Goal: Task Accomplishment & Management: Complete application form

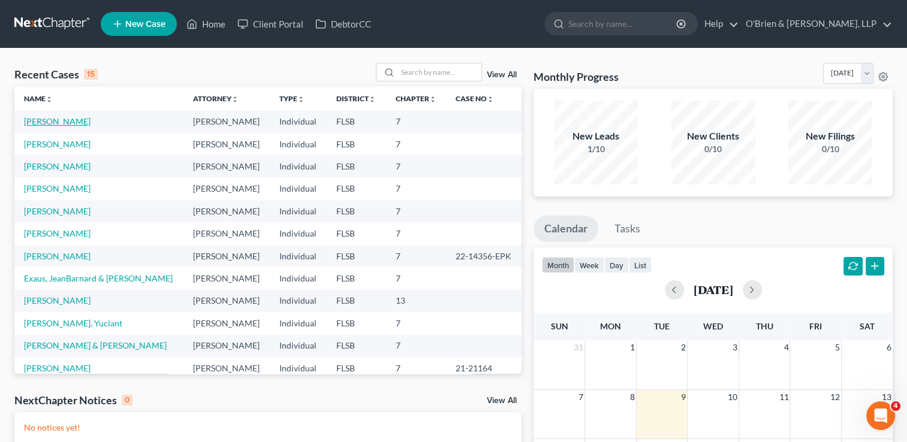
click at [44, 122] on link "[PERSON_NAME]" at bounding box center [57, 121] width 67 height 10
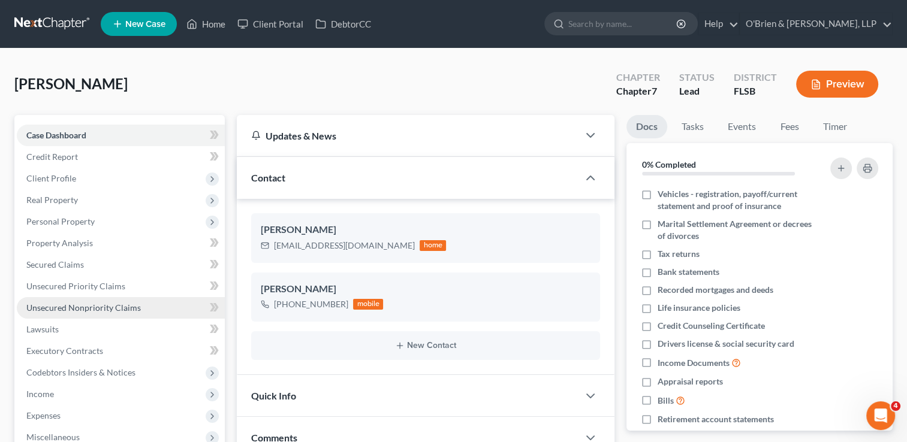
click at [96, 307] on span "Unsecured Nonpriority Claims" at bounding box center [83, 308] width 114 height 10
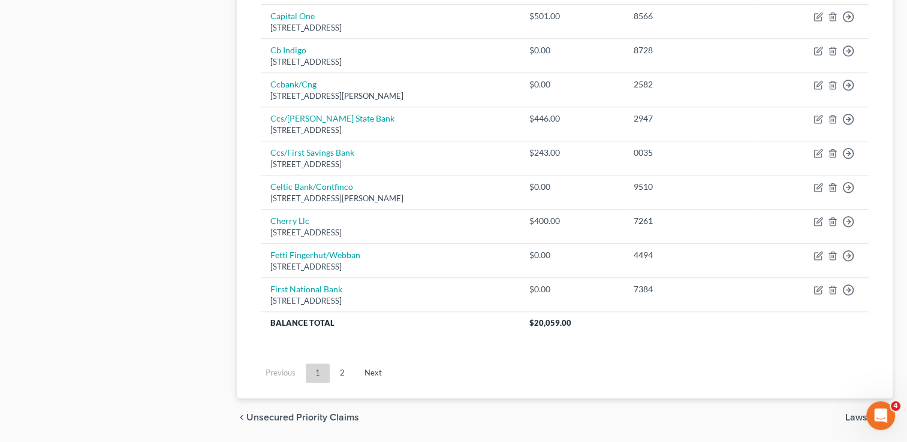
scroll to position [937, 0]
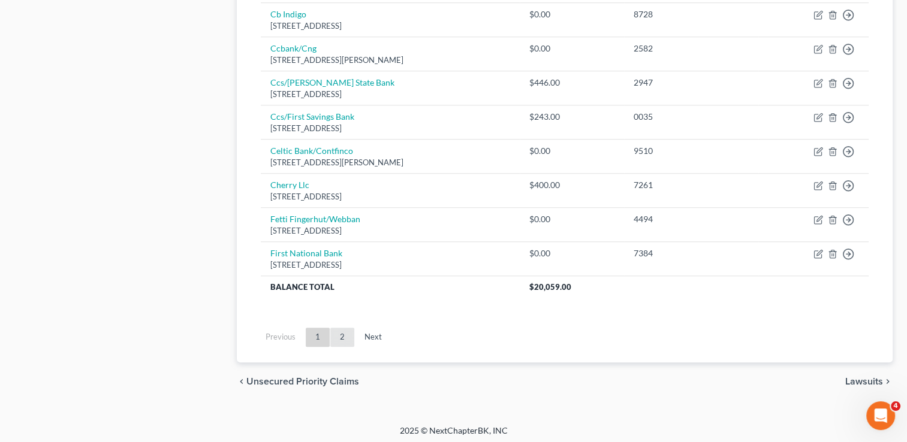
click at [348, 340] on link "2" at bounding box center [342, 337] width 24 height 19
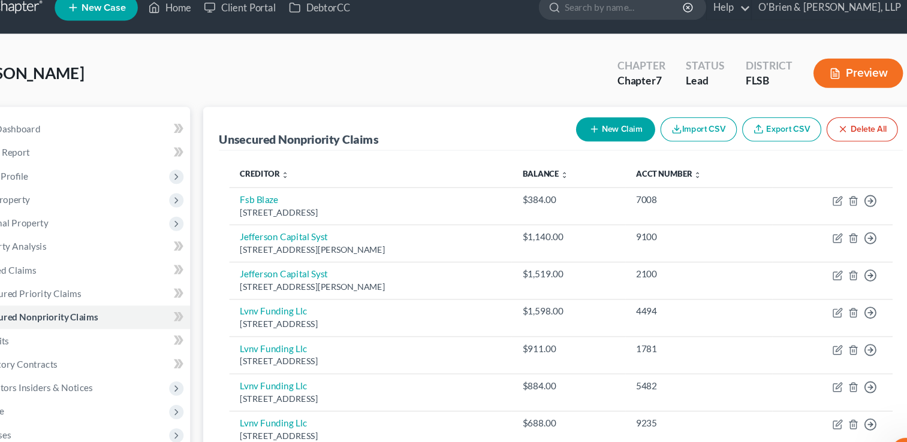
scroll to position [0, 0]
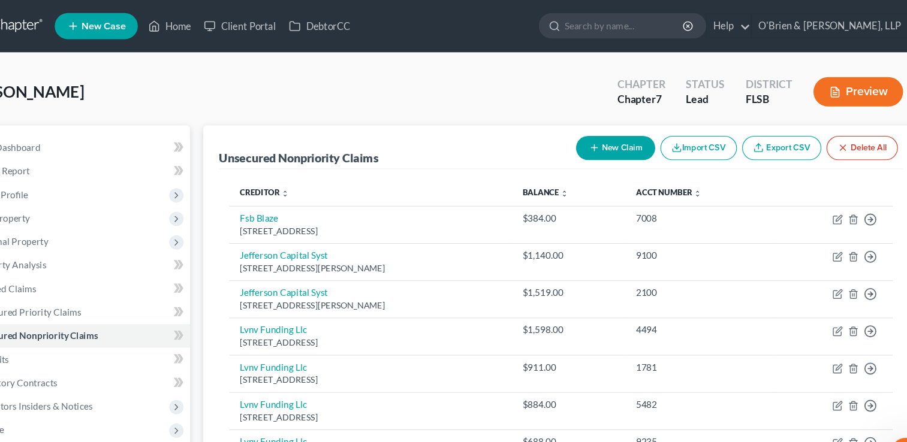
click at [620, 143] on button "New Claim" at bounding box center [614, 136] width 73 height 22
select select "0"
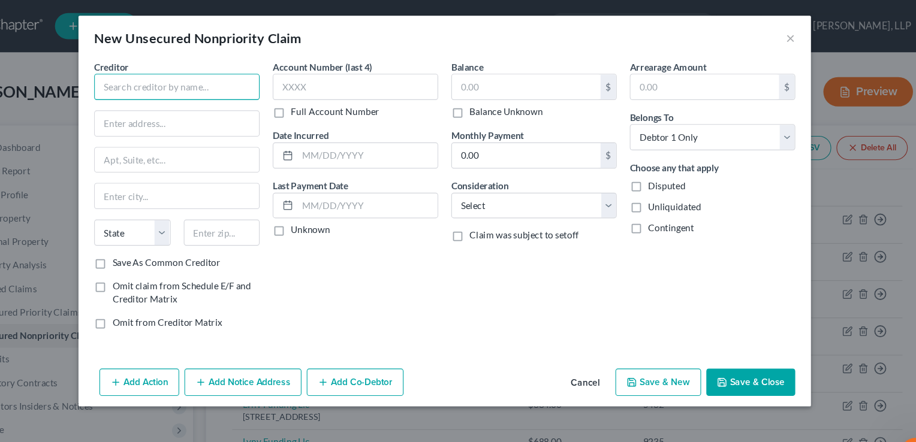
click at [157, 78] on input "text" at bounding box center [213, 80] width 152 height 24
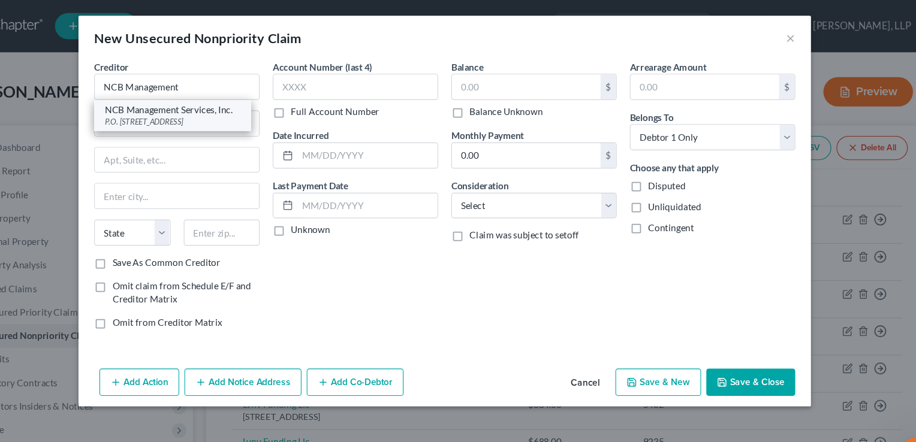
click at [225, 104] on div "NCB Management Services, Inc." at bounding box center [208, 101] width 125 height 12
type input "NCB Management Services, Inc."
type input "P.O. Box 1099"
type input "Langhorne"
select select "39"
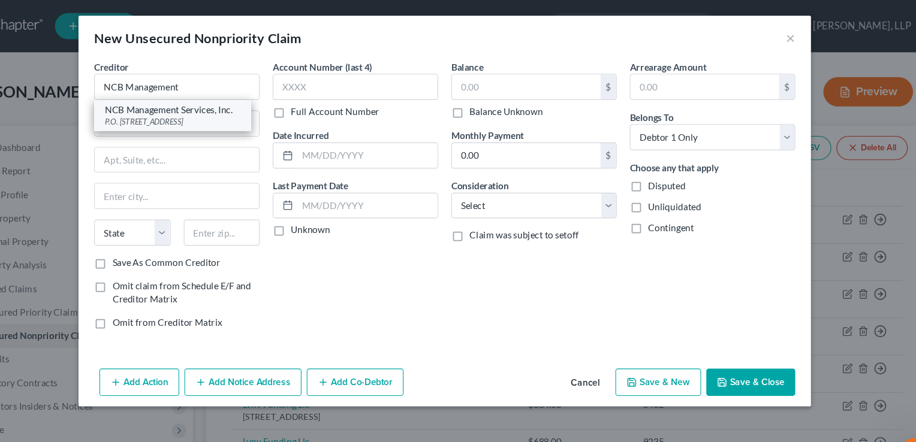
type input "19047-0000"
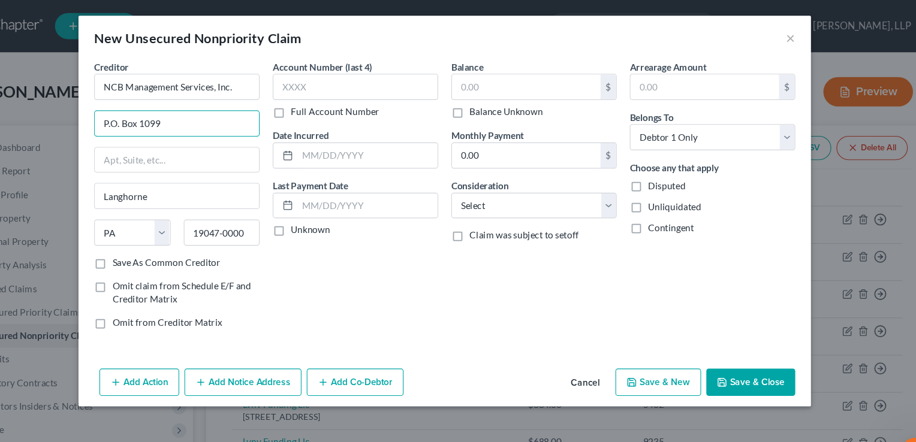
click at [225, 104] on input "P.O. Box 1099" at bounding box center [212, 113] width 150 height 23
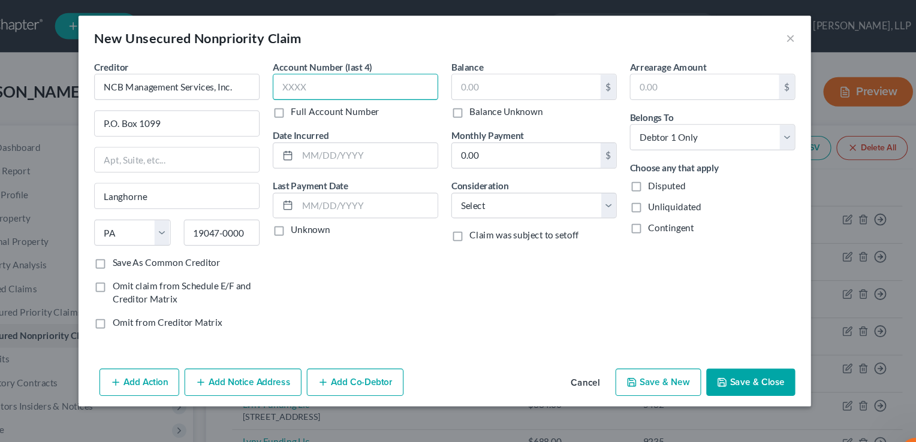
click at [351, 70] on input "text" at bounding box center [376, 80] width 152 height 24
type input "3374"
click at [477, 83] on input "text" at bounding box center [533, 79] width 136 height 23
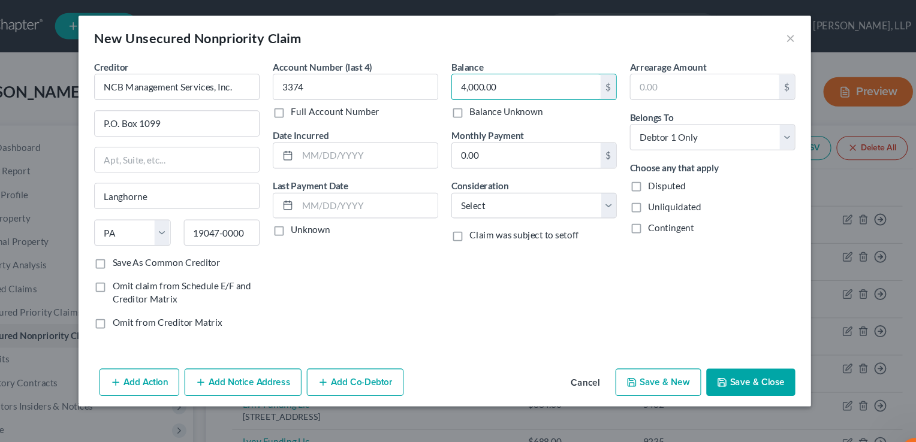
type input "4,000.00"
click at [731, 349] on button "Save & Close" at bounding box center [739, 350] width 82 height 25
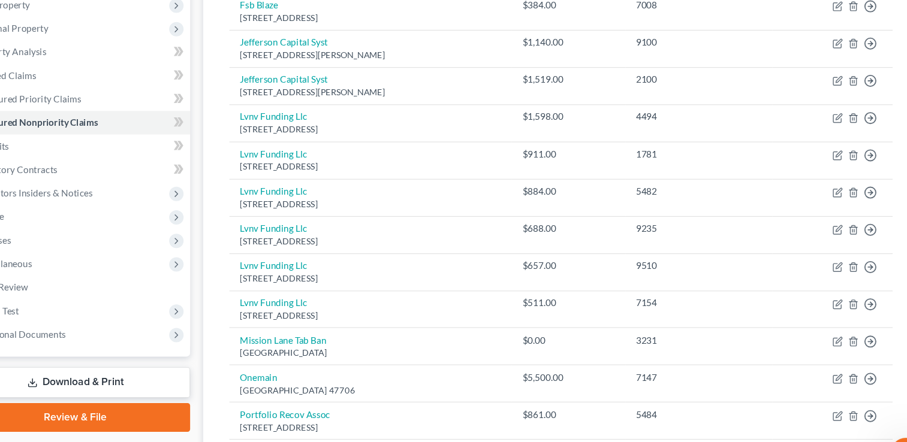
scroll to position [91, 0]
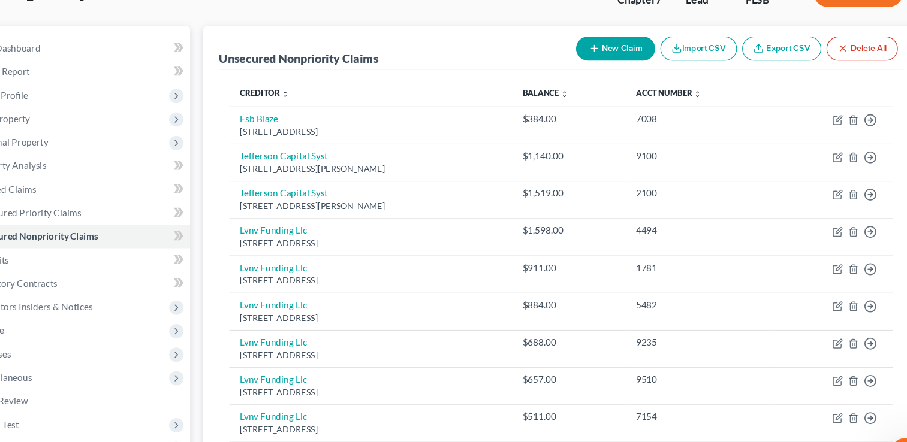
click at [603, 47] on button "New Claim" at bounding box center [614, 45] width 73 height 22
select select "0"
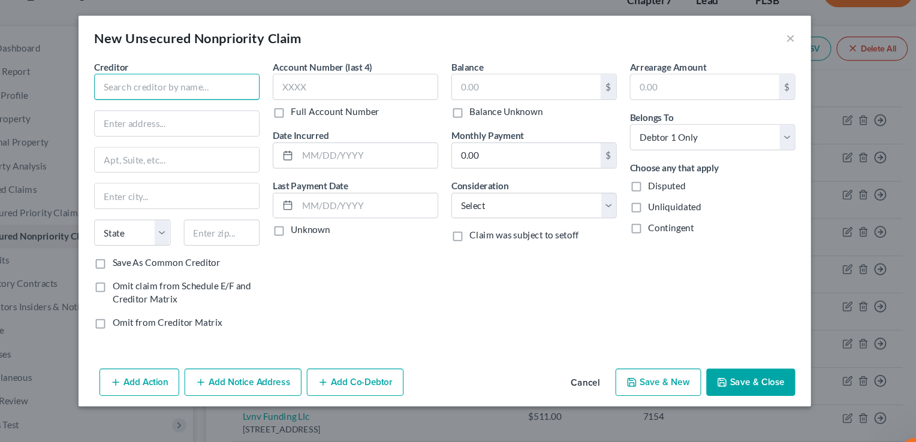
click at [160, 80] on input "text" at bounding box center [213, 80] width 152 height 24
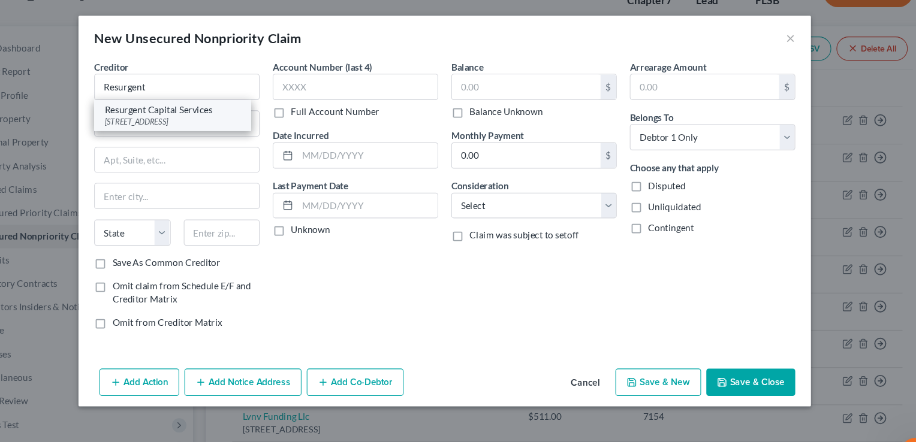
click at [174, 104] on div "Resurgent Capital Services" at bounding box center [208, 101] width 125 height 12
type input "Resurgent Capital Services"
type input "Po Box 10587"
type input "[GEOGRAPHIC_DATA]"
select select "42"
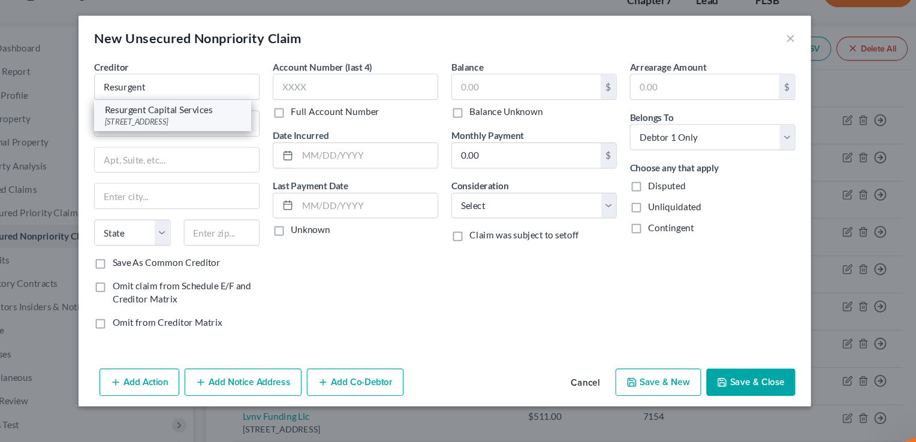
type input "29603-0587"
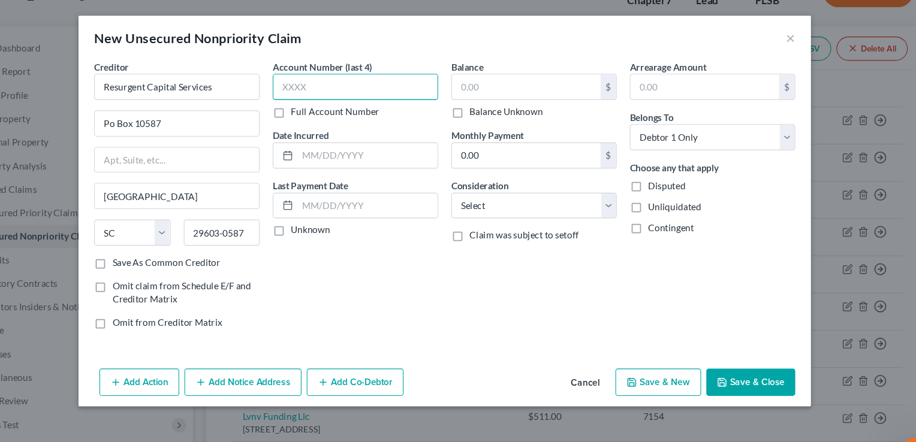
click at [317, 73] on input "text" at bounding box center [376, 80] width 152 height 24
type input "1574"
click at [475, 86] on input "text" at bounding box center [533, 79] width 136 height 23
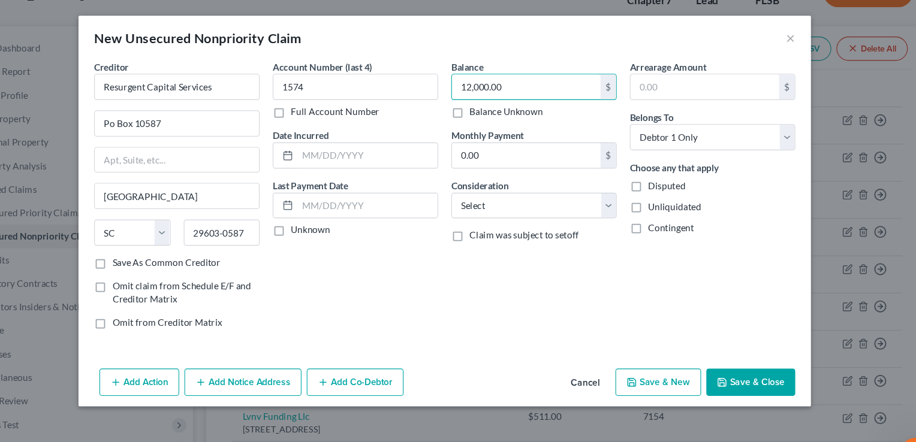
type input "12,000.00"
click at [736, 348] on button "Save & Close" at bounding box center [739, 350] width 82 height 25
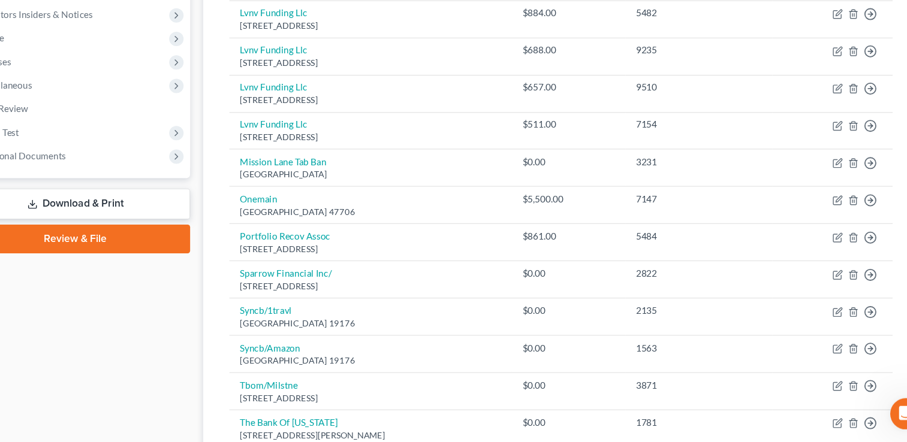
scroll to position [631, 0]
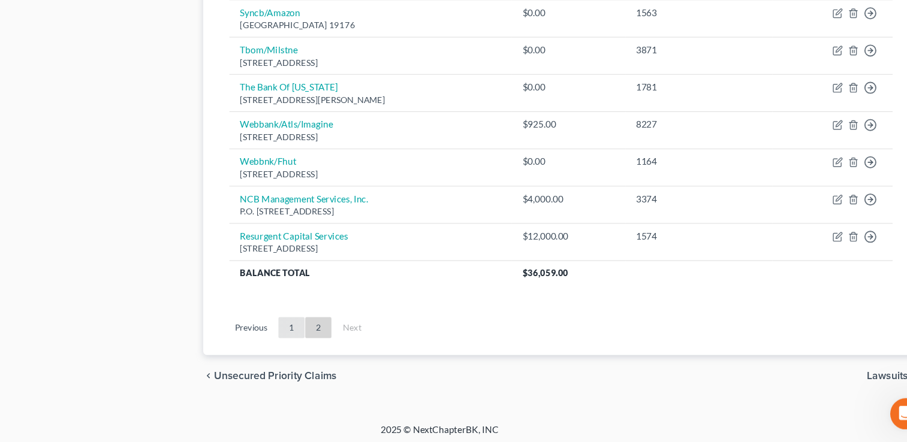
click at [320, 333] on link "1" at bounding box center [318, 336] width 24 height 19
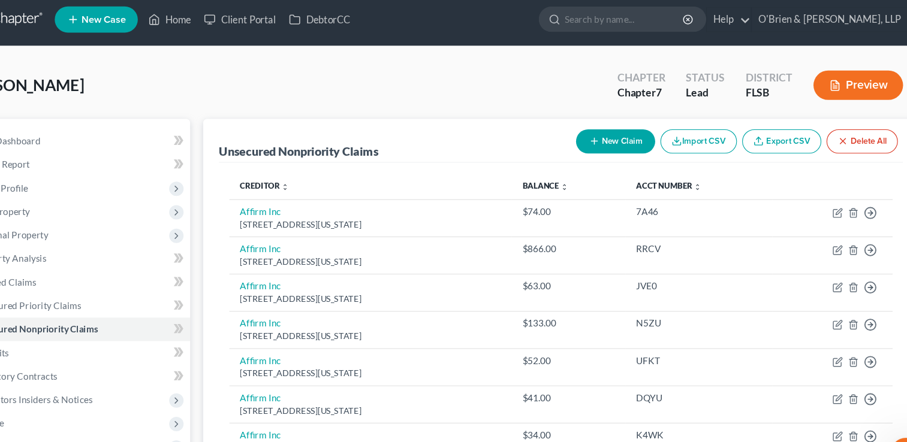
scroll to position [0, 0]
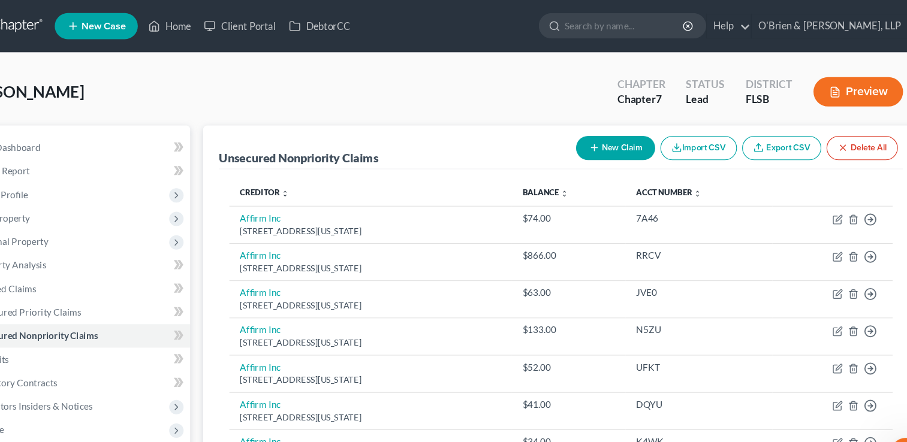
click at [616, 142] on button "New Claim" at bounding box center [614, 136] width 73 height 22
select select "0"
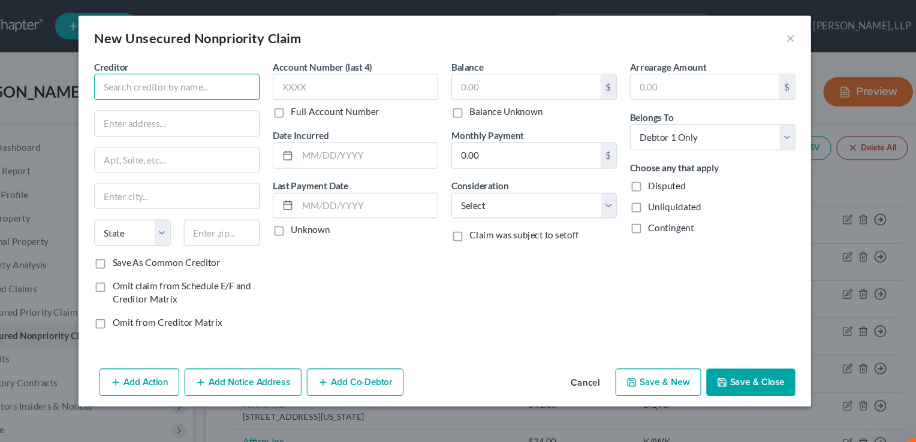
click at [182, 73] on input "text" at bounding box center [213, 80] width 152 height 24
type input "Business Revenue Systems"
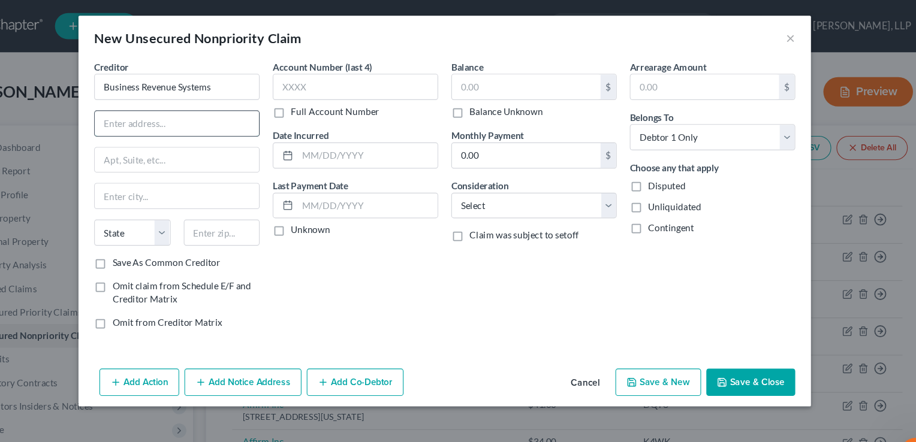
click at [188, 108] on input "text" at bounding box center [212, 113] width 150 height 23
type input "PO Box 15097"
click at [146, 177] on input "text" at bounding box center [212, 179] width 150 height 23
click at [146, 177] on input "Fort" at bounding box center [212, 179] width 150 height 23
click at [177, 182] on input "Fort" at bounding box center [212, 179] width 150 height 23
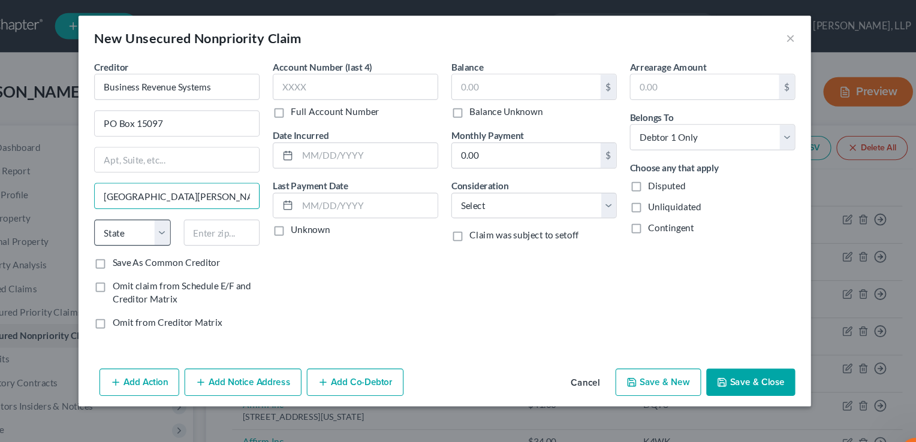
type input "[GEOGRAPHIC_DATA][PERSON_NAME]"
click at [203, 217] on select "State [US_STATE] AK AR AZ CA CO CT DE DC [GEOGRAPHIC_DATA] [GEOGRAPHIC_DATA] GU…" at bounding box center [172, 213] width 70 height 24
select select "15"
click at [137, 201] on select "State [US_STATE] AK AR AZ CA CO CT DE DC [GEOGRAPHIC_DATA] [GEOGRAPHIC_DATA] GU…" at bounding box center [172, 213] width 70 height 24
click at [245, 210] on input "text" at bounding box center [254, 213] width 70 height 24
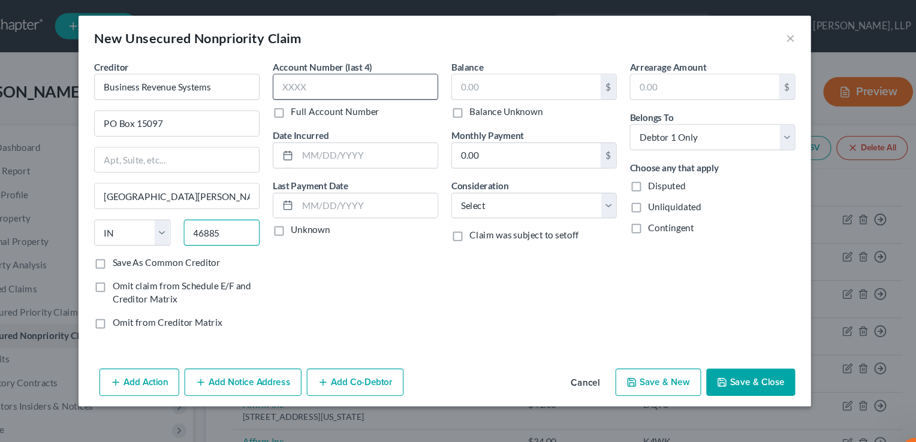
type input "46885"
click at [334, 82] on input "text" at bounding box center [376, 80] width 152 height 24
type input "9093"
click at [317, 101] on label "Full Account Number" at bounding box center [357, 103] width 81 height 12
click at [322, 101] on input "Full Account Number" at bounding box center [326, 101] width 8 height 8
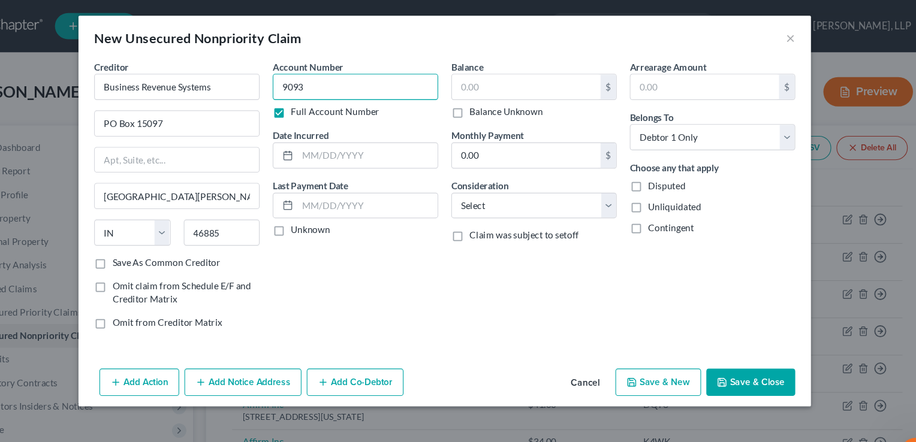
click at [337, 77] on input "9093" at bounding box center [376, 80] width 152 height 24
type input "909312783"
click at [478, 79] on input "text" at bounding box center [533, 79] width 136 height 23
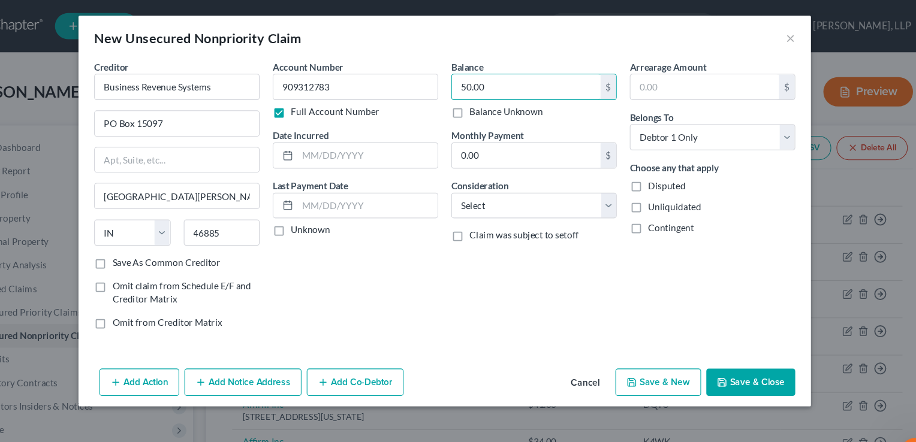
type input "50.00"
click at [725, 346] on button "Save & Close" at bounding box center [739, 350] width 82 height 25
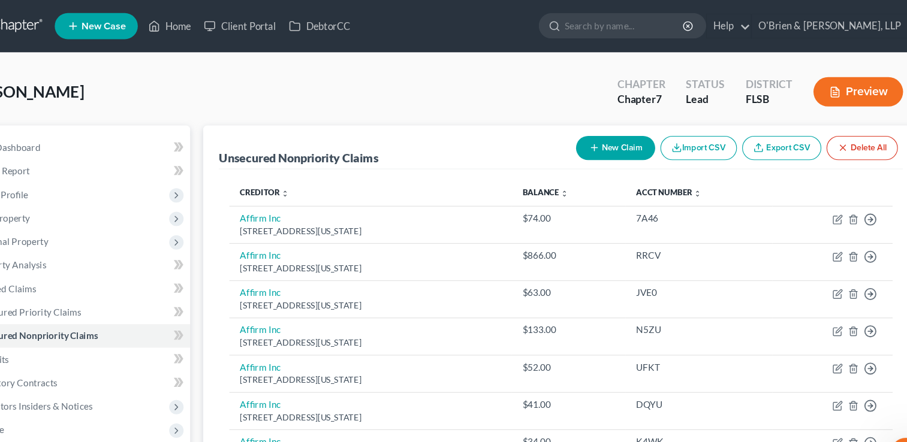
click at [620, 137] on button "New Claim" at bounding box center [614, 136] width 73 height 22
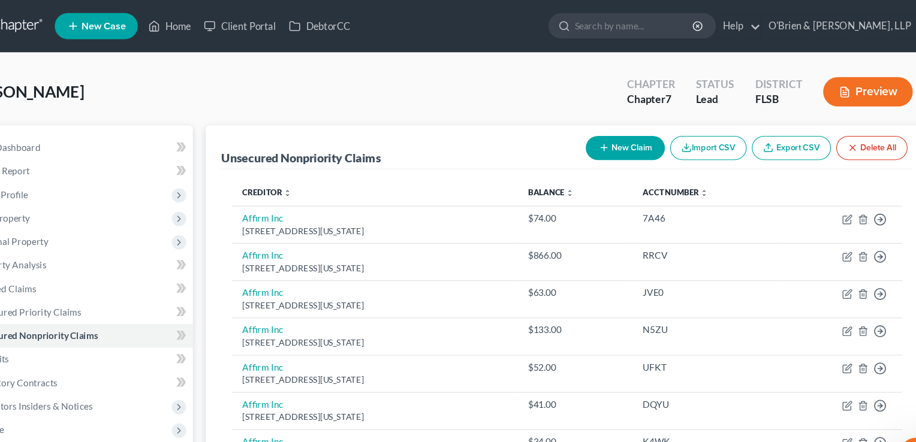
select select "0"
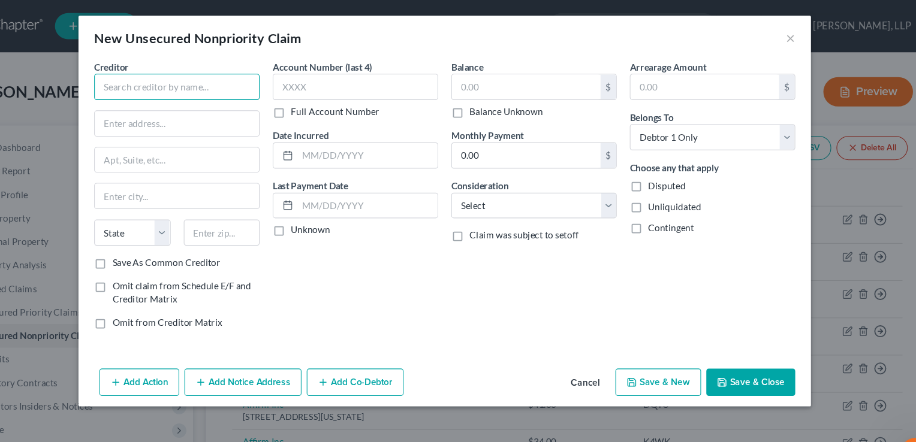
click at [159, 85] on input "text" at bounding box center [213, 80] width 152 height 24
type input "Elite Imaging, LLC"
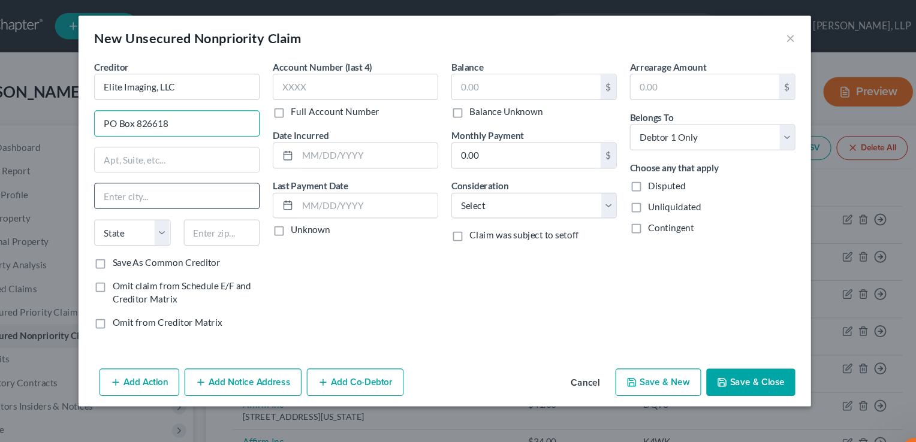
type input "PO Box 826618"
click at [155, 185] on input "text" at bounding box center [212, 179] width 150 height 23
type input "[GEOGRAPHIC_DATA]"
click at [200, 219] on select "State [US_STATE] AK AR AZ CA CO CT DE DC [GEOGRAPHIC_DATA] [GEOGRAPHIC_DATA] GU…" at bounding box center [172, 213] width 70 height 24
select select "39"
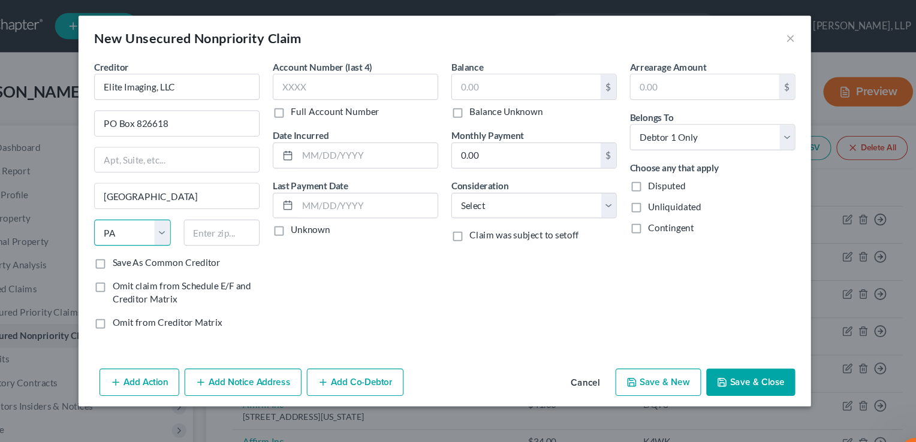
click at [137, 201] on select "State [US_STATE] AK AR AZ CA CO CT DE DC [GEOGRAPHIC_DATA] [GEOGRAPHIC_DATA] GU…" at bounding box center [172, 213] width 70 height 24
click at [257, 212] on input "text" at bounding box center [254, 213] width 70 height 24
type input "19182"
click at [340, 70] on input "text" at bounding box center [376, 80] width 152 height 24
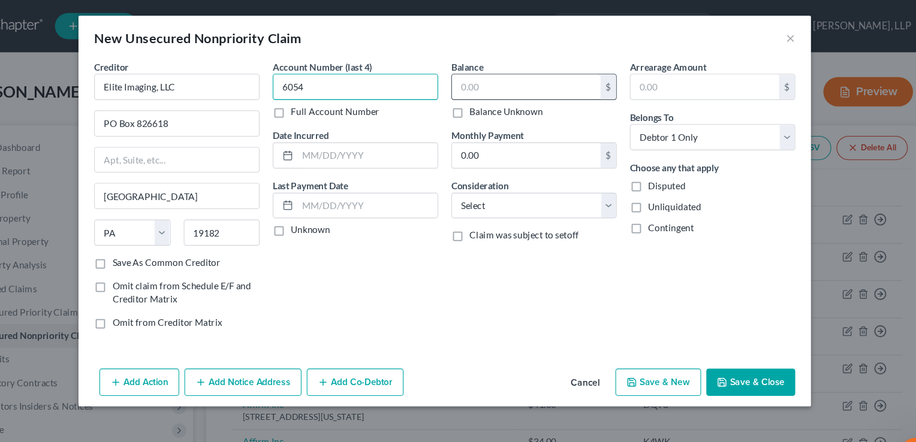
type input "6054"
click at [480, 79] on input "text" at bounding box center [533, 79] width 136 height 23
type input "60.00"
click at [647, 349] on button "Save & New" at bounding box center [653, 350] width 79 height 25
select select "0"
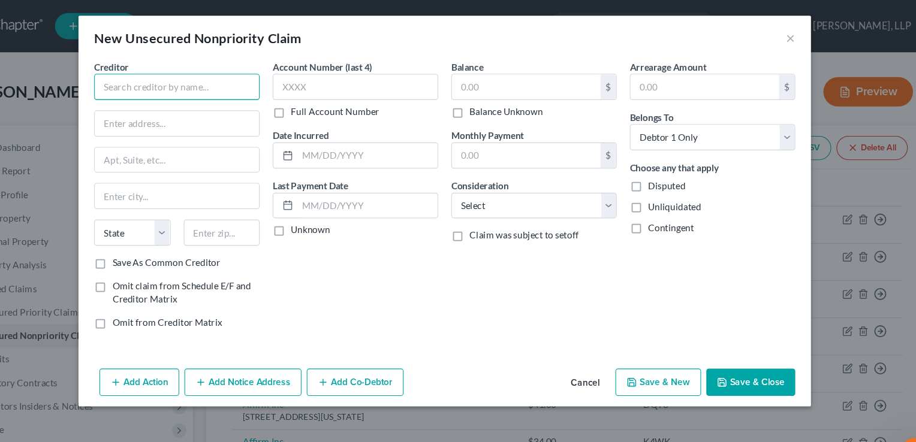
click at [167, 73] on input "text" at bounding box center [213, 80] width 152 height 24
type input "First Credit Inc."
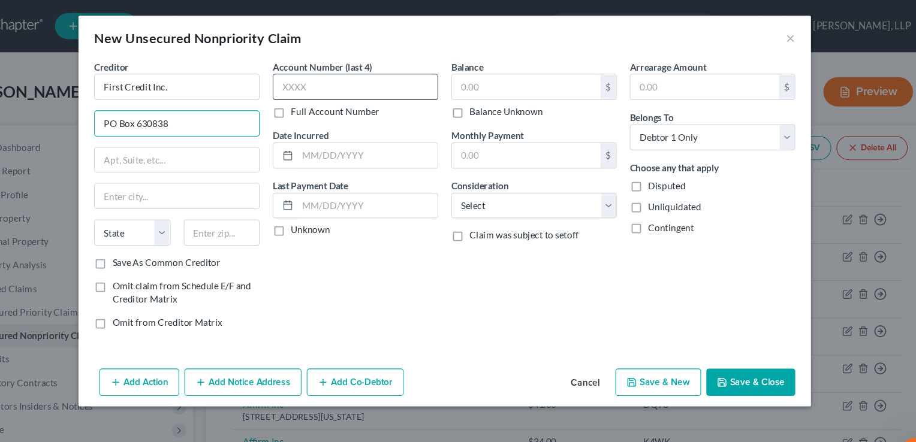
type input "PO Box 630838"
click at [322, 82] on input "text" at bounding box center [376, 80] width 152 height 24
type input "1316"
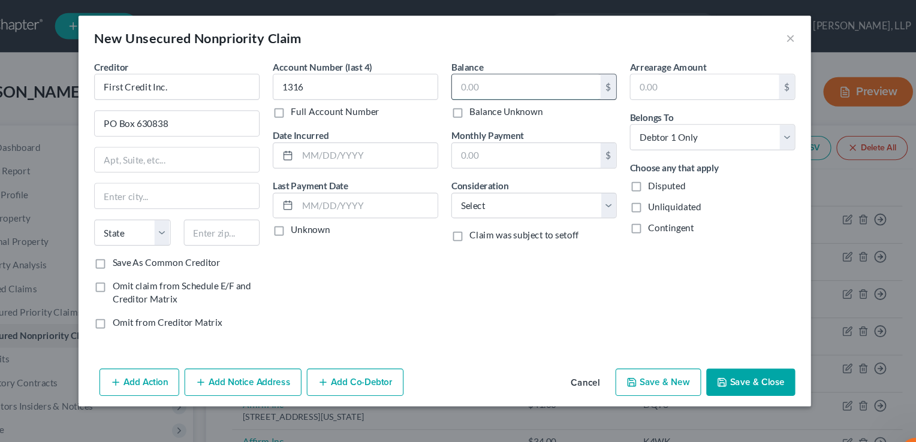
click at [490, 76] on input "text" at bounding box center [533, 79] width 136 height 23
type input "15.00"
click at [207, 175] on input "text" at bounding box center [212, 179] width 150 height 23
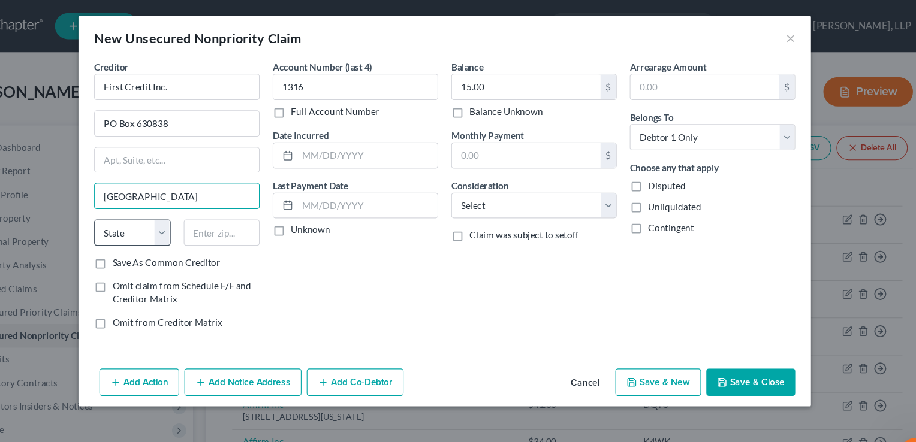
type input "[GEOGRAPHIC_DATA]"
click at [190, 215] on select "State [US_STATE] AK AR AZ CA CO CT DE DC [GEOGRAPHIC_DATA] [GEOGRAPHIC_DATA] GU…" at bounding box center [172, 213] width 70 height 24
select select "36"
click at [137, 201] on select "State [US_STATE] AK AR AZ CA CO CT DE DC [GEOGRAPHIC_DATA] [GEOGRAPHIC_DATA] GU…" at bounding box center [172, 213] width 70 height 24
click at [233, 212] on input "text" at bounding box center [254, 213] width 70 height 24
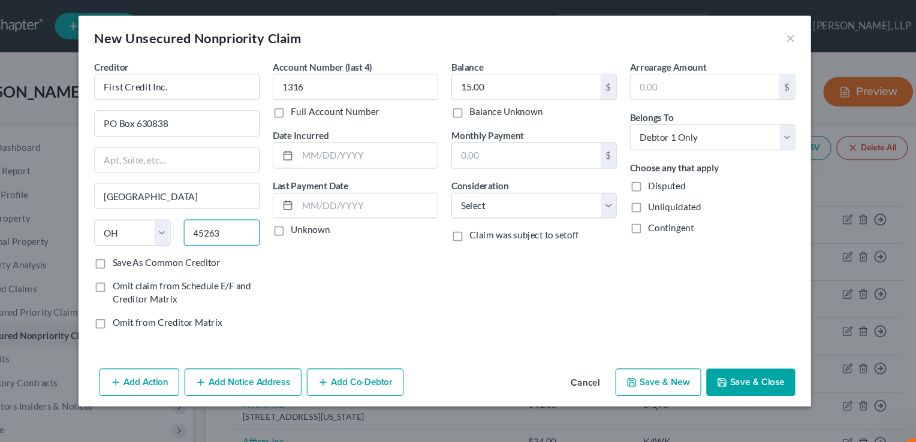
type input "45263"
click at [659, 345] on button "Save & New" at bounding box center [653, 350] width 79 height 25
type input "0.00"
select select "0"
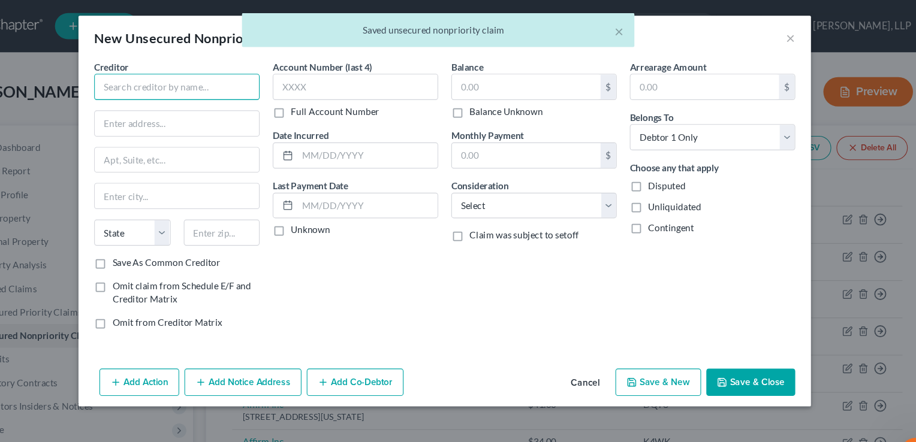
click at [164, 82] on input "text" at bounding box center [213, 80] width 152 height 24
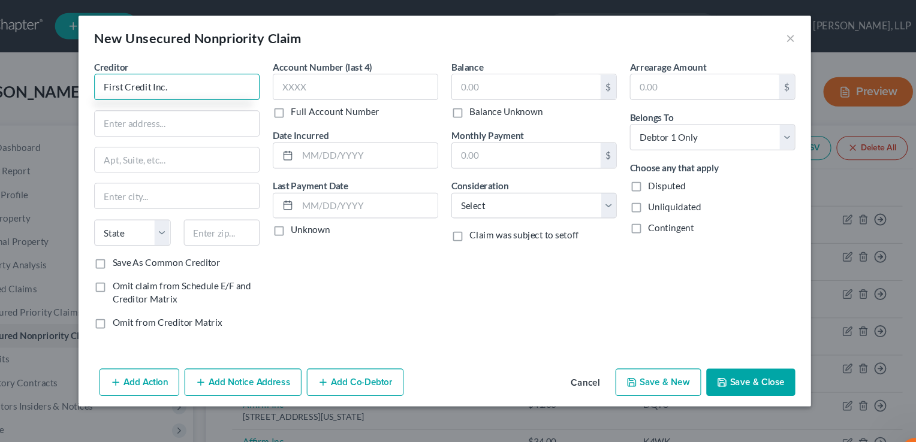
type input "First Credit Inc."
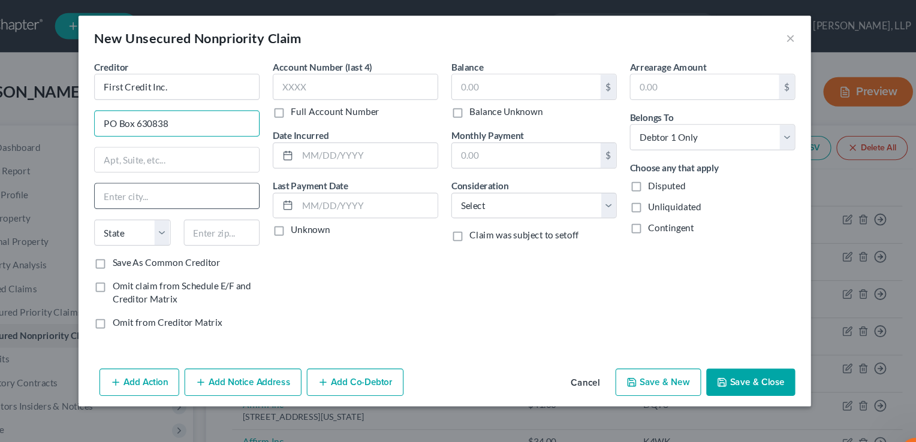
type input "PO Box 630838"
click at [157, 176] on input "text" at bounding box center [212, 179] width 150 height 23
type input "[GEOGRAPHIC_DATA]"
click at [201, 213] on select "State [US_STATE] AK AR AZ CA CO CT DE DC [GEOGRAPHIC_DATA] [GEOGRAPHIC_DATA] GU…" at bounding box center [172, 213] width 70 height 24
select select "36"
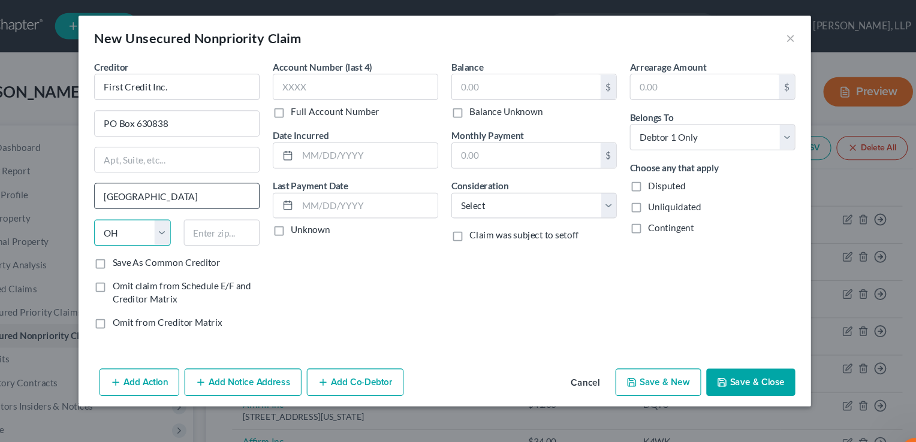
click at [137, 201] on select "State [US_STATE] AK AR AZ CA CO CT DE DC [GEOGRAPHIC_DATA] [GEOGRAPHIC_DATA] GU…" at bounding box center [172, 213] width 70 height 24
click at [246, 212] on input "text" at bounding box center [254, 213] width 70 height 24
type input "45263"
click at [339, 83] on input "text" at bounding box center [376, 80] width 152 height 24
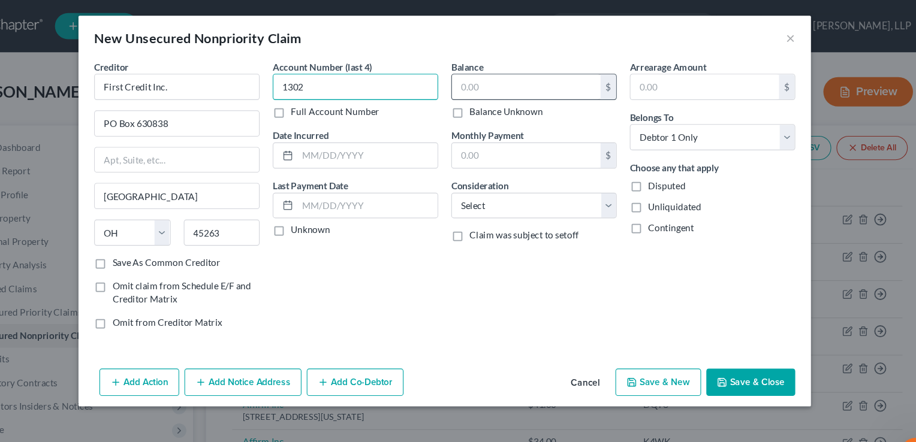
type input "1302"
click at [523, 86] on input "text" at bounding box center [533, 79] width 136 height 23
type input "25.00"
click at [670, 351] on button "Save & New" at bounding box center [653, 350] width 79 height 25
select select "0"
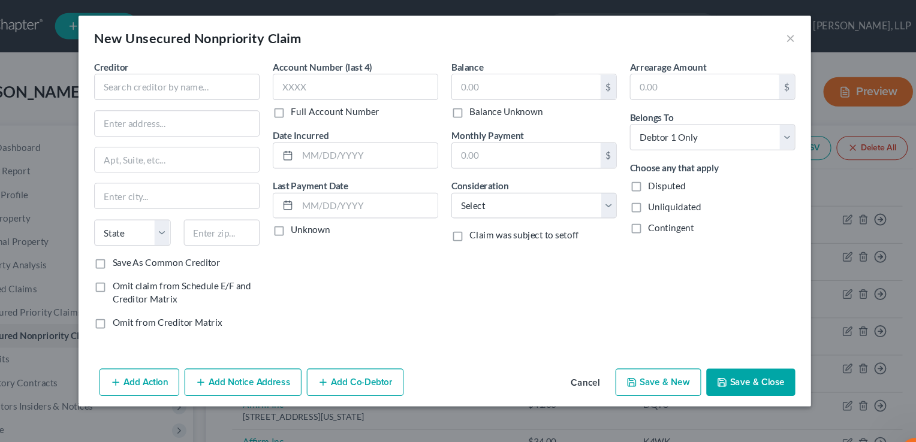
type input "0.00"
click at [168, 76] on input "text" at bounding box center [213, 80] width 152 height 24
type input "Transworld Systems, Inc."
click at [254, 114] on input "text" at bounding box center [212, 113] width 150 height 23
type input "[STREET_ADDRESS][US_STATE]"
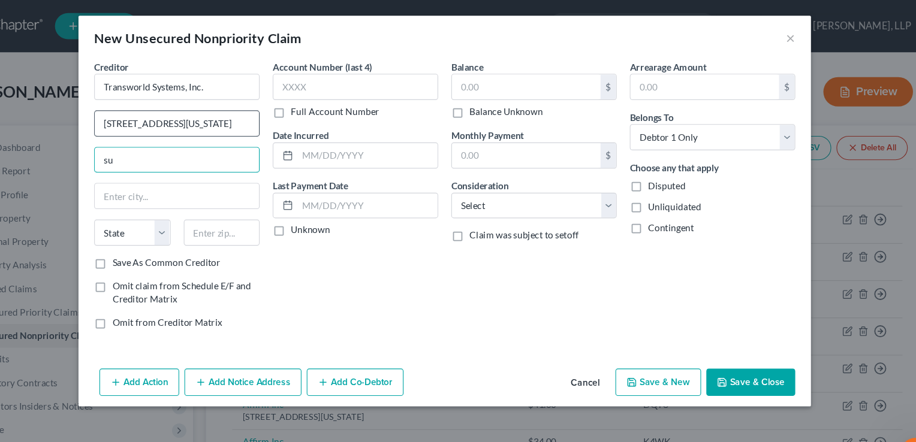
type input "s"
type input "Suite 514"
click at [167, 184] on input "text" at bounding box center [212, 179] width 150 height 23
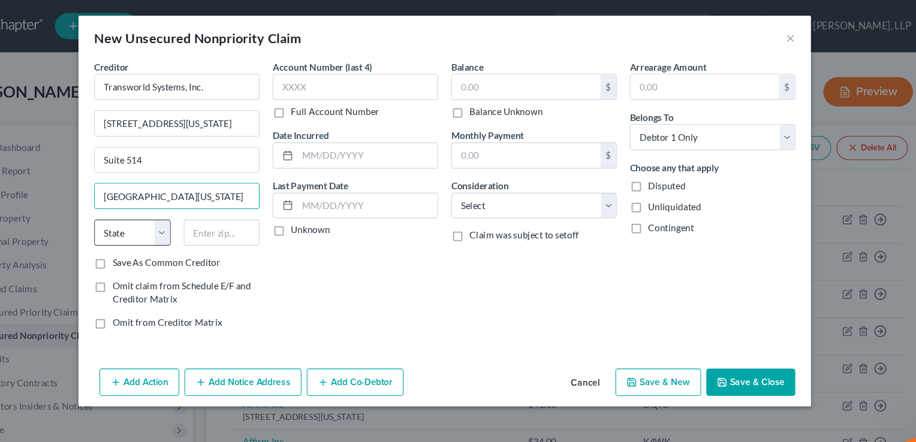
type input "[GEOGRAPHIC_DATA][US_STATE]"
click at [193, 216] on select "State [US_STATE] AK AR AZ CA CO CT DE DC [GEOGRAPHIC_DATA] [GEOGRAPHIC_DATA] GU…" at bounding box center [172, 213] width 70 height 24
select select "39"
click at [137, 201] on select "State [US_STATE] AK AR AZ CA CO CT DE DC [GEOGRAPHIC_DATA] [GEOGRAPHIC_DATA] GU…" at bounding box center [172, 213] width 70 height 24
click at [256, 213] on input "text" at bounding box center [254, 213] width 70 height 24
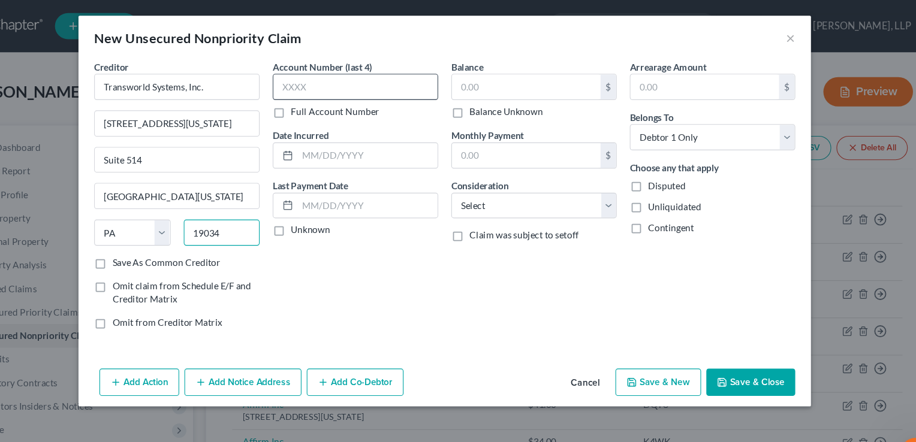
type input "19034"
click at [381, 70] on input "text" at bounding box center [376, 80] width 152 height 24
type input "0731"
click at [480, 73] on input "text" at bounding box center [533, 79] width 136 height 23
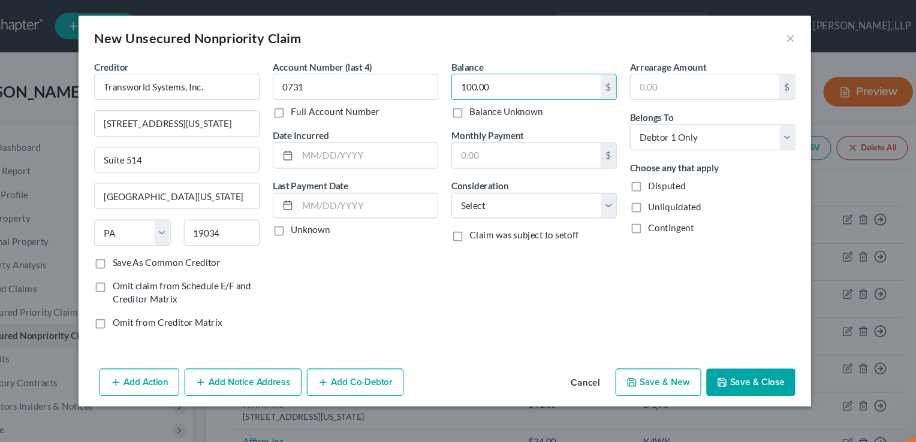
type input "100.00"
click at [731, 342] on button "Save & Close" at bounding box center [739, 350] width 82 height 25
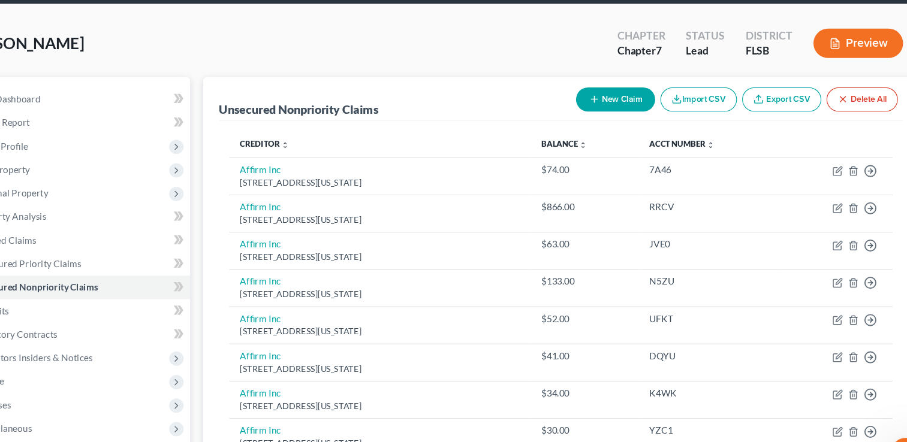
scroll to position [34, 0]
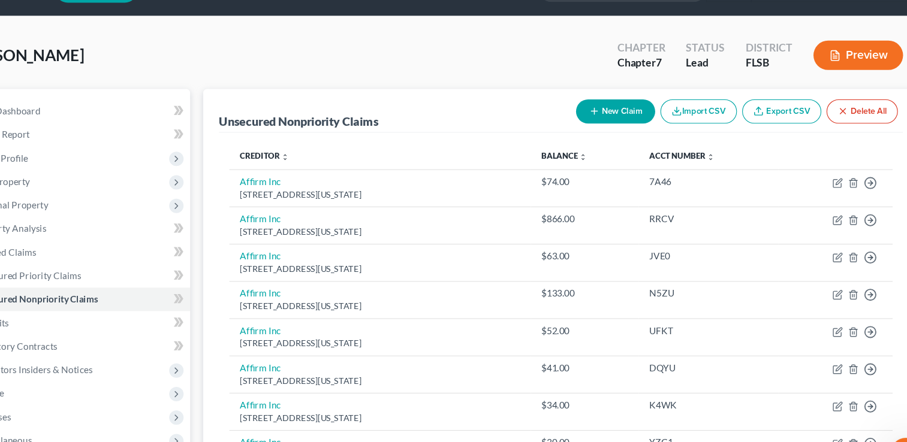
click at [610, 106] on button "New Claim" at bounding box center [614, 102] width 73 height 22
select select "0"
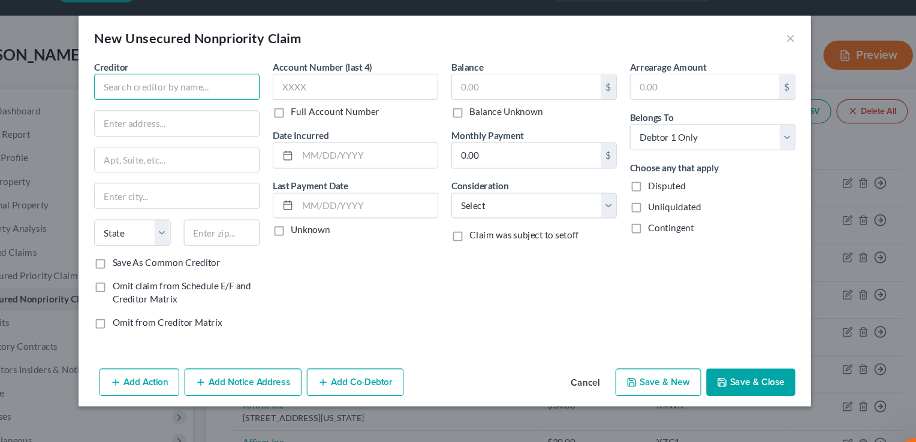
click at [169, 73] on input "text" at bounding box center [213, 80] width 152 height 24
type input "Alltran Financial"
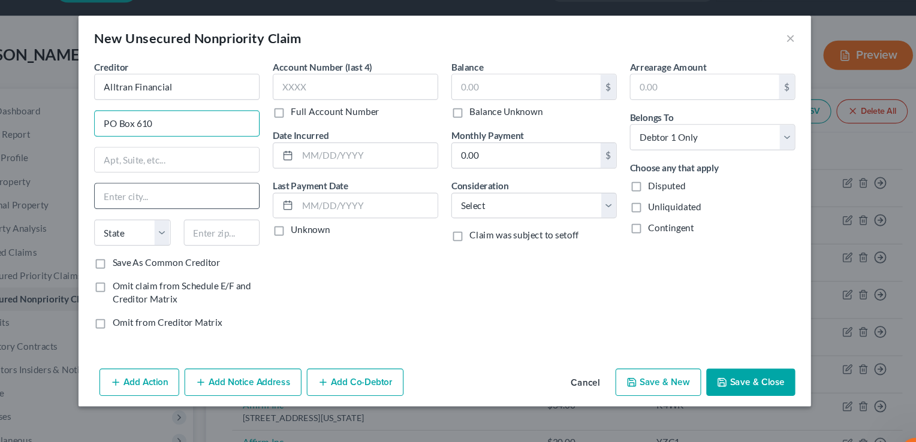
type input "PO Box 610"
click at [159, 177] on input "text" at bounding box center [212, 179] width 150 height 23
type input "Sauk Rapids"
click at [197, 216] on select "State [US_STATE] AK AR AZ CA CO CT DE DC [GEOGRAPHIC_DATA] [GEOGRAPHIC_DATA] GU…" at bounding box center [172, 213] width 70 height 24
select select "24"
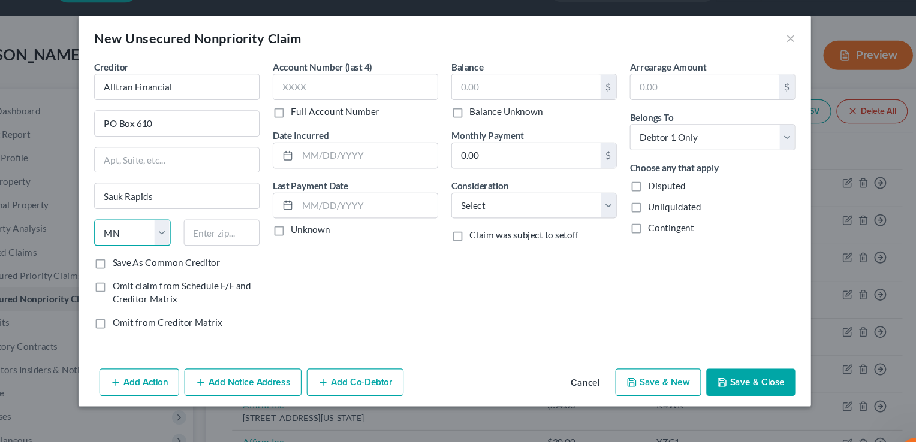
click at [137, 201] on select "State [US_STATE] AK AR AZ CA CO CT DE DC [GEOGRAPHIC_DATA] [GEOGRAPHIC_DATA] GU…" at bounding box center [172, 213] width 70 height 24
click at [261, 215] on input "text" at bounding box center [254, 213] width 70 height 24
type input "56379"
click at [373, 77] on input "text" at bounding box center [376, 80] width 152 height 24
type input "3"
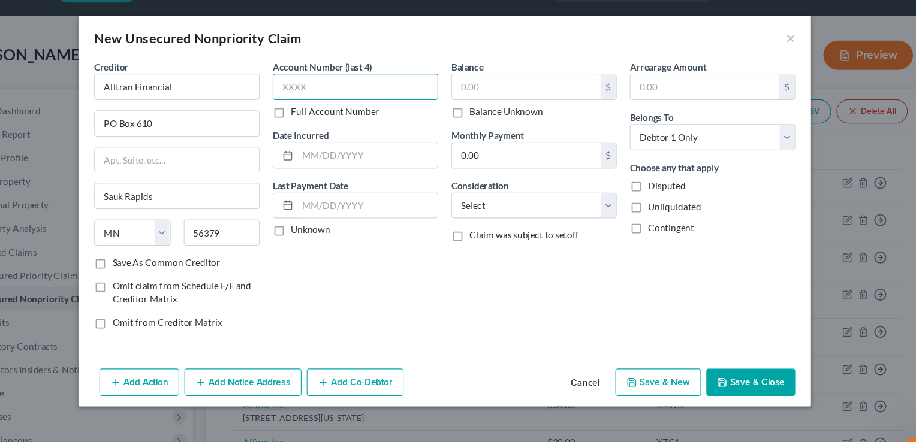
click at [355, 76] on input "text" at bounding box center [376, 80] width 152 height 24
type input "7504"
click at [493, 72] on input "text" at bounding box center [533, 79] width 136 height 23
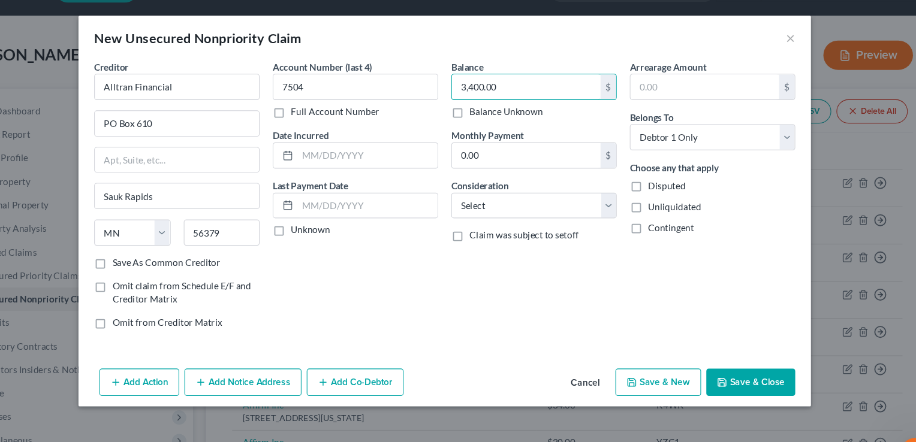
type input "3,400.00"
click at [658, 354] on button "Save & New" at bounding box center [653, 350] width 79 height 25
select select "0"
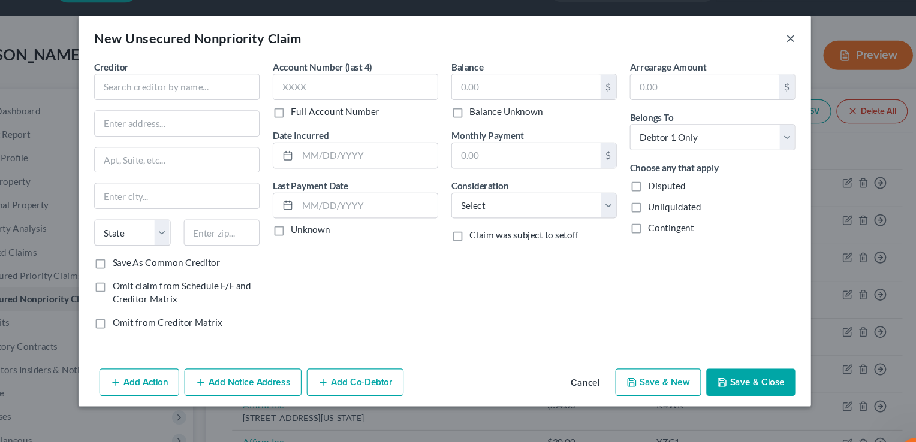
click at [773, 35] on button "×" at bounding box center [775, 35] width 8 height 14
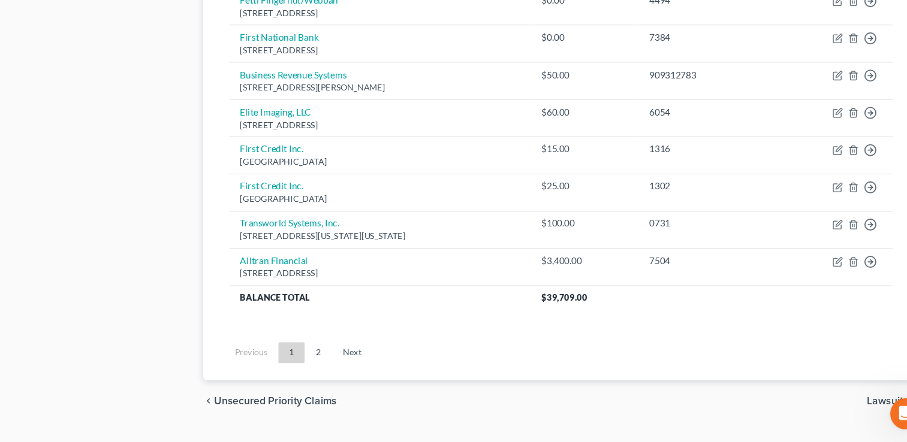
scroll to position [1141, 0]
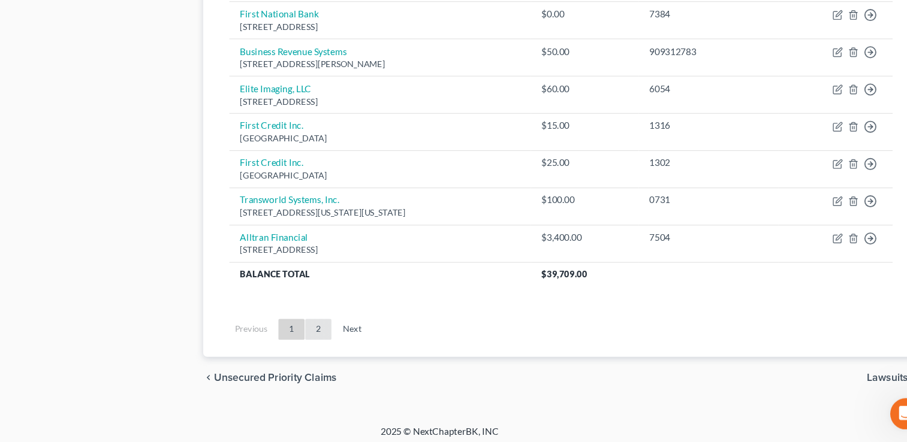
click at [340, 331] on link "2" at bounding box center [342, 338] width 24 height 19
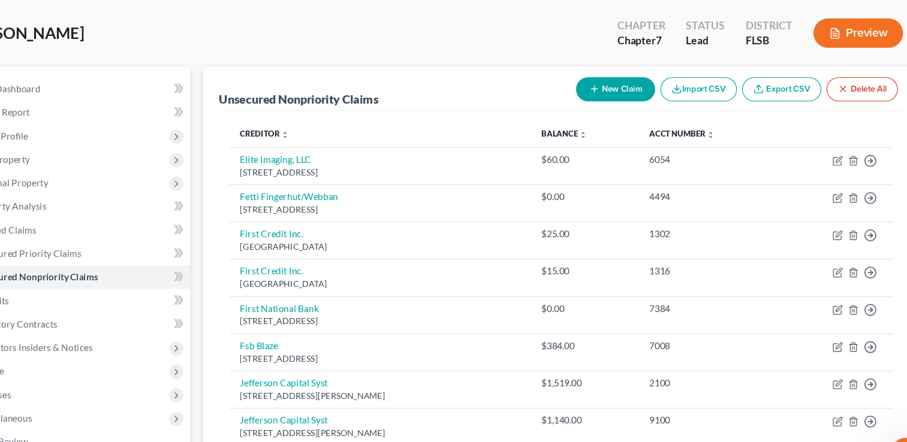
scroll to position [48, 0]
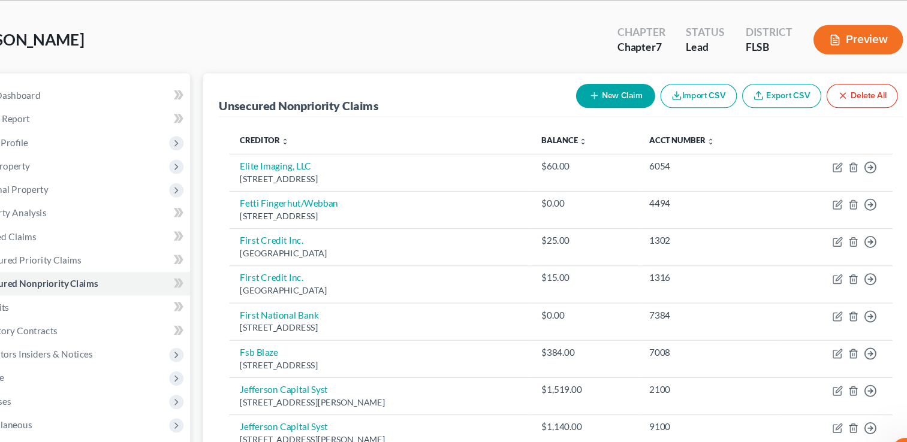
click at [617, 88] on button "New Claim" at bounding box center [614, 88] width 73 height 22
select select "0"
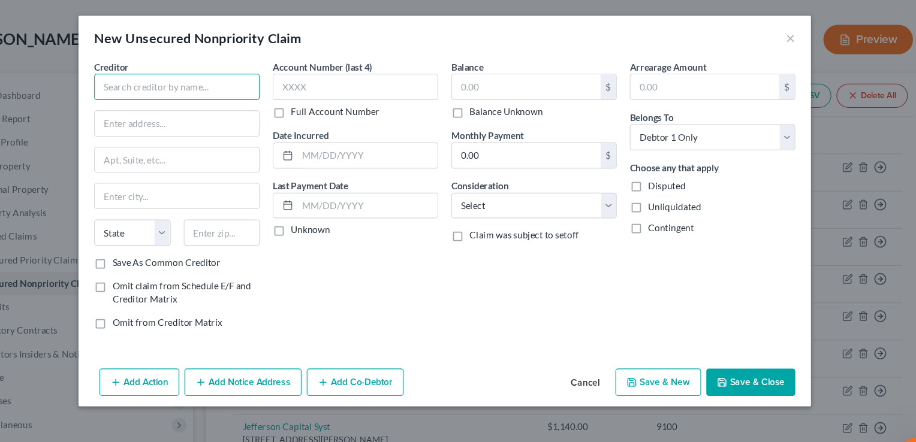
click at [220, 75] on input "text" at bounding box center [213, 80] width 152 height 24
type input "Portfolio Recovery Associates"
click at [771, 35] on button "×" at bounding box center [775, 35] width 8 height 14
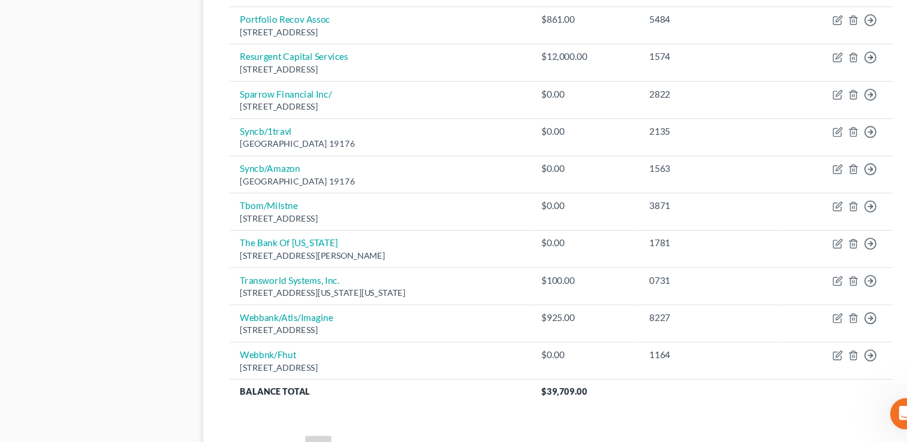
scroll to position [835, 0]
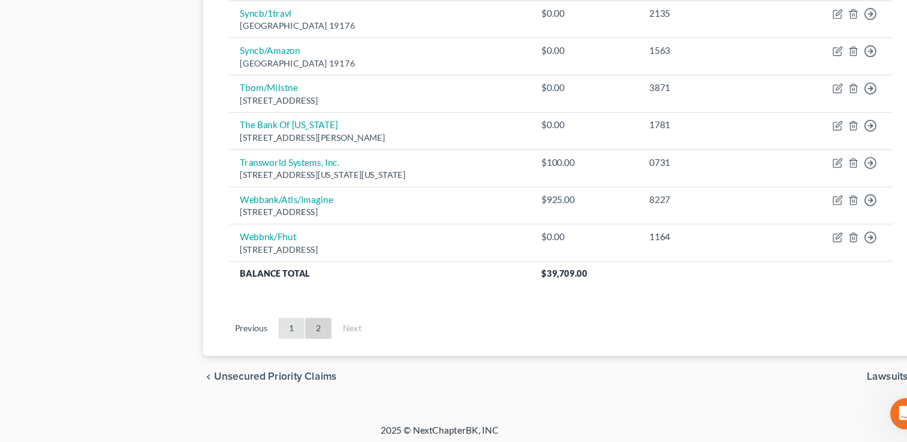
click at [322, 337] on link "1" at bounding box center [318, 337] width 24 height 19
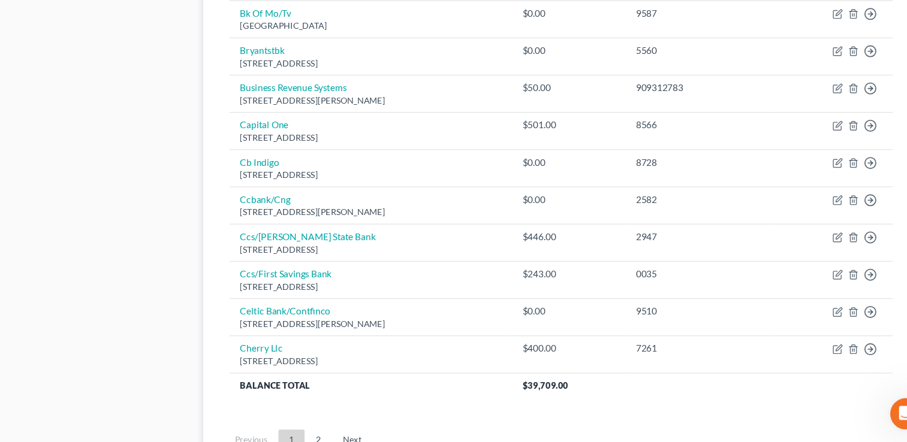
scroll to position [937, 0]
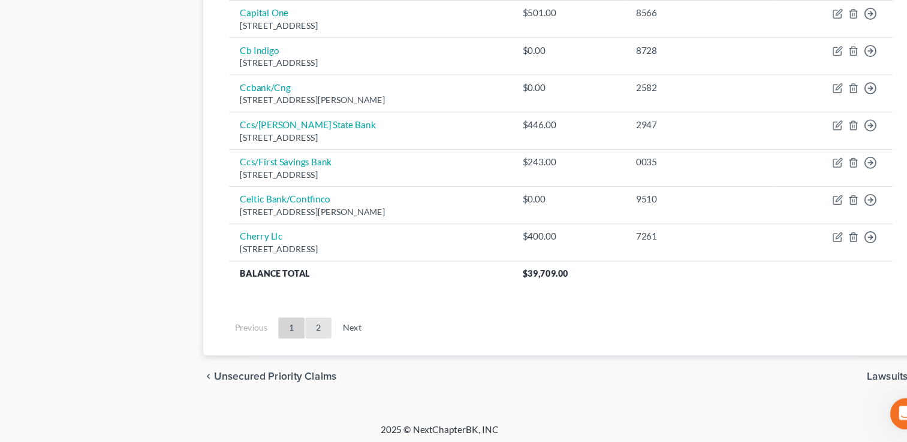
click at [342, 330] on link "2" at bounding box center [342, 337] width 24 height 19
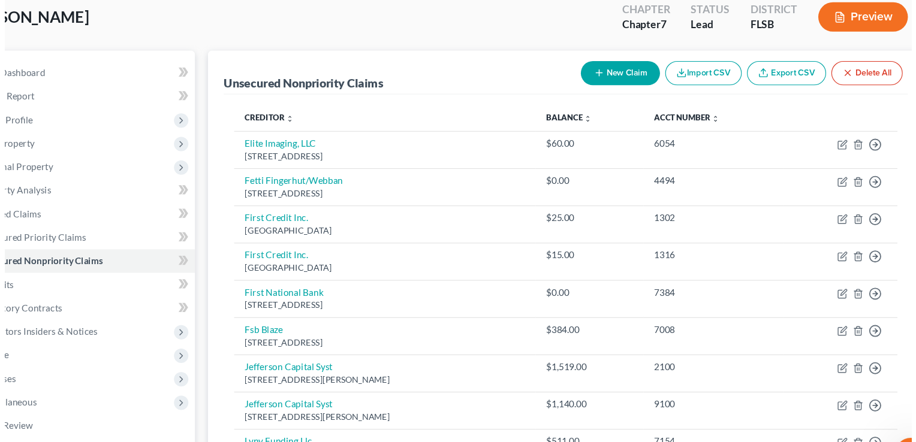
scroll to position [58, 0]
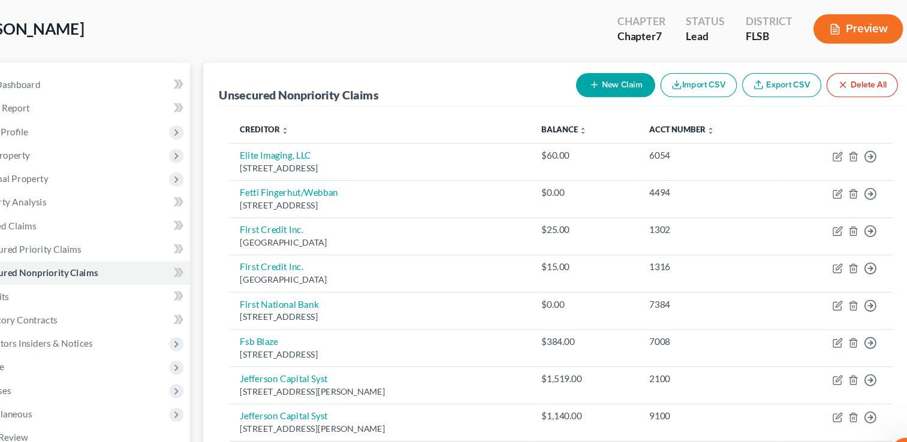
click at [621, 79] on button "New Claim" at bounding box center [614, 78] width 73 height 22
select select "0"
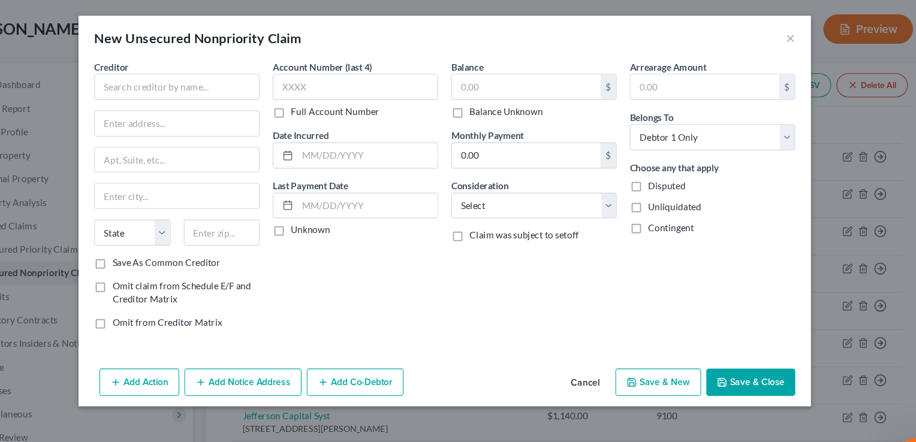
click at [203, 67] on div "Creditor *" at bounding box center [213, 73] width 152 height 37
click at [200, 73] on input "text" at bounding box center [213, 80] width 152 height 24
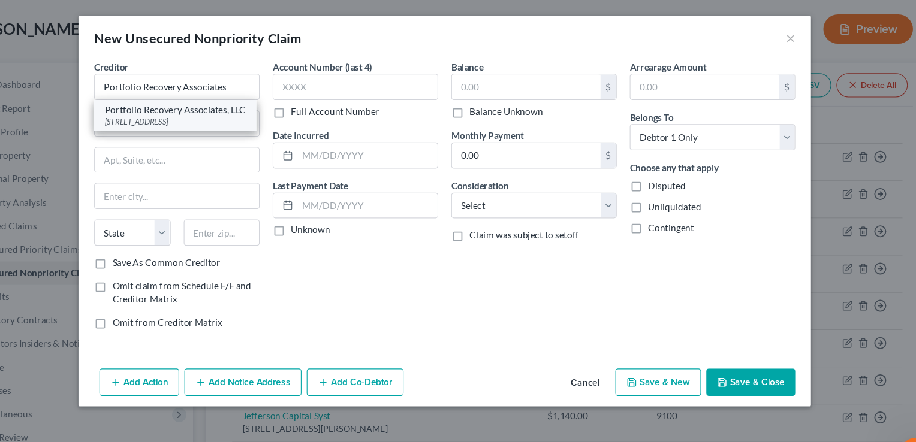
click at [198, 100] on div "Portfolio Recovery Associates, LLC" at bounding box center [210, 101] width 129 height 12
type input "Portfolio Recovery Associates, LLC"
type input "[STREET_ADDRESS]"
type input "[GEOGRAPHIC_DATA]"
select select "48"
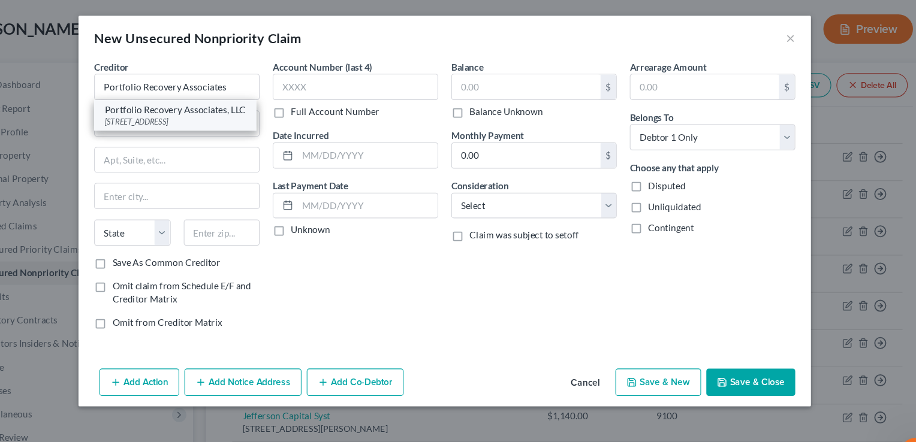
type input "23502"
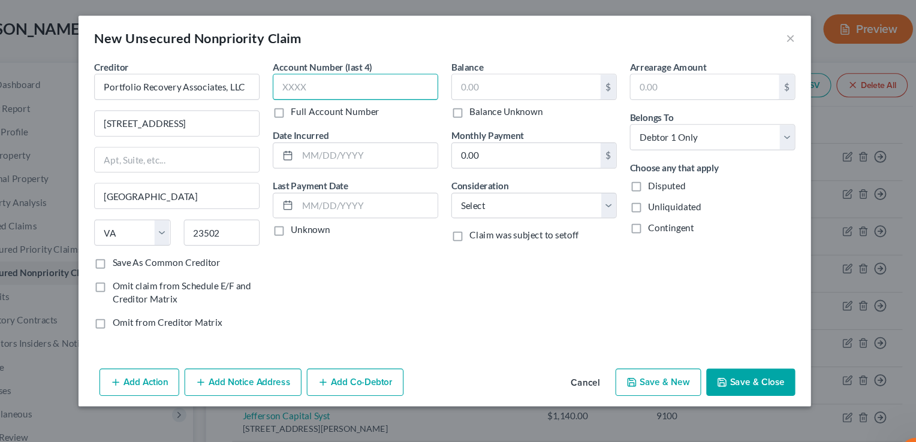
click at [324, 85] on input "text" at bounding box center [376, 80] width 152 height 24
type input "8633"
click at [481, 77] on input "text" at bounding box center [533, 79] width 136 height 23
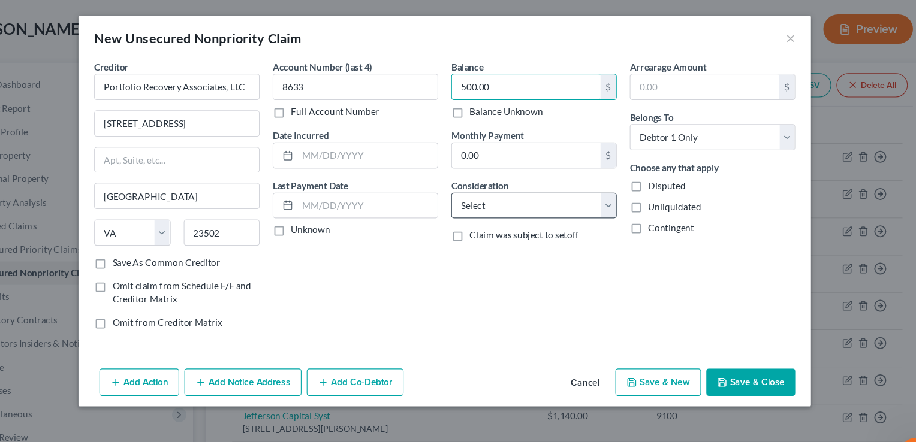
type input "500.00"
click at [609, 186] on select "Select Cable / Satellite Services Collection Agency Credit Card Debt Debt Couns…" at bounding box center [540, 189] width 152 height 24
select select "2"
click at [464, 177] on select "Select Cable / Satellite Services Collection Agency Credit Card Debt Debt Couns…" at bounding box center [540, 189] width 152 height 24
click at [741, 350] on button "Save & Close" at bounding box center [739, 350] width 82 height 25
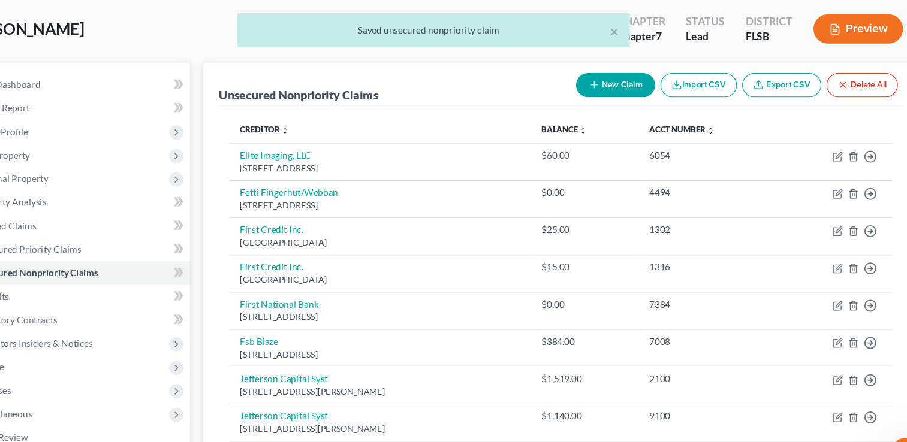
click at [628, 76] on button "New Claim" at bounding box center [614, 78] width 73 height 22
select select "0"
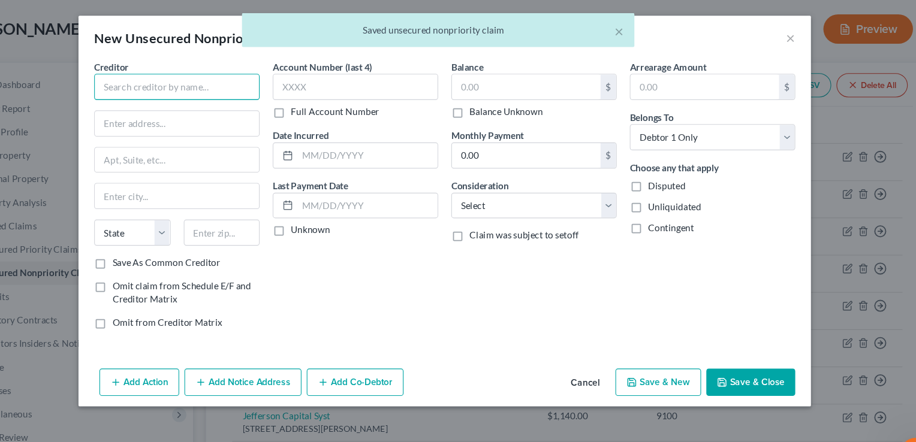
click at [240, 73] on input "text" at bounding box center [213, 80] width 152 height 24
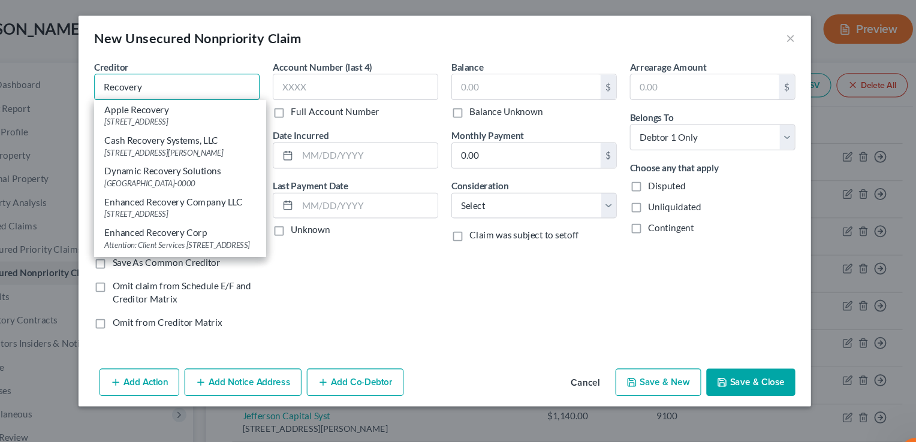
paste input "[DATE] [PERSON_NAME] PDC Examiner Great West Casualty Company P.O. [GEOGRAPHIC_…"
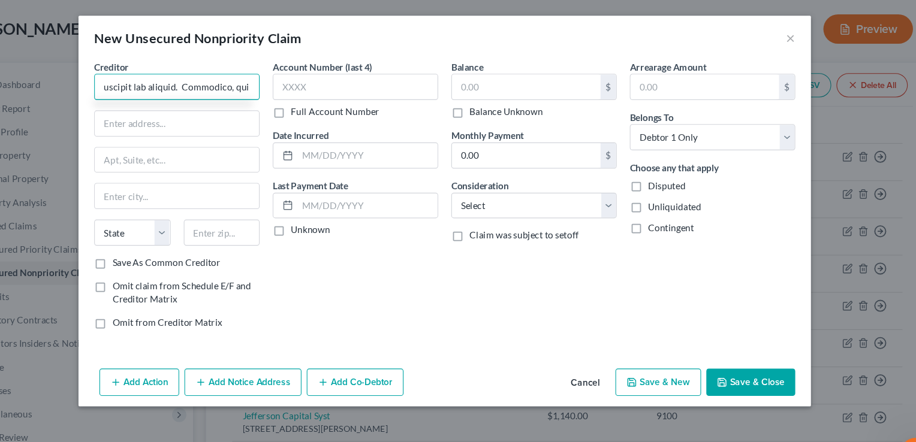
scroll to position [0, 33399]
click at [242, 80] on input "text" at bounding box center [213, 80] width 152 height 24
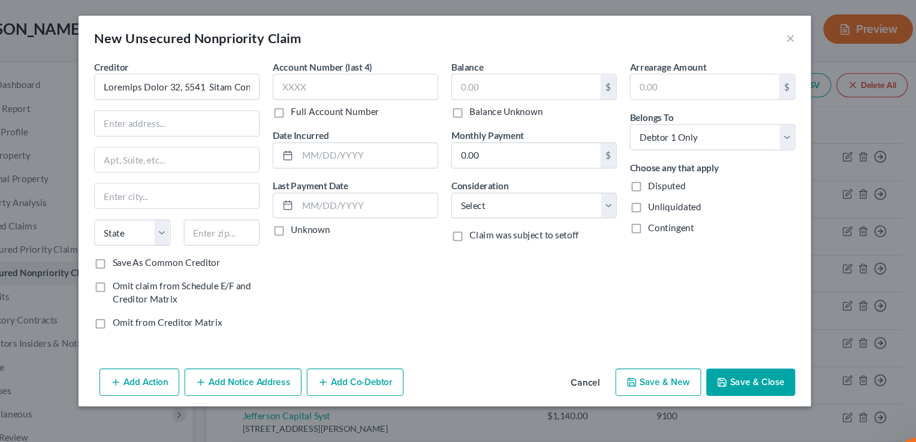
click at [212, 51] on div "New Unsecured Nonpriority Claim ×" at bounding box center [457, 34] width 671 height 41
drag, startPoint x: 181, startPoint y: 80, endPoint x: 292, endPoint y: 91, distance: 111.4
click at [292, 91] on div "Creditor * State [US_STATE] AK AR AZ CA CO CT DE DC [GEOGRAPHIC_DATA] [GEOGRAPH…" at bounding box center [213, 183] width 164 height 257
type input "Loremips dolors, am 9,594 consec. Adi “Elitse do Eius Tempo” inc utlaboree do m…"
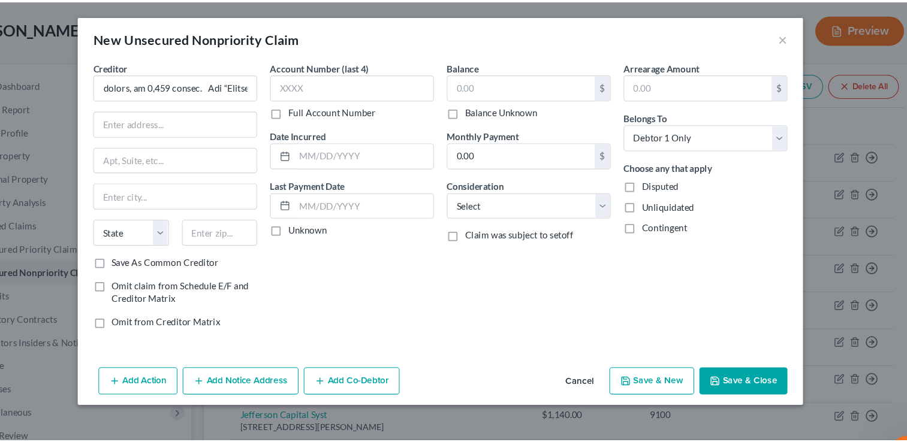
scroll to position [0, 0]
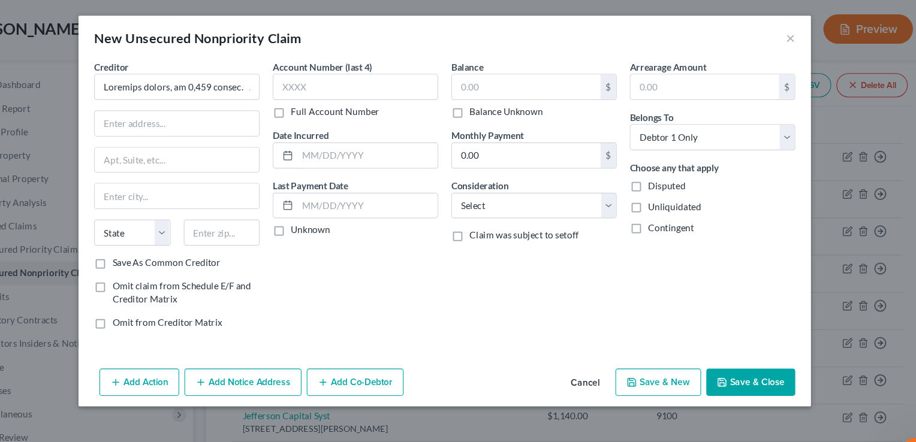
click at [780, 35] on div "New Unsecured Nonpriority Claim ×" at bounding box center [457, 34] width 671 height 41
click at [777, 35] on button "×" at bounding box center [775, 35] width 8 height 14
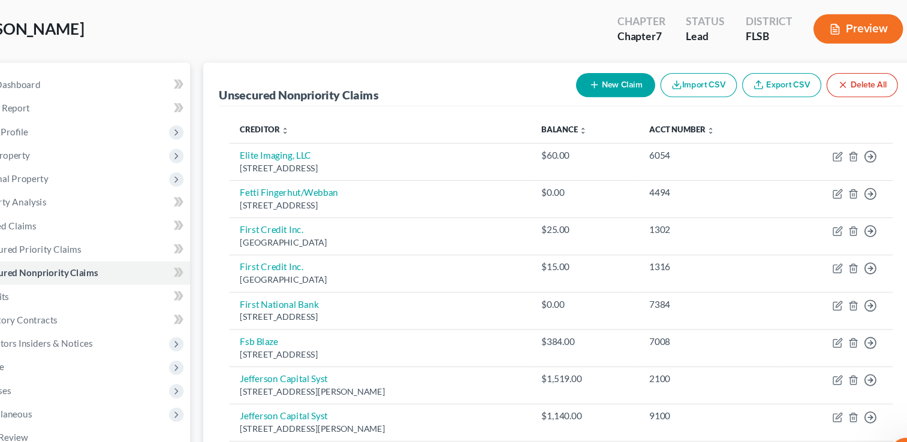
click at [623, 83] on button "New Claim" at bounding box center [614, 78] width 73 height 22
select select "0"
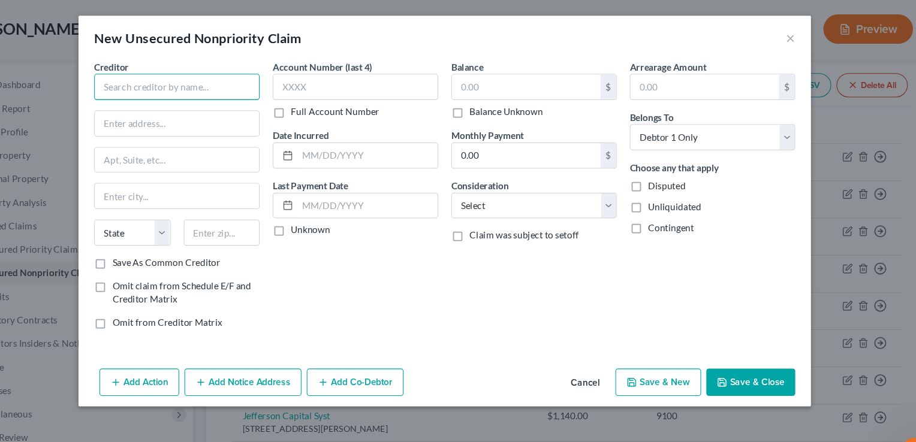
click at [192, 78] on input "text" at bounding box center [213, 80] width 152 height 24
click at [216, 80] on input "Recovery Portfolio" at bounding box center [213, 80] width 152 height 24
click at [216, 80] on input "Recovery Portfolio Associates" at bounding box center [213, 80] width 152 height 24
click at [260, 80] on input "Recovery Portfolio Associates" at bounding box center [213, 80] width 152 height 24
type input "R"
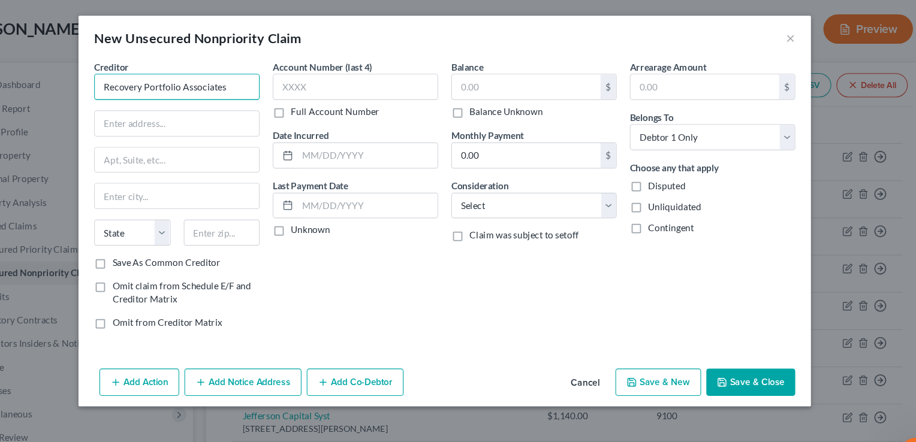
click at [263, 81] on input "Recovery Portfolio Associates" at bounding box center [213, 80] width 152 height 24
type input "R"
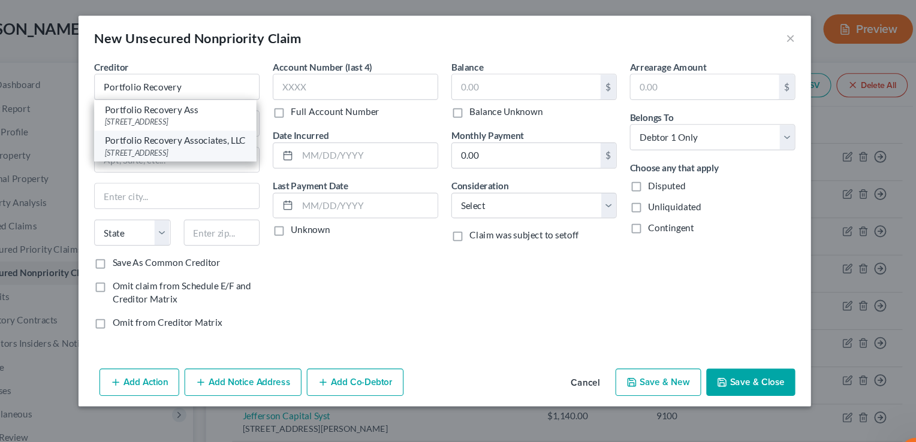
click at [263, 134] on div "Portfolio Recovery Associates, LLC" at bounding box center [210, 129] width 129 height 12
type input "Portfolio Recovery Associates, LLC"
type input "[STREET_ADDRESS]"
type input "[GEOGRAPHIC_DATA]"
select select "48"
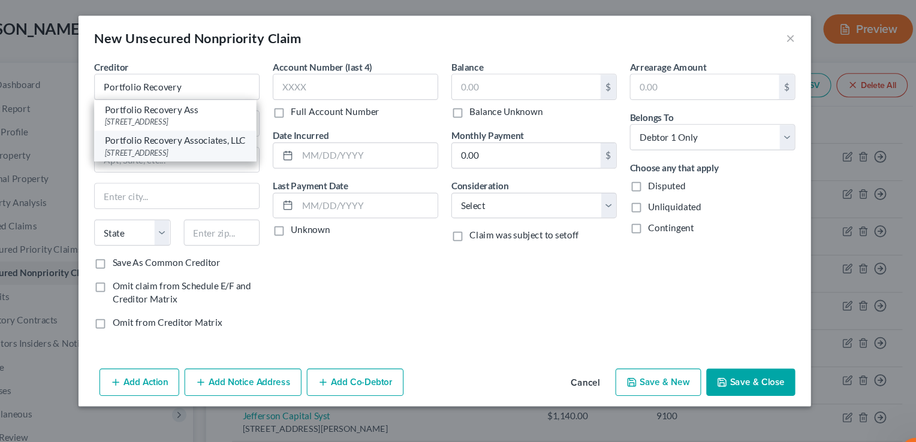
type input "23502"
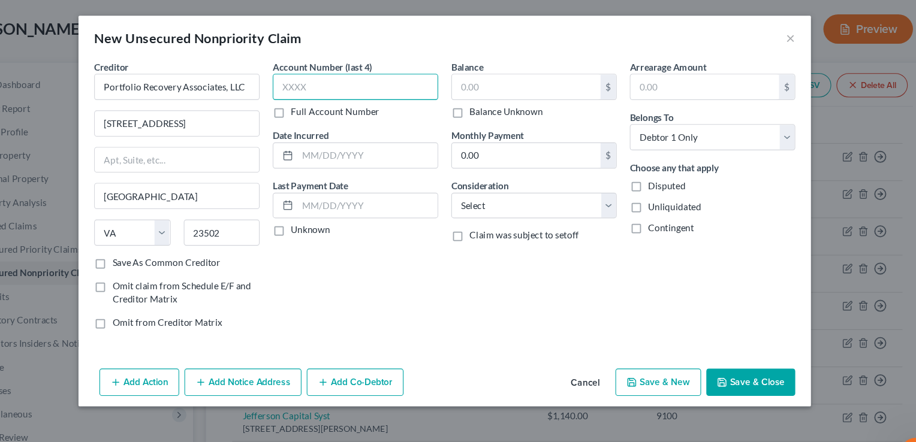
click at [317, 76] on input "text" at bounding box center [376, 80] width 152 height 24
type input "6878"
click at [527, 74] on input "text" at bounding box center [533, 79] width 136 height 23
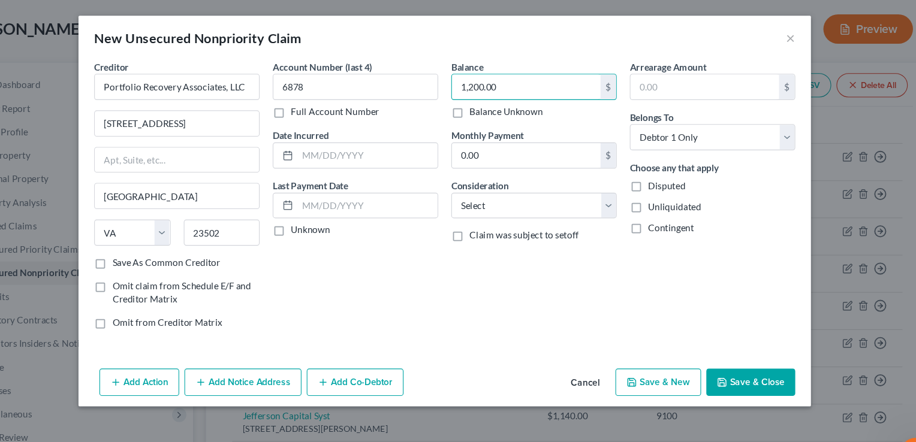
type input "1,200.00"
click at [727, 346] on button "Save & Close" at bounding box center [739, 350] width 82 height 25
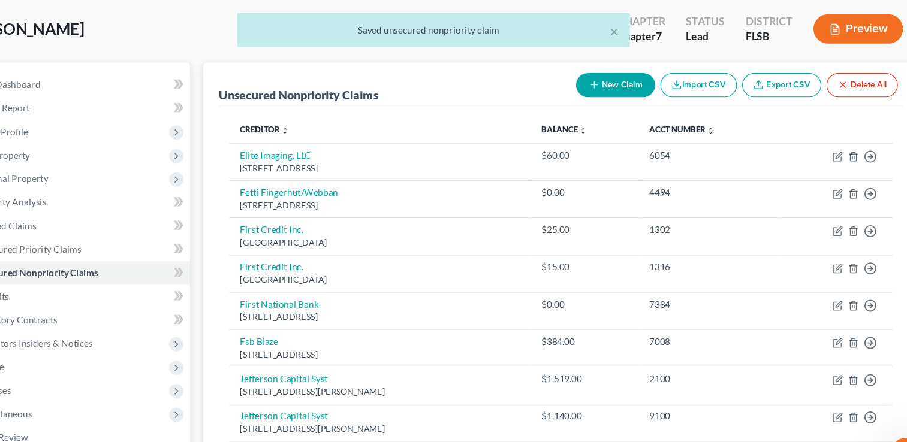
click at [625, 80] on button "New Claim" at bounding box center [614, 78] width 73 height 22
select select "0"
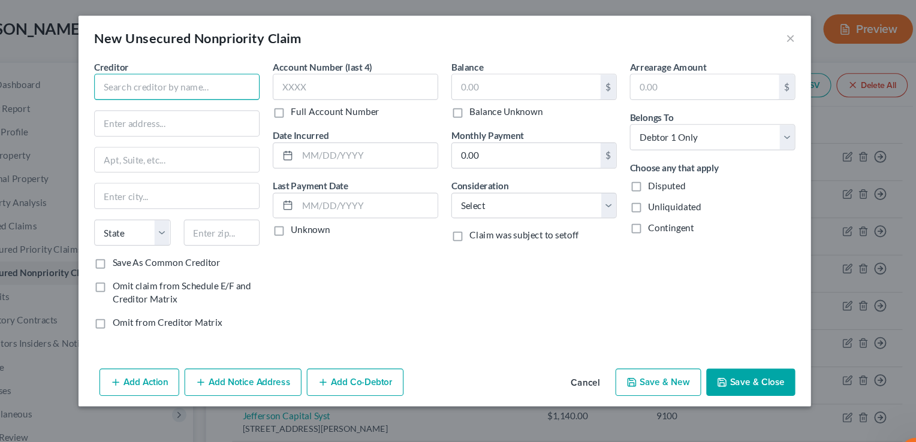
click at [263, 87] on input "text" at bounding box center [213, 80] width 152 height 24
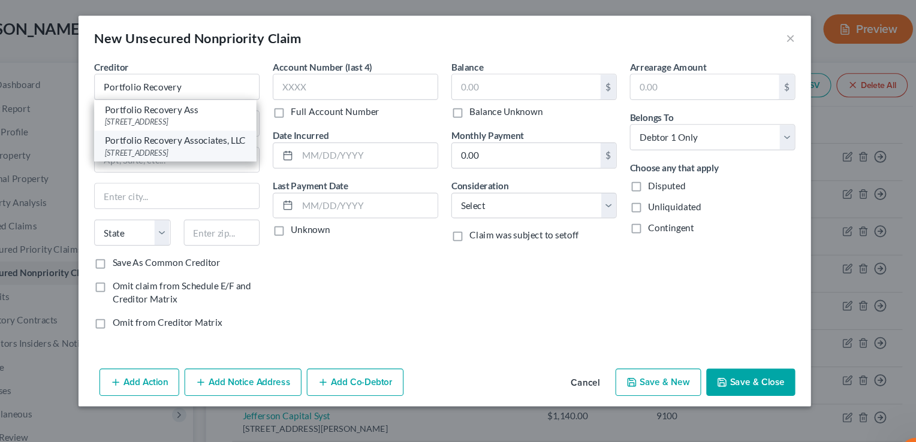
click at [256, 135] on div "Portfolio Recovery Associates, LLC" at bounding box center [210, 129] width 129 height 12
type input "Portfolio Recovery Associates, LLC"
type input "[STREET_ADDRESS]"
type input "[GEOGRAPHIC_DATA]"
select select "48"
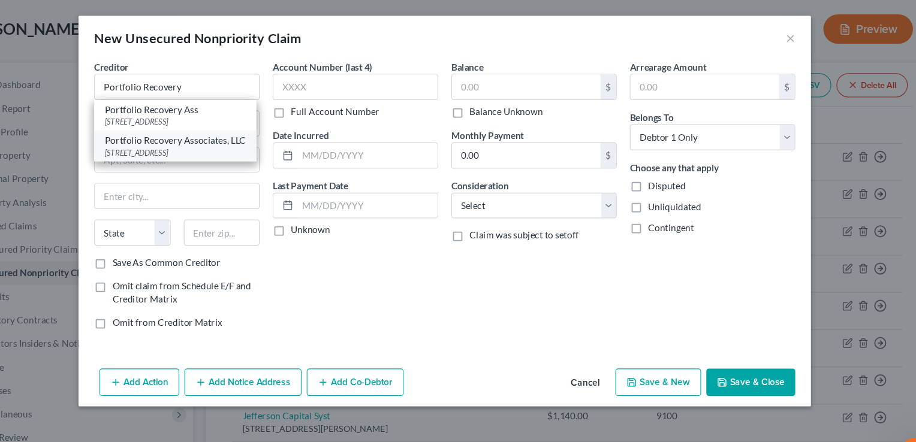
type input "23502"
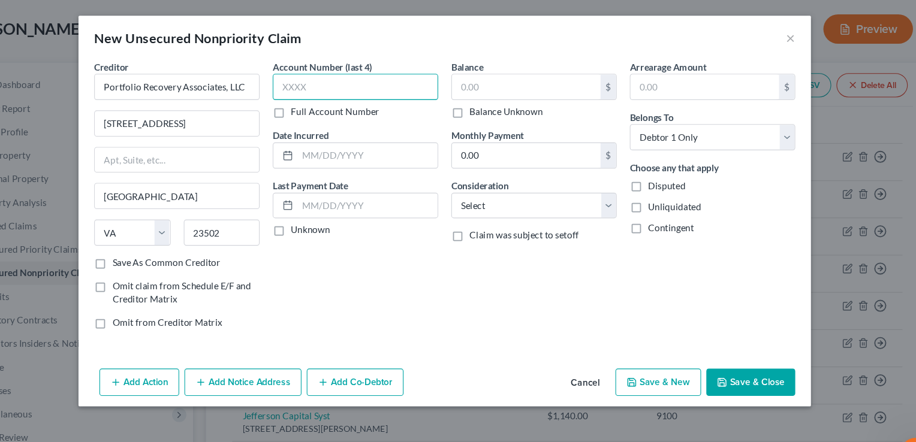
click at [346, 78] on input "text" at bounding box center [376, 80] width 152 height 24
type input "307"
click at [471, 76] on input "text" at bounding box center [533, 79] width 136 height 23
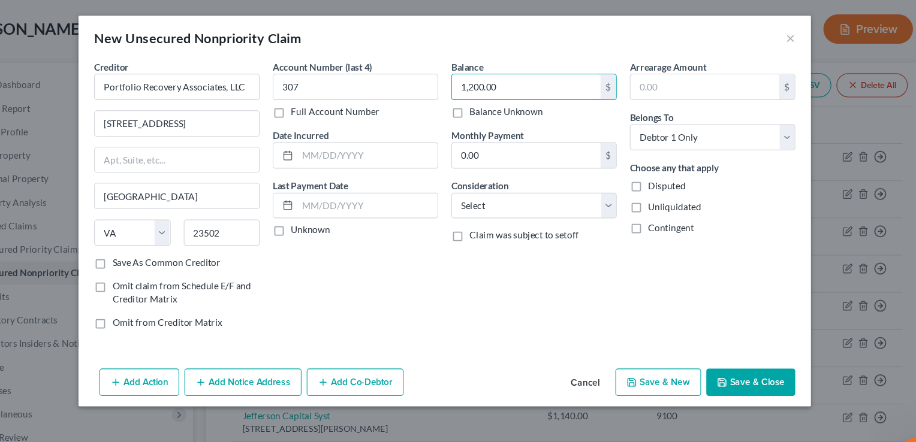
type input "1,200.00"
click at [724, 346] on button "Save & Close" at bounding box center [739, 350] width 82 height 25
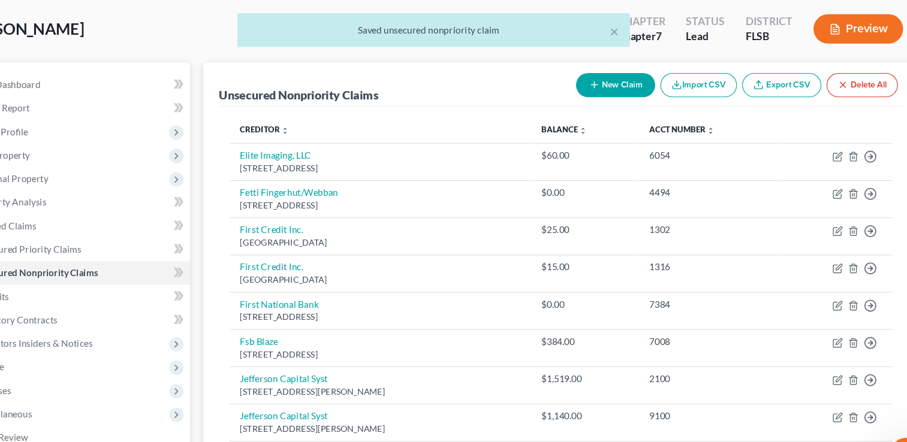
click at [614, 71] on button "New Claim" at bounding box center [614, 78] width 73 height 22
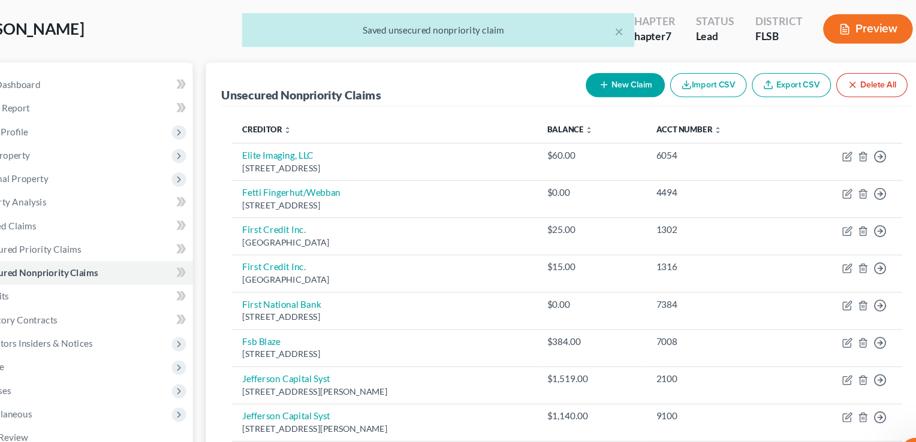
select select "0"
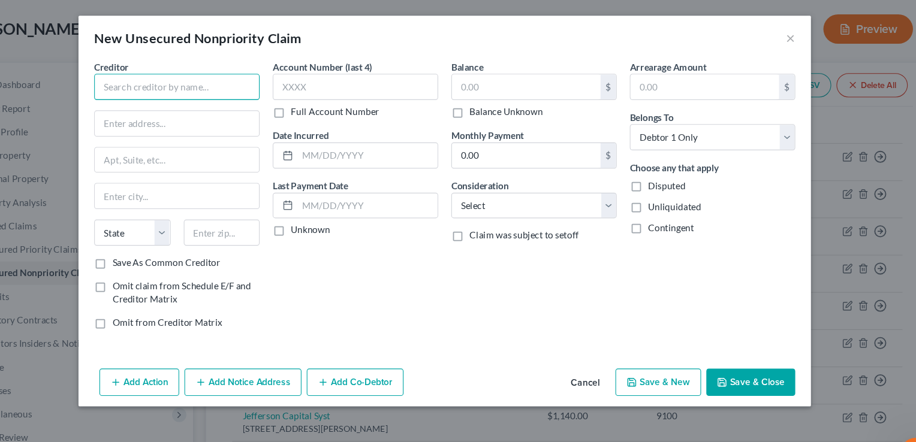
click at [206, 78] on input "text" at bounding box center [213, 80] width 152 height 24
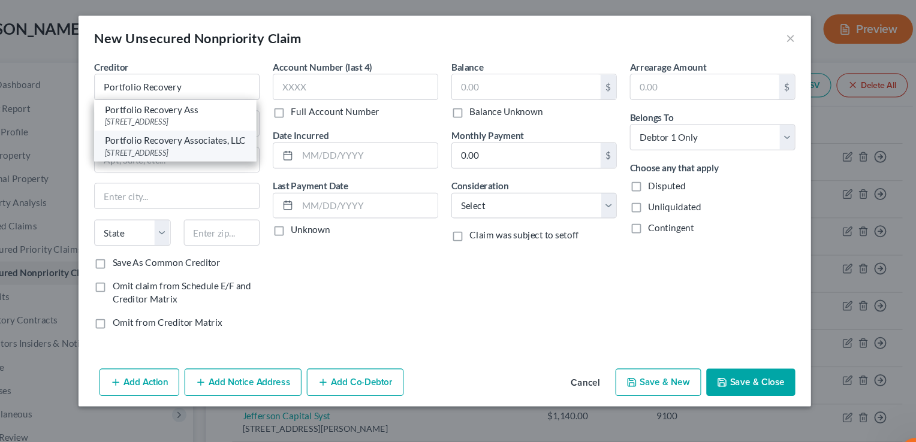
click at [220, 144] on div "[STREET_ADDRESS]" at bounding box center [210, 140] width 129 height 10
type input "Portfolio Recovery Associates, LLC"
type input "[STREET_ADDRESS]"
type input "[GEOGRAPHIC_DATA]"
select select "48"
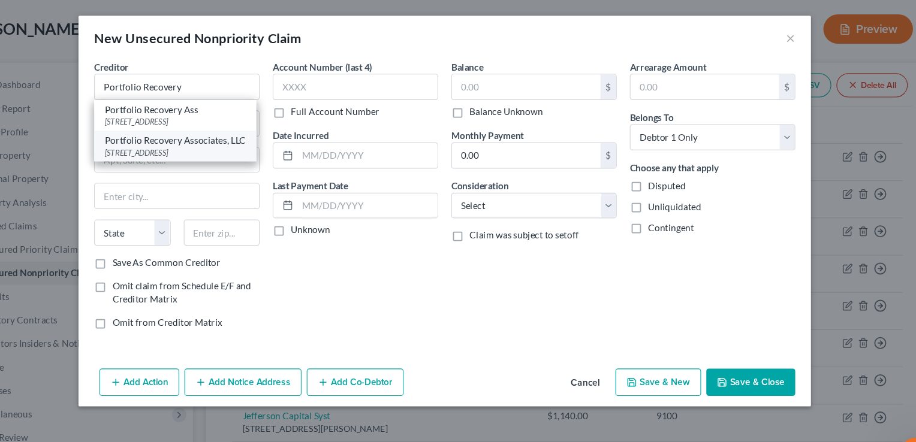
type input "23502"
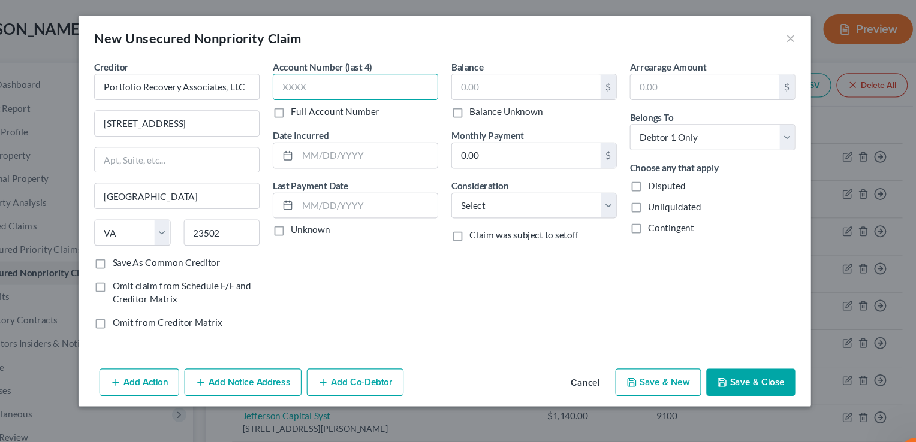
click at [317, 78] on input "text" at bounding box center [376, 80] width 152 height 24
type input "9610"
click at [487, 82] on input "text" at bounding box center [533, 79] width 136 height 23
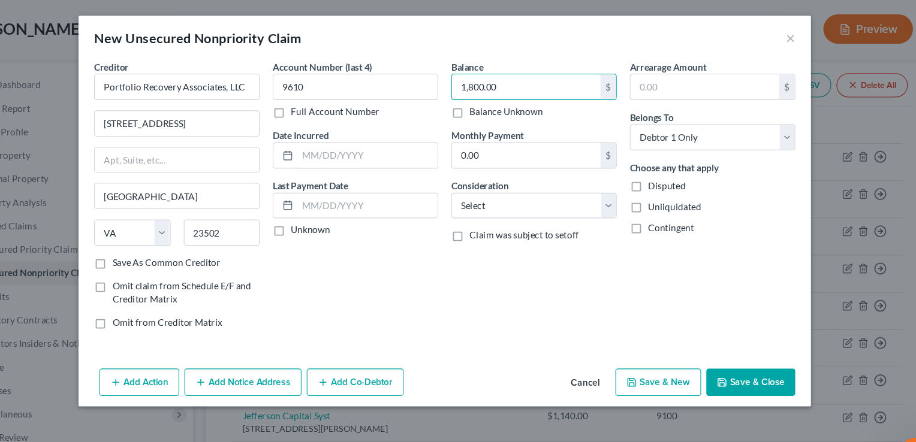
type input "1,800.00"
click at [749, 346] on button "Save & Close" at bounding box center [739, 350] width 82 height 25
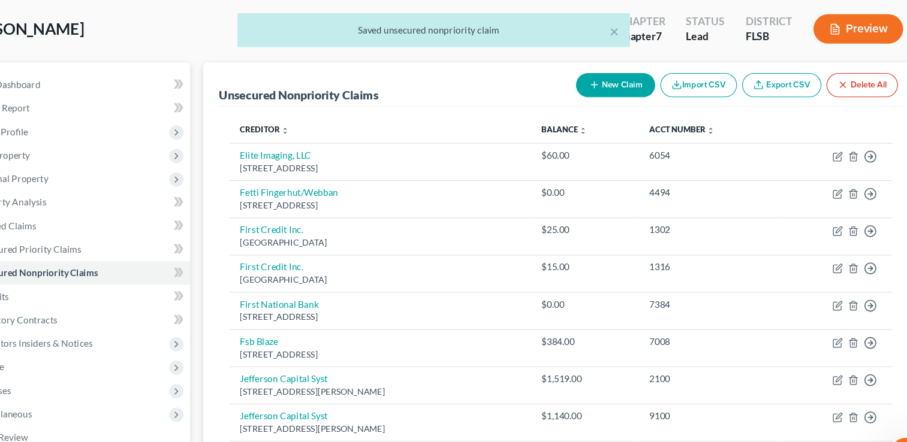
click at [626, 77] on button "New Claim" at bounding box center [614, 78] width 73 height 22
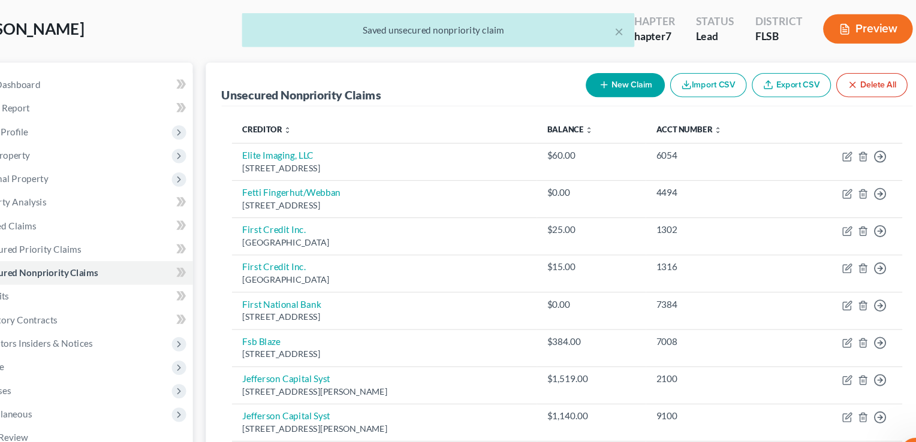
select select "0"
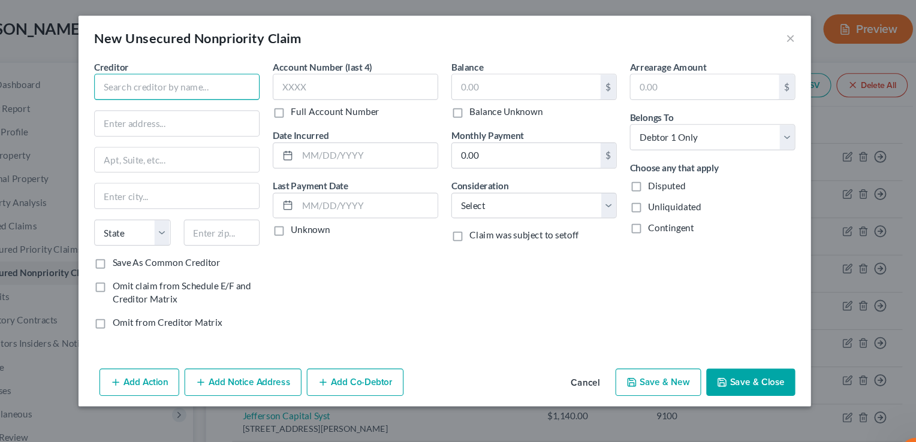
click at [248, 80] on input "text" at bounding box center [213, 80] width 152 height 24
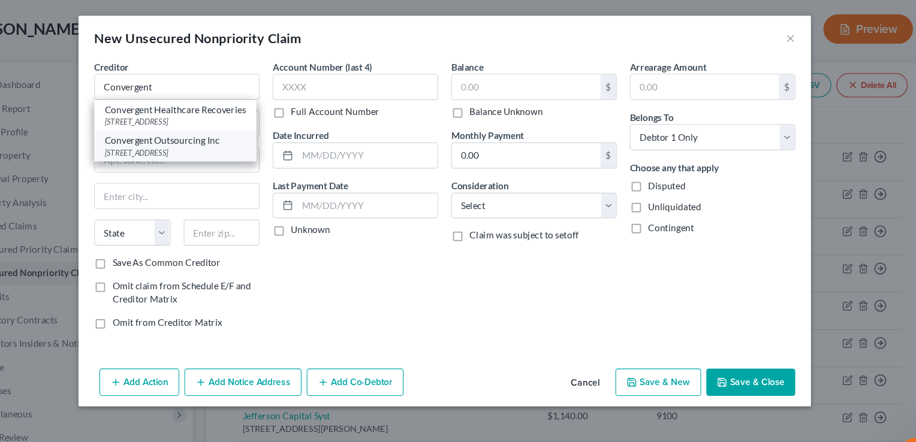
click at [243, 135] on div "Convergent Outsourcing Inc" at bounding box center [210, 129] width 129 height 12
type input "Convergent Outsourcing Inc"
type input "[STREET_ADDRESS]"
type input "PO Box 9004"
type input "Renton"
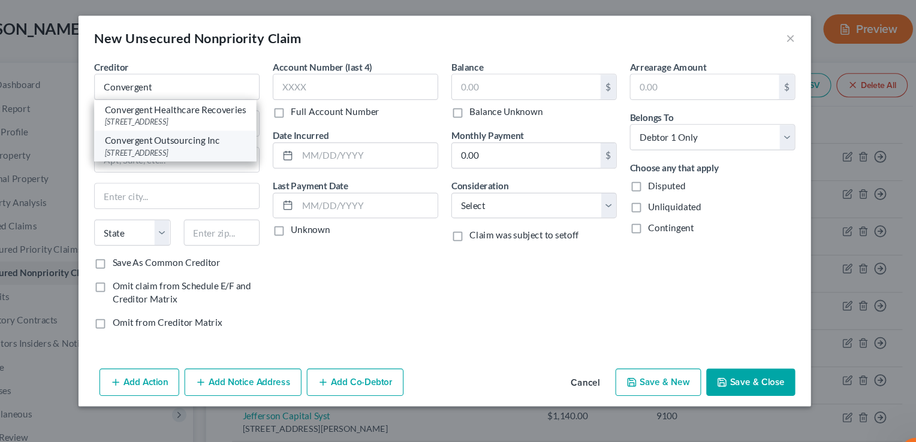
select select "50"
type input "98057-0000"
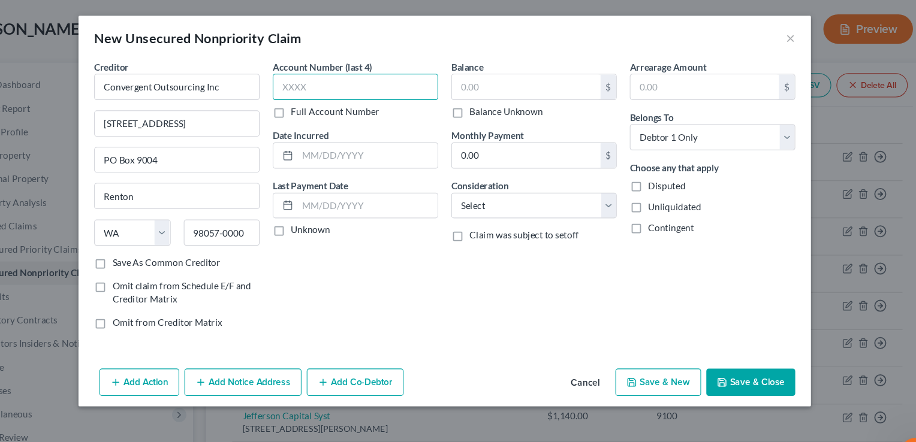
click at [316, 75] on input "text" at bounding box center [376, 80] width 152 height 24
type input "1903"
click at [483, 76] on input "text" at bounding box center [533, 79] width 136 height 23
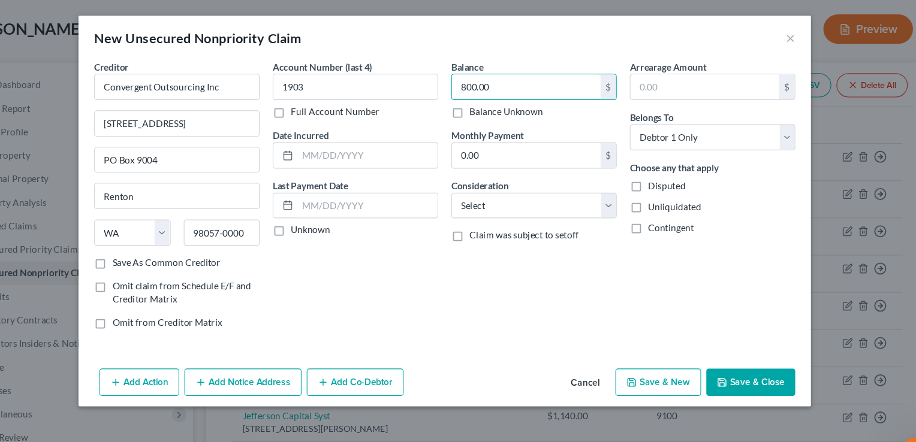
type input "800.00"
click at [733, 350] on button "Save & Close" at bounding box center [739, 350] width 82 height 25
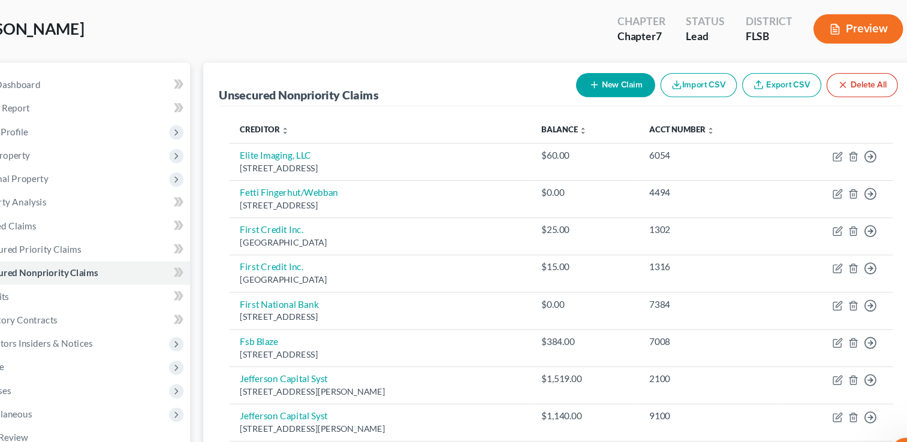
click at [621, 73] on button "New Claim" at bounding box center [614, 78] width 73 height 22
select select "0"
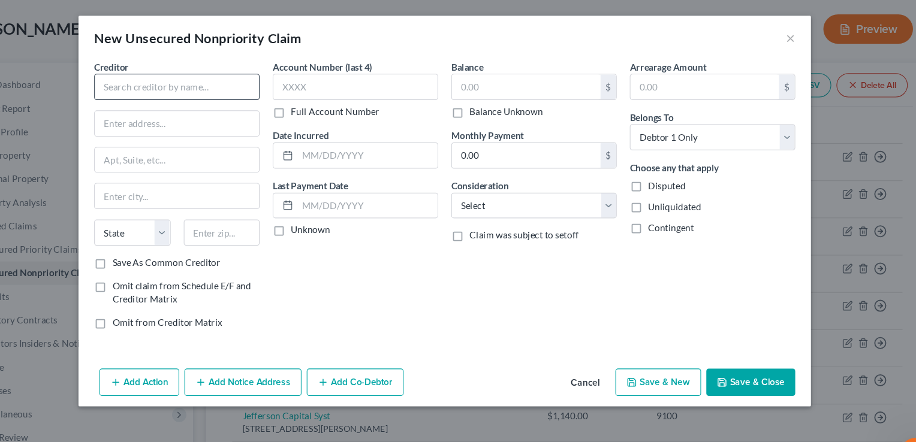
click at [192, 91] on div "Creditor * State [US_STATE] AK AR AZ CA CO [GEOGRAPHIC_DATA] DE DC [GEOGRAPHIC_…" at bounding box center [213, 145] width 152 height 180
click at [188, 78] on input "text" at bounding box center [213, 80] width 152 height 24
type input "[PERSON_NAME], LLC"
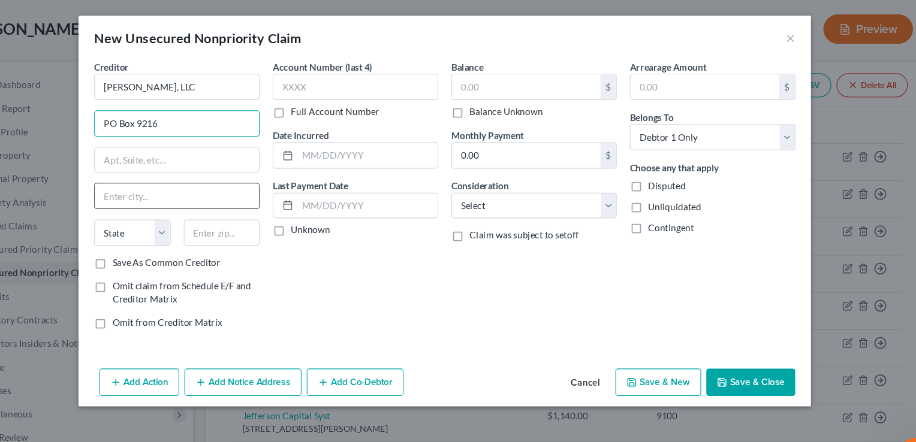
type input "PO Box 9216"
click at [162, 177] on input "text" at bounding box center [212, 179] width 150 height 23
type input "Old Bethpage"
click at [198, 217] on select "State [US_STATE] AK AR AZ CA CO CT DE DC [GEOGRAPHIC_DATA] [GEOGRAPHIC_DATA] GU…" at bounding box center [172, 213] width 70 height 24
click at [137, 201] on select "State [US_STATE] AK AR AZ CA CO CT DE DC [GEOGRAPHIC_DATA] [GEOGRAPHIC_DATA] GU…" at bounding box center [172, 213] width 70 height 24
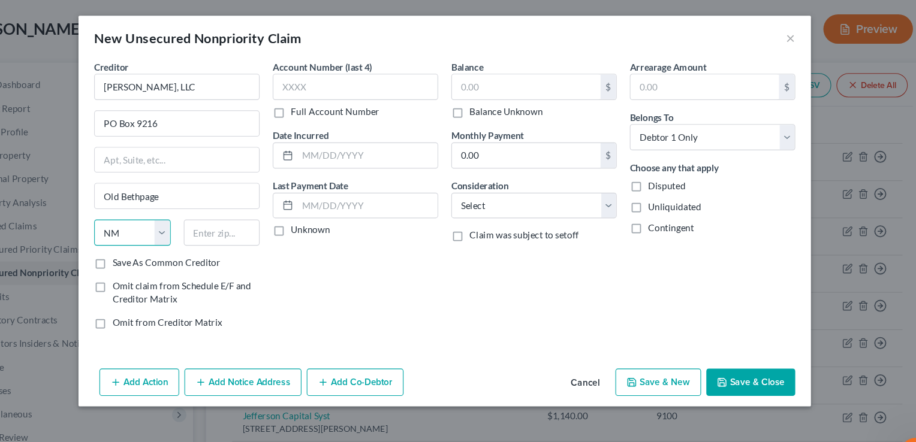
click at [200, 215] on select "State [US_STATE] AK AR AZ CA CO CT DE DC [GEOGRAPHIC_DATA] [GEOGRAPHIC_DATA] GU…" at bounding box center [172, 213] width 70 height 24
select select "35"
click at [137, 201] on select "State [US_STATE] AK AR AZ CA CO CT DE DC [GEOGRAPHIC_DATA] [GEOGRAPHIC_DATA] GU…" at bounding box center [172, 213] width 70 height 24
click at [333, 80] on input "text" at bounding box center [376, 80] width 152 height 24
click at [244, 215] on input "text" at bounding box center [254, 213] width 70 height 24
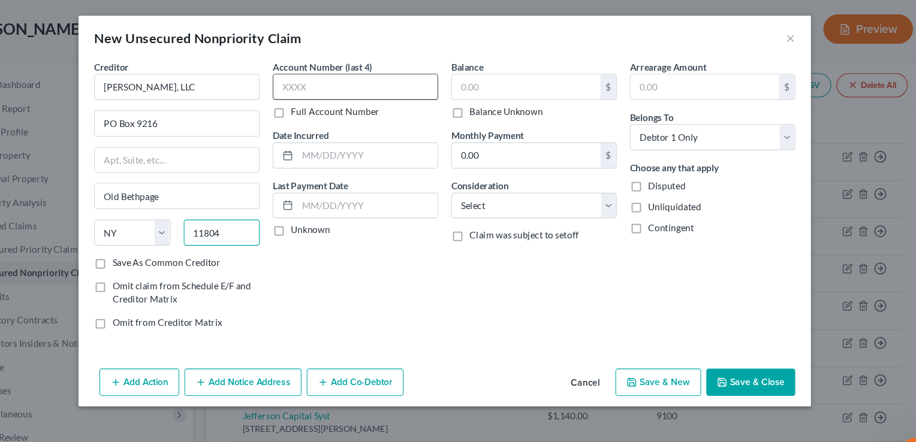
type input "11804"
click at [318, 89] on input "text" at bounding box center [376, 80] width 152 height 24
type input "3076"
click at [478, 73] on input "text" at bounding box center [533, 79] width 136 height 23
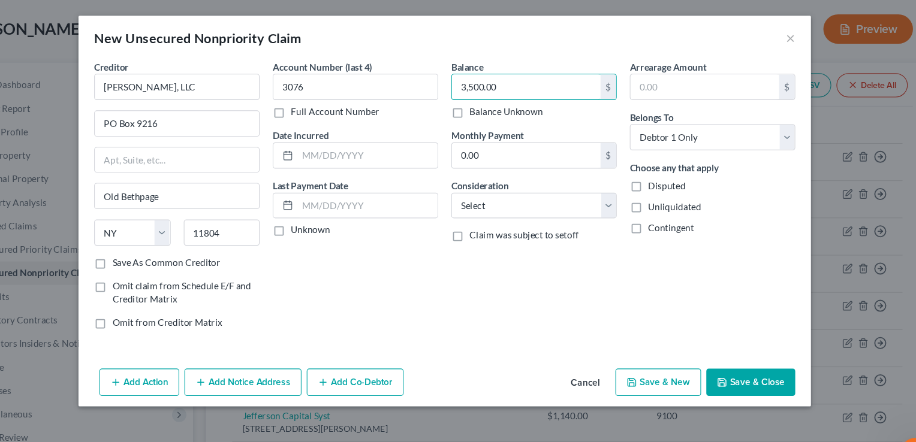
type input "3,500.00"
click at [765, 348] on button "Save & Close" at bounding box center [739, 350] width 82 height 25
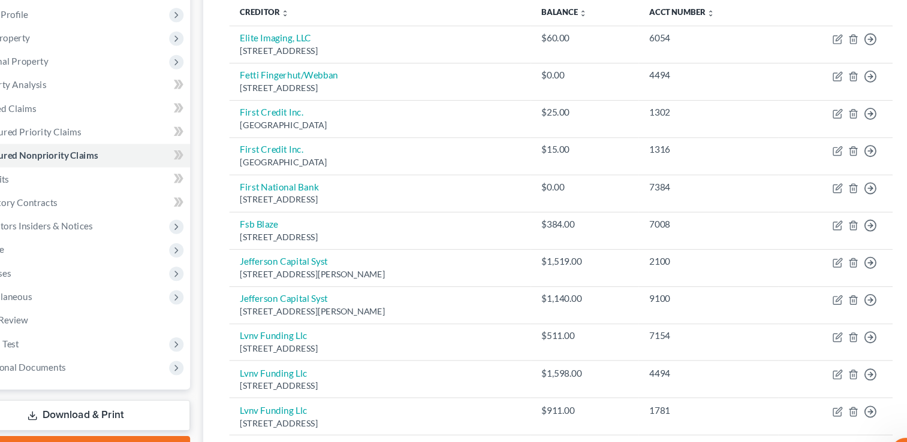
scroll to position [119, 0]
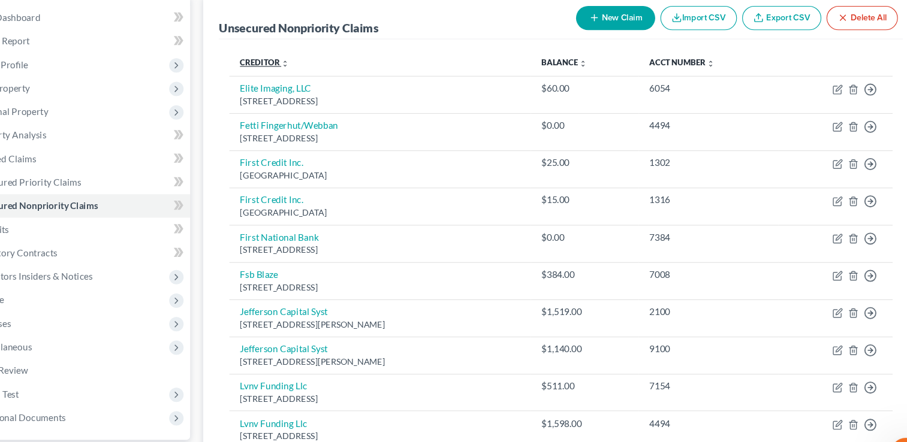
click at [310, 56] on icon "unfold_more" at bounding box center [311, 58] width 7 height 7
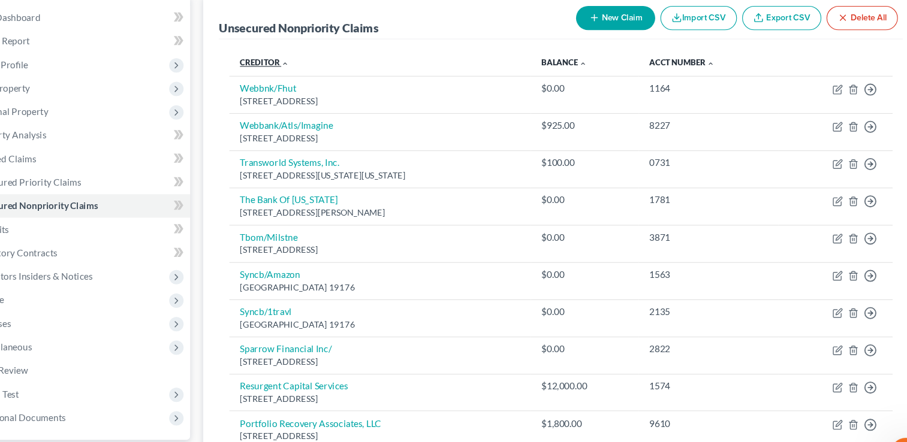
click at [310, 56] on icon "expand_less" at bounding box center [311, 58] width 7 height 7
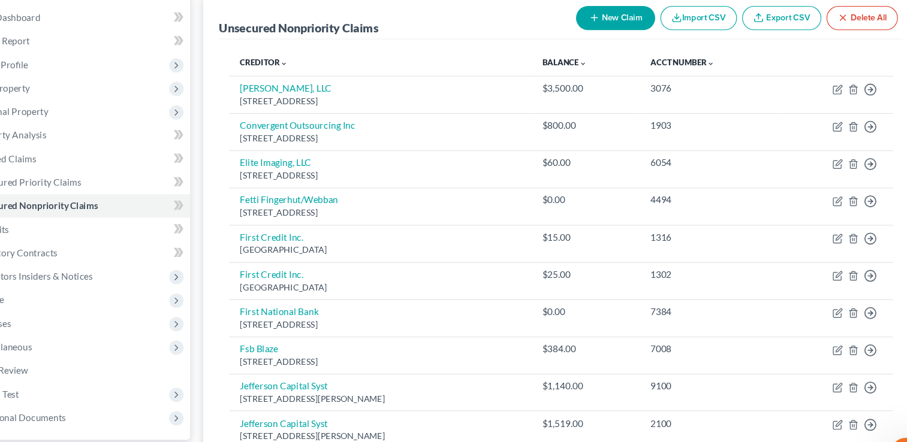
click at [620, 19] on button "New Claim" at bounding box center [614, 16] width 73 height 22
select select "0"
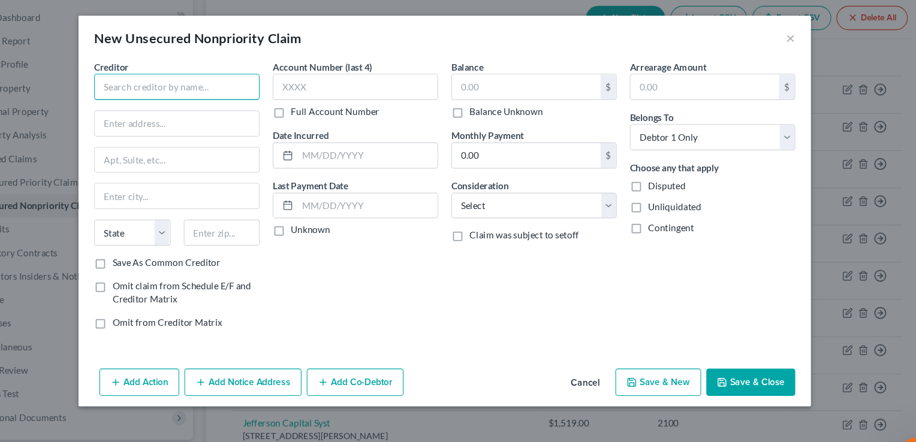
click at [152, 77] on input "text" at bounding box center [213, 80] width 152 height 24
type input "Mandarich Law Group"
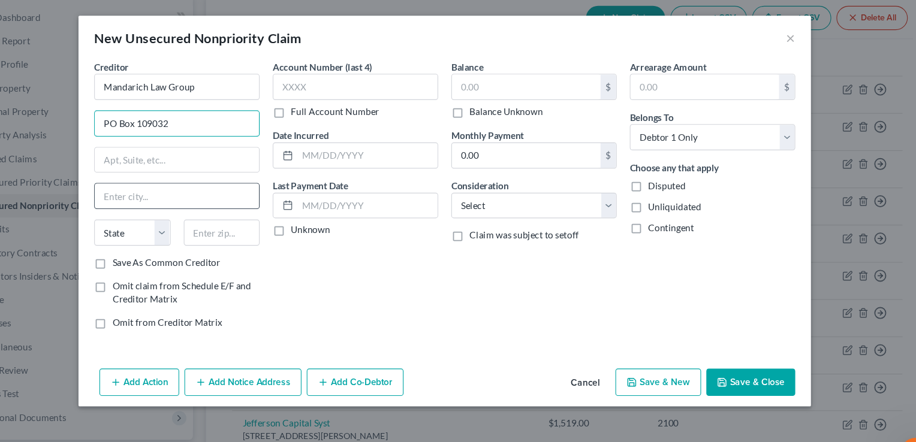
type input "PO Box 109032"
click at [159, 180] on input "text" at bounding box center [212, 179] width 150 height 23
type input "[GEOGRAPHIC_DATA]"
click at [200, 215] on select "State [US_STATE] AK AR AZ CA CO CT DE DC [GEOGRAPHIC_DATA] [GEOGRAPHIC_DATA] GU…" at bounding box center [172, 213] width 70 height 24
select select "14"
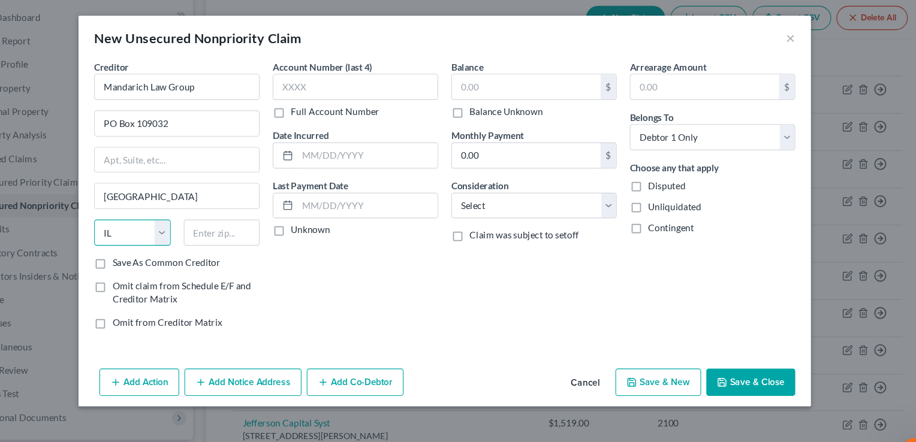
click at [137, 201] on select "State [US_STATE] AK AR AZ CA CO CT DE DC [GEOGRAPHIC_DATA] [GEOGRAPHIC_DATA] GU…" at bounding box center [172, 213] width 70 height 24
click at [256, 208] on input "text" at bounding box center [254, 213] width 70 height 24
type input "60610"
click at [334, 76] on input "text" at bounding box center [376, 80] width 152 height 24
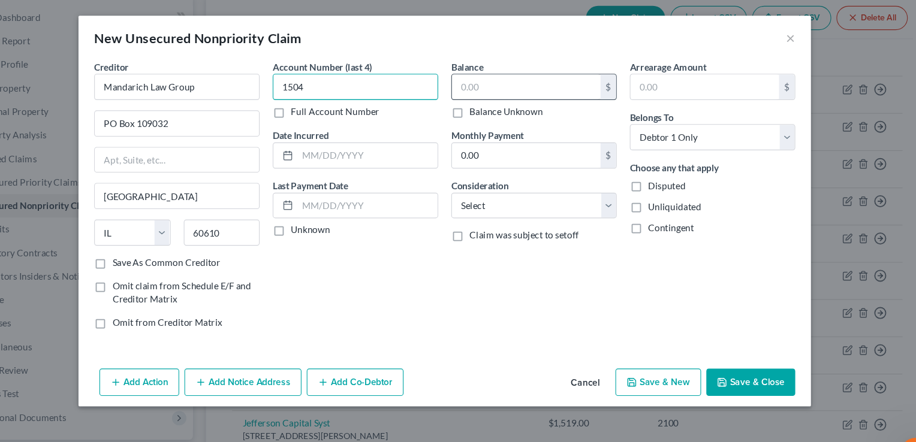
type input "1504"
click at [474, 77] on input "text" at bounding box center [533, 79] width 136 height 23
type input "3,500.00"
click at [671, 345] on button "Save & New" at bounding box center [653, 350] width 79 height 25
select select "0"
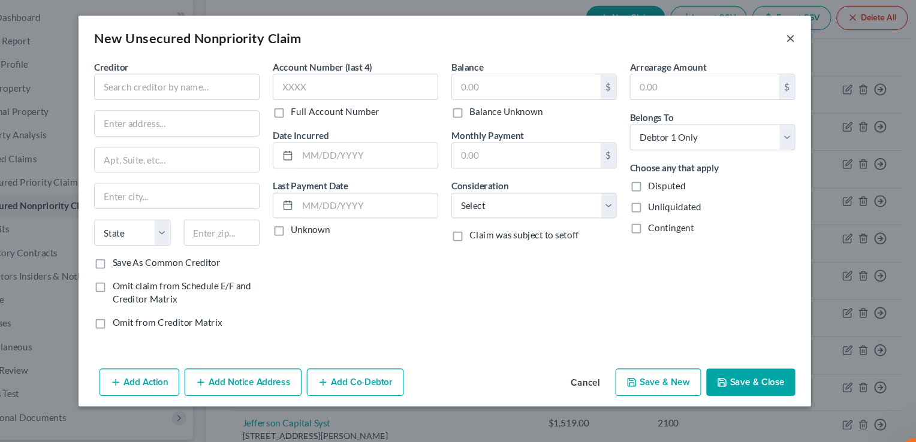
click at [776, 35] on button "×" at bounding box center [775, 35] width 8 height 14
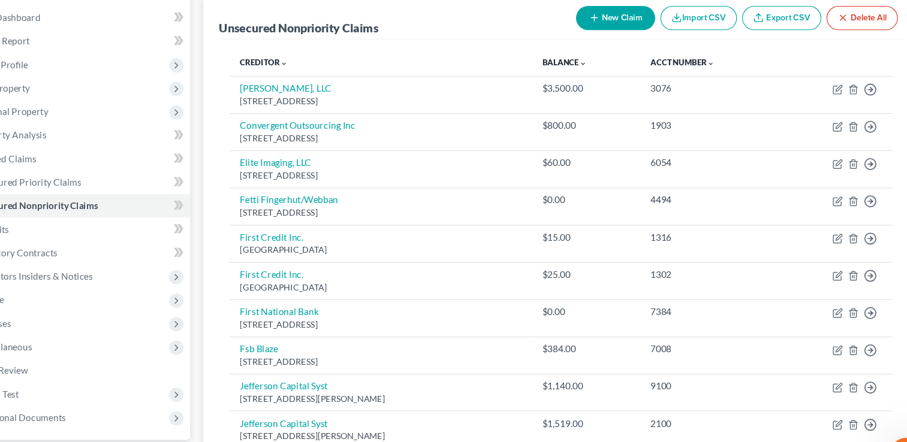
click at [623, 15] on button "New Claim" at bounding box center [614, 16] width 73 height 22
select select "0"
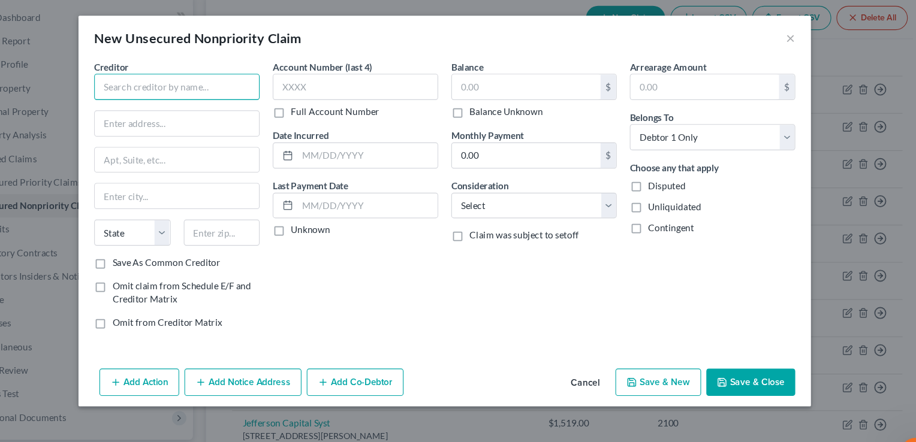
click at [227, 85] on input "text" at bounding box center [213, 80] width 152 height 24
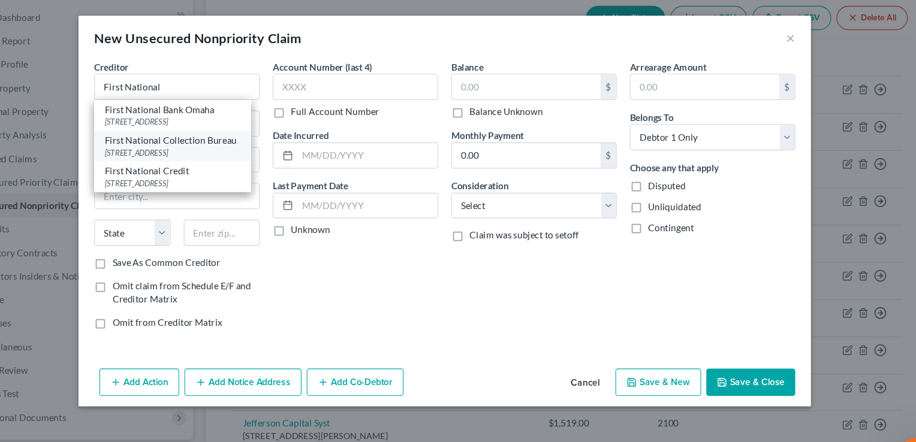
click at [220, 140] on div "[STREET_ADDRESS]" at bounding box center [208, 140] width 125 height 10
type input "First National Collection Bureau"
type input "[STREET_ADDRESS]"
type input "Sparks"
select select "31"
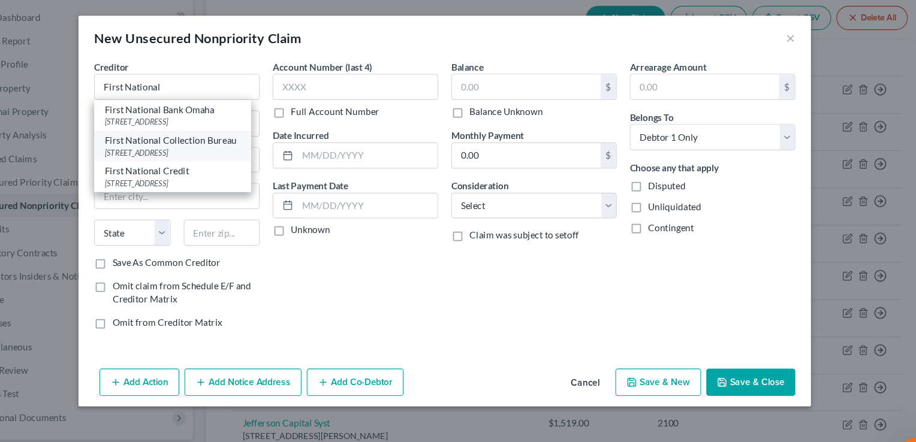
type input "89434-0000"
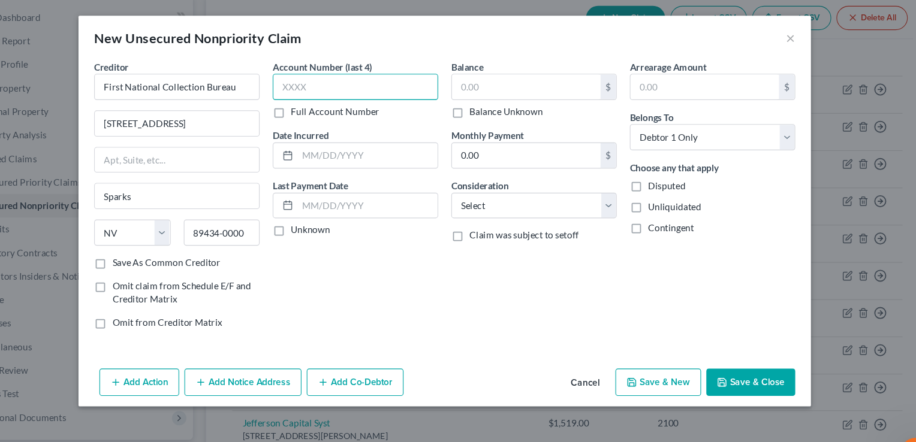
click at [313, 72] on input "text" at bounding box center [376, 80] width 152 height 24
type input "5402"
click at [481, 75] on input "text" at bounding box center [533, 79] width 136 height 23
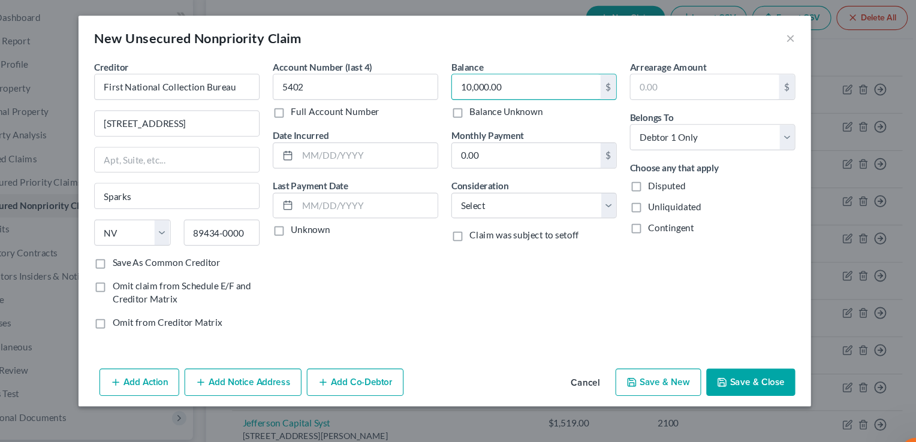
type input "10,000.00"
click at [729, 348] on button "Save & Close" at bounding box center [739, 350] width 82 height 25
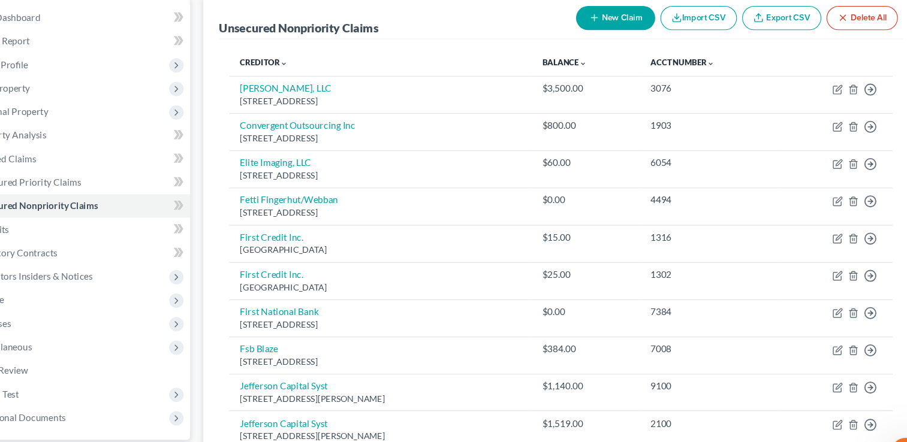
click at [627, 32] on div "Unsecured Nonpriority Claims New Claim Import CSV Export CSV Delete All" at bounding box center [564, 16] width 627 height 40
click at [622, 17] on button "New Claim" at bounding box center [614, 16] width 73 height 22
select select "0"
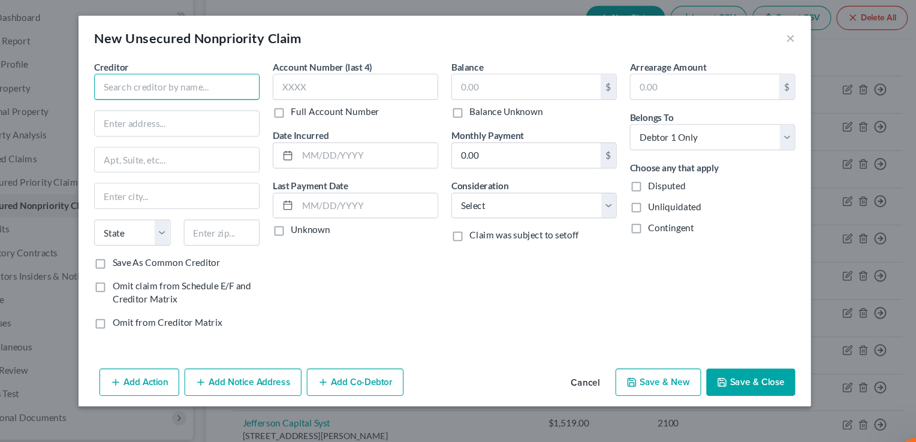
click at [200, 79] on input "text" at bounding box center [213, 80] width 152 height 24
type input "d"
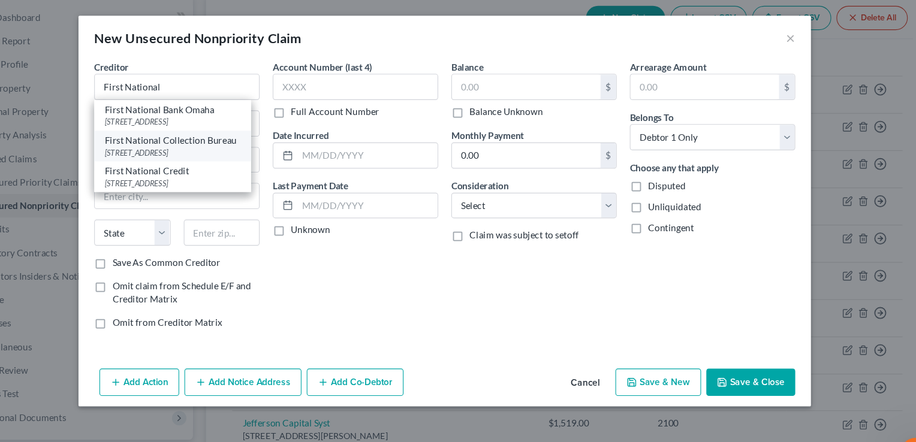
click at [218, 135] on div "[STREET_ADDRESS]" at bounding box center [208, 140] width 125 height 10
type input "First National Collection Bureau"
type input "[STREET_ADDRESS]"
type input "Sparks"
select select "31"
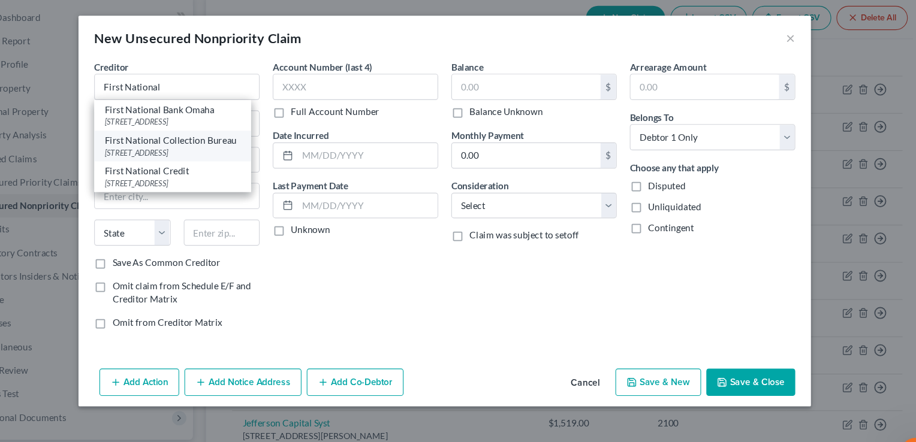
type input "89434-0000"
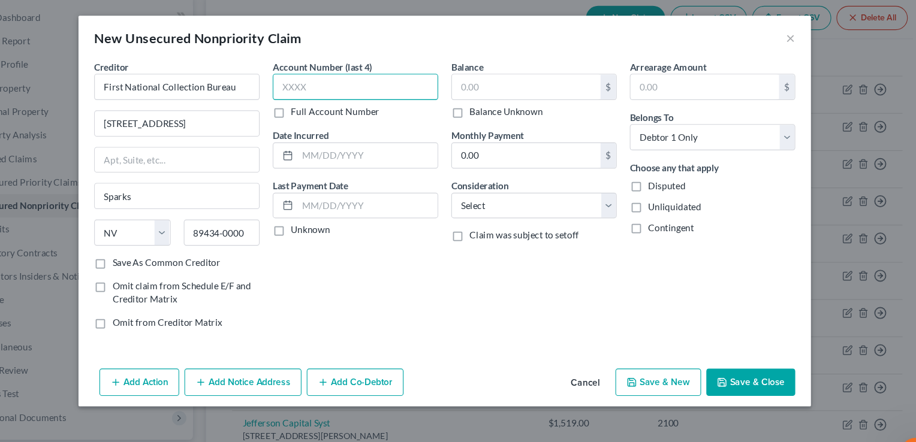
click at [359, 81] on input "text" at bounding box center [376, 80] width 152 height 24
type input "6215"
click at [492, 71] on input "text" at bounding box center [533, 79] width 136 height 23
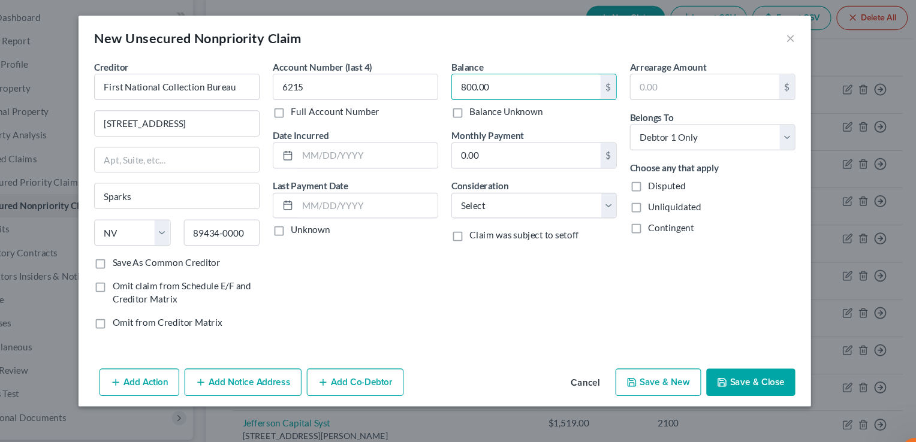
type input "800.00"
click at [740, 355] on button "Save & Close" at bounding box center [739, 350] width 82 height 25
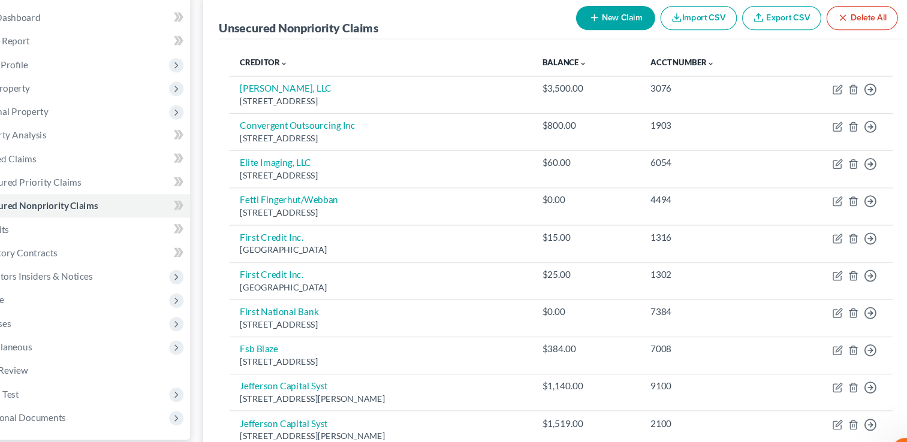
click at [613, 21] on button "New Claim" at bounding box center [614, 16] width 73 height 22
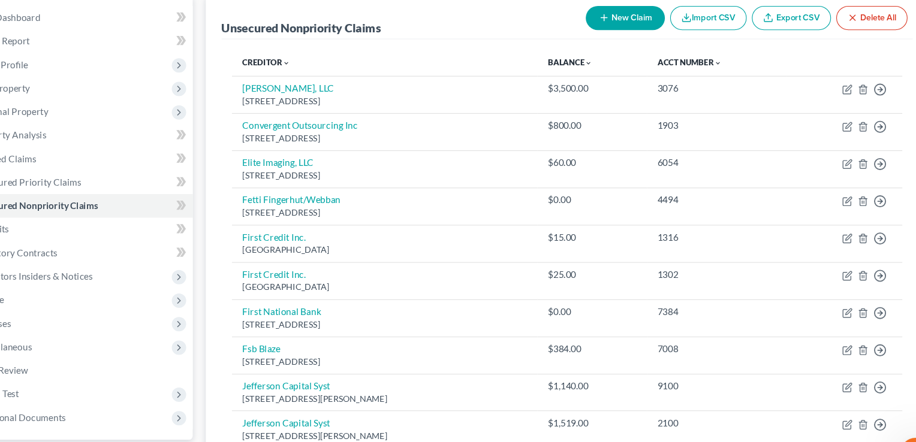
select select "0"
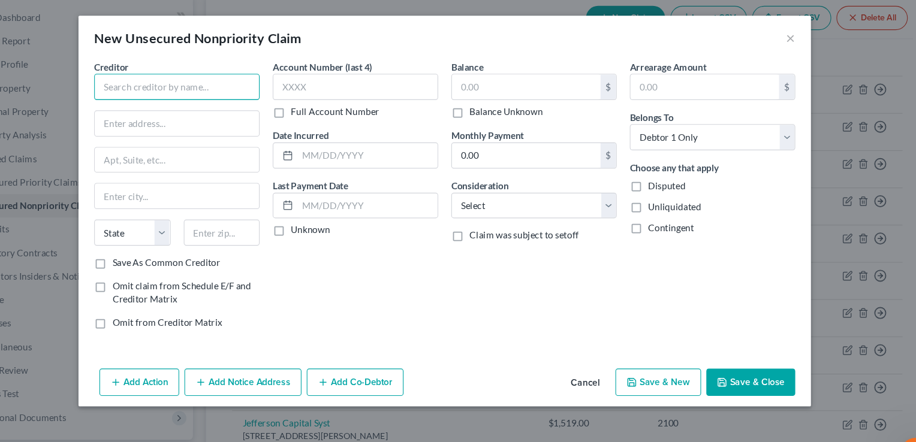
click at [235, 79] on input "text" at bounding box center [213, 80] width 152 height 24
click at [235, 79] on input "First National" at bounding box center [213, 80] width 152 height 24
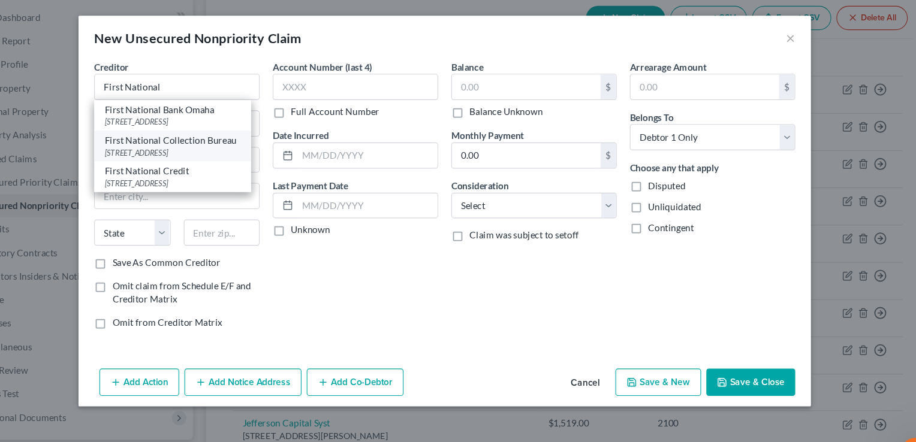
click at [224, 135] on div "[STREET_ADDRESS]" at bounding box center [208, 140] width 125 height 10
type input "First National Collection Bureau"
type input "[STREET_ADDRESS]"
type input "Sparks"
select select "31"
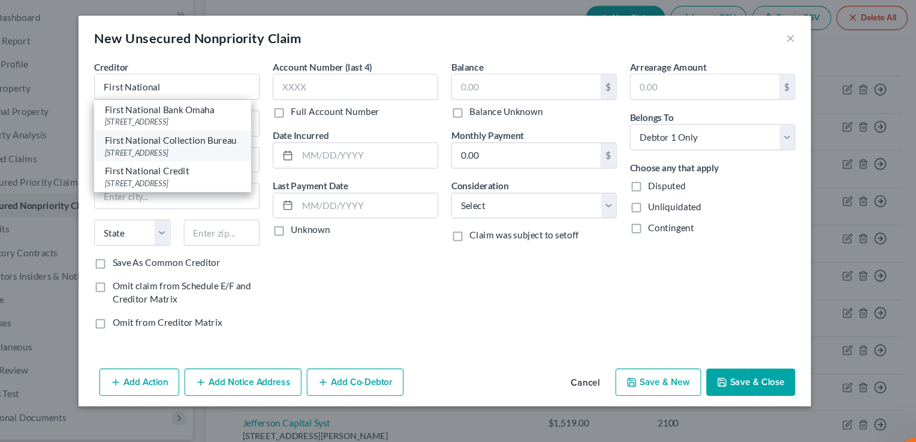
type input "89434-0000"
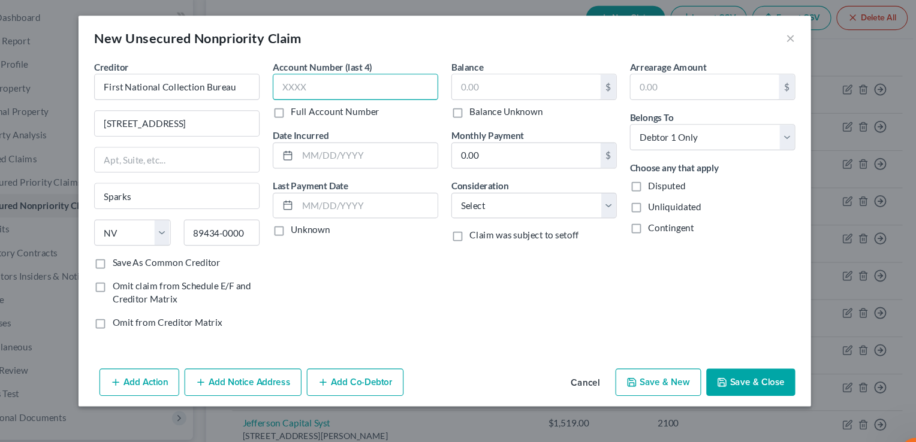
click at [322, 82] on input "text" at bounding box center [376, 80] width 152 height 24
type input "5448"
click at [492, 78] on input "text" at bounding box center [533, 79] width 136 height 23
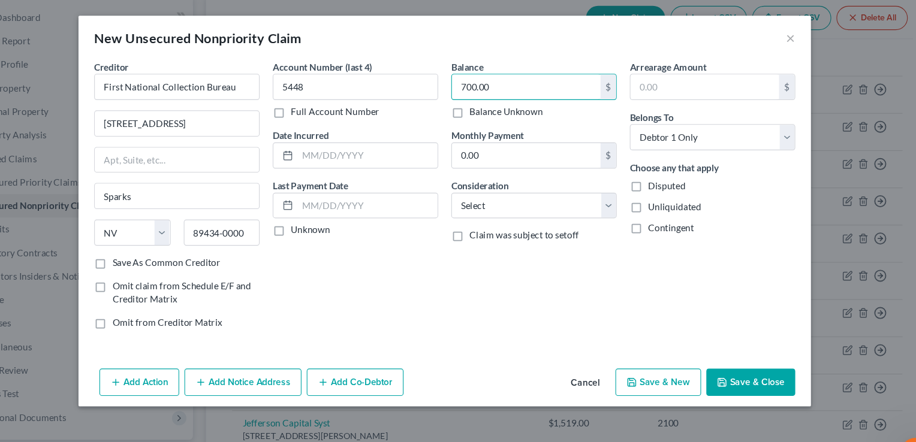
type input "700.00"
click at [723, 346] on button "Save & Close" at bounding box center [739, 350] width 82 height 25
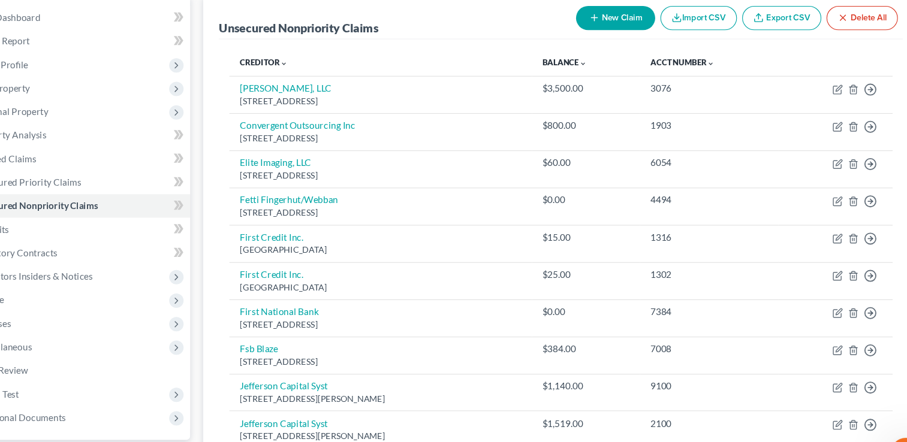
click at [599, 12] on button "New Claim" at bounding box center [614, 16] width 73 height 22
select select "0"
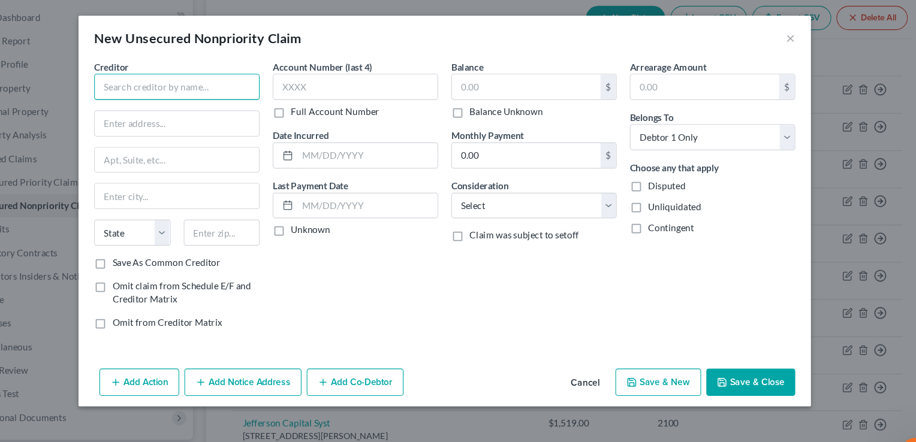
click at [236, 76] on input "text" at bounding box center [213, 80] width 152 height 24
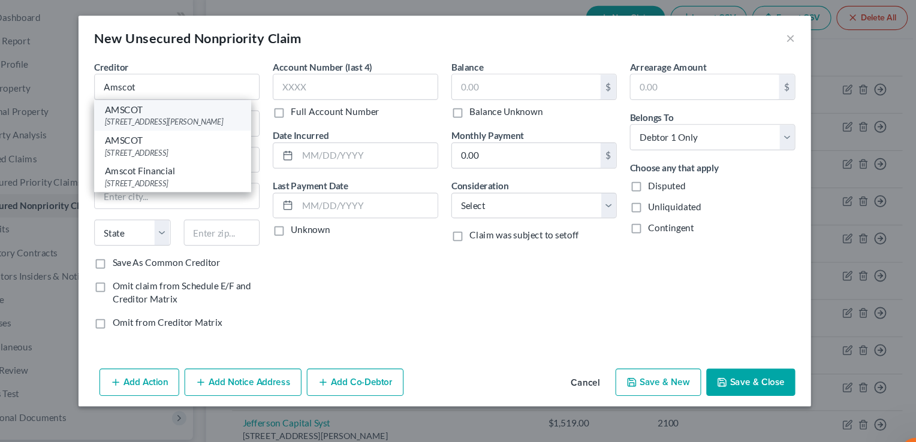
click at [226, 117] on div "[STREET_ADDRESS][PERSON_NAME]" at bounding box center [208, 112] width 125 height 10
type input "AMSCOT"
type input "[STREET_ADDRESS][PERSON_NAME]"
type input "[GEOGRAPHIC_DATA]"
select select "9"
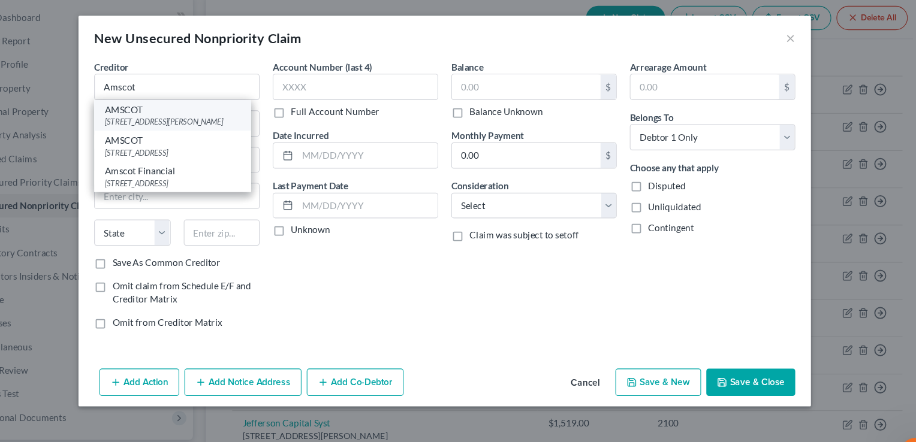
type input "33334-0000"
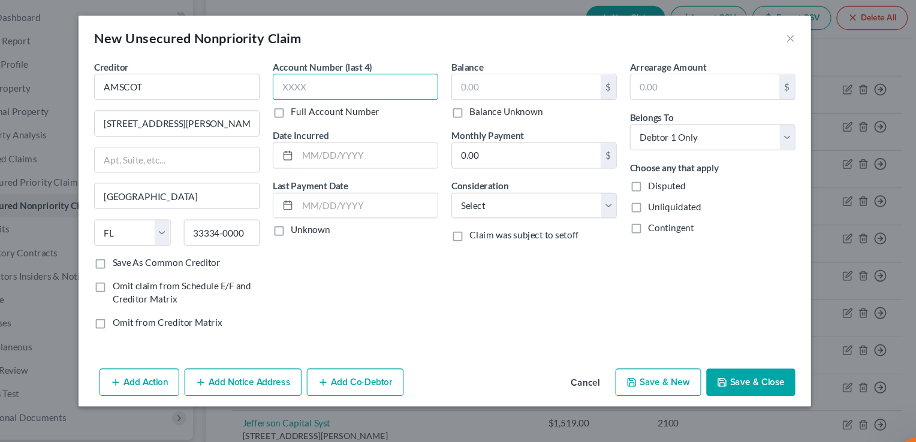
click at [342, 76] on input "text" at bounding box center [376, 80] width 152 height 24
click at [246, 107] on input "[STREET_ADDRESS][PERSON_NAME]" at bounding box center [212, 113] width 150 height 23
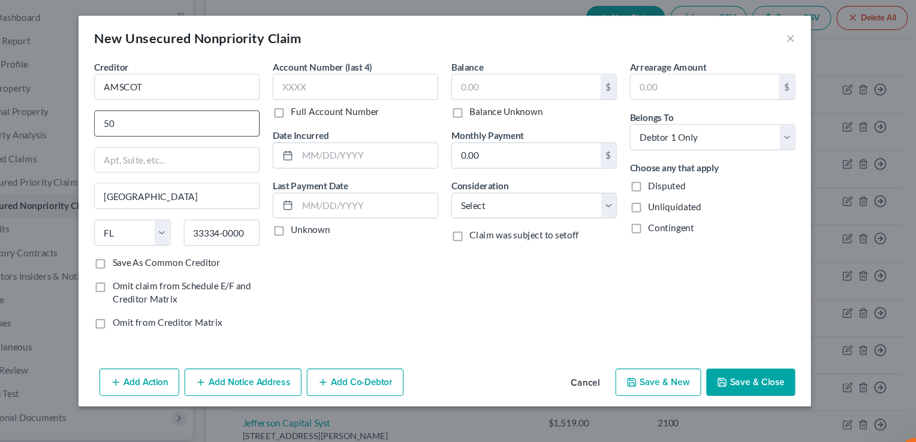
type input "5"
type input "PO Box 25137"
click at [225, 183] on input "[GEOGRAPHIC_DATA]" at bounding box center [212, 179] width 150 height 23
type input "F"
type input "[GEOGRAPHIC_DATA]"
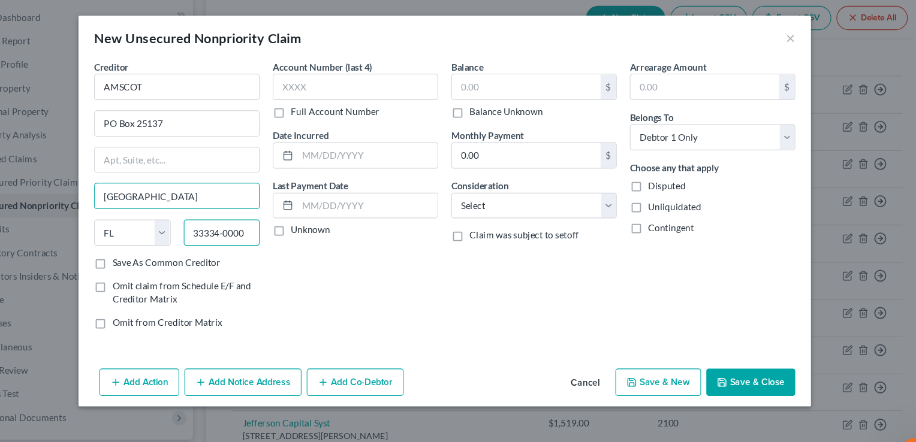
click at [281, 216] on input "33334-0000" at bounding box center [254, 213] width 70 height 24
type input "3"
type input "33622"
click at [483, 71] on input "text" at bounding box center [533, 79] width 136 height 23
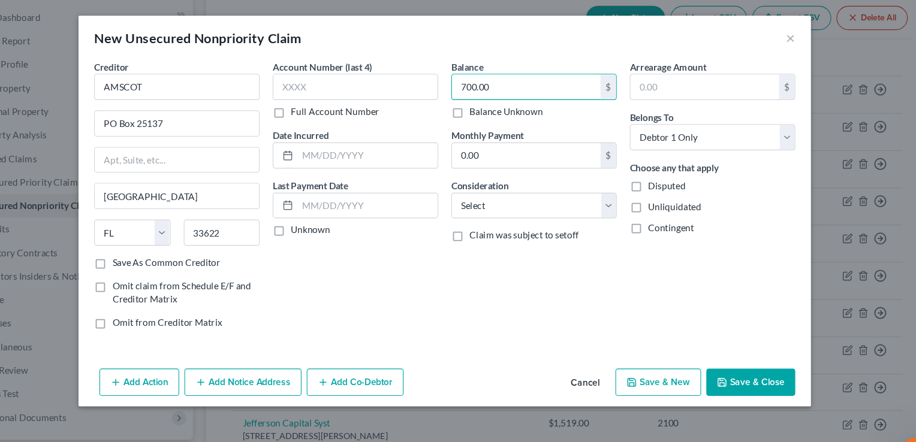
type input "700.00"
click at [729, 346] on button "Save & Close" at bounding box center [739, 350] width 82 height 25
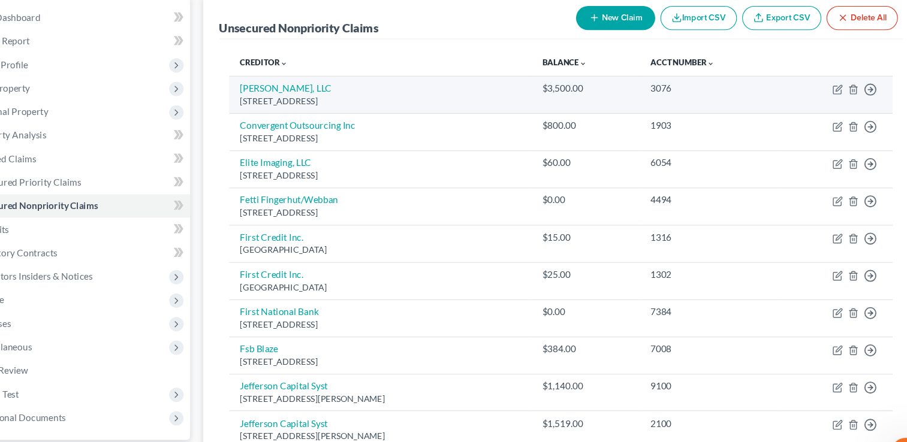
click at [538, 81] on td "[PERSON_NAME], LLC [STREET_ADDRESS]" at bounding box center [399, 87] width 277 height 34
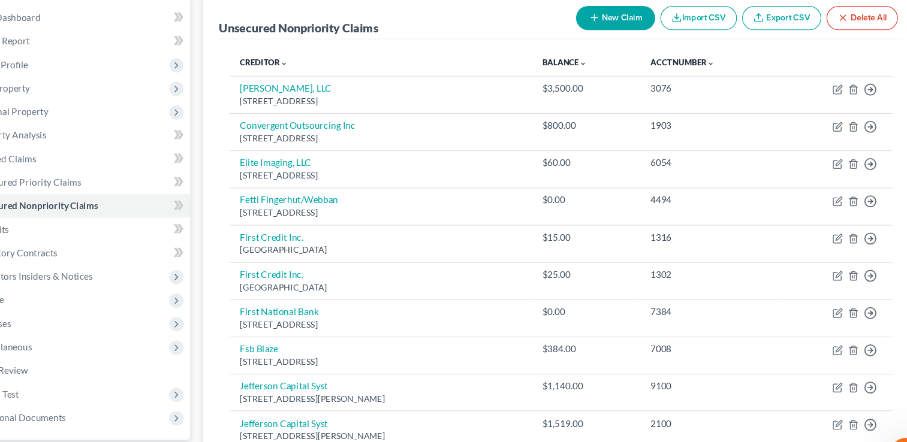
click at [605, 14] on button "New Claim" at bounding box center [614, 16] width 73 height 22
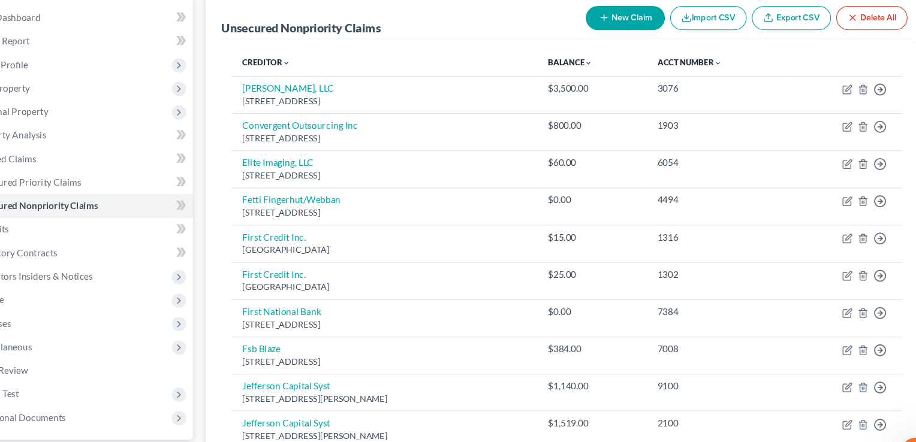
select select "0"
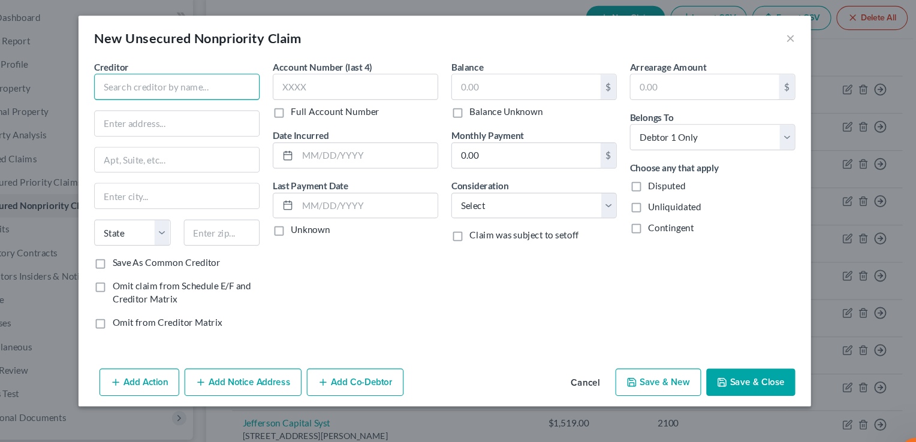
click at [173, 80] on input "text" at bounding box center [213, 80] width 152 height 24
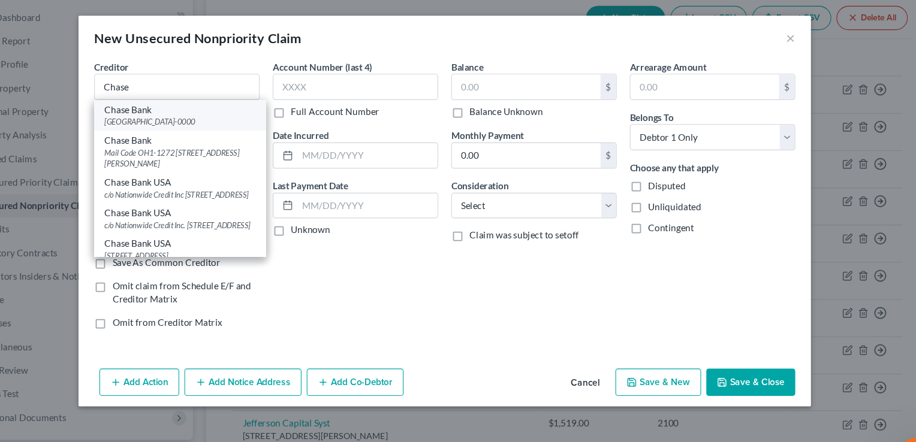
click at [183, 107] on div "[GEOGRAPHIC_DATA]-0000" at bounding box center [215, 112] width 138 height 10
type input "Chase Bank"
type input "PO Box 182051"
type input "Columbus"
select select "36"
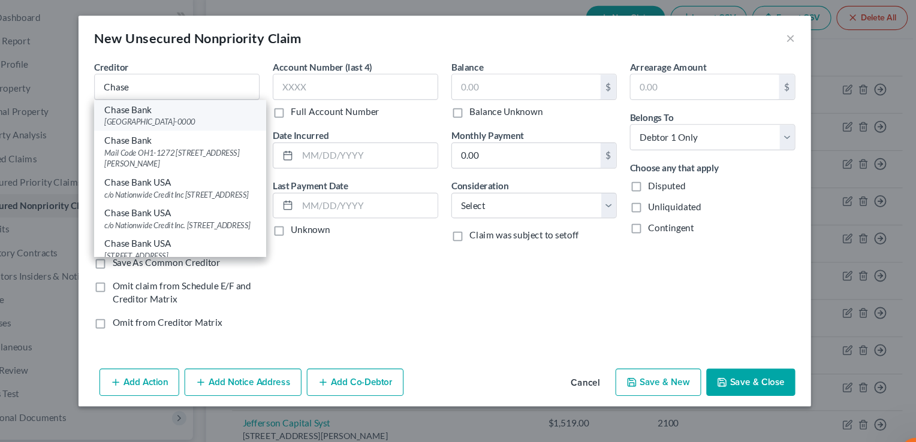
type input "43218-0000"
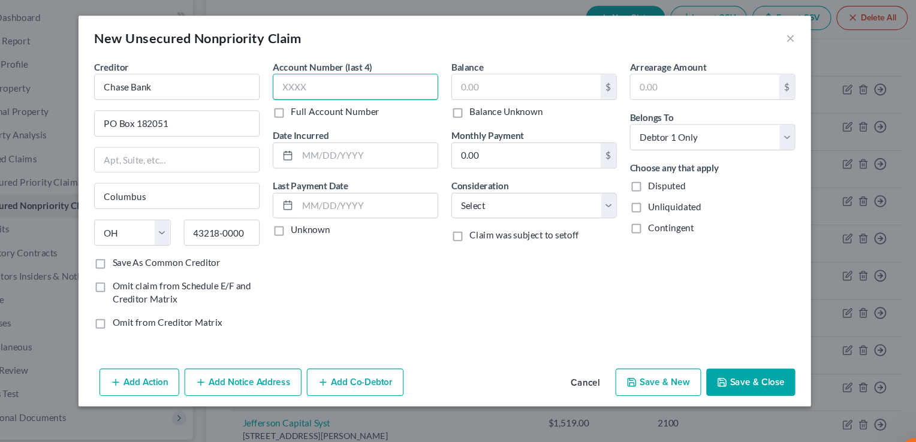
click at [342, 79] on input "text" at bounding box center [376, 80] width 152 height 24
type input "3082"
click at [496, 76] on input "text" at bounding box center [533, 79] width 136 height 23
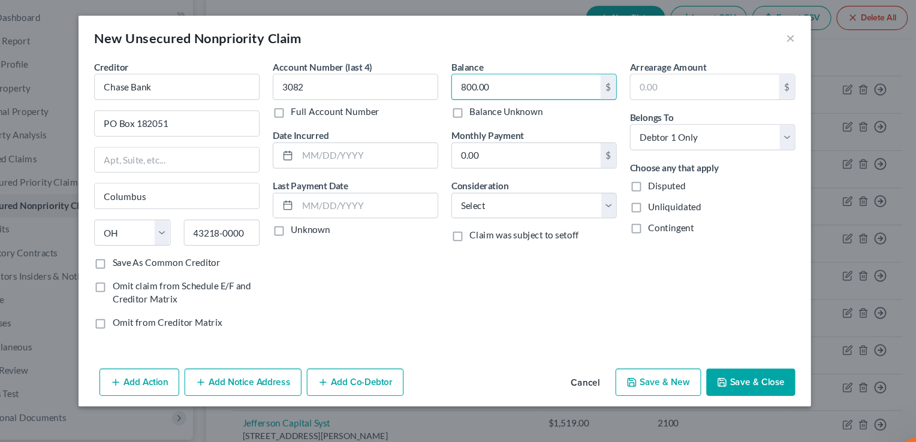
type input "800.00"
click at [716, 343] on button "Save & Close" at bounding box center [739, 350] width 82 height 25
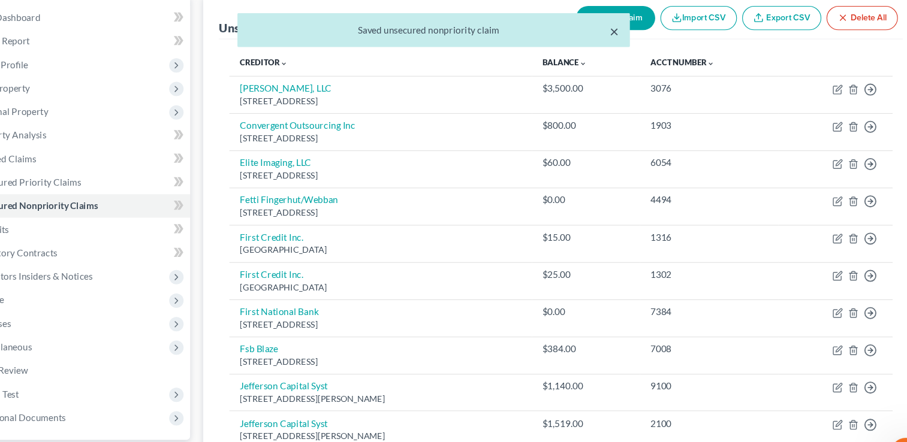
click at [614, 28] on button "×" at bounding box center [614, 29] width 8 height 14
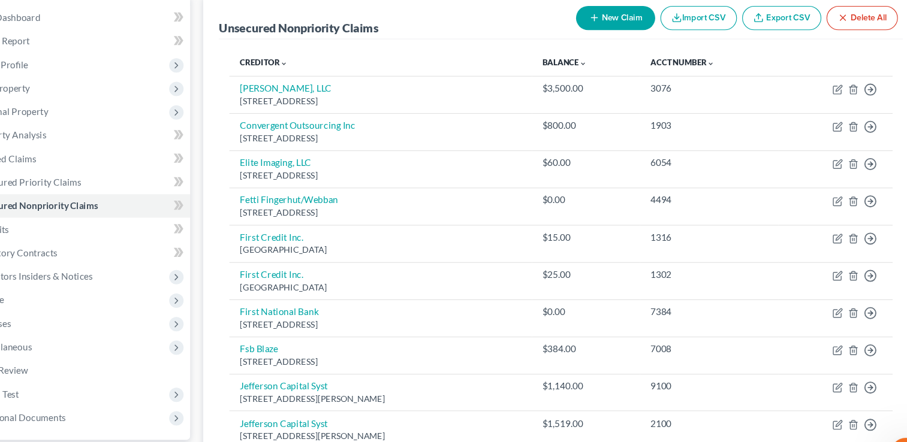
click at [614, 11] on button "New Claim" at bounding box center [614, 16] width 73 height 22
select select "0"
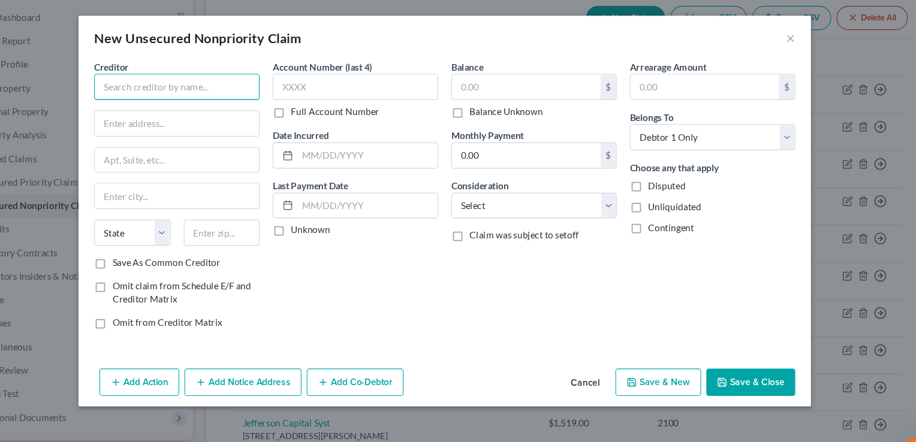
click at [177, 78] on input "text" at bounding box center [213, 80] width 152 height 24
type input "q"
type input "Quick Help Loans"
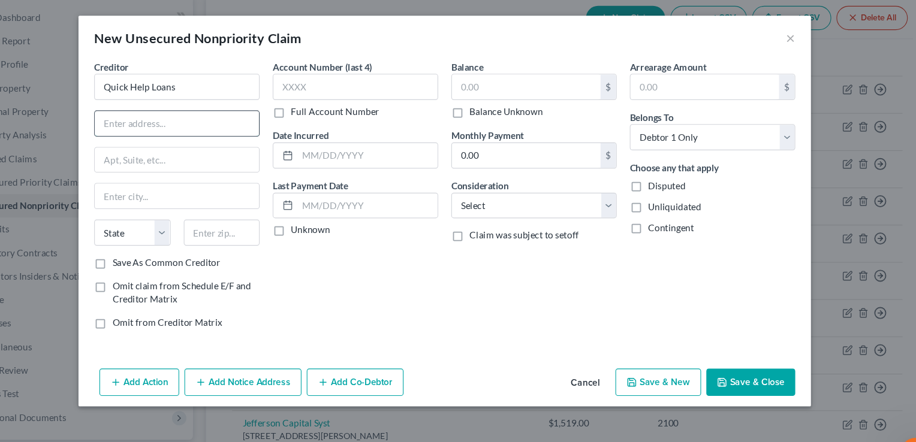
click at [203, 108] on input "text" at bounding box center [212, 113] width 150 height 23
type input "[STREET_ADDRESS]"
type input "Lac Du Flambeau"
click at [196, 212] on select "State [US_STATE] AK AR AZ CA CO CT DE DC [GEOGRAPHIC_DATA] [GEOGRAPHIC_DATA] GU…" at bounding box center [172, 213] width 70 height 24
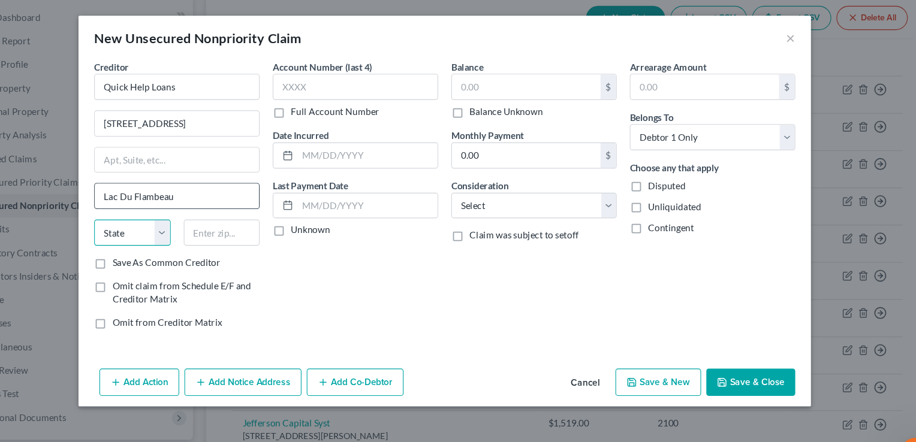
select select "52"
click at [137, 201] on select "State [US_STATE] AK AR AZ CA CO CT DE DC [GEOGRAPHIC_DATA] [GEOGRAPHIC_DATA] GU…" at bounding box center [172, 213] width 70 height 24
click at [248, 209] on input "text" at bounding box center [254, 213] width 70 height 24
type input "54538"
click at [507, 80] on input "text" at bounding box center [533, 79] width 136 height 23
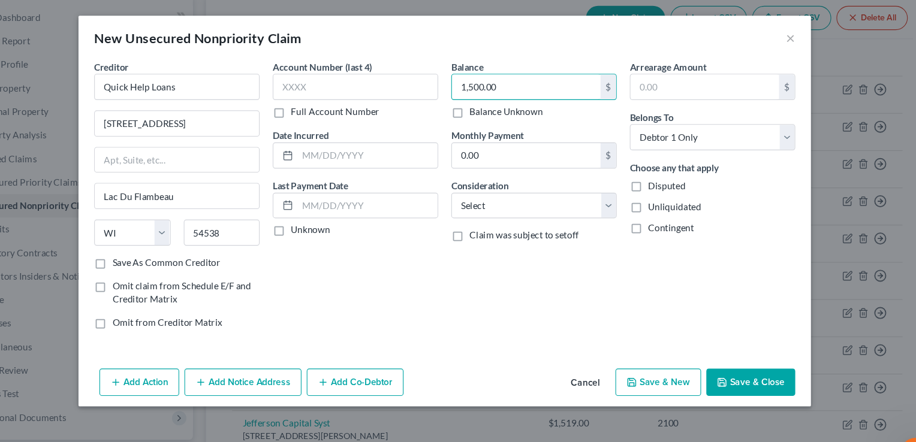
type input "1,500.00"
click at [747, 346] on button "Save & Close" at bounding box center [739, 350] width 82 height 25
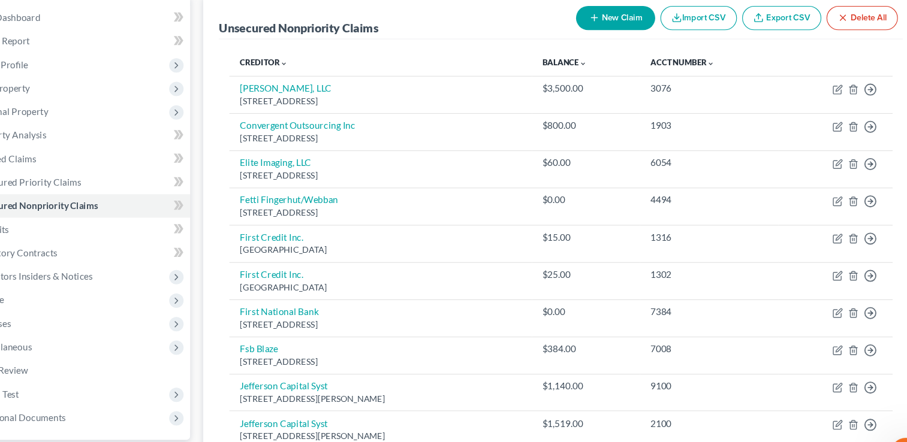
click at [598, 17] on button "New Claim" at bounding box center [614, 16] width 73 height 22
select select "0"
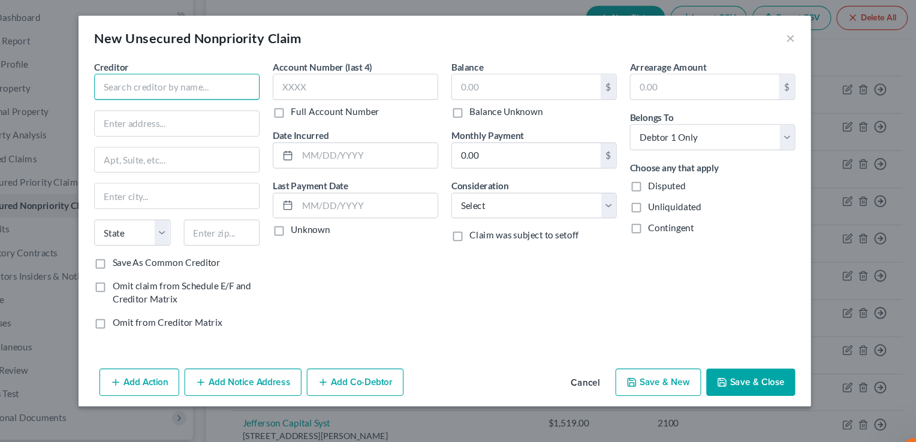
click at [234, 70] on input "text" at bounding box center [213, 80] width 152 height 24
type input "True Accord Collection Agency"
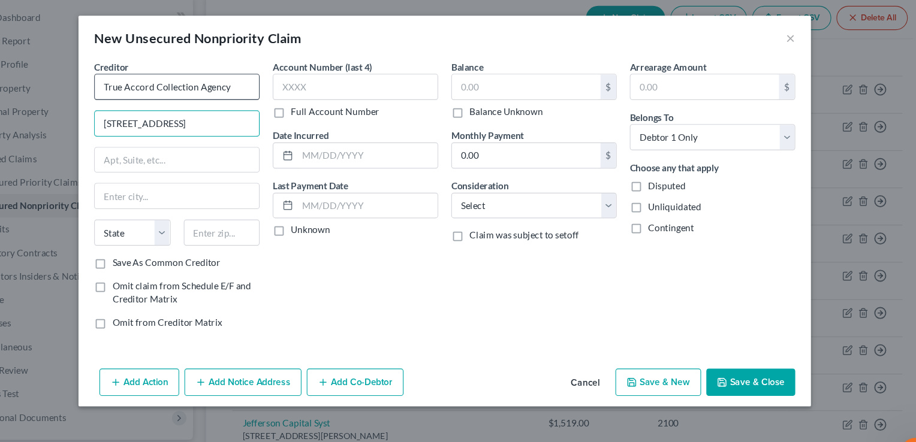
type input "[STREET_ADDRESS]"
type input "Suite 130"
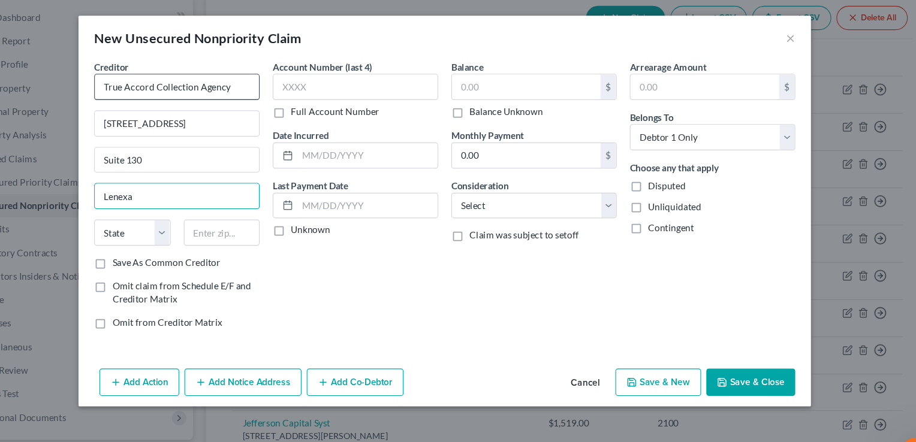
type input "Lenexa"
click at [197, 219] on select "State [US_STATE] AK AR AZ CA CO CT DE DC [GEOGRAPHIC_DATA] [GEOGRAPHIC_DATA] GU…" at bounding box center [172, 213] width 70 height 24
select select "17"
click at [137, 201] on select "State [US_STATE] AK AR AZ CA CO CT DE DC [GEOGRAPHIC_DATA] [GEOGRAPHIC_DATA] GU…" at bounding box center [172, 213] width 70 height 24
click at [245, 214] on input "text" at bounding box center [254, 213] width 70 height 24
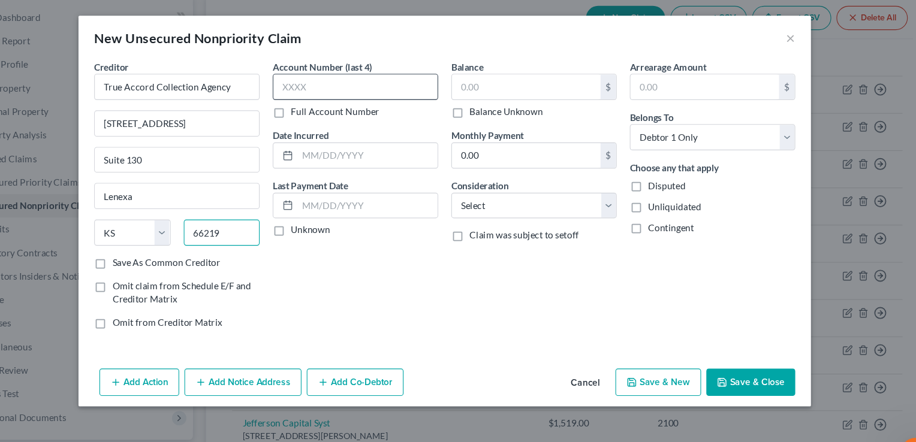
type input "66219"
click at [348, 83] on input "text" at bounding box center [376, 80] width 152 height 24
type input "Shawnee Mission"
click at [478, 89] on input "text" at bounding box center [533, 79] width 136 height 23
click at [742, 356] on button "Save & Close" at bounding box center [739, 350] width 82 height 25
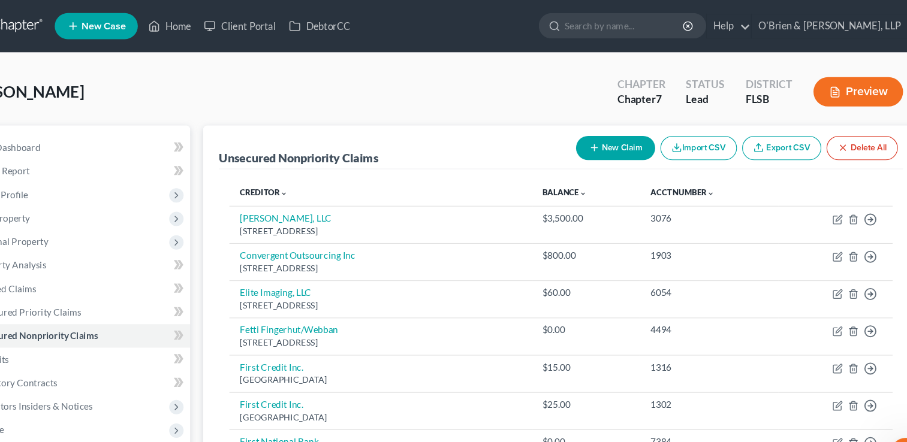
scroll to position [2, 0]
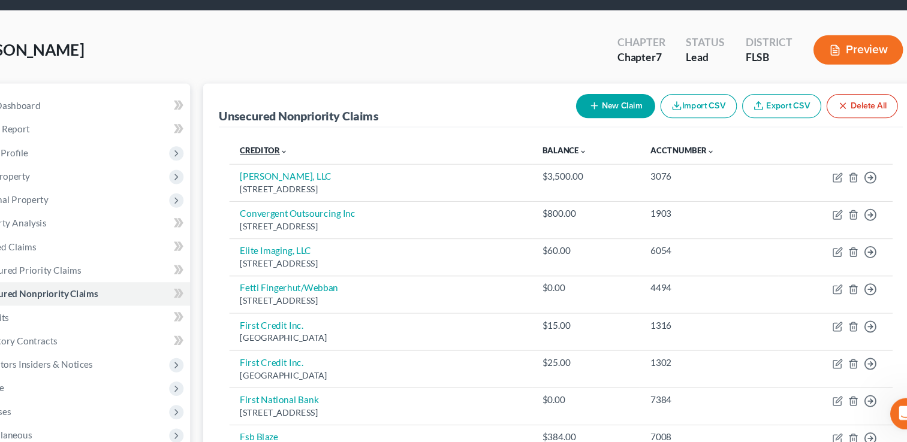
click at [307, 174] on icon "expand_more" at bounding box center [310, 175] width 7 height 7
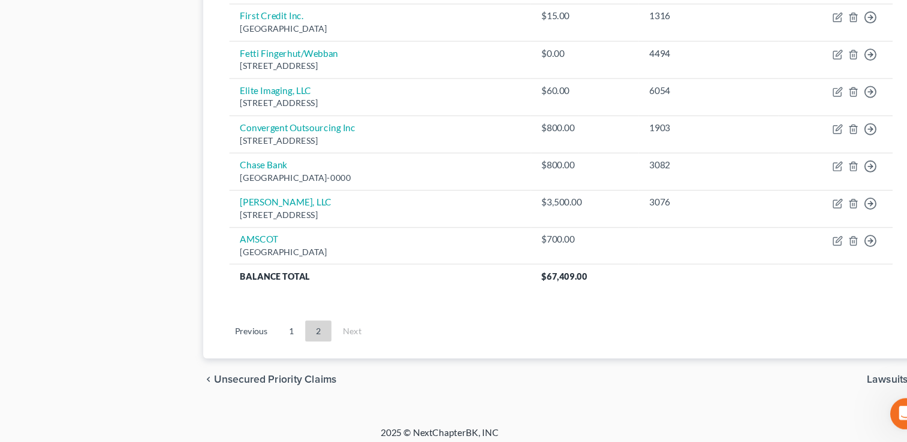
scroll to position [1312, 0]
click at [315, 333] on link "1" at bounding box center [318, 338] width 24 height 19
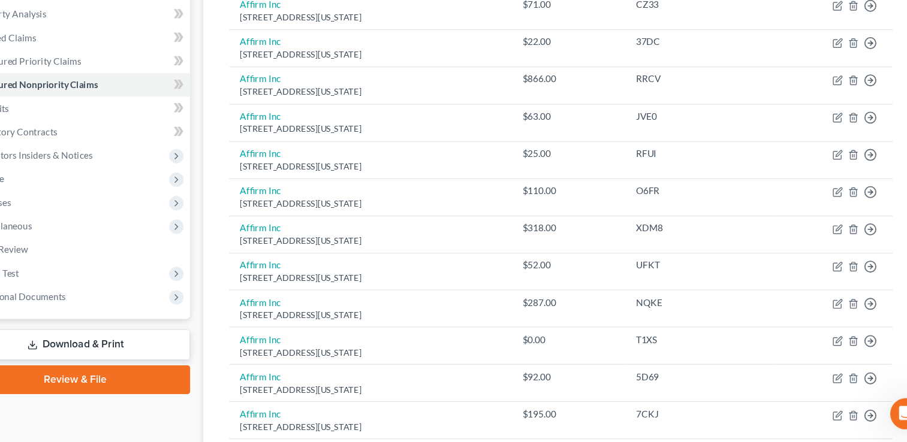
scroll to position [937, 0]
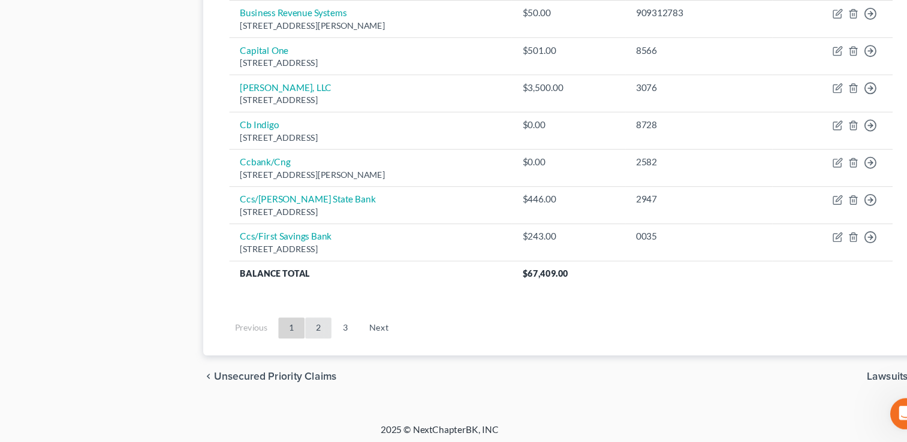
click at [343, 330] on link "2" at bounding box center [342, 337] width 24 height 19
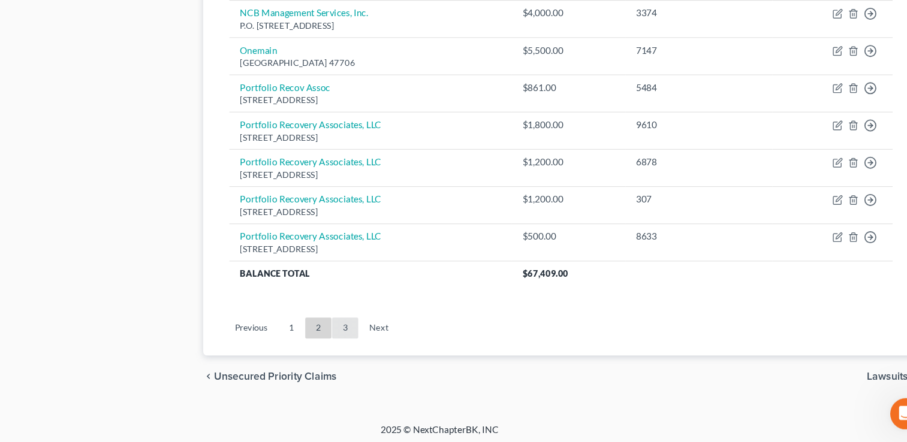
click at [370, 331] on link "3" at bounding box center [367, 337] width 24 height 19
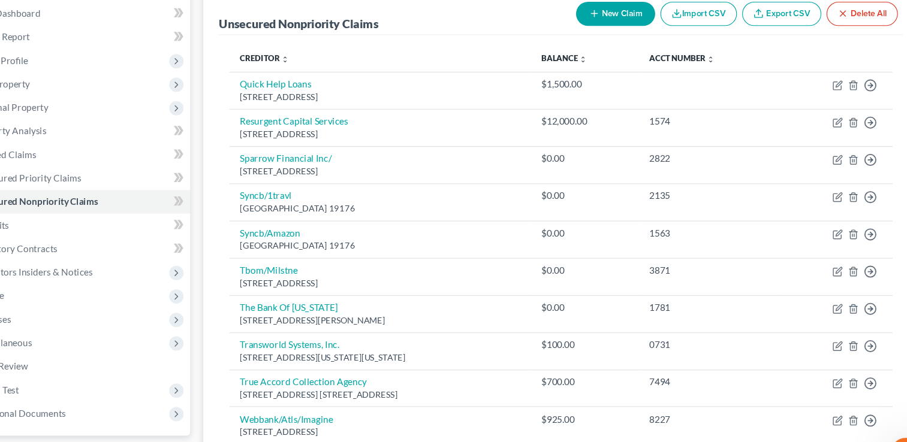
scroll to position [115, 0]
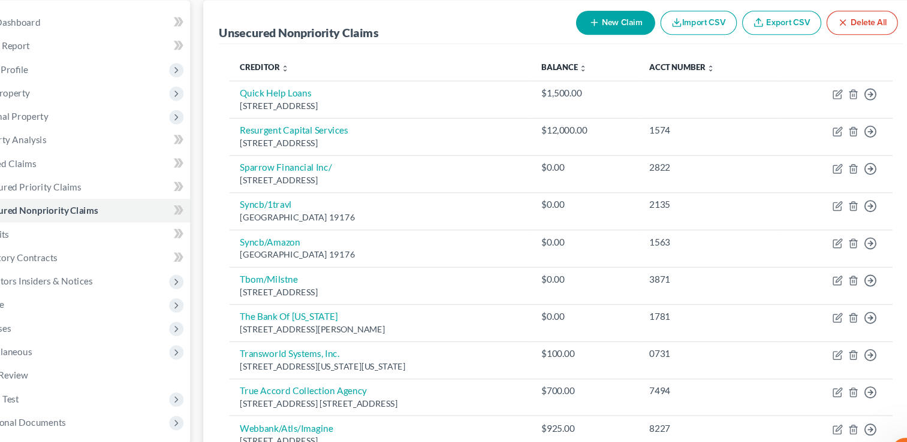
click at [620, 19] on button "New Claim" at bounding box center [614, 21] width 73 height 22
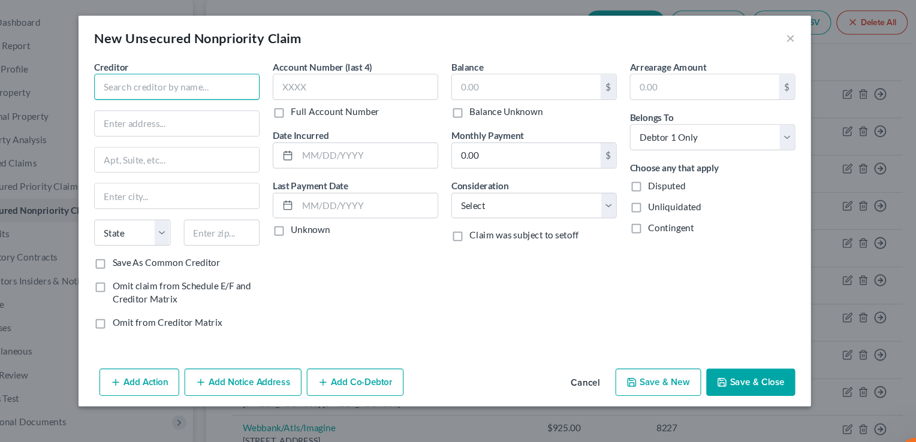
click at [167, 80] on input "text" at bounding box center [213, 80] width 152 height 24
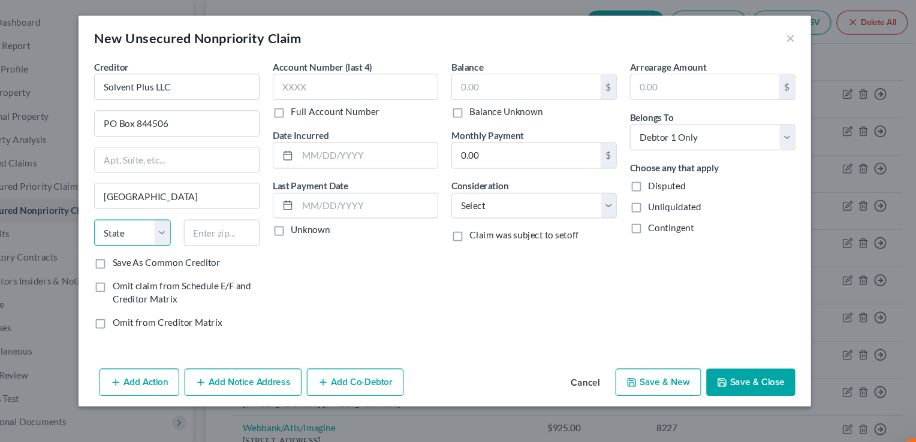
click at [198, 214] on select "State [US_STATE] AK AR AZ CA CO CT DE DC [GEOGRAPHIC_DATA] [GEOGRAPHIC_DATA] GU…" at bounding box center [172, 213] width 70 height 24
click at [137, 201] on select "State [US_STATE] AK AR AZ CA CO CT DE DC [GEOGRAPHIC_DATA] [GEOGRAPHIC_DATA] GU…" at bounding box center [172, 213] width 70 height 24
click at [255, 214] on input "text" at bounding box center [254, 213] width 70 height 24
click at [332, 76] on input "text" at bounding box center [376, 80] width 152 height 24
click at [482, 78] on input "text" at bounding box center [533, 79] width 136 height 23
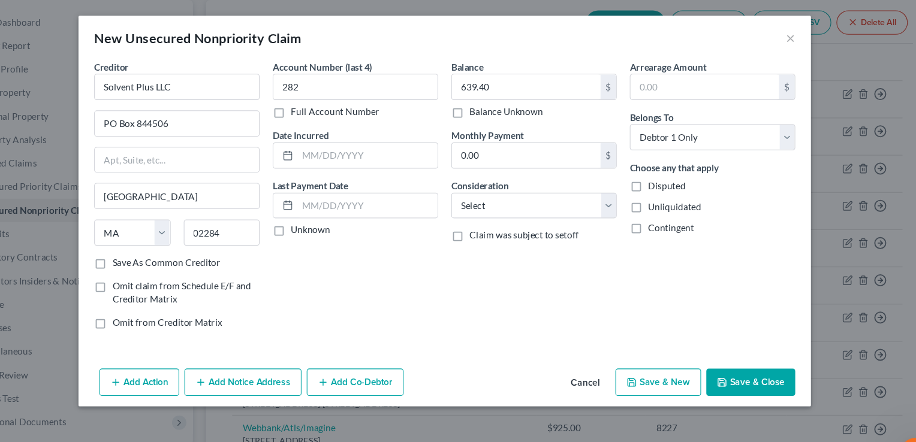
click at [656, 354] on button "Save & New" at bounding box center [653, 350] width 79 height 25
click at [777, 34] on button "×" at bounding box center [775, 35] width 8 height 14
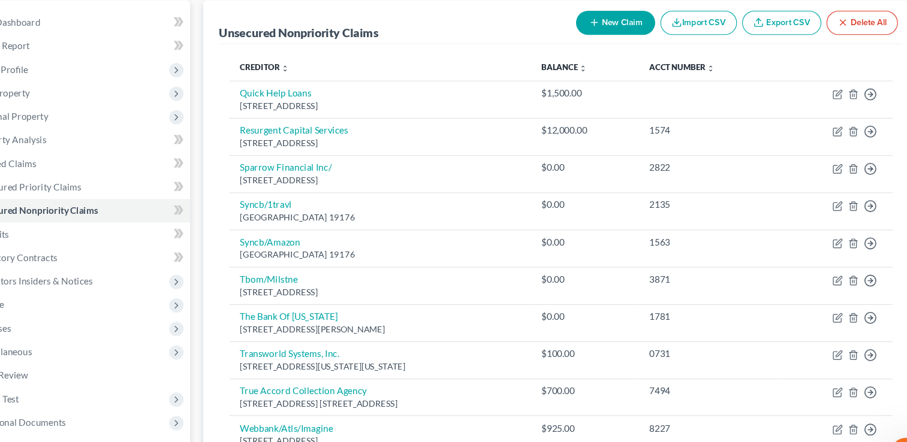
scroll to position [324, 0]
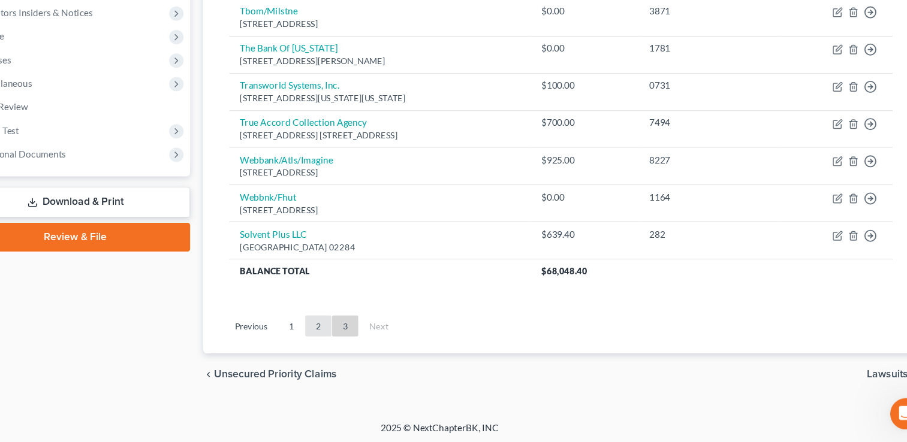
click at [340, 334] on link "2" at bounding box center [342, 335] width 24 height 19
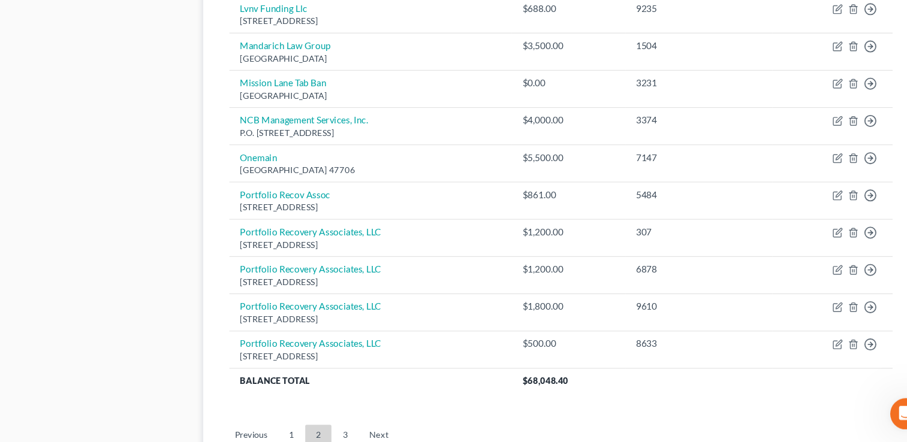
scroll to position [840, 0]
click at [366, 433] on link "3" at bounding box center [367, 434] width 24 height 19
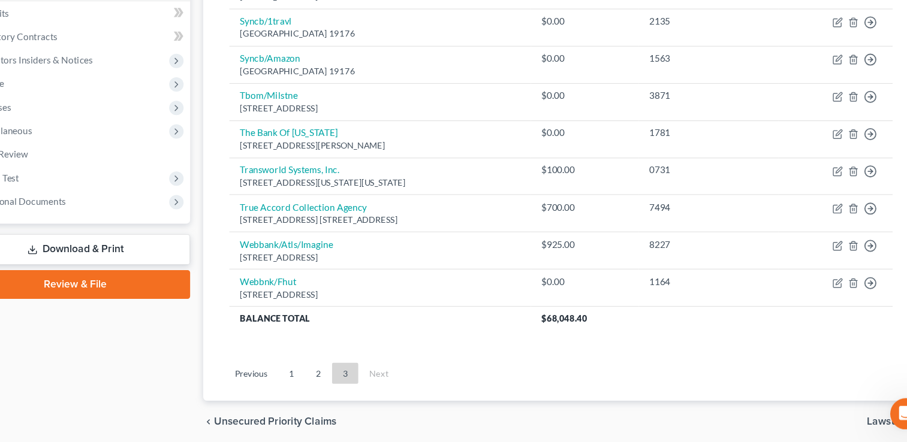
scroll to position [290, 0]
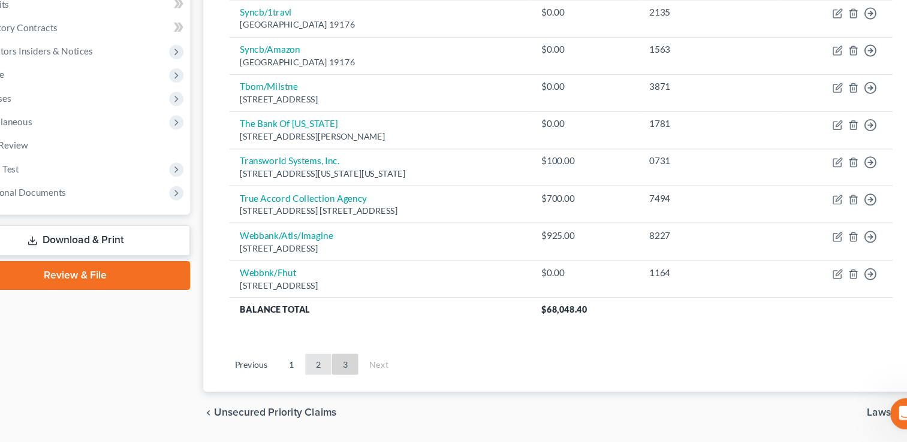
click at [340, 370] on link "2" at bounding box center [342, 370] width 24 height 19
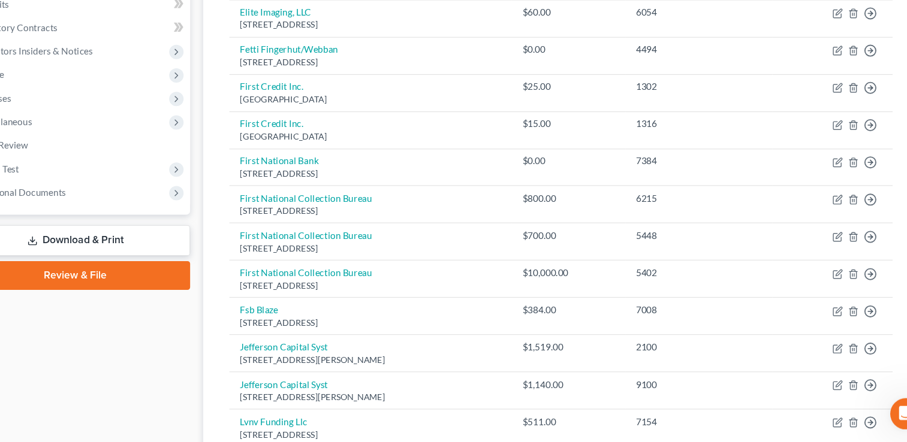
drag, startPoint x: 880, startPoint y: 151, endPoint x: 888, endPoint y: 155, distance: 8.6
click at [888, 155] on html "Home New Case Client Portal DebtorCC O'Brien & Solomon, LLP [EMAIL_ADDRESS][DOM…" at bounding box center [453, 402] width 907 height 1384
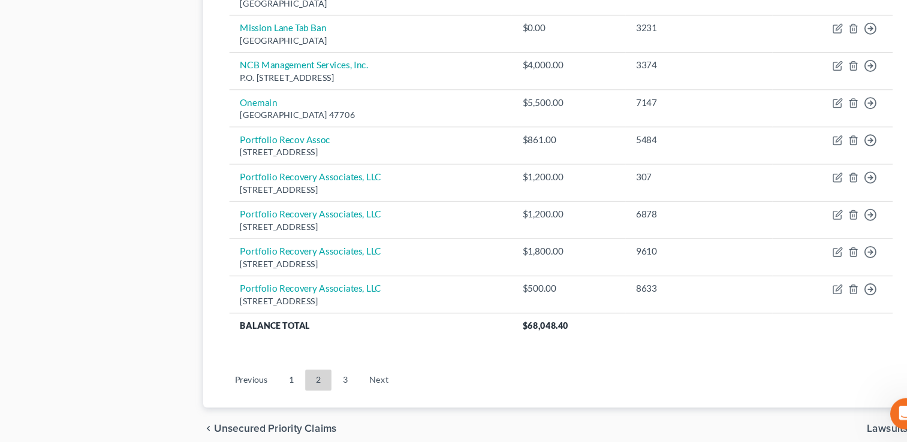
scroll to position [891, 0]
click at [366, 381] on link "3" at bounding box center [367, 384] width 24 height 19
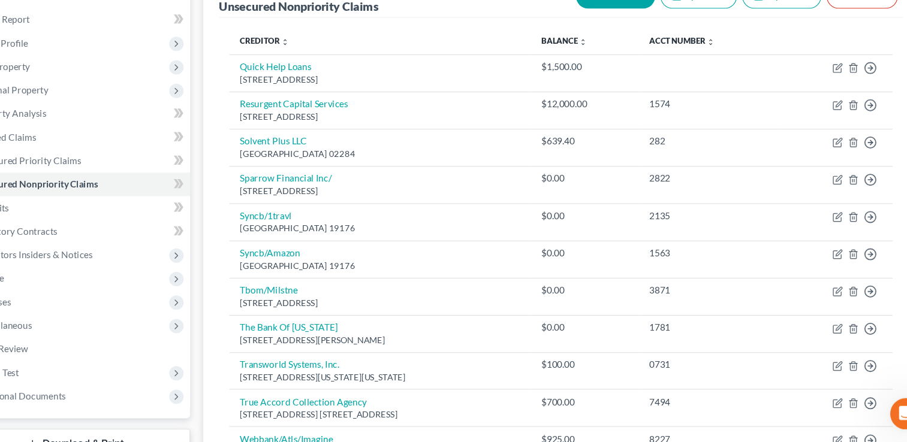
scroll to position [324, 0]
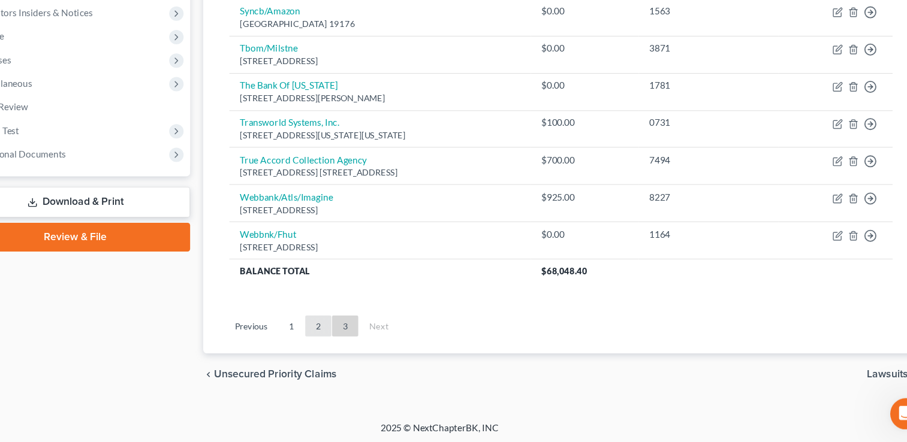
click at [345, 334] on link "2" at bounding box center [342, 335] width 24 height 19
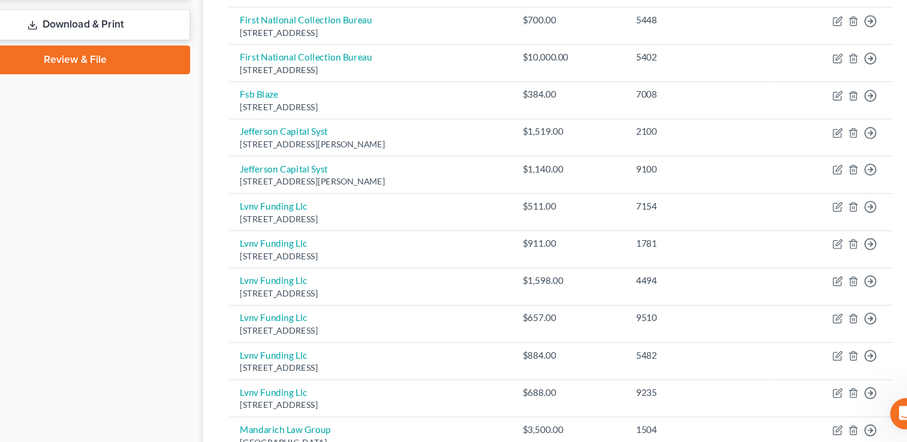
scroll to position [937, 0]
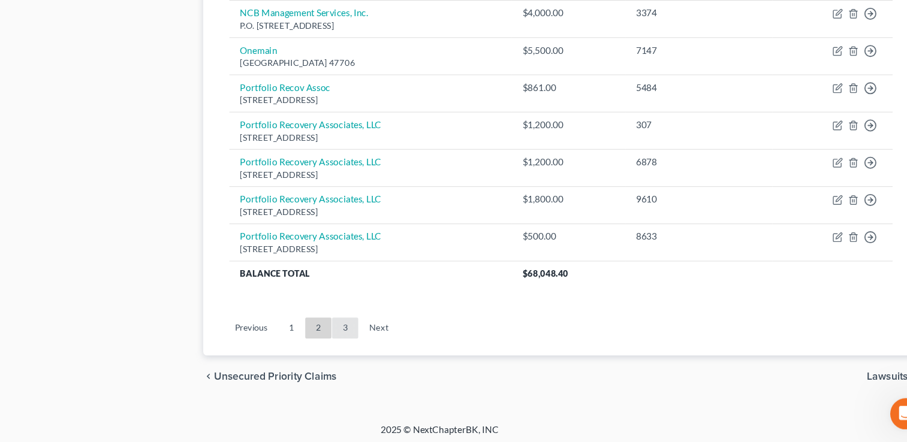
click at [365, 332] on link "3" at bounding box center [367, 337] width 24 height 19
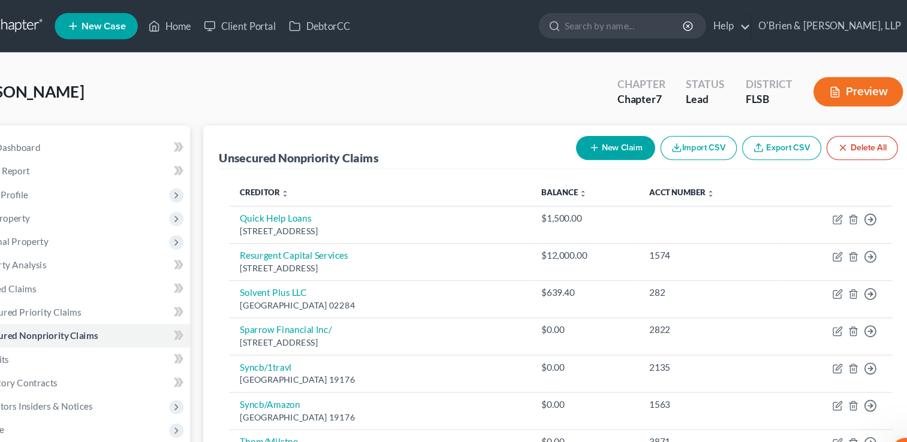
scroll to position [324, 0]
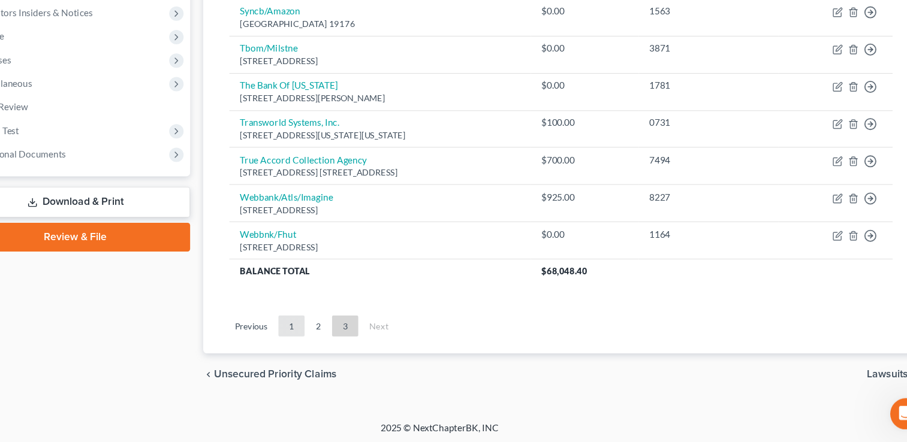
click at [314, 337] on link "1" at bounding box center [318, 335] width 24 height 19
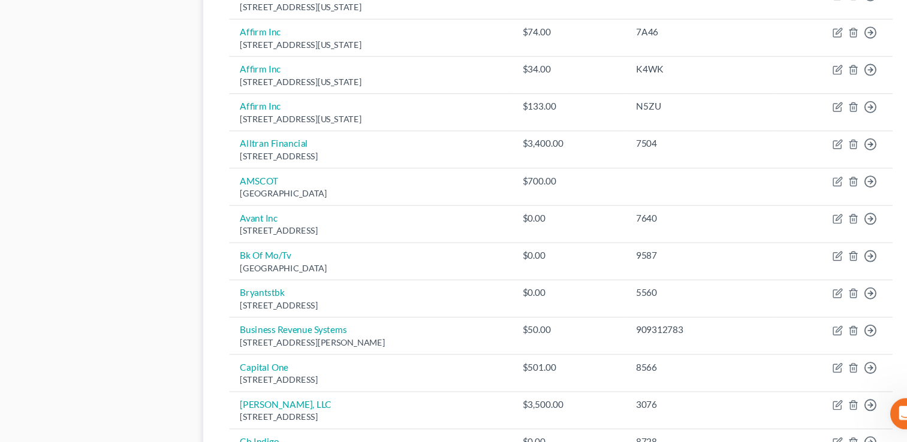
scroll to position [660, 0]
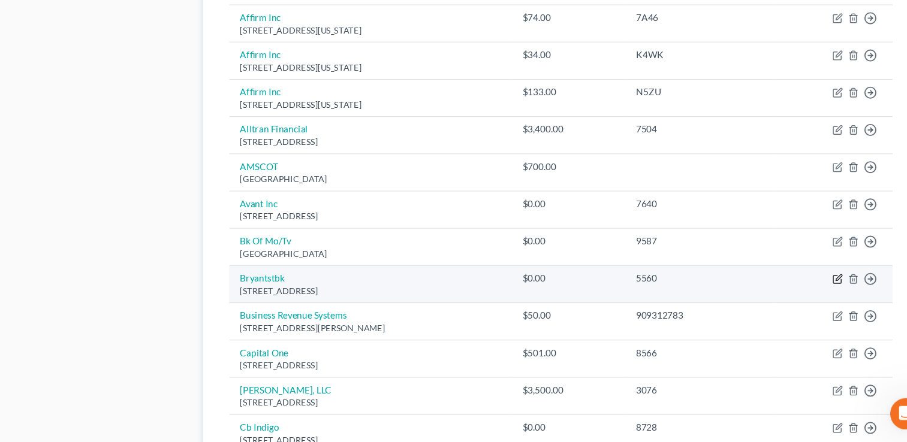
click at [813, 288] on icon "button" at bounding box center [818, 293] width 10 height 10
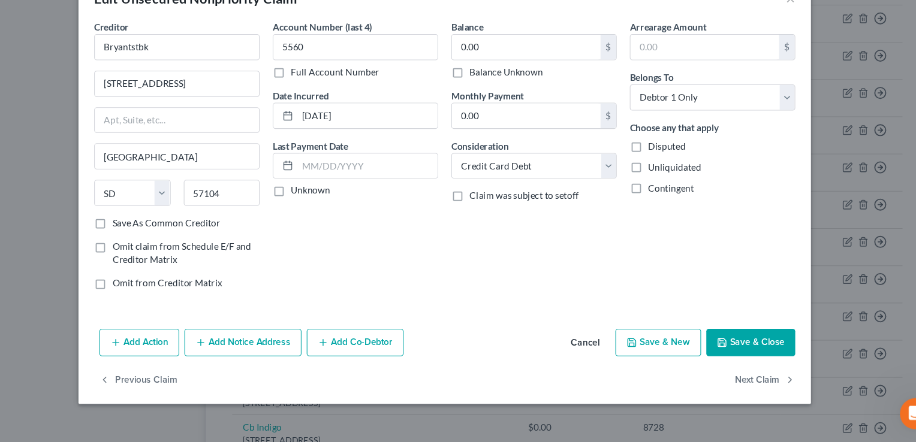
click at [498, 65] on div "Balance 0.00 $ Balance Unknown Balance Undetermined 0.00 $ Balance Unknown" at bounding box center [540, 81] width 152 height 53
click at [498, 76] on input "0.00" at bounding box center [533, 79] width 136 height 23
click at [360, 77] on input "5560" at bounding box center [376, 80] width 152 height 24
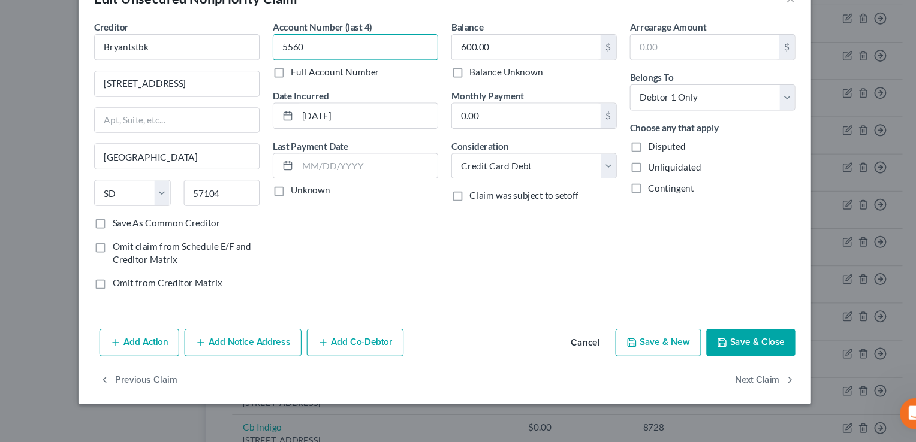
click at [360, 77] on input "5560" at bounding box center [376, 80] width 152 height 24
click at [729, 350] on button "Save & Close" at bounding box center [739, 350] width 82 height 25
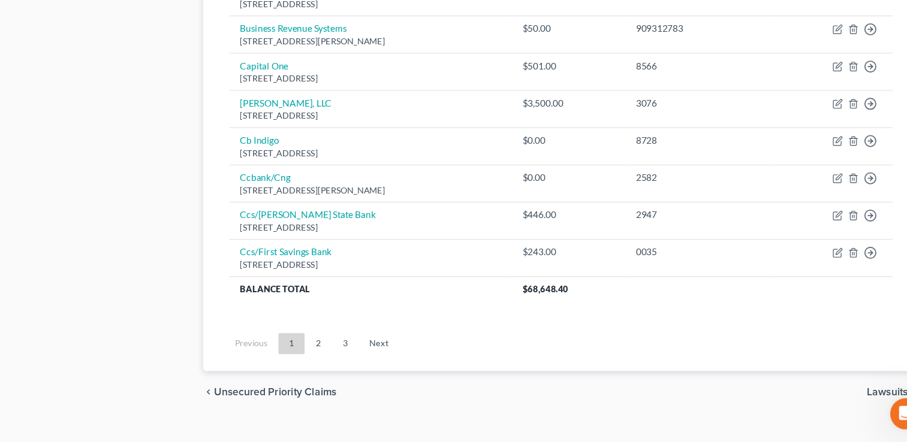
scroll to position [937, 0]
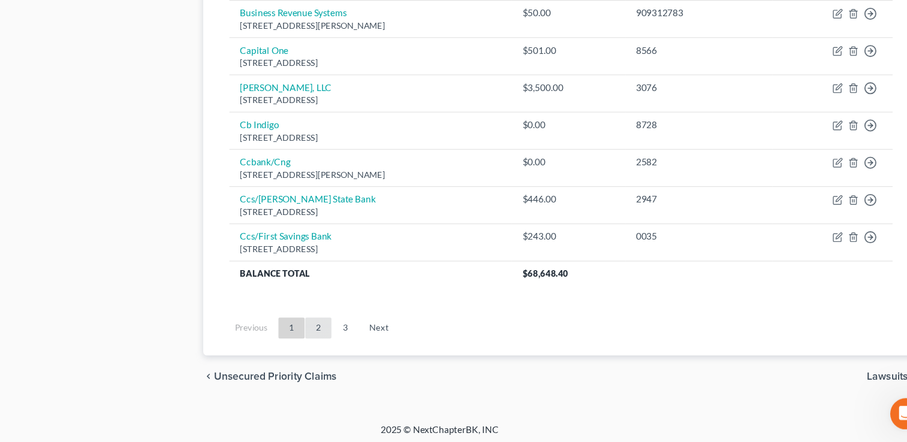
click at [340, 338] on link "2" at bounding box center [342, 337] width 24 height 19
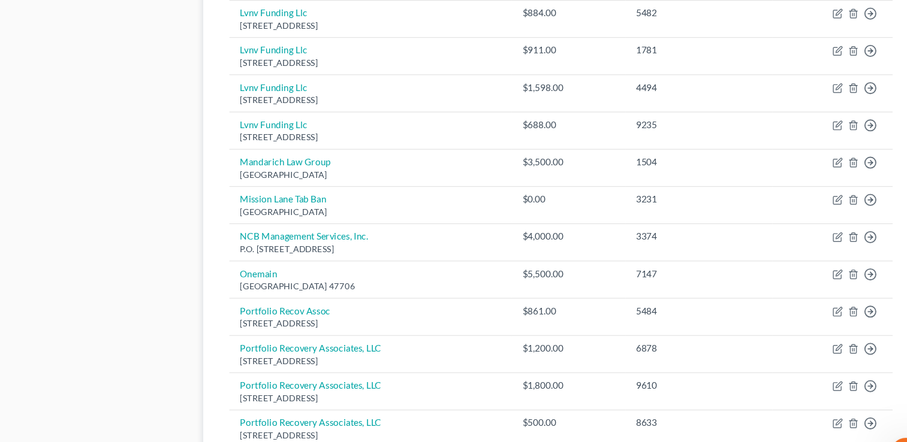
scroll to position [762, 0]
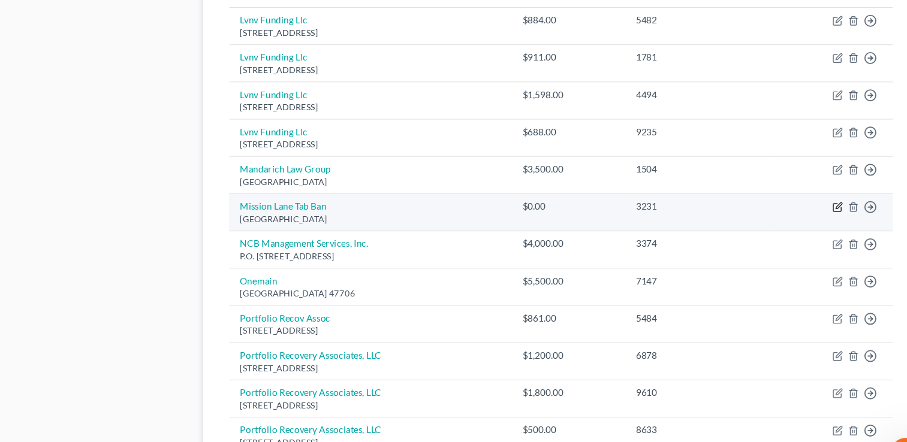
click at [815, 187] on icon "button" at bounding box center [818, 190] width 10 height 10
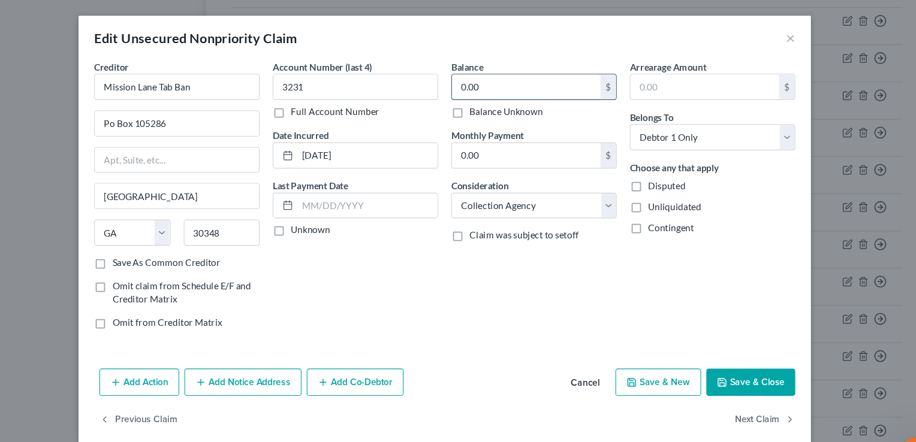
click at [502, 76] on input "0.00" at bounding box center [533, 79] width 136 height 23
click at [741, 342] on button "Save & Close" at bounding box center [739, 350] width 82 height 25
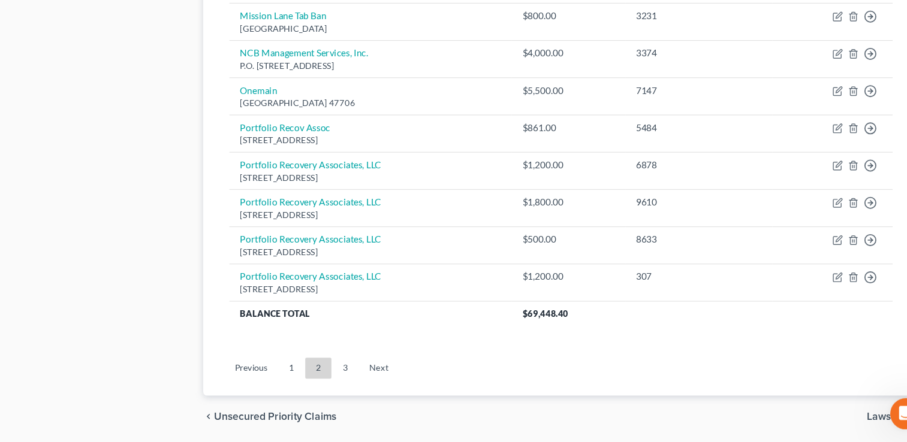
scroll to position [937, 0]
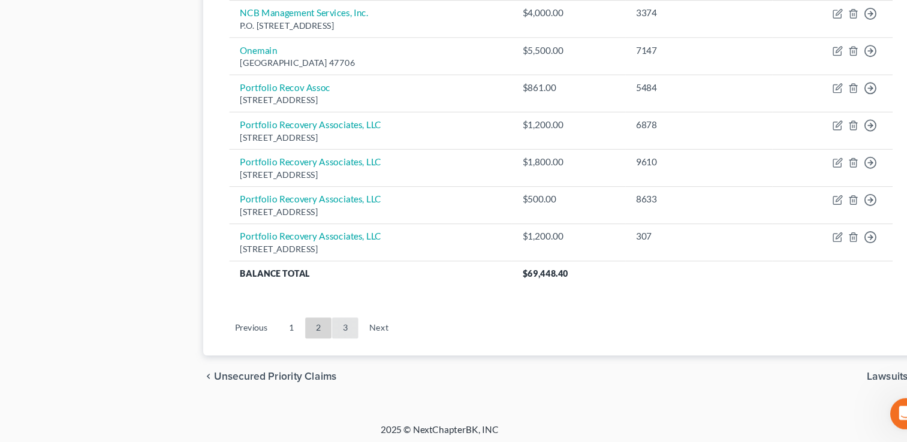
click at [373, 337] on link "3" at bounding box center [367, 337] width 24 height 19
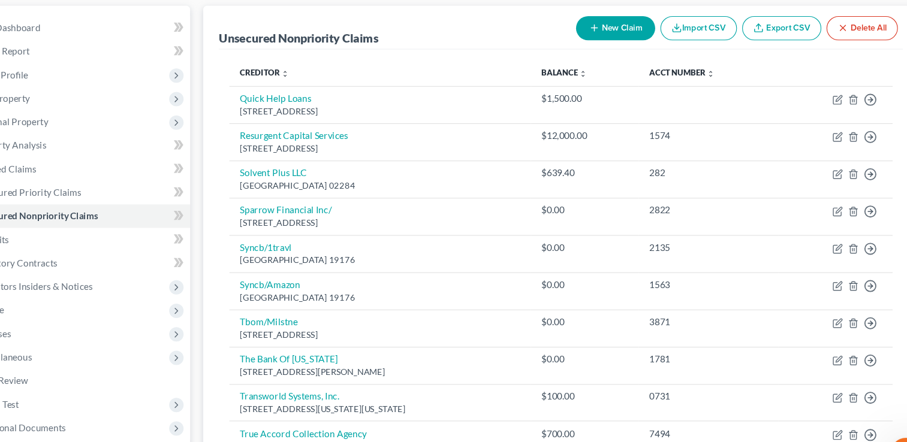
scroll to position [324, 0]
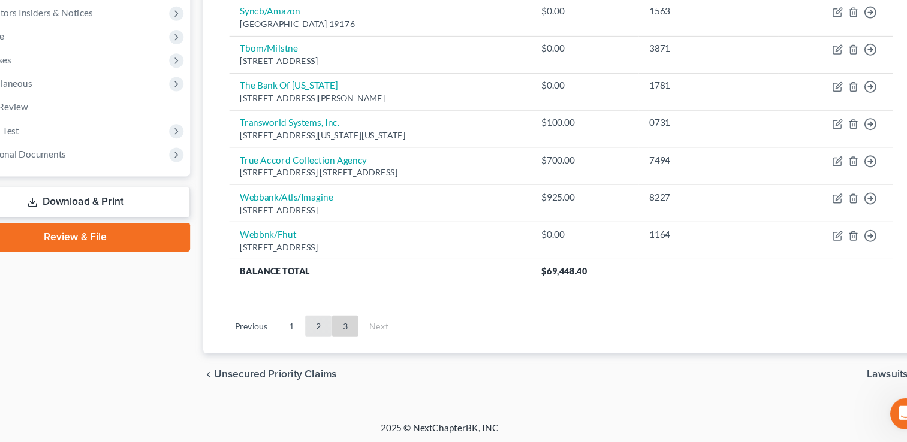
click at [341, 342] on link "2" at bounding box center [342, 335] width 24 height 19
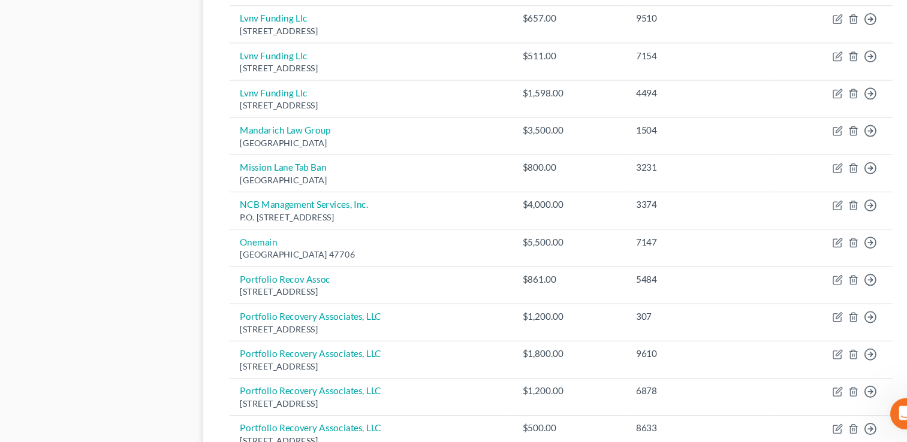
scroll to position [937, 0]
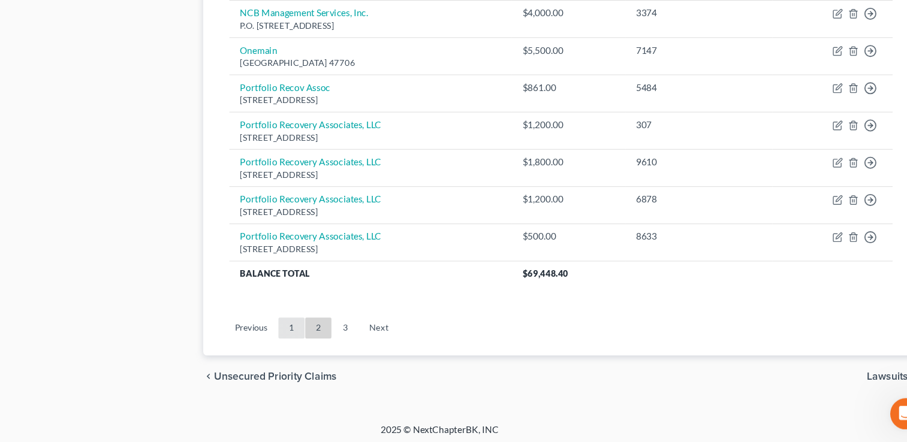
click at [316, 340] on link "1" at bounding box center [318, 337] width 24 height 19
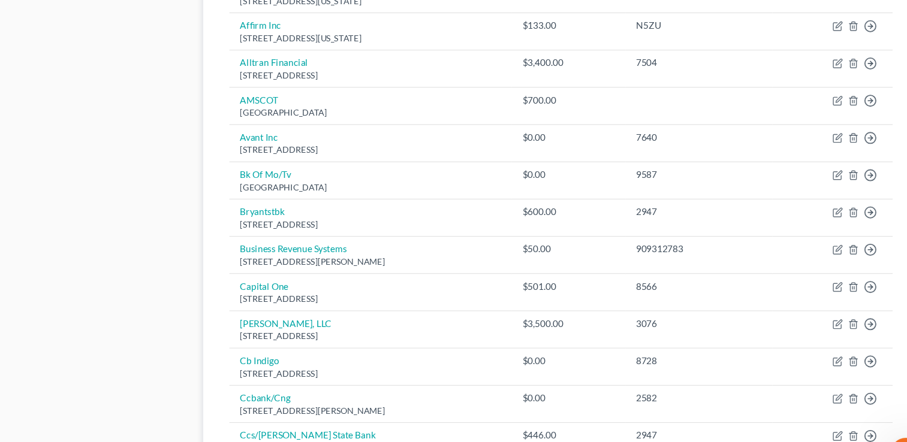
scroll to position [750, 0]
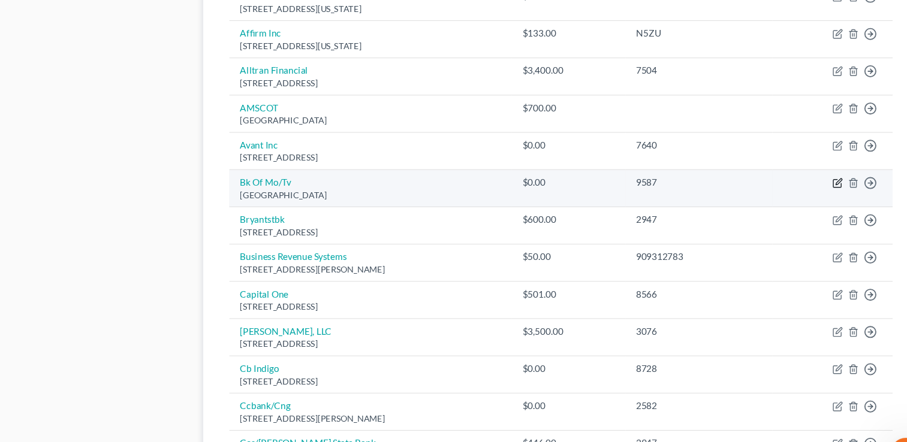
click at [817, 164] on icon "button" at bounding box center [818, 166] width 5 height 5
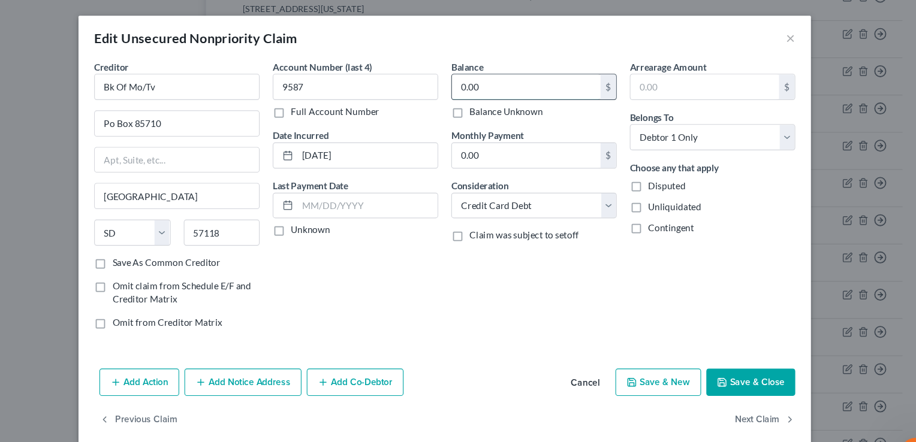
click at [508, 74] on input "0.00" at bounding box center [533, 79] width 136 height 23
click at [345, 77] on input "9587" at bounding box center [376, 80] width 152 height 24
drag, startPoint x: 746, startPoint y: 349, endPoint x: 740, endPoint y: 352, distance: 6.2
click at [740, 352] on button "Save & Close" at bounding box center [739, 350] width 82 height 25
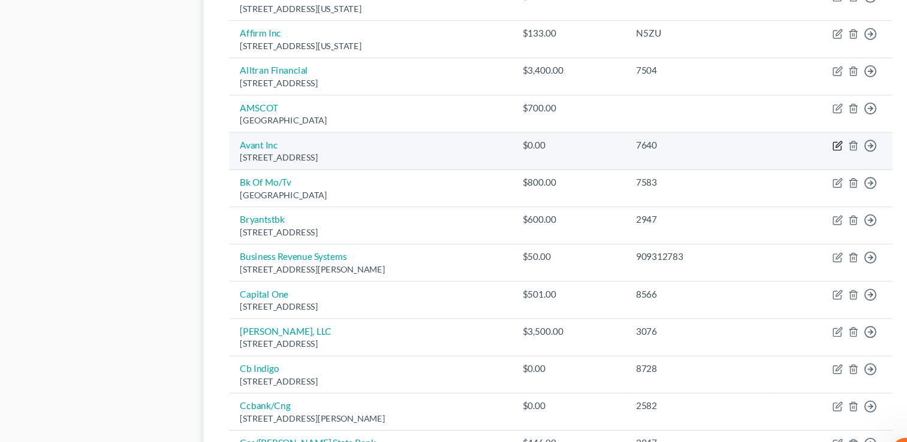
click at [821, 131] on icon "button" at bounding box center [817, 134] width 7 height 7
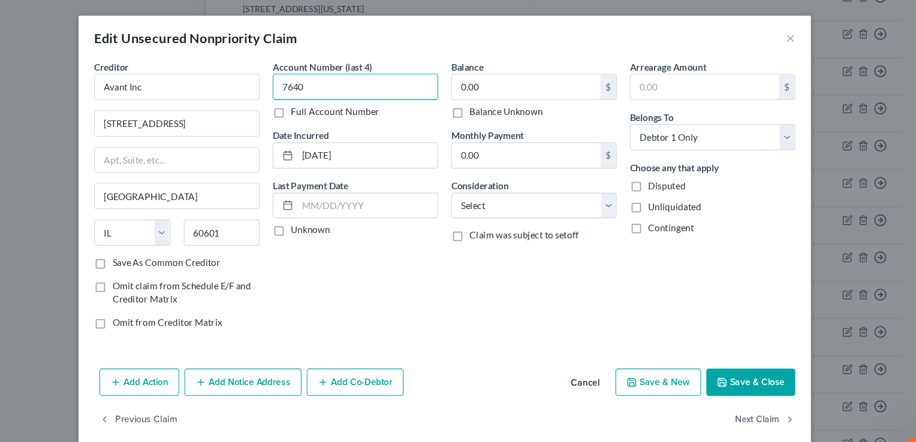
click at [384, 73] on input "7640" at bounding box center [376, 80] width 152 height 24
click at [479, 84] on input "0.00" at bounding box center [533, 79] width 136 height 23
click at [739, 353] on button "Save & Close" at bounding box center [739, 350] width 82 height 25
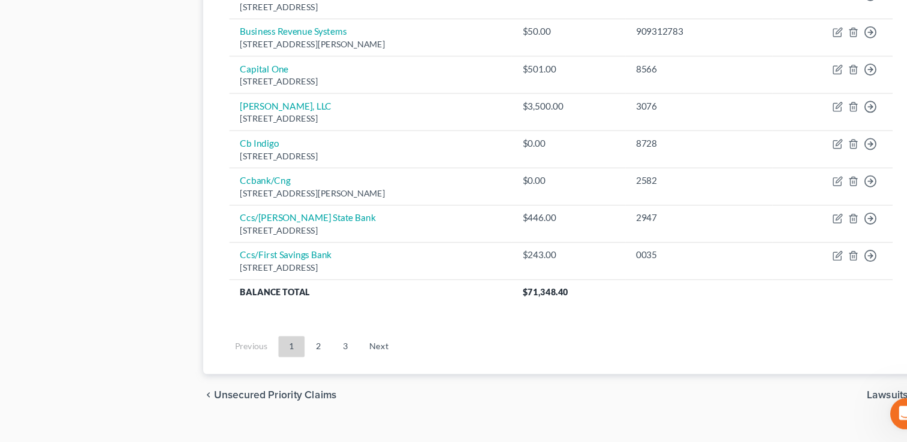
scroll to position [922, 0]
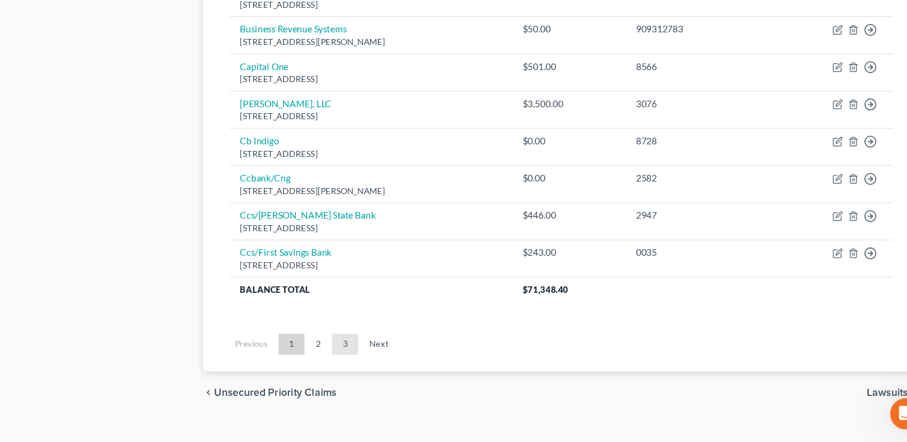
click at [370, 351] on link "3" at bounding box center [367, 352] width 24 height 19
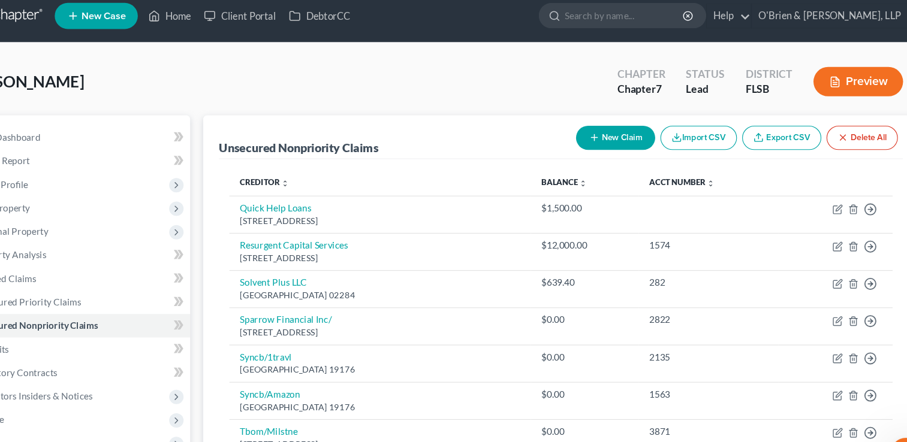
scroll to position [324, 0]
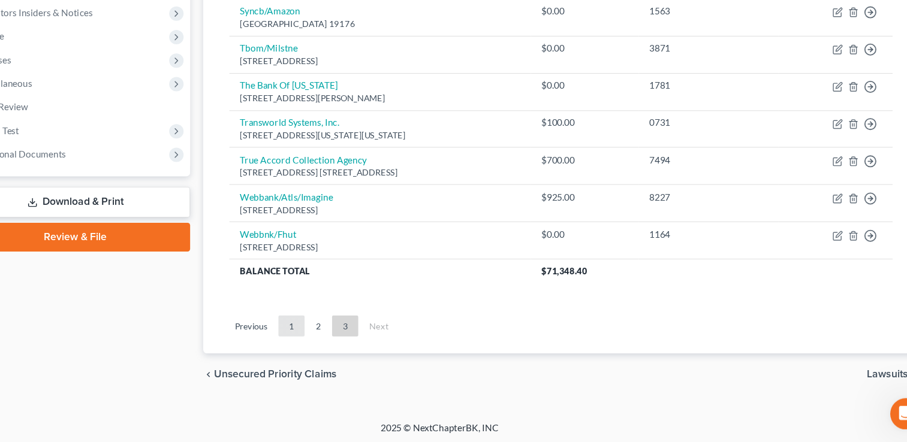
click at [322, 331] on link "1" at bounding box center [318, 335] width 24 height 19
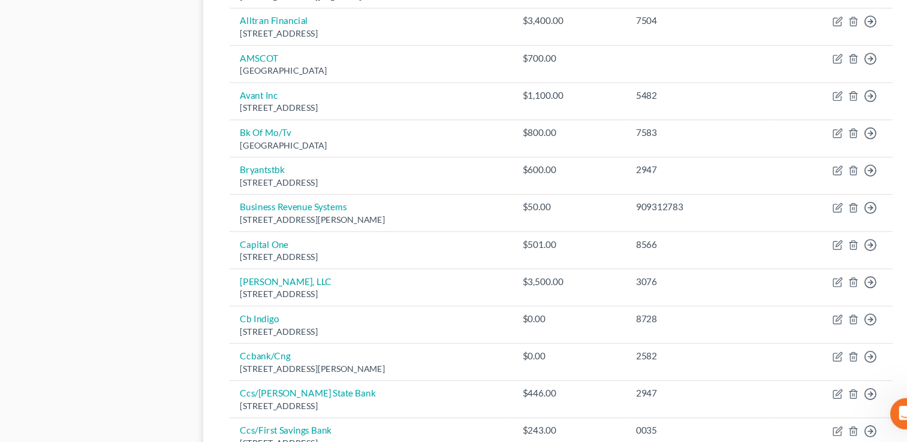
scroll to position [937, 0]
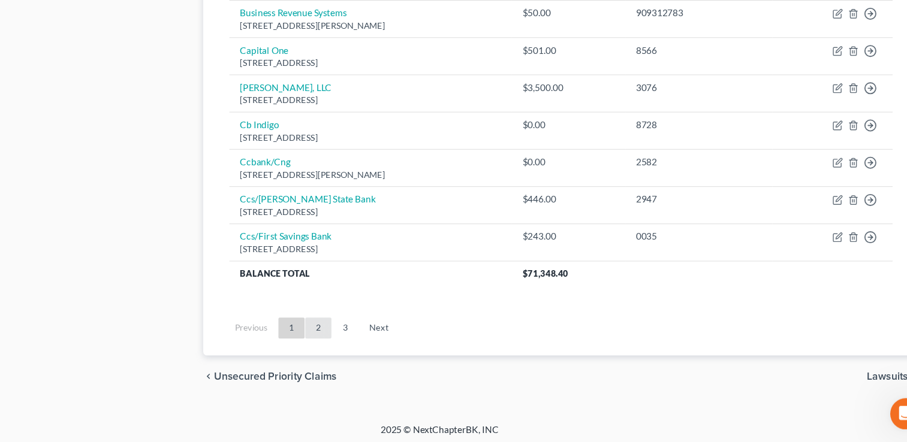
click at [340, 338] on link "2" at bounding box center [342, 337] width 24 height 19
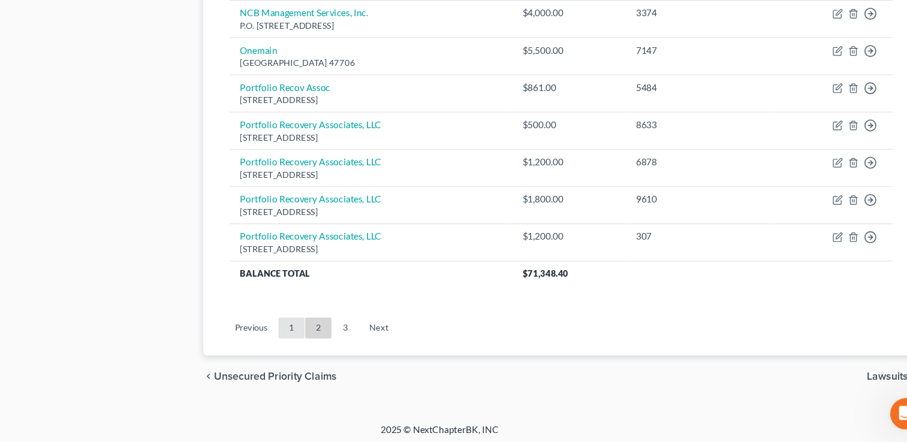
click at [315, 337] on link "1" at bounding box center [318, 337] width 24 height 19
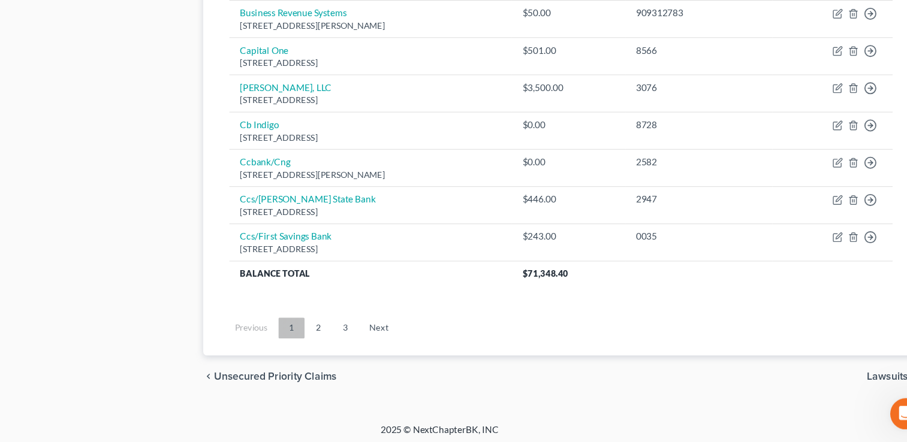
click at [315, 337] on link "1" at bounding box center [318, 337] width 24 height 19
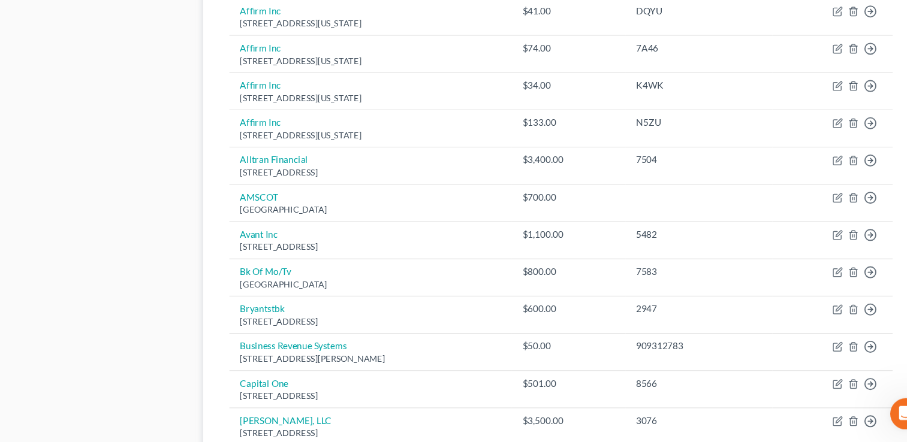
scroll to position [634, 0]
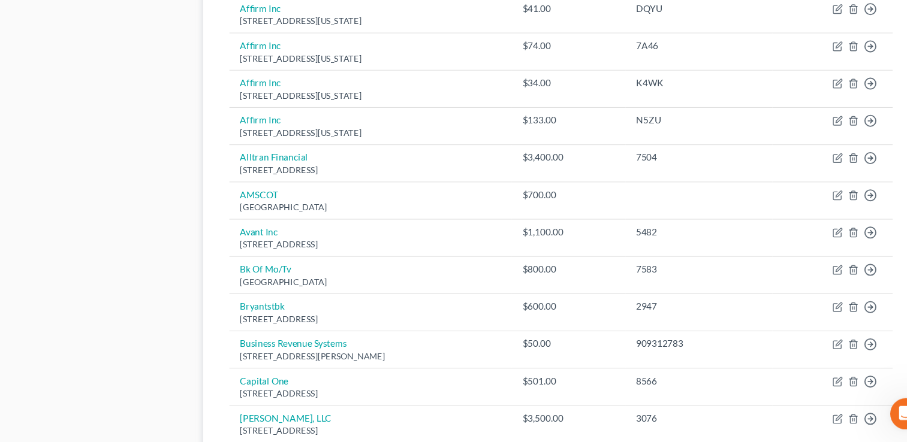
drag, startPoint x: 881, startPoint y: 322, endPoint x: 889, endPoint y: 424, distance: 102.2
click at [889, 424] on html "Home New Case Client Portal DebtorCC O'Brien & Solomon, LLP [EMAIL_ADDRESS][DOM…" at bounding box center [453, 58] width 907 height 1384
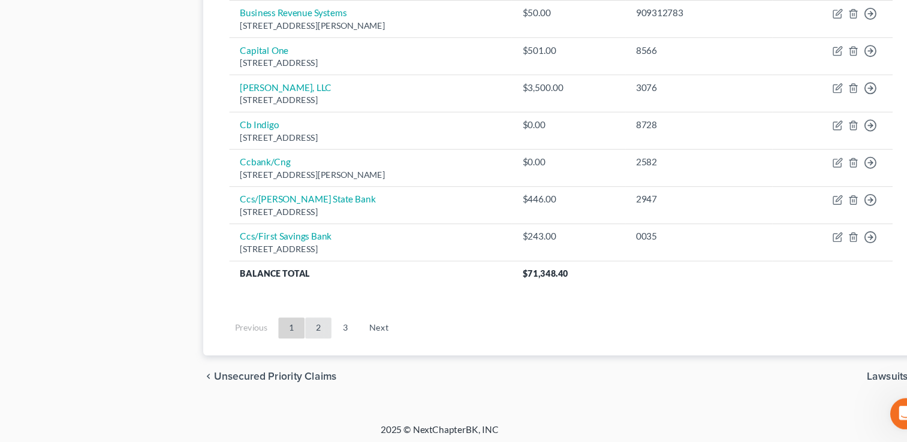
click at [341, 337] on link "2" at bounding box center [342, 337] width 24 height 19
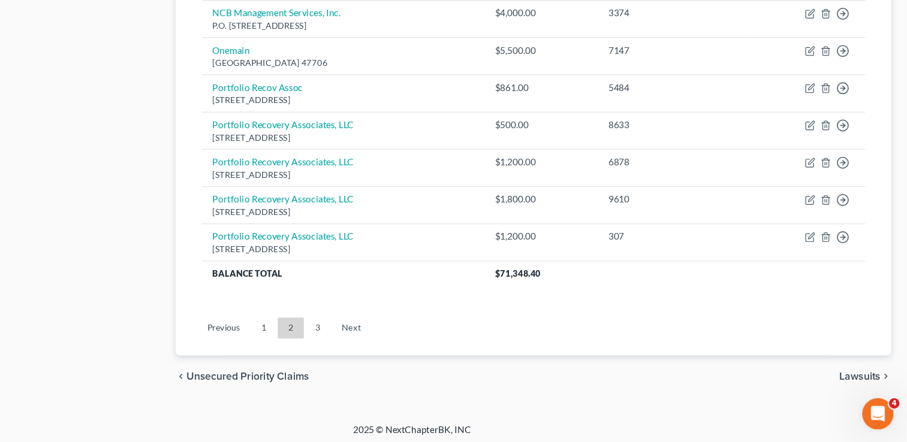
drag, startPoint x: 881, startPoint y: 318, endPoint x: 909, endPoint y: 331, distance: 31.6
click at [321, 330] on link "1" at bounding box center [318, 337] width 24 height 19
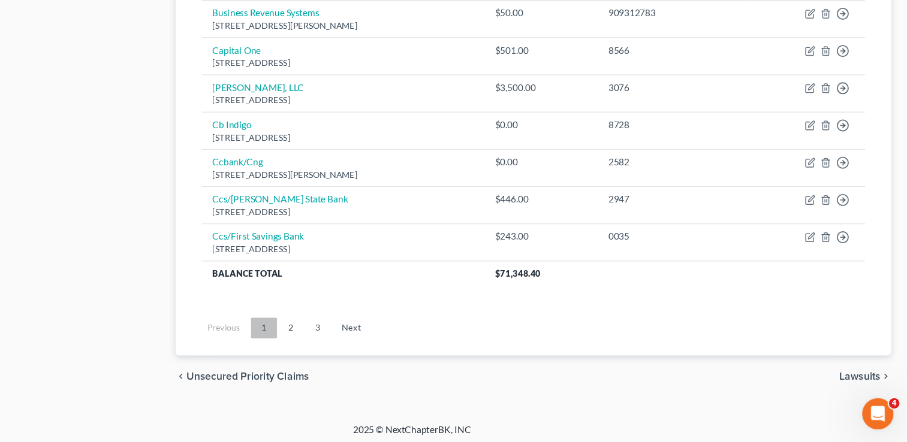
click at [321, 330] on link "1" at bounding box center [318, 337] width 24 height 19
click at [345, 336] on link "2" at bounding box center [342, 337] width 24 height 19
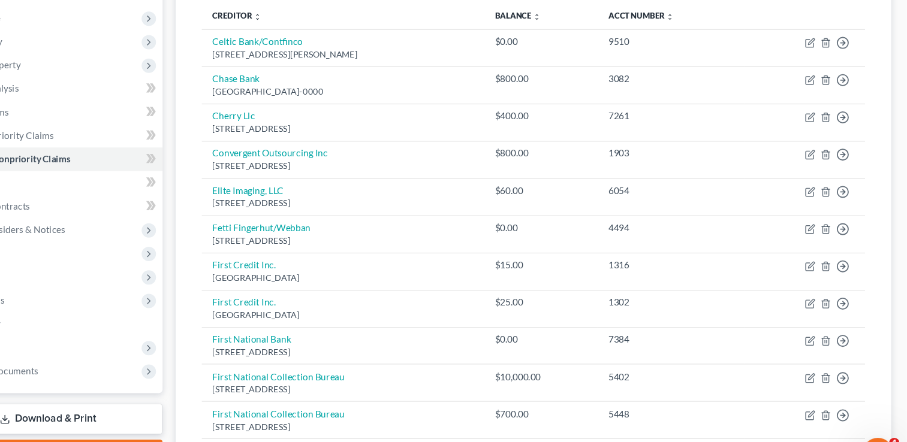
scroll to position [141, 0]
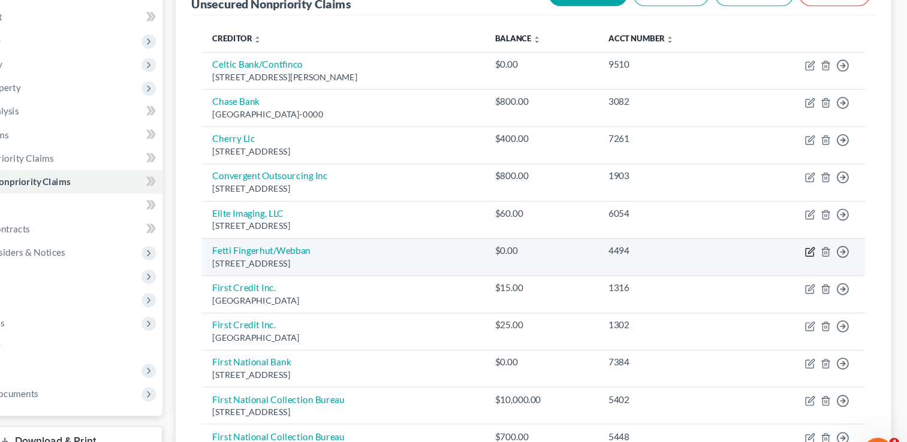
click at [816, 231] on icon "button" at bounding box center [818, 231] width 10 height 10
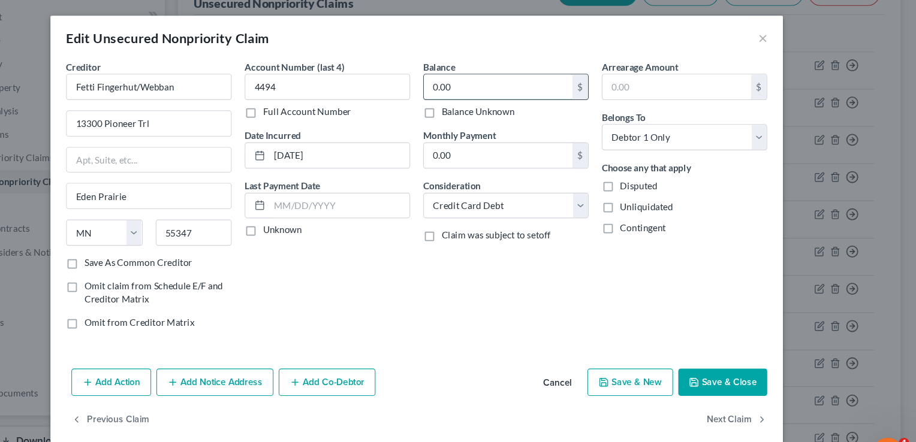
click at [495, 73] on input "0.00" at bounding box center [533, 79] width 136 height 23
click at [730, 352] on button "Save & Close" at bounding box center [739, 350] width 82 height 25
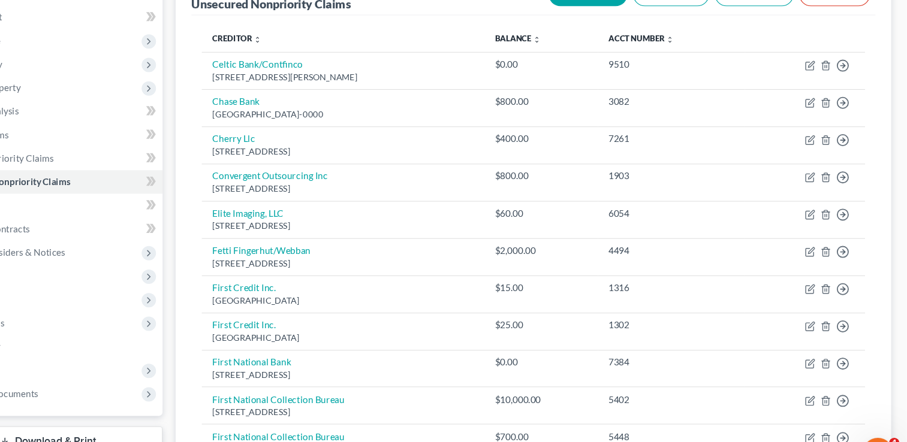
scroll to position [849, 0]
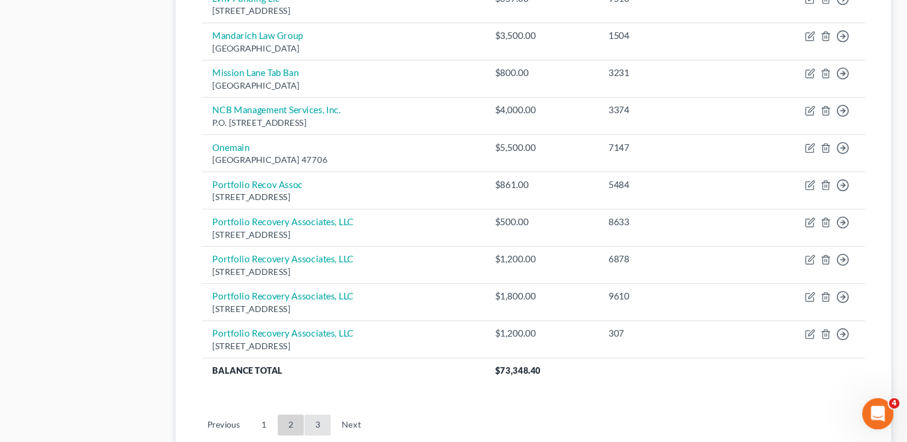
click at [360, 420] on link "3" at bounding box center [367, 426] width 24 height 19
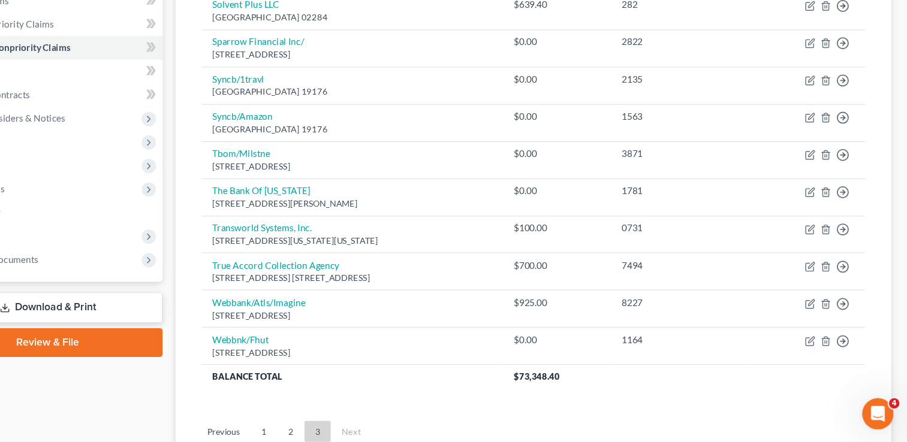
scroll to position [324, 0]
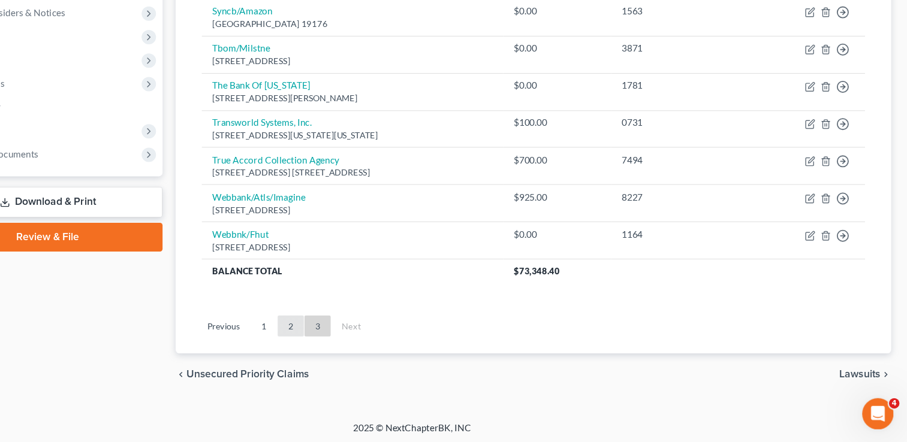
click at [344, 334] on link "2" at bounding box center [342, 335] width 24 height 19
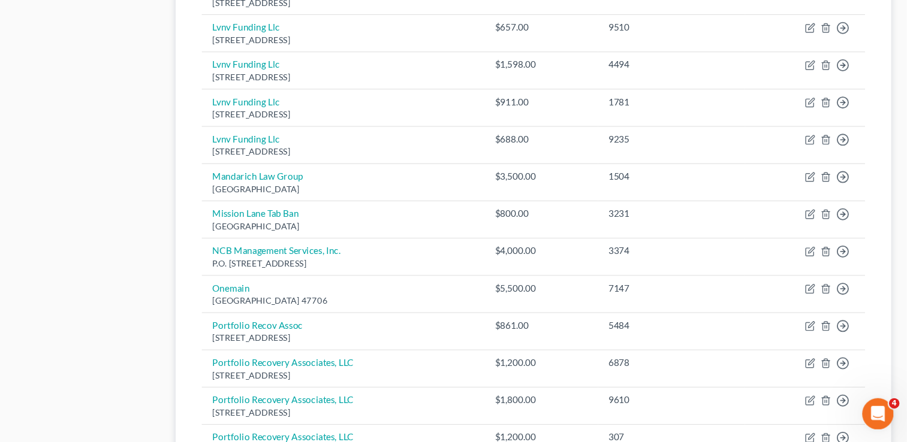
scroll to position [937, 0]
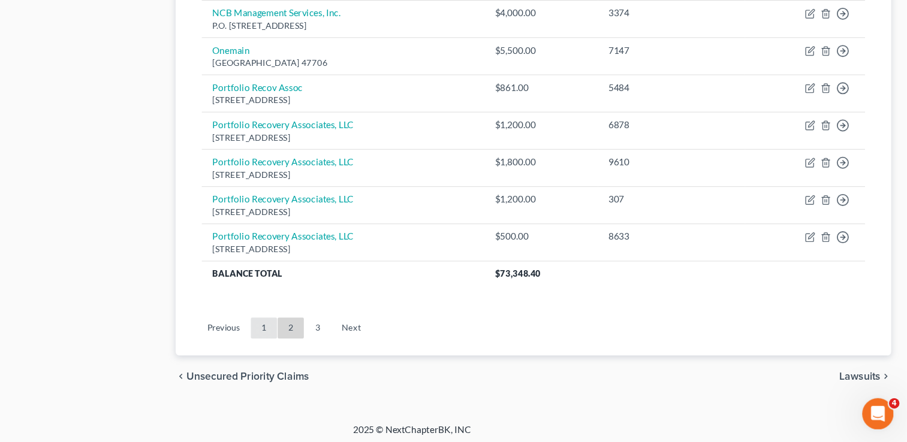
click at [315, 328] on link "1" at bounding box center [318, 337] width 24 height 19
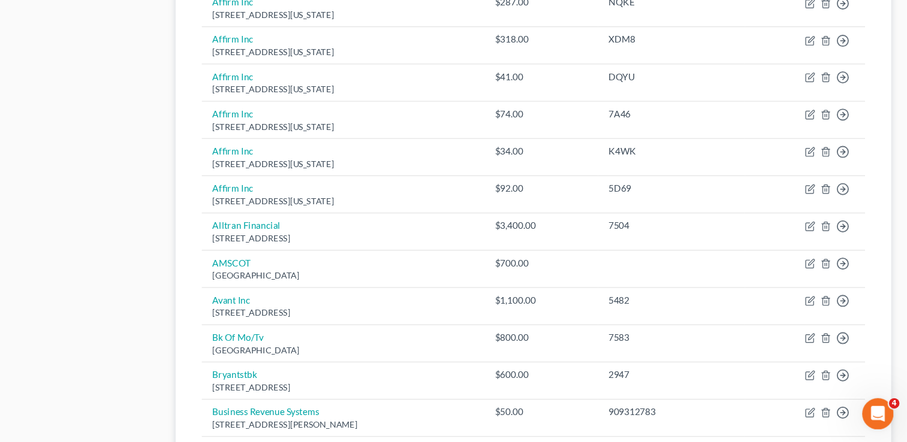
scroll to position [578, 0]
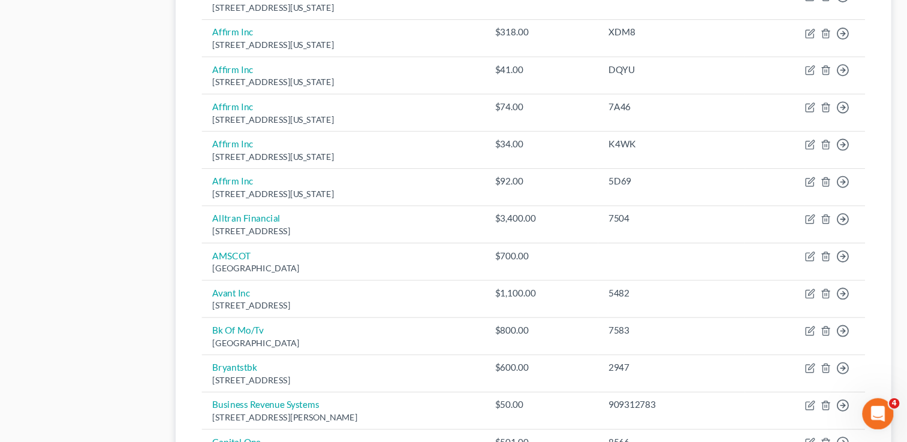
drag, startPoint x: 905, startPoint y: 280, endPoint x: 916, endPoint y: 429, distance: 149.1
click at [907, 429] on html "Home New Case Client Portal DebtorCC O'Brien & Solomon, LLP [EMAIL_ADDRESS][DOM…" at bounding box center [453, 114] width 907 height 1384
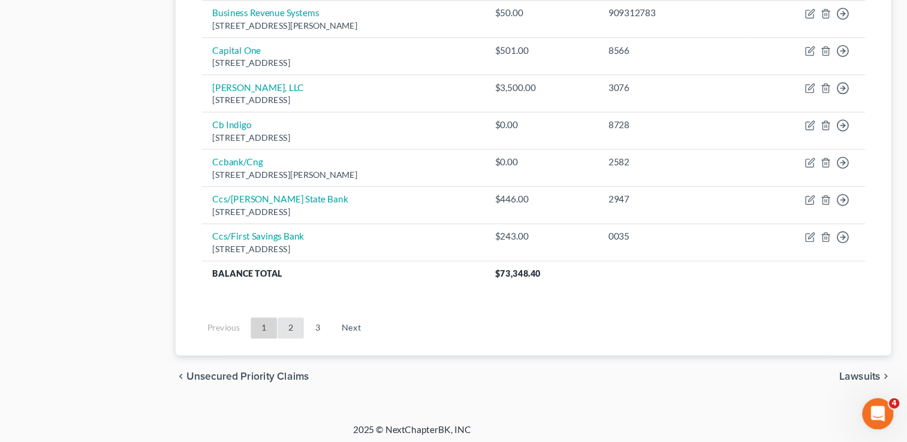
click at [342, 338] on link "2" at bounding box center [342, 337] width 24 height 19
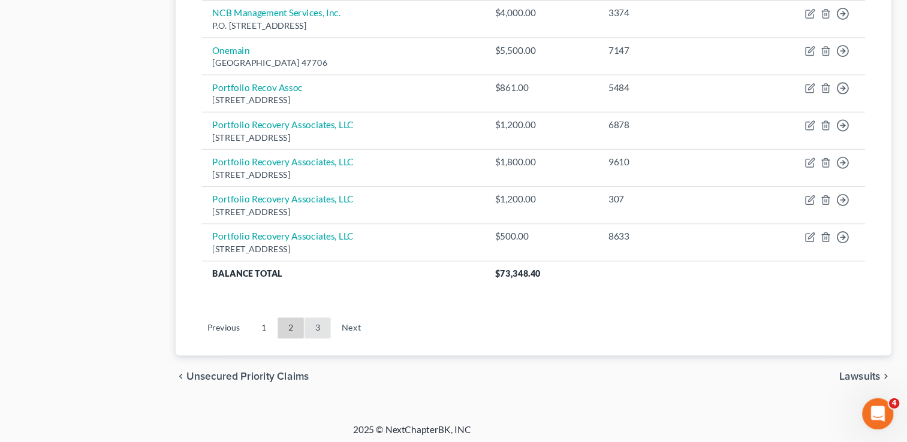
click at [364, 335] on link "3" at bounding box center [367, 337] width 24 height 19
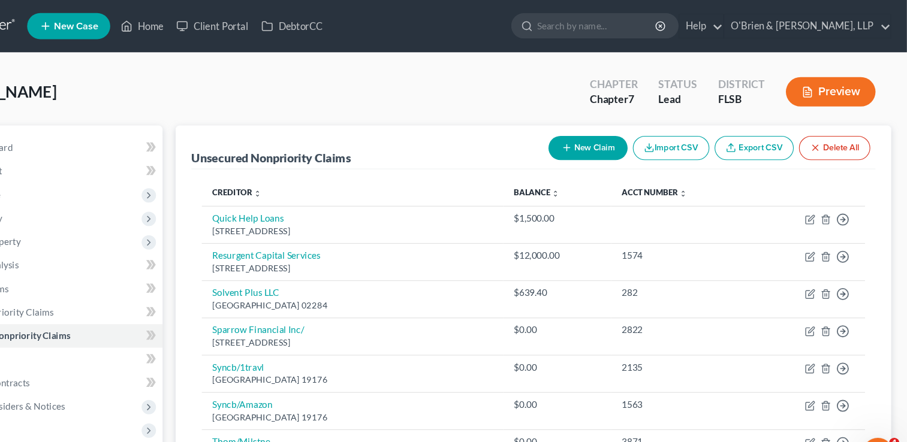
scroll to position [324, 0]
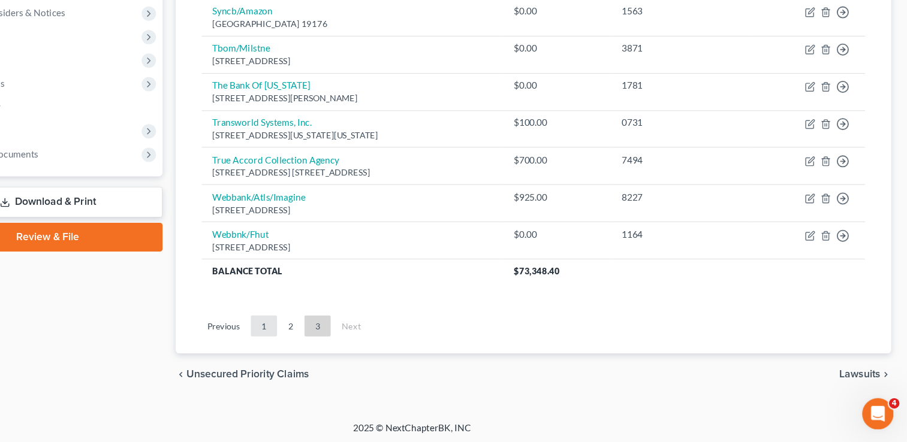
click at [316, 330] on link "1" at bounding box center [318, 335] width 24 height 19
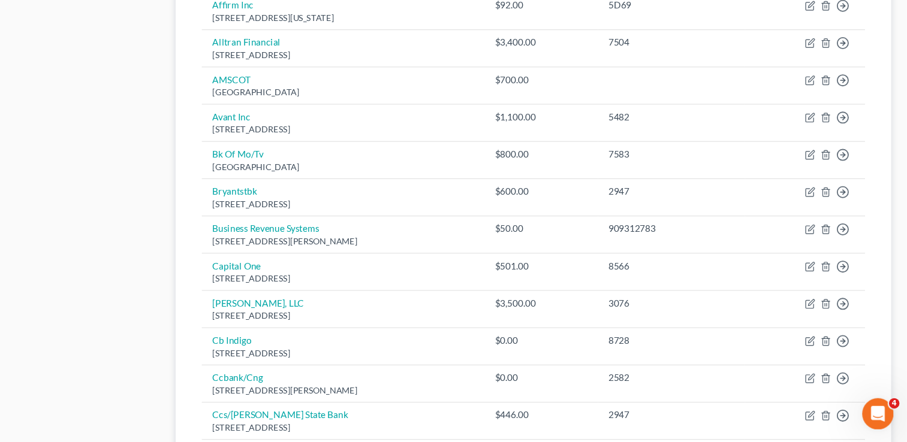
scroll to position [937, 0]
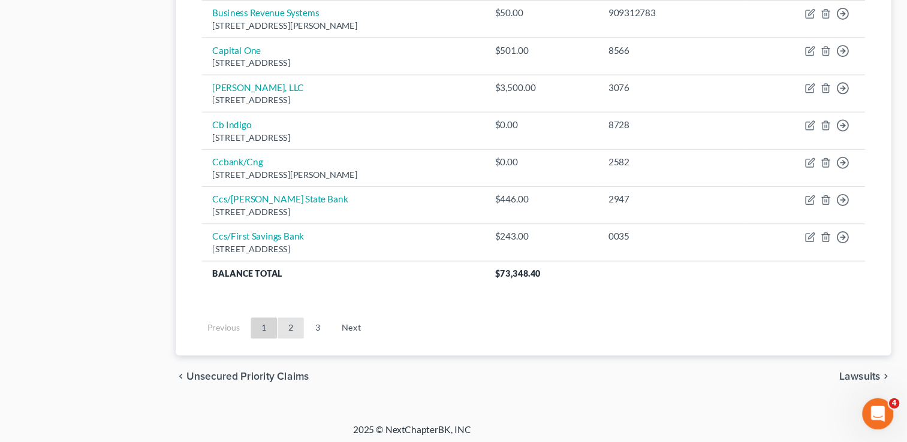
click at [340, 331] on link "2" at bounding box center [342, 337] width 24 height 19
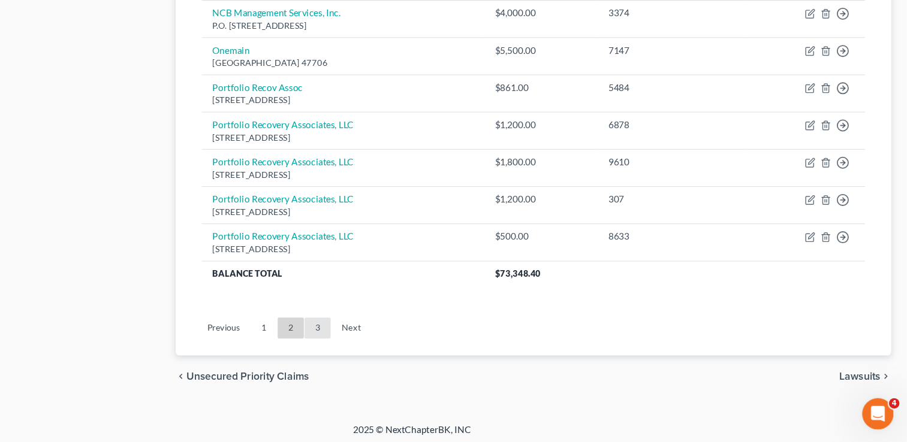
click at [367, 335] on link "3" at bounding box center [367, 337] width 24 height 19
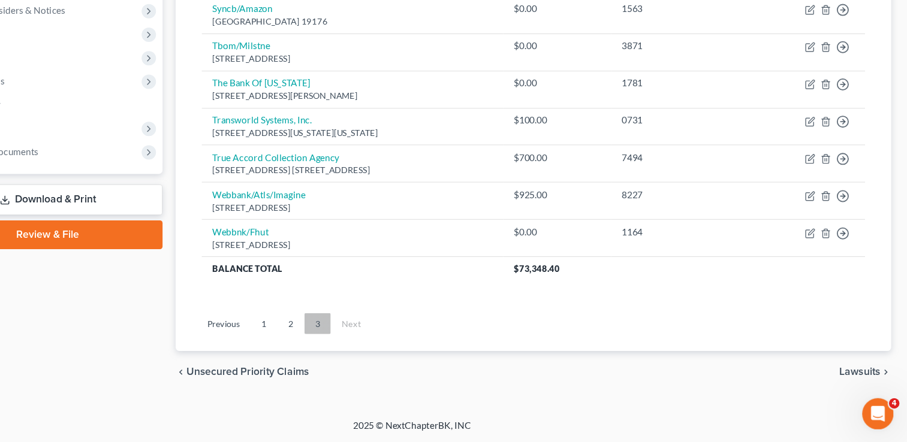
scroll to position [324, 0]
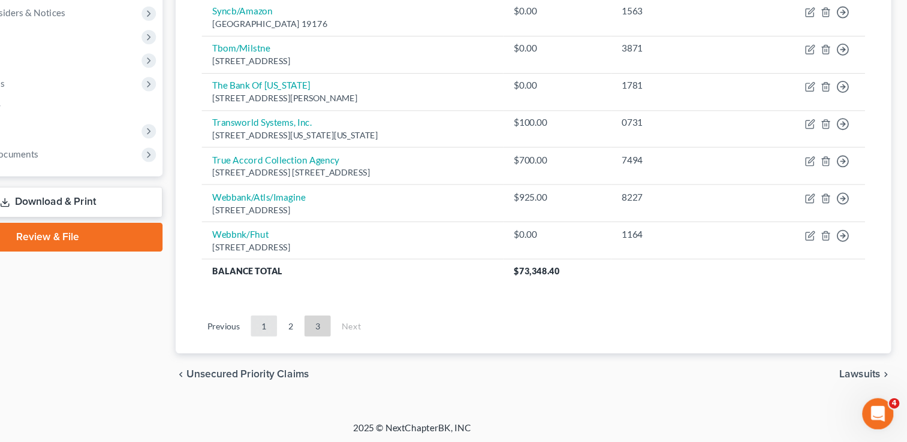
click at [322, 330] on link "1" at bounding box center [318, 335] width 24 height 19
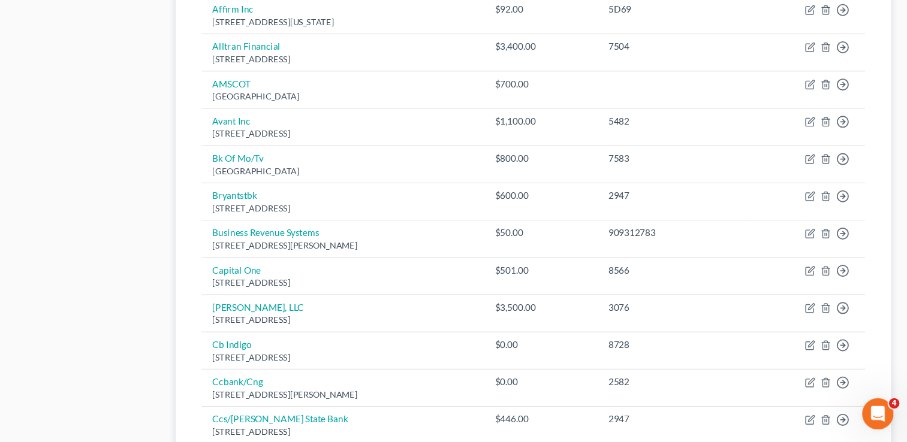
scroll to position [937, 0]
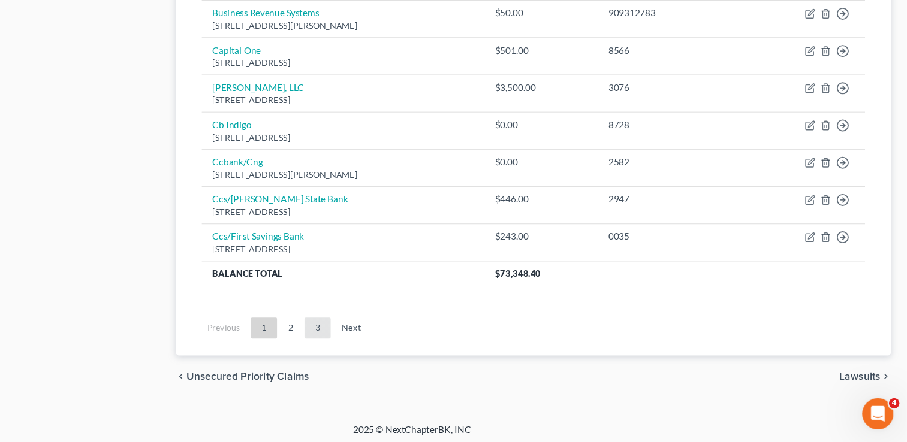
click at [364, 330] on link "3" at bounding box center [367, 337] width 24 height 19
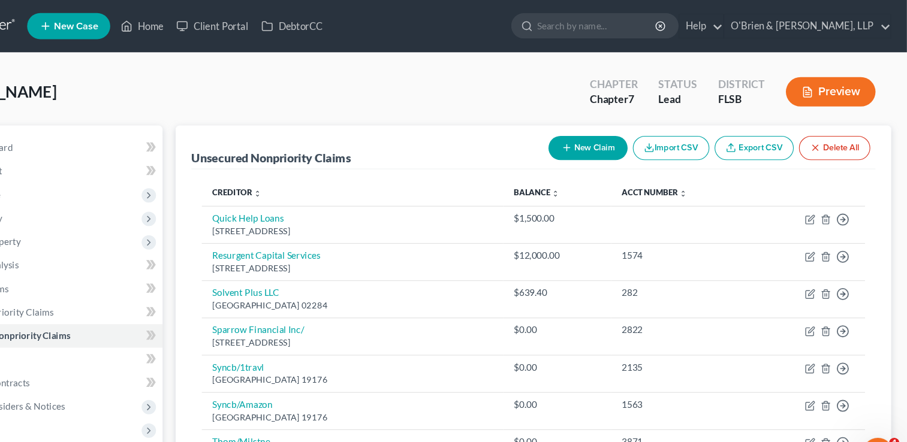
scroll to position [324, 0]
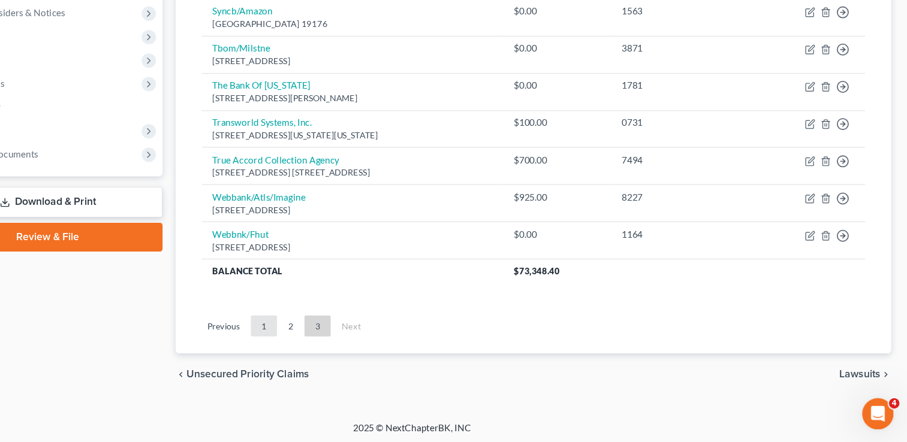
click at [322, 330] on link "1" at bounding box center [318, 335] width 24 height 19
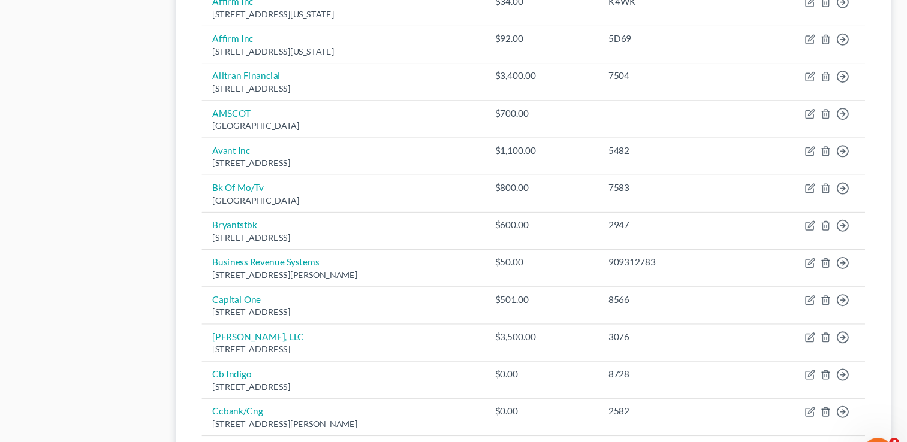
scroll to position [937, 0]
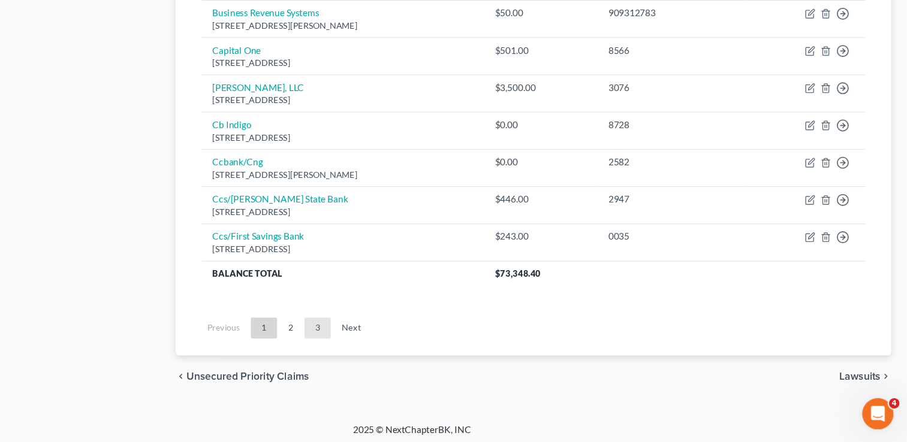
click at [364, 336] on link "3" at bounding box center [367, 337] width 24 height 19
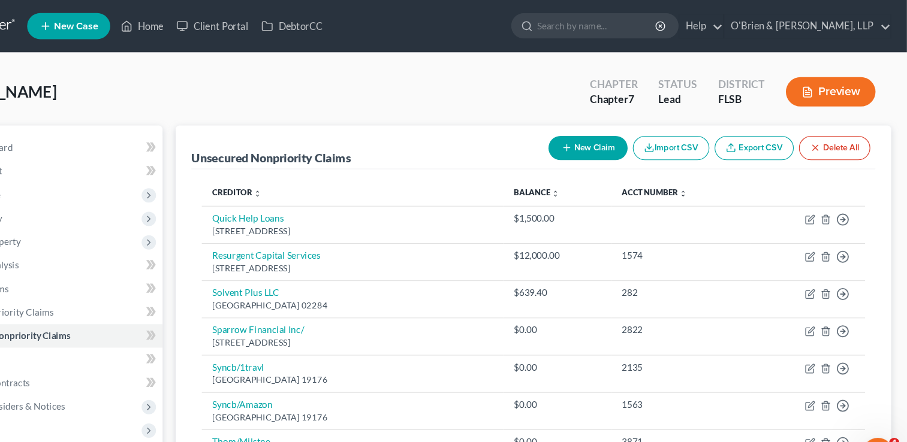
scroll to position [324, 0]
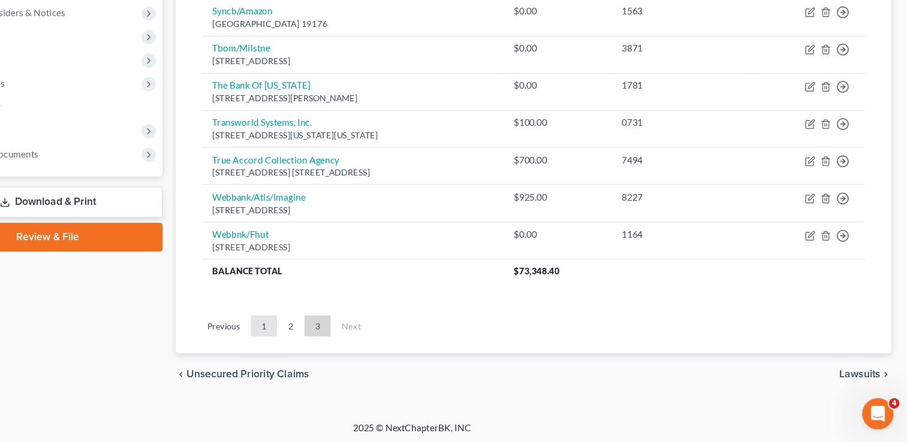
click at [320, 333] on link "1" at bounding box center [318, 335] width 24 height 19
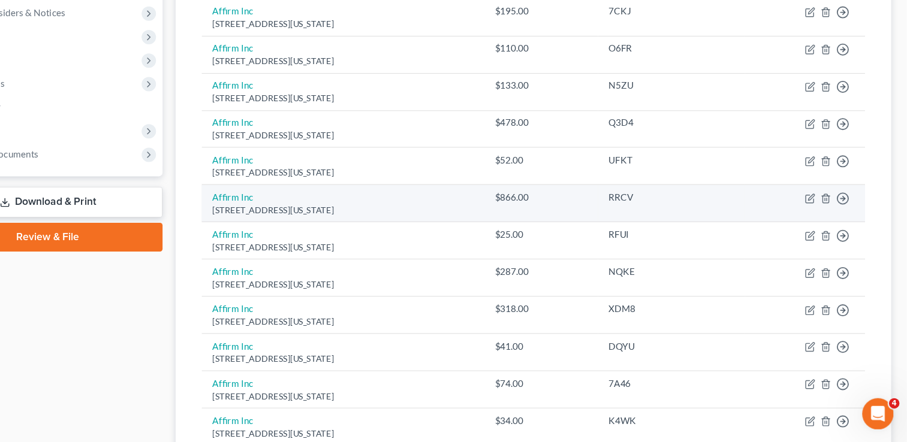
drag, startPoint x: 320, startPoint y: 333, endPoint x: 661, endPoint y: 212, distance: 361.9
click at [661, 212] on tbody "Affirm Inc [STREET_ADDRESS][US_STATE] $22.00 37DC Move to D Move to E Move to G…" at bounding box center [565, 388] width 608 height 1047
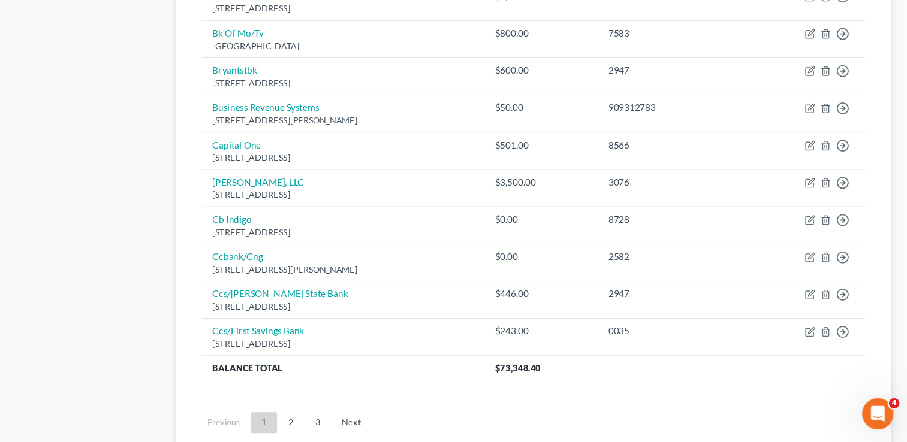
scroll to position [852, 0]
click at [338, 419] on link "2" at bounding box center [342, 422] width 24 height 19
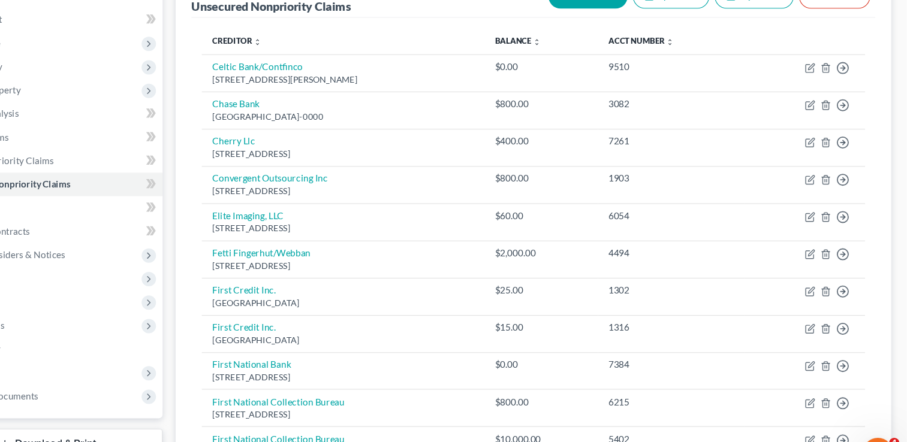
scroll to position [937, 0]
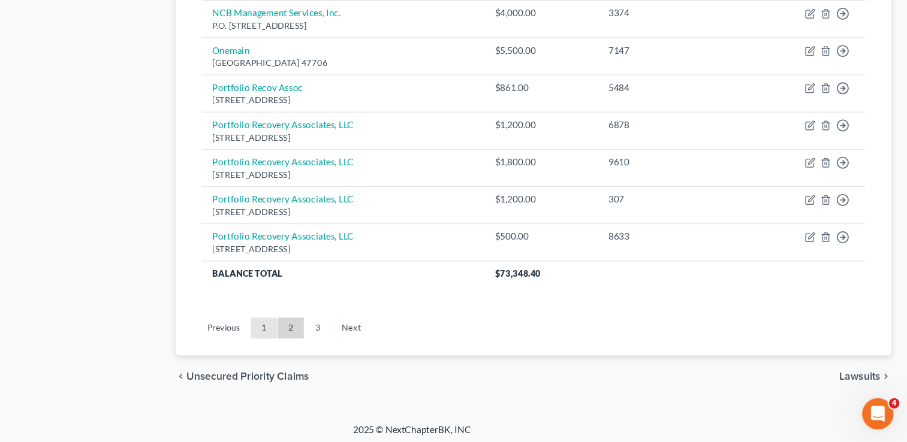
click at [319, 336] on link "1" at bounding box center [318, 337] width 24 height 19
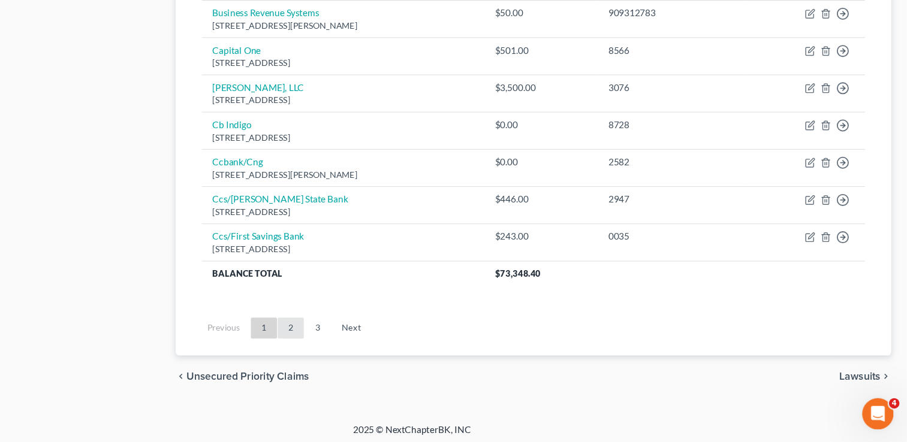
click at [347, 334] on link "2" at bounding box center [342, 337] width 24 height 19
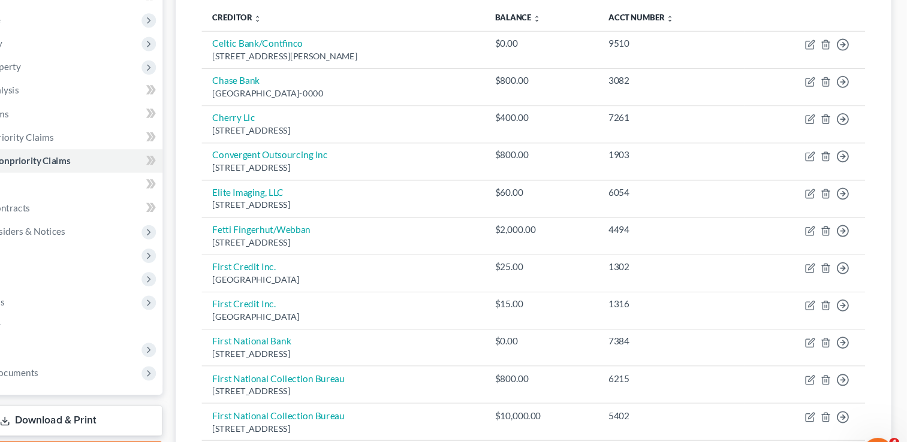
scroll to position [0, 0]
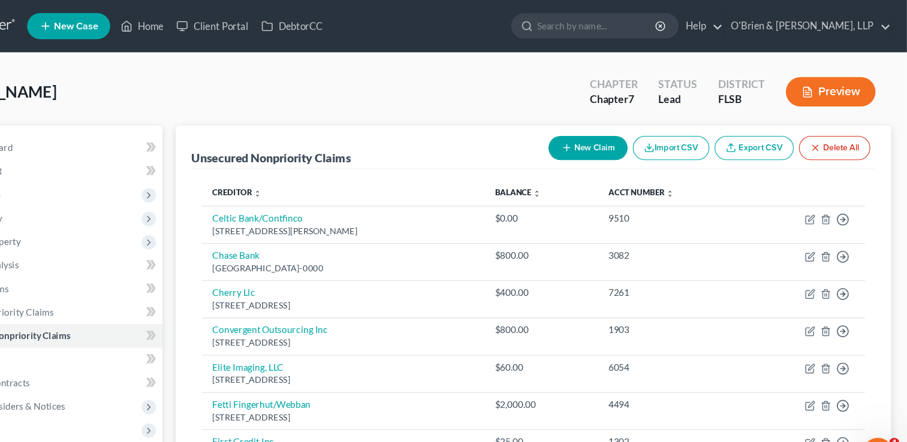
click at [603, 129] on button "New Claim" at bounding box center [614, 136] width 73 height 22
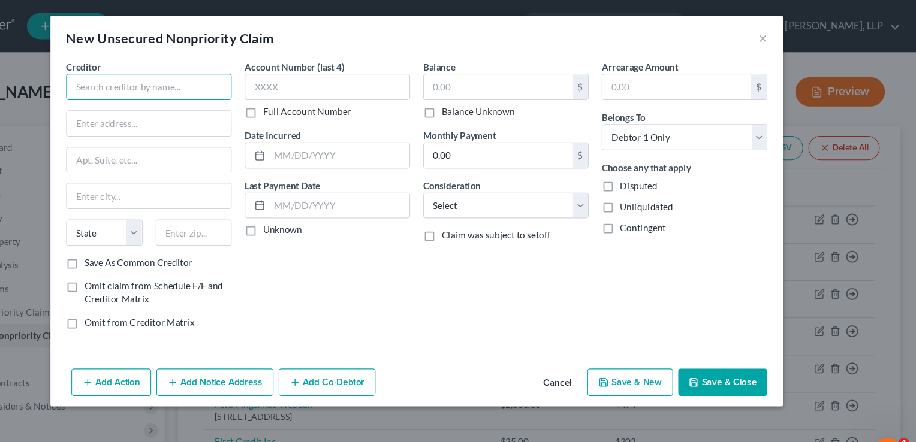
click at [258, 79] on input "text" at bounding box center [213, 80] width 152 height 24
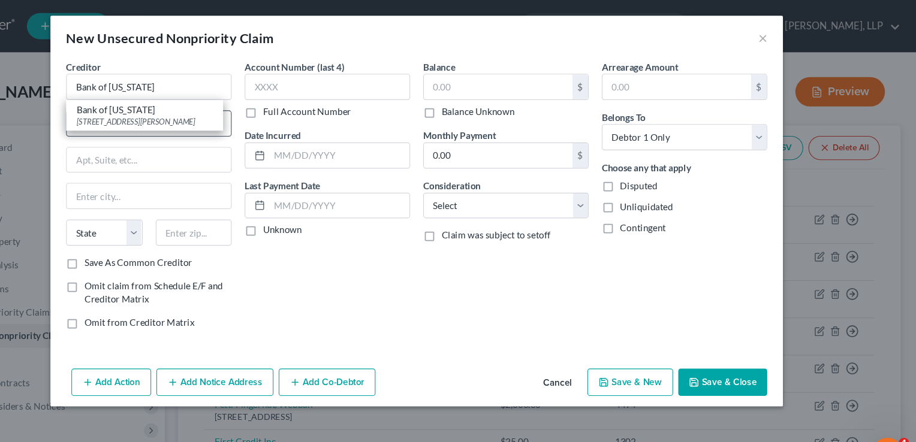
click at [231, 105] on div "Bank of [US_STATE]" at bounding box center [208, 101] width 125 height 12
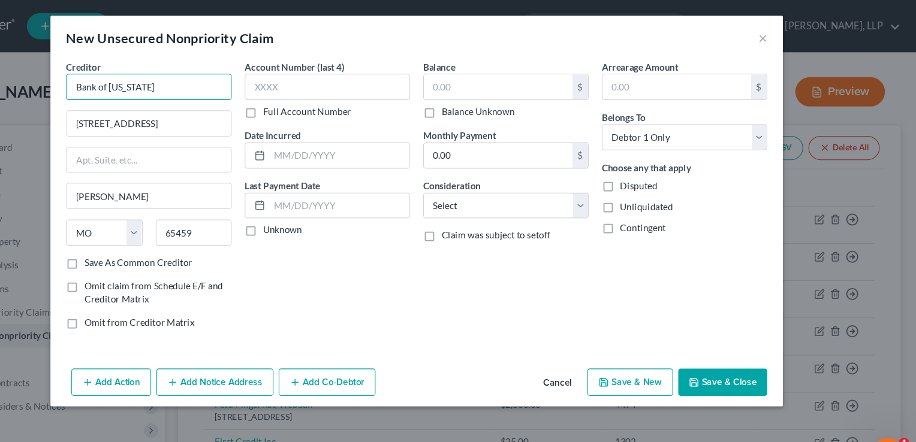
click at [230, 86] on input "Bank of [US_STATE]" at bounding box center [213, 80] width 152 height 24
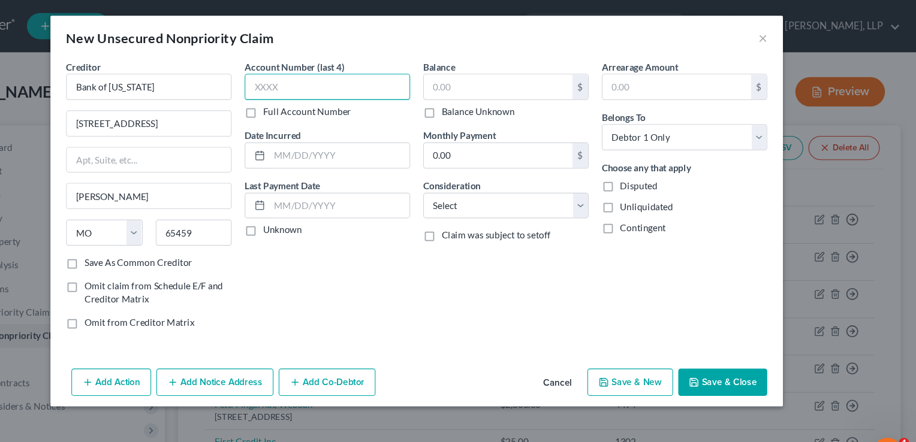
click at [344, 73] on input "text" at bounding box center [376, 80] width 152 height 24
click at [487, 72] on input "text" at bounding box center [533, 79] width 136 height 23
click at [650, 347] on button "Save & New" at bounding box center [653, 350] width 79 height 25
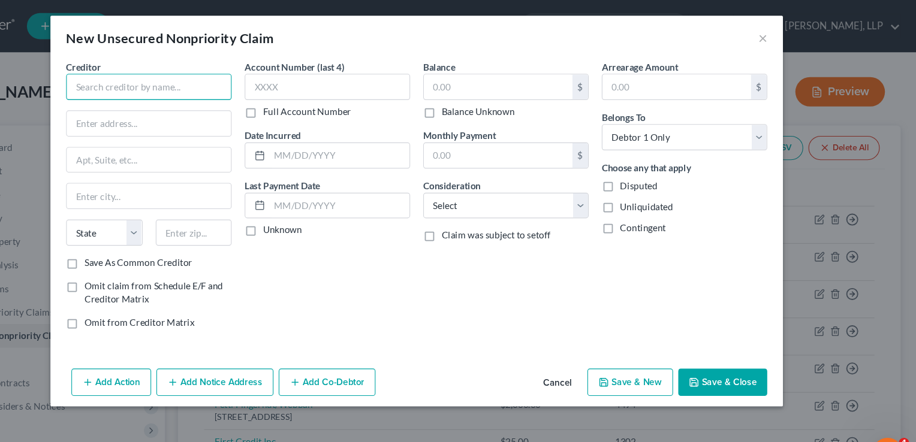
click at [236, 88] on input "text" at bounding box center [213, 80] width 152 height 24
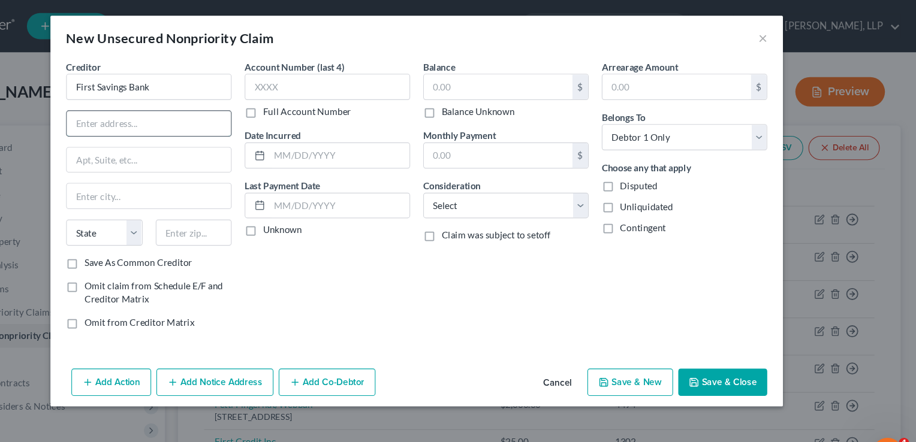
click at [175, 113] on input "text" at bounding box center [212, 113] width 150 height 23
click at [199, 212] on select "State [US_STATE] AK AR AZ CA CO CT DE DC [GEOGRAPHIC_DATA] [GEOGRAPHIC_DATA] GU…" at bounding box center [172, 213] width 70 height 24
click at [137, 201] on select "State [US_STATE] AK AR AZ CA CO CT DE DC [GEOGRAPHIC_DATA] [GEOGRAPHIC_DATA] GU…" at bounding box center [172, 213] width 70 height 24
click at [246, 207] on input "text" at bounding box center [254, 213] width 70 height 24
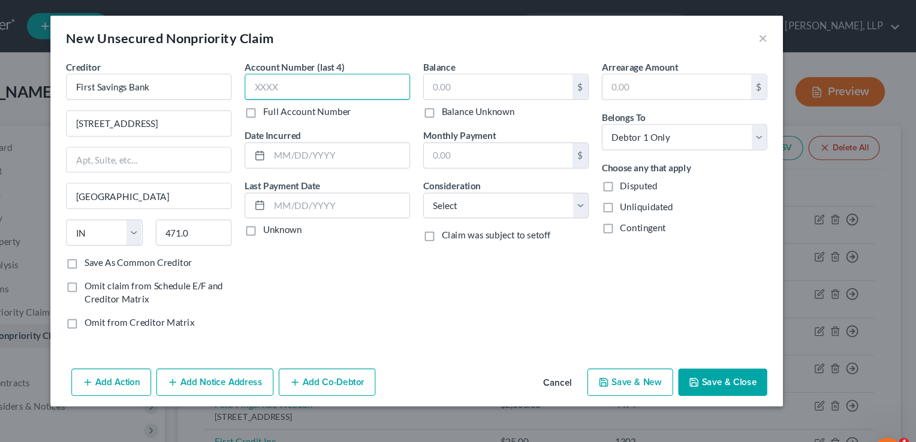
click at [314, 83] on input "text" at bounding box center [376, 80] width 152 height 24
click at [468, 83] on input "text" at bounding box center [533, 79] width 136 height 23
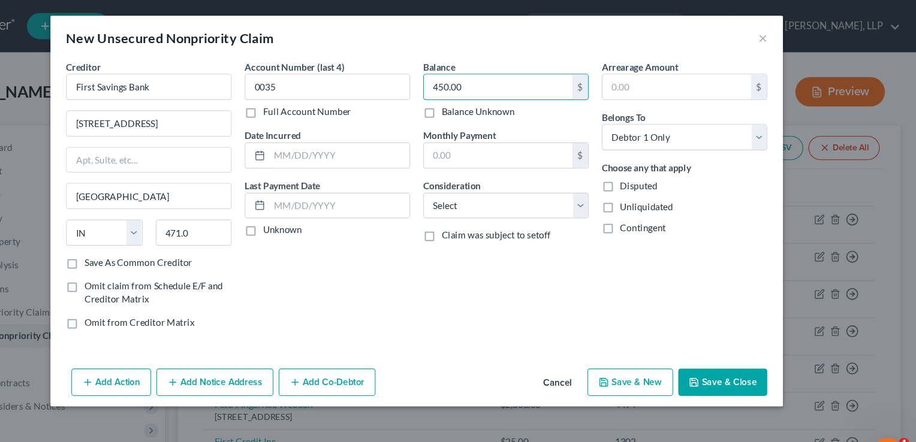
click at [658, 346] on button "Save & New" at bounding box center [653, 350] width 79 height 25
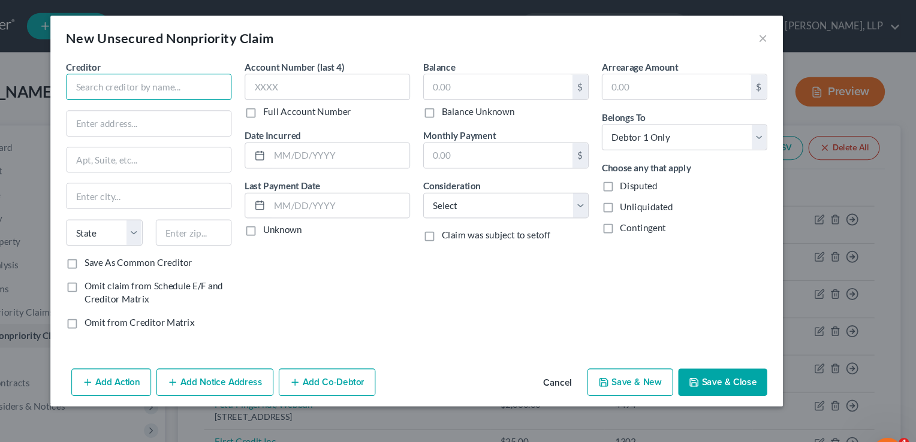
click at [180, 83] on input "text" at bounding box center [213, 80] width 152 height 24
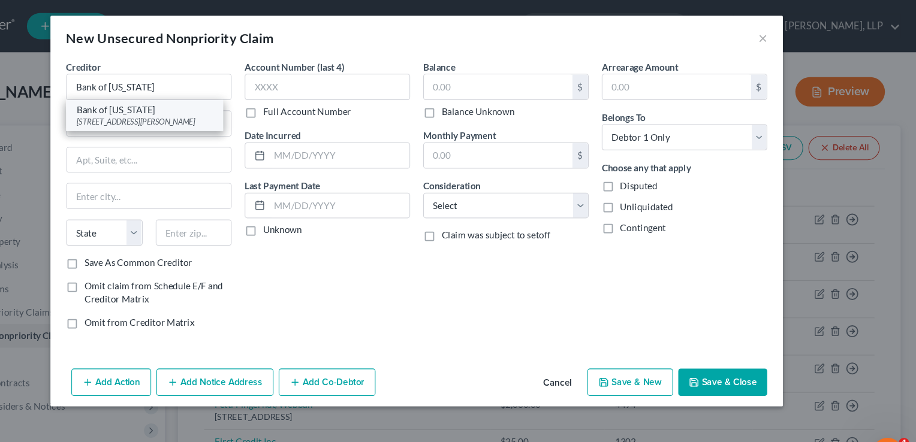
click at [193, 108] on div "[STREET_ADDRESS][PERSON_NAME]" at bounding box center [208, 112] width 125 height 10
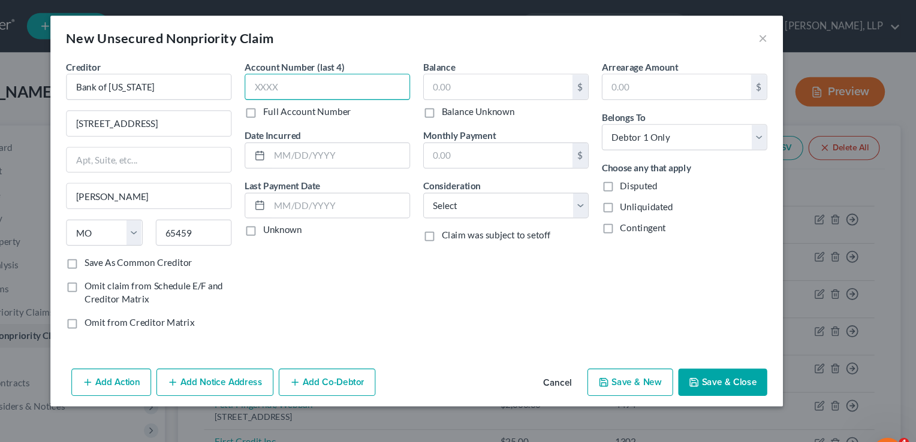
click at [324, 81] on input "text" at bounding box center [376, 80] width 152 height 24
click at [488, 78] on input "text" at bounding box center [533, 79] width 136 height 23
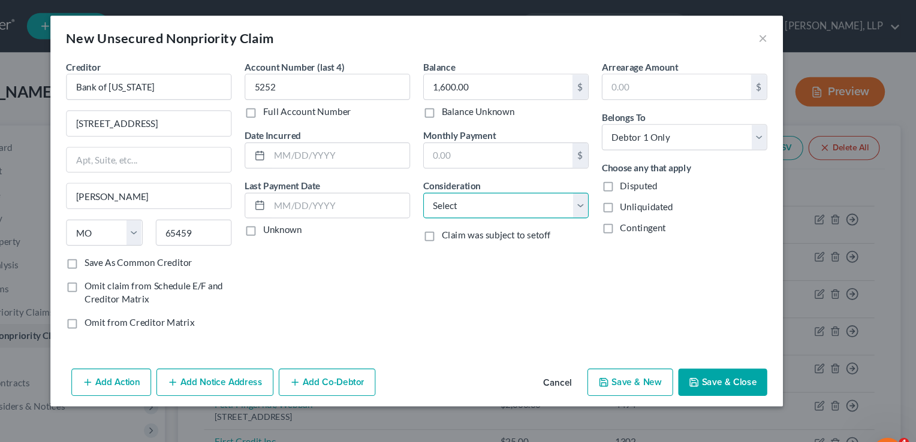
click at [613, 192] on select "Select Cable / Satellite Services Collection Agency Credit Card Debt Debt Couns…" at bounding box center [540, 189] width 152 height 24
click at [464, 177] on select "Select Cable / Satellite Services Collection Agency Credit Card Debt Debt Couns…" at bounding box center [540, 189] width 152 height 24
click at [770, 351] on button "Save & Close" at bounding box center [739, 350] width 82 height 25
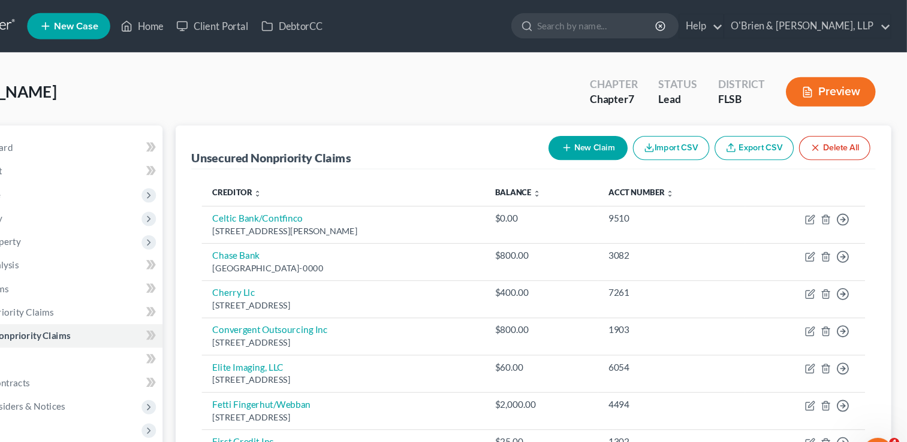
click at [604, 138] on button "New Claim" at bounding box center [614, 136] width 73 height 22
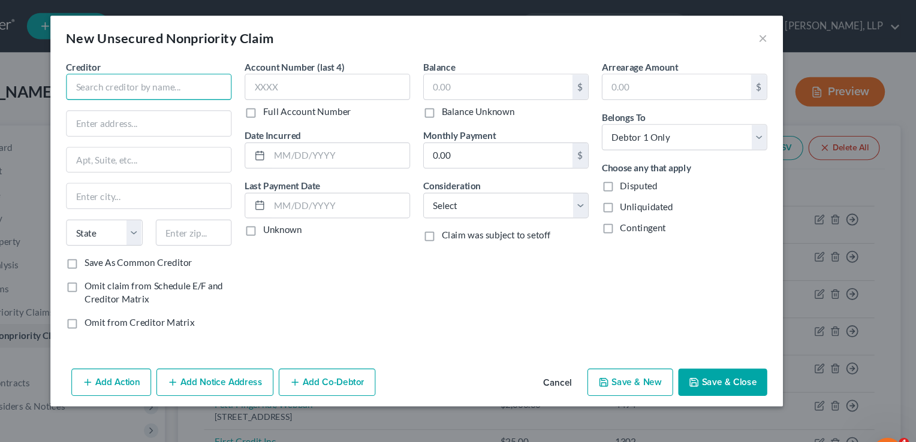
click at [231, 79] on input "text" at bounding box center [213, 80] width 152 height 24
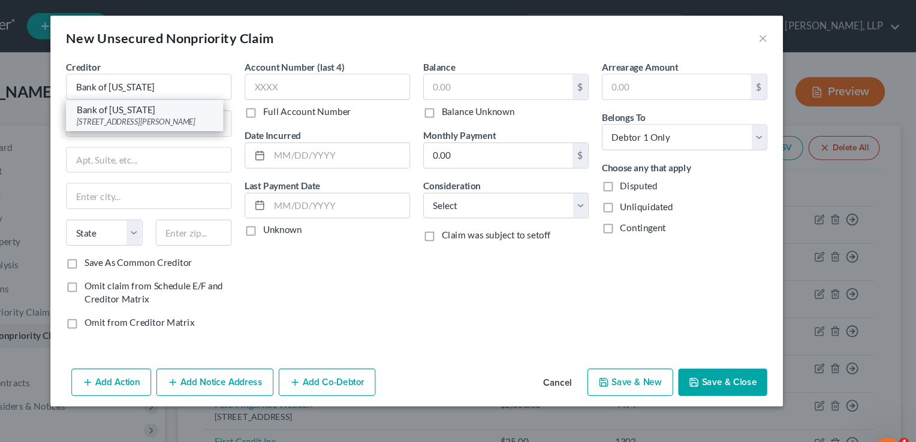
click at [223, 112] on div "[STREET_ADDRESS][PERSON_NAME]" at bounding box center [208, 112] width 125 height 10
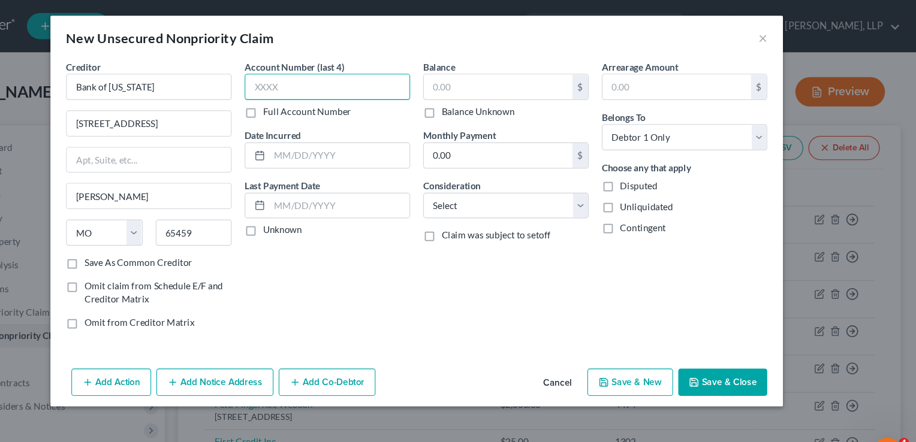
click at [316, 80] on input "text" at bounding box center [376, 80] width 152 height 24
click at [475, 81] on input "text" at bounding box center [533, 79] width 136 height 23
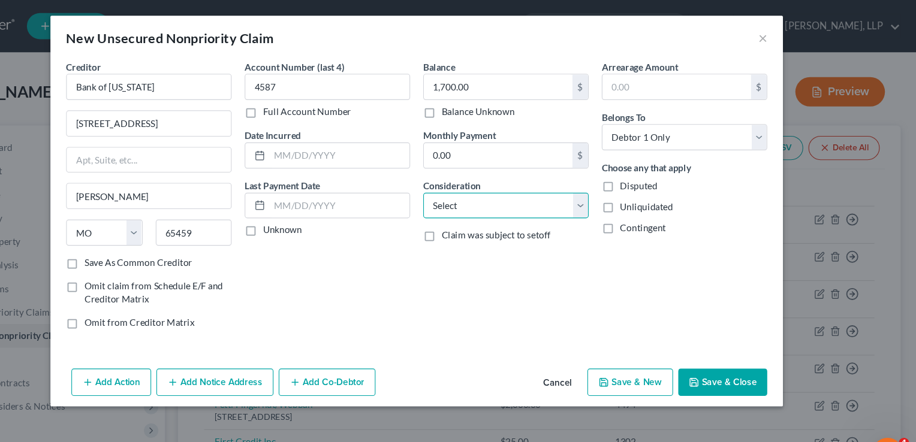
click at [610, 190] on select "Select Cable / Satellite Services Collection Agency Credit Card Debt Debt Couns…" at bounding box center [540, 189] width 152 height 24
click at [464, 177] on select "Select Cable / Satellite Services Collection Agency Credit Card Debt Debt Couns…" at bounding box center [540, 189] width 152 height 24
click at [732, 349] on button "Save & Close" at bounding box center [739, 350] width 82 height 25
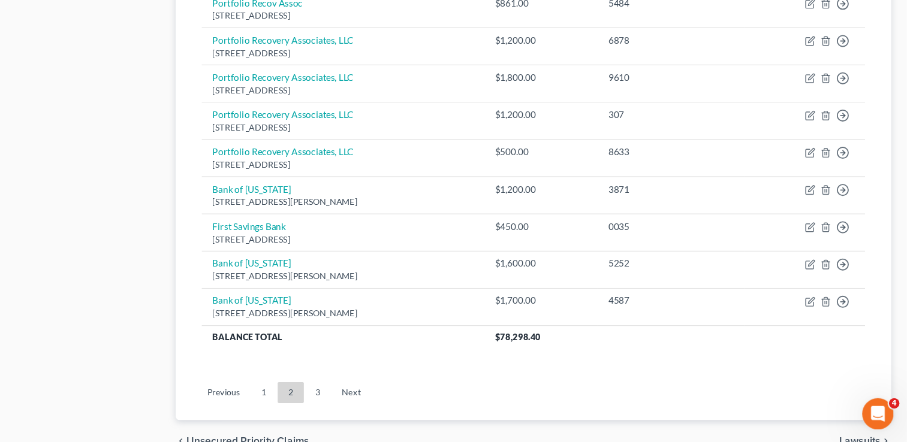
scroll to position [1045, 0]
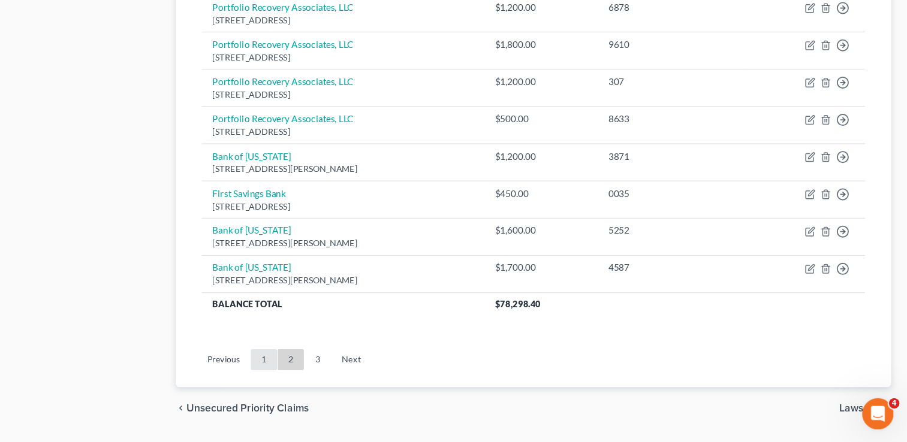
click at [320, 360] on link "1" at bounding box center [318, 366] width 24 height 19
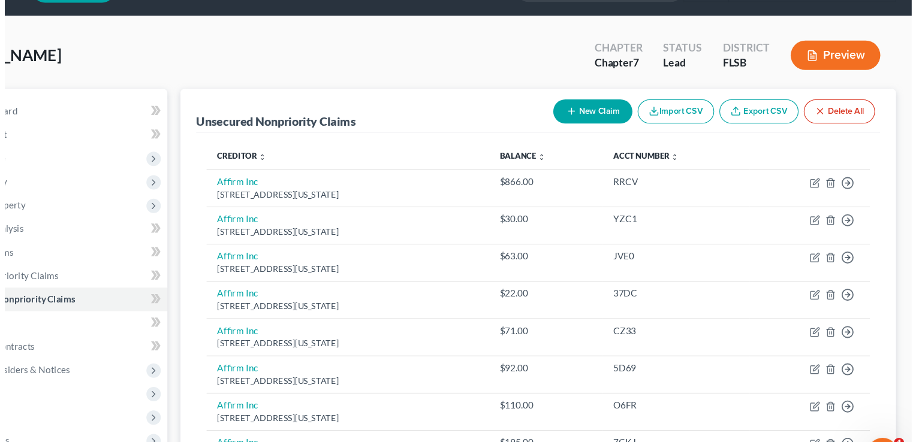
scroll to position [0, 0]
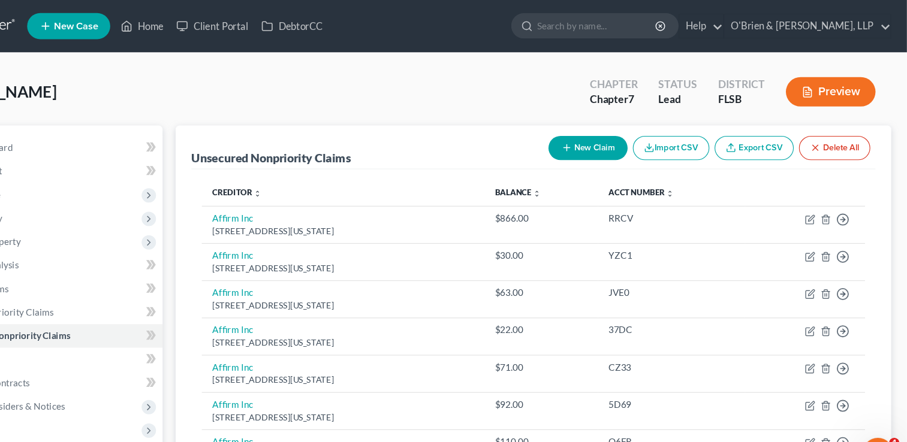
click at [634, 138] on button "New Claim" at bounding box center [614, 136] width 73 height 22
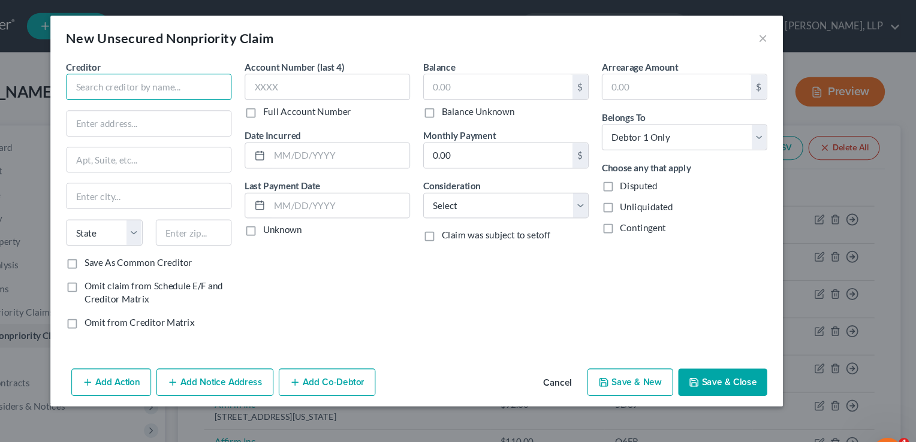
click at [177, 71] on input "text" at bounding box center [213, 80] width 152 height 24
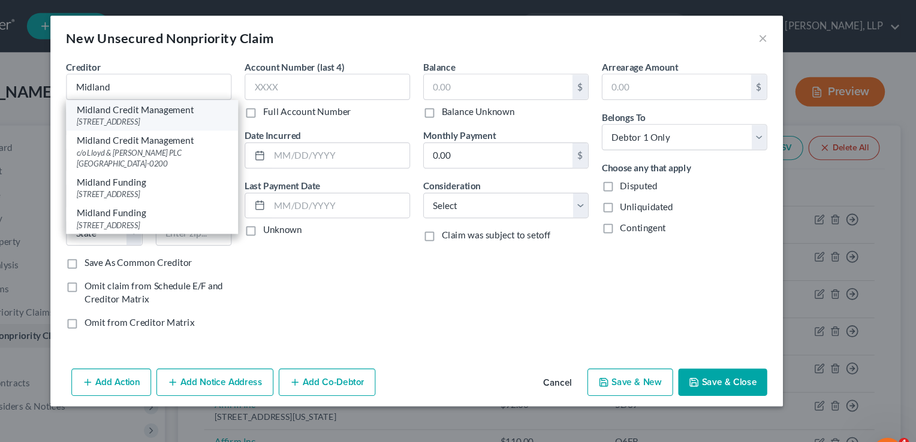
click at [195, 105] on div "Midland Credit Management" at bounding box center [215, 101] width 138 height 12
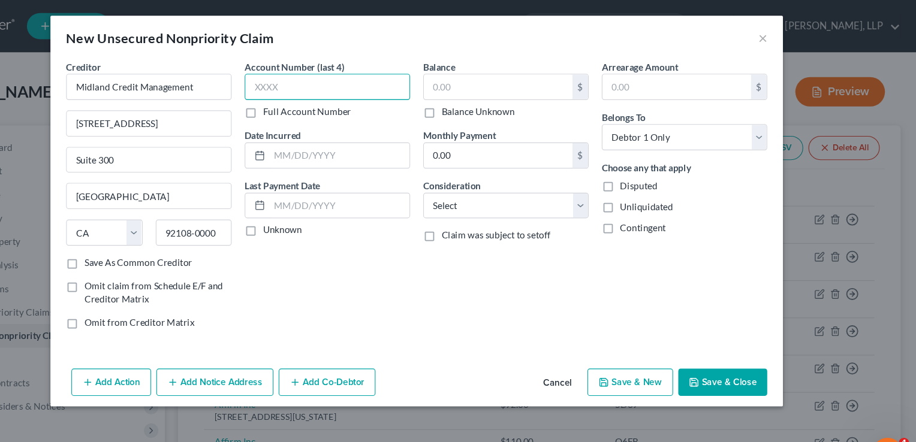
click at [331, 83] on input "text" at bounding box center [376, 80] width 152 height 24
click at [481, 83] on input "text" at bounding box center [533, 79] width 136 height 23
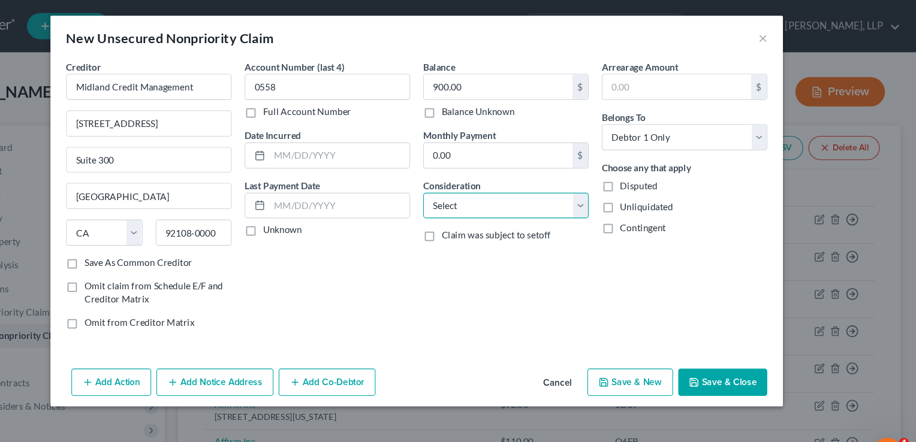
click at [602, 190] on select "Select Cable / Satellite Services Collection Agency Credit Card Debt Debt Couns…" at bounding box center [540, 189] width 152 height 24
click at [464, 177] on select "Select Cable / Satellite Services Collection Agency Credit Card Debt Debt Couns…" at bounding box center [540, 189] width 152 height 24
click at [752, 349] on button "Save & Close" at bounding box center [739, 350] width 82 height 25
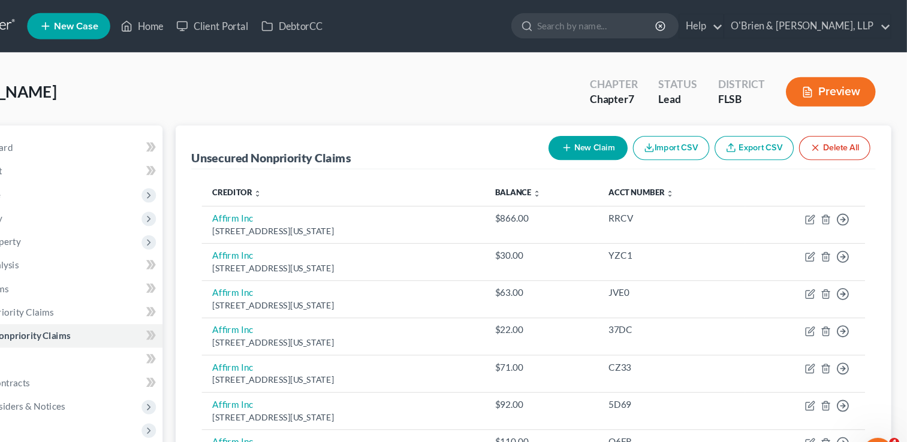
click at [619, 137] on button "New Claim" at bounding box center [614, 136] width 73 height 22
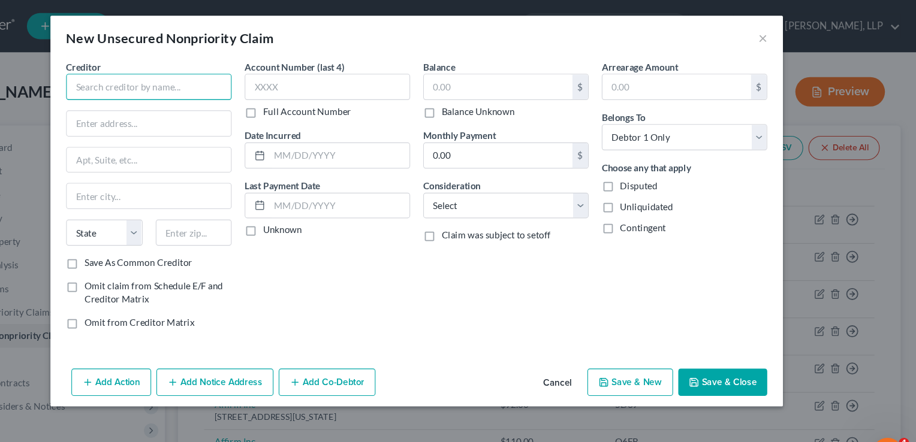
click at [221, 77] on input "text" at bounding box center [213, 80] width 152 height 24
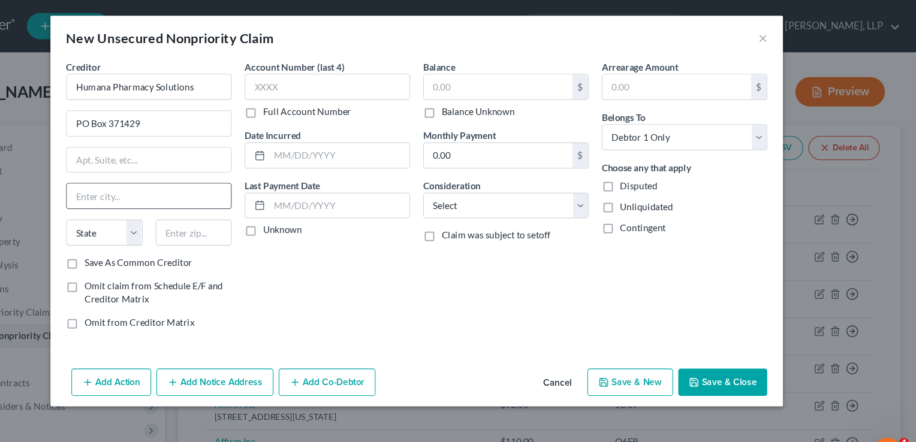
click at [188, 171] on input "text" at bounding box center [212, 179] width 150 height 23
click at [198, 218] on select "State [US_STATE] AK AR AZ CA CO CT DE DC [GEOGRAPHIC_DATA] [GEOGRAPHIC_DATA] GU…" at bounding box center [172, 213] width 70 height 24
click at [137, 201] on select "State [US_STATE] AK AR AZ CA CO CT DE DC [GEOGRAPHIC_DATA] [GEOGRAPHIC_DATA] GU…" at bounding box center [172, 213] width 70 height 24
click at [254, 210] on input "text" at bounding box center [254, 213] width 70 height 24
click at [349, 78] on input "text" at bounding box center [376, 80] width 152 height 24
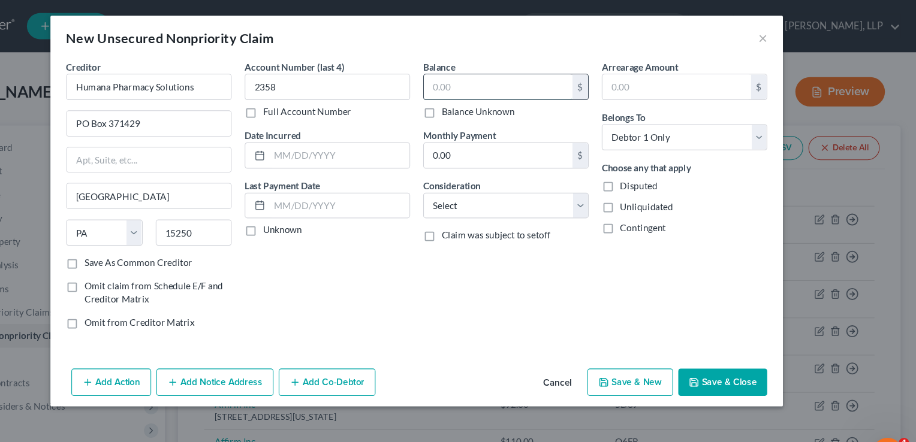
click at [472, 82] on input "text" at bounding box center [533, 79] width 136 height 23
click at [742, 350] on button "Save & Close" at bounding box center [739, 350] width 82 height 25
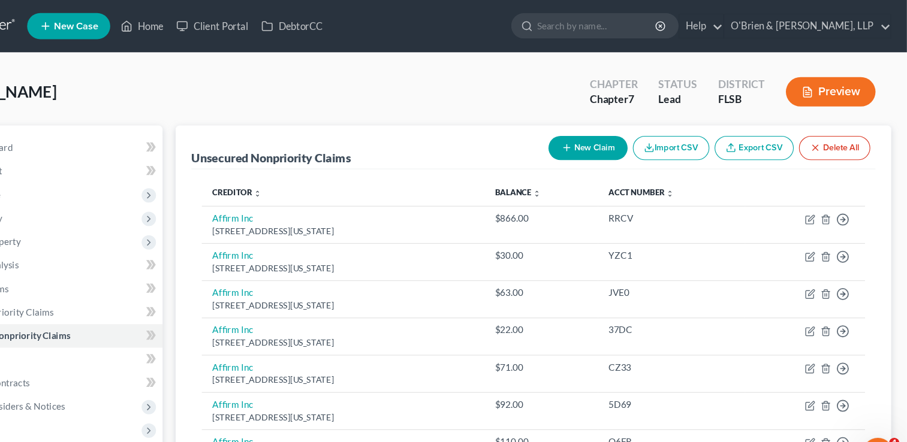
click at [631, 129] on button "New Claim" at bounding box center [614, 136] width 73 height 22
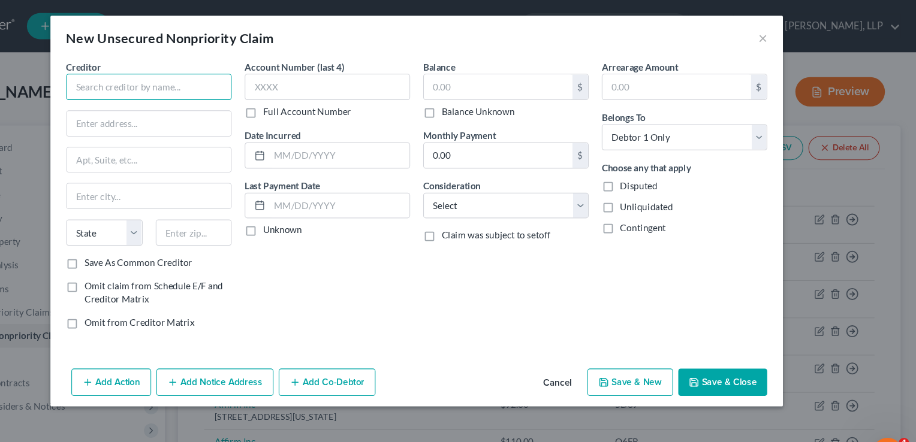
paste input "[DATE] [PERSON_NAME] PDC Examiner Great West Casualty Company P.O. [GEOGRAPHIC_…"
click at [771, 37] on button "×" at bounding box center [775, 35] width 8 height 14
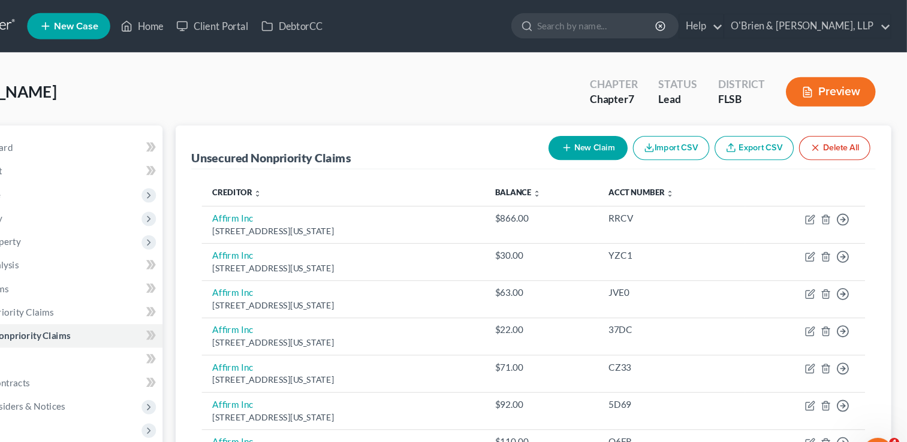
click at [634, 142] on button "New Claim" at bounding box center [614, 136] width 73 height 22
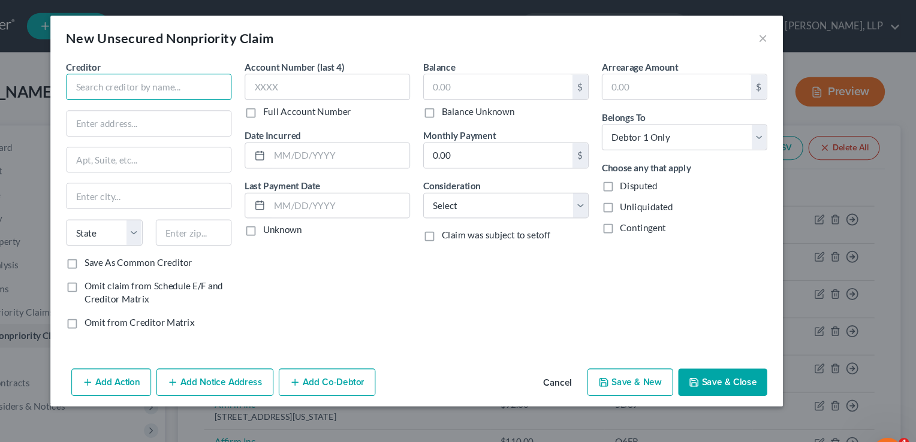
click at [204, 82] on input "text" at bounding box center [213, 80] width 152 height 24
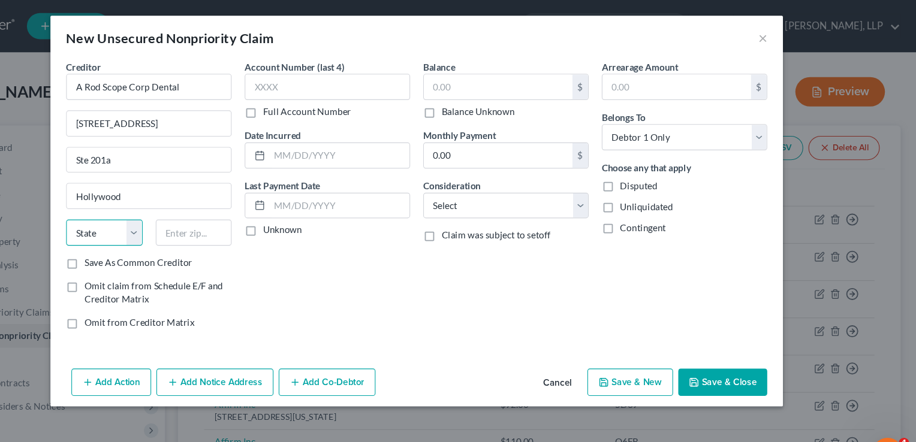
click at [199, 215] on select "State [US_STATE] AK AR AZ CA CO CT DE DC [GEOGRAPHIC_DATA] [GEOGRAPHIC_DATA] GU…" at bounding box center [172, 213] width 70 height 24
click at [137, 201] on select "State [US_STATE] AK AR AZ CA CO CT DE DC [GEOGRAPHIC_DATA] [GEOGRAPHIC_DATA] GU…" at bounding box center [172, 213] width 70 height 24
click at [489, 80] on input "text" at bounding box center [533, 79] width 136 height 23
click at [731, 350] on button "Save & Close" at bounding box center [739, 350] width 82 height 25
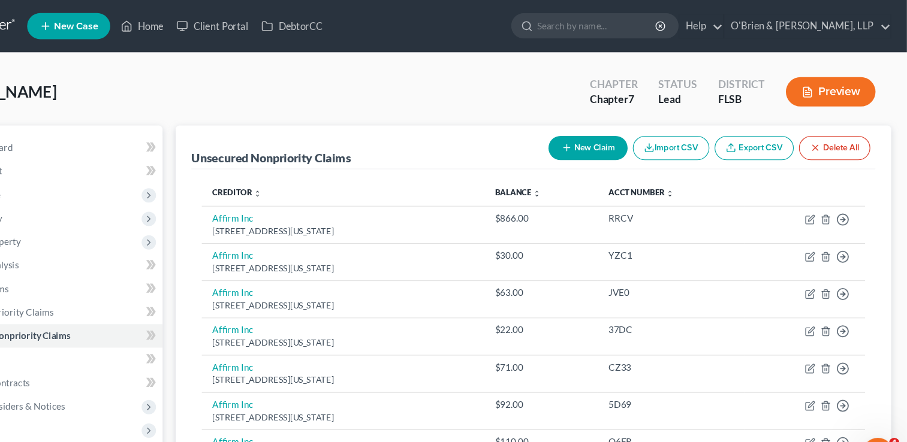
click at [617, 136] on button "New Claim" at bounding box center [614, 136] width 73 height 22
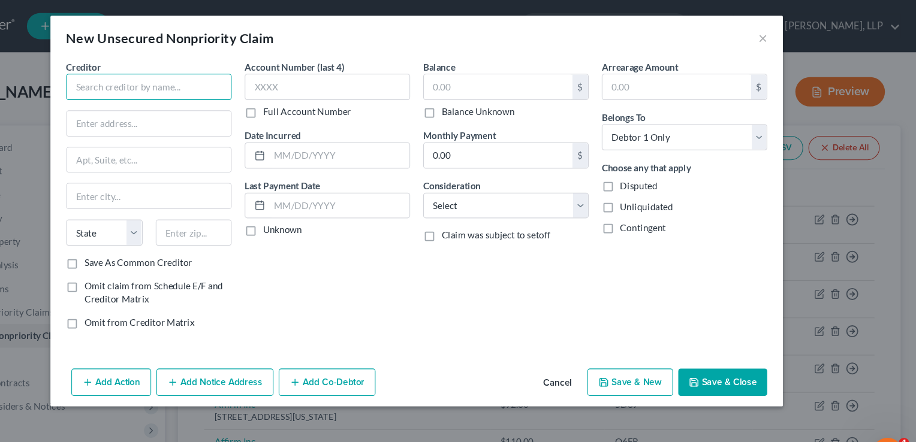
click at [180, 81] on input "text" at bounding box center [213, 80] width 152 height 24
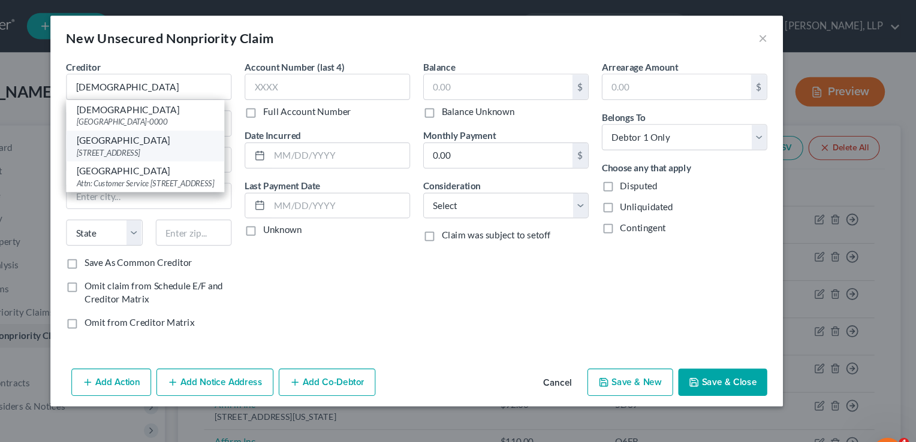
click at [183, 140] on div "[STREET_ADDRESS]" at bounding box center [209, 140] width 126 height 10
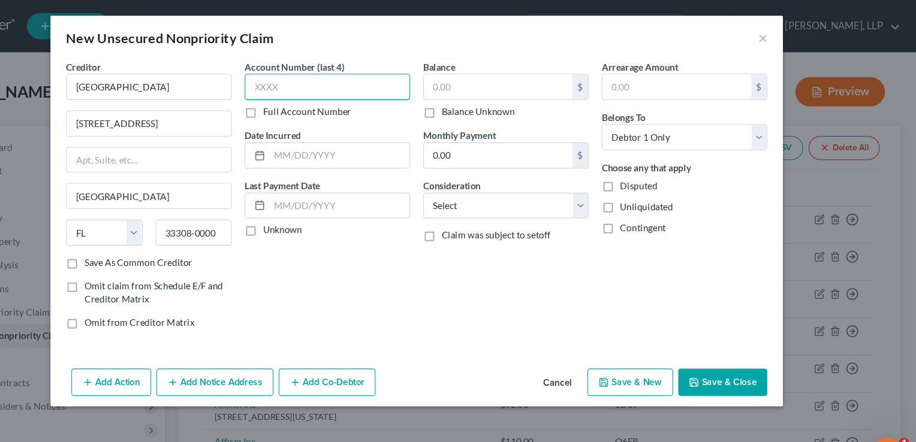
click at [322, 84] on input "text" at bounding box center [376, 80] width 152 height 24
click at [495, 77] on input "text" at bounding box center [533, 79] width 136 height 23
click at [723, 353] on button "Save & Close" at bounding box center [739, 350] width 82 height 25
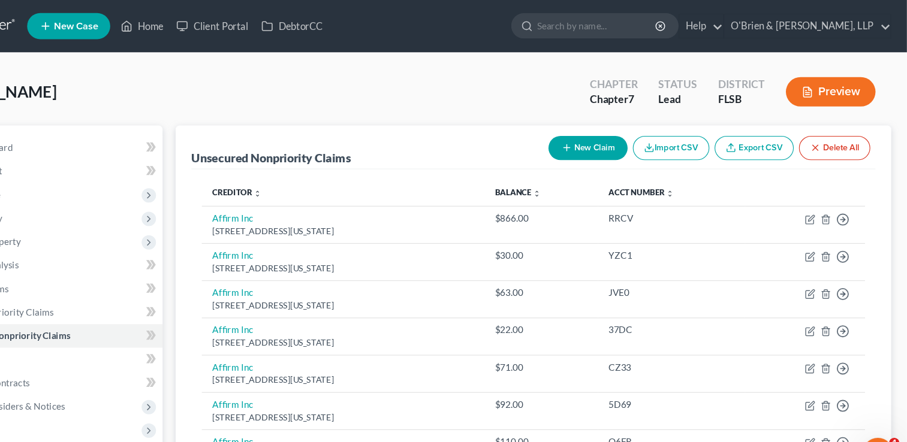
click at [614, 137] on button "New Claim" at bounding box center [614, 136] width 73 height 22
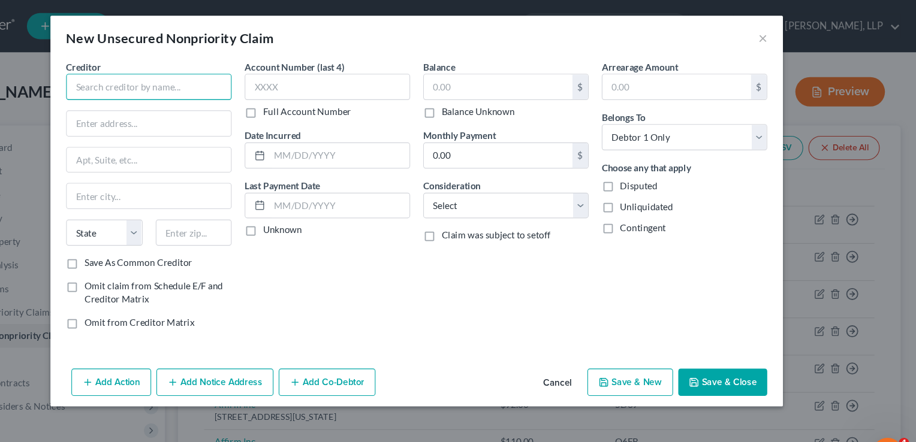
click at [257, 73] on input "text" at bounding box center [213, 80] width 152 height 24
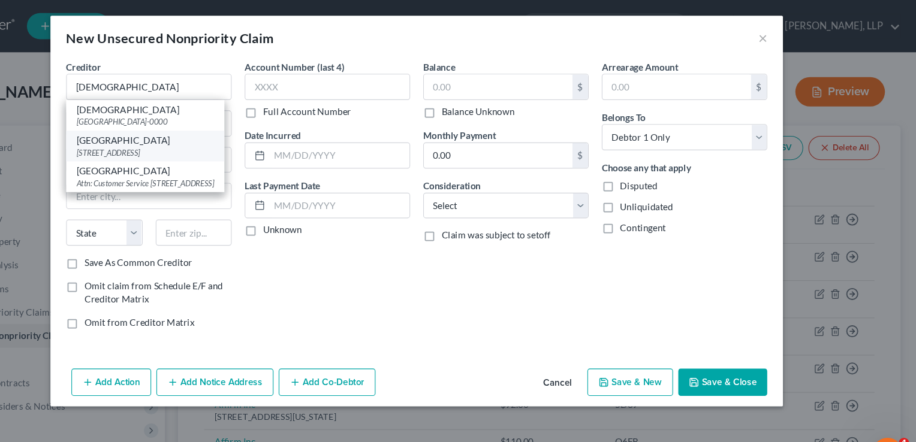
click at [248, 131] on div "[GEOGRAPHIC_DATA]" at bounding box center [209, 129] width 126 height 12
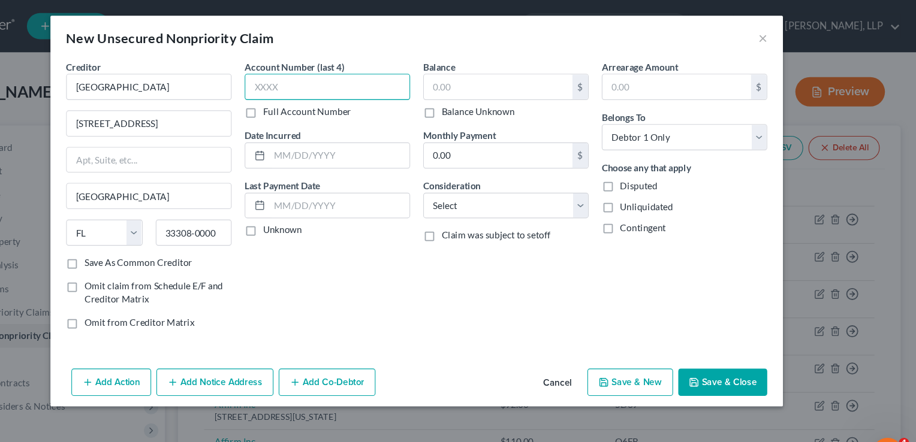
click at [327, 80] on input "text" at bounding box center [376, 80] width 152 height 24
click at [490, 82] on input "text" at bounding box center [533, 79] width 136 height 23
click at [382, 82] on input "2006" at bounding box center [376, 80] width 152 height 24
click at [717, 343] on button "Save & Close" at bounding box center [739, 350] width 82 height 25
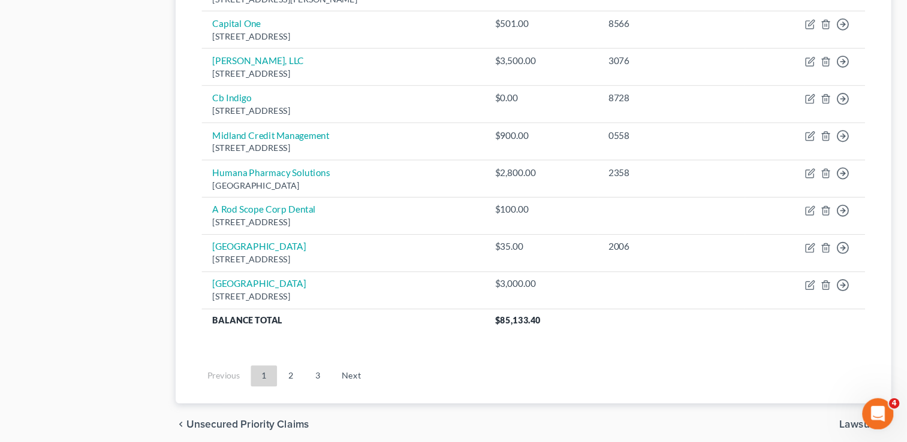
scroll to position [1108, 0]
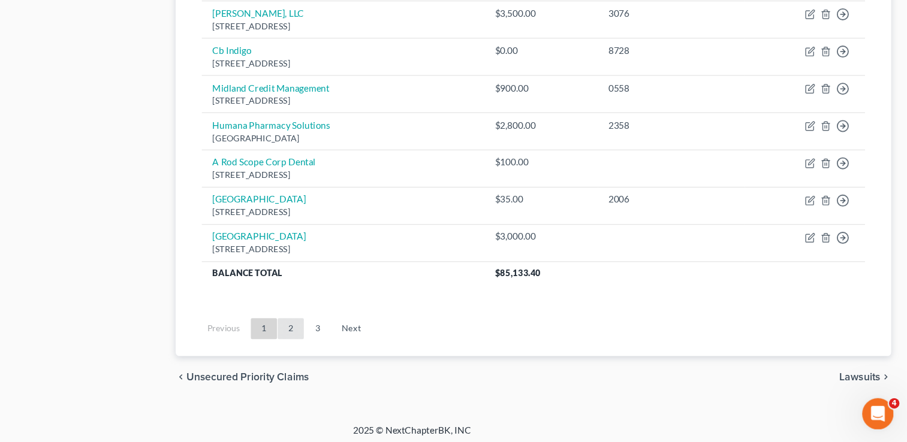
click at [345, 337] on link "2" at bounding box center [342, 337] width 24 height 19
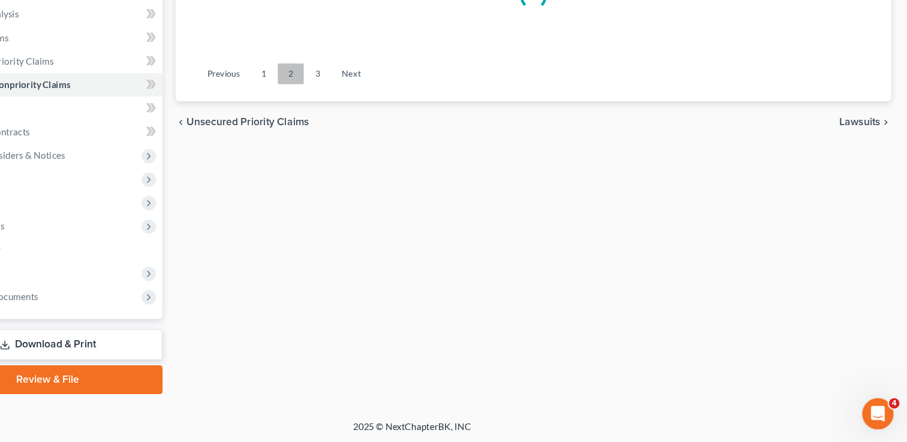
scroll to position [937, 0]
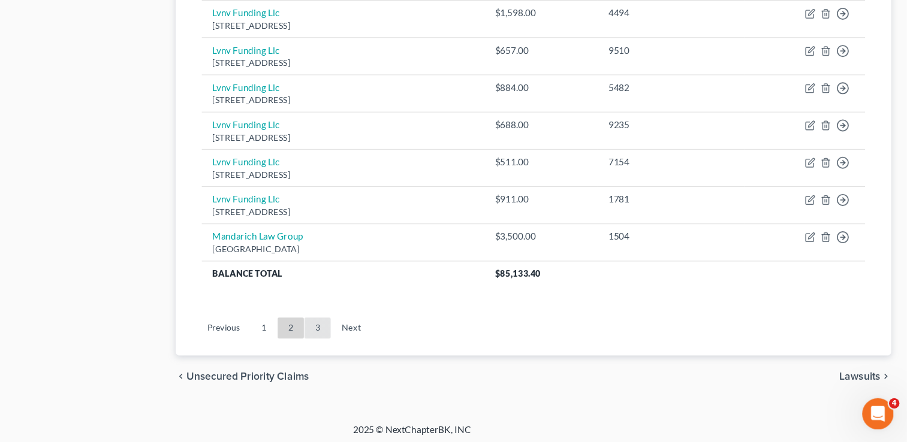
click at [366, 337] on link "3" at bounding box center [367, 337] width 24 height 19
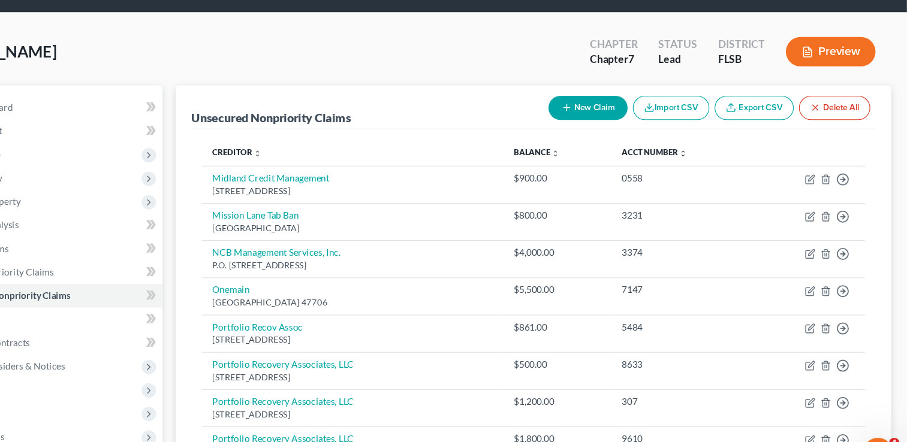
scroll to position [0, 0]
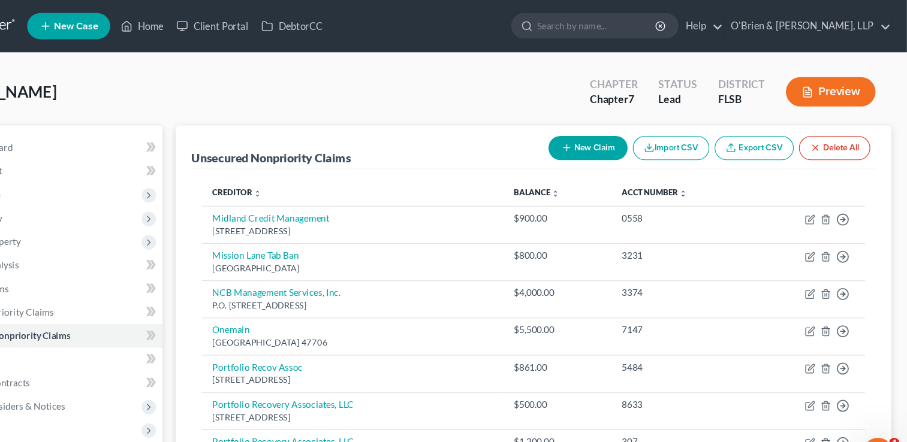
click at [592, 137] on icon "button" at bounding box center [595, 136] width 10 height 10
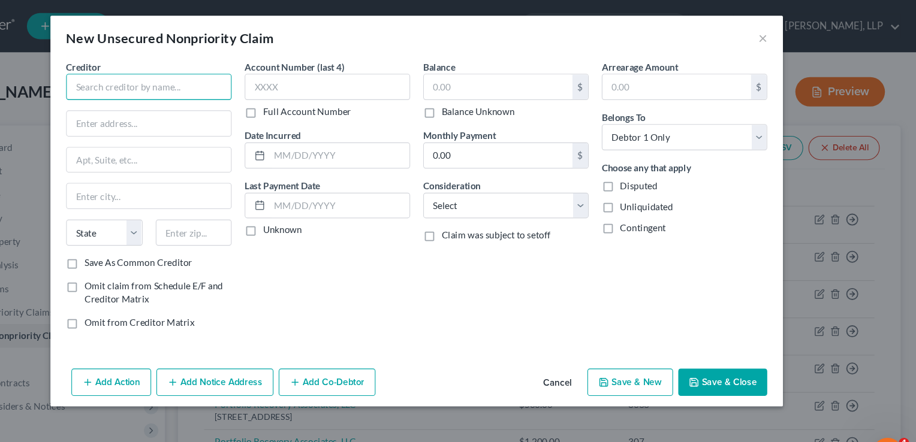
click at [227, 73] on input "text" at bounding box center [213, 80] width 152 height 24
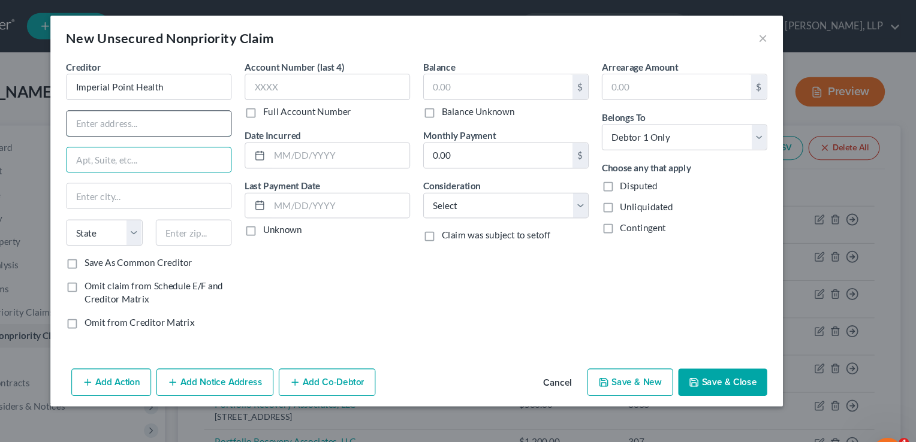
click at [185, 106] on input "text" at bounding box center [212, 113] width 150 height 23
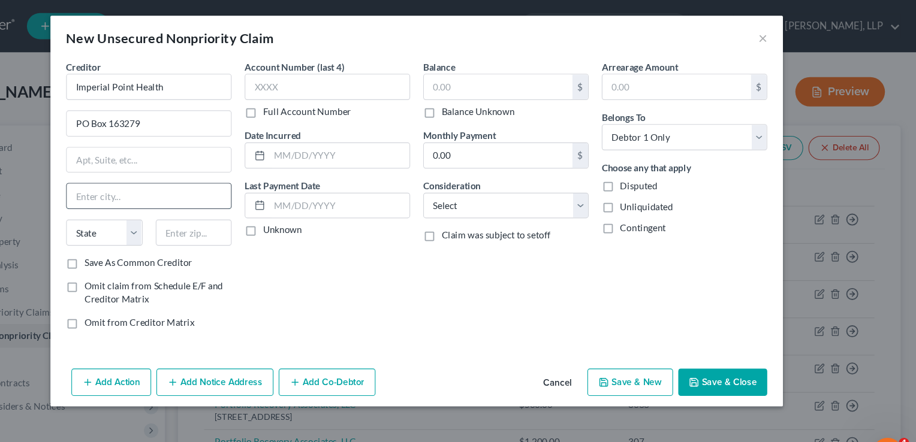
click at [162, 181] on input "text" at bounding box center [212, 179] width 150 height 23
click at [225, 88] on input "Imperial Point Health" at bounding box center [213, 80] width 152 height 24
click at [197, 213] on select "State [US_STATE] AK AR AZ CA CO CT DE DC [GEOGRAPHIC_DATA] [GEOGRAPHIC_DATA] GU…" at bounding box center [172, 213] width 70 height 24
click at [137, 201] on select "State [US_STATE] AK AR AZ CA CO CT DE DC [GEOGRAPHIC_DATA] [GEOGRAPHIC_DATA] GU…" at bounding box center [172, 213] width 70 height 24
click at [258, 219] on input "text" at bounding box center [254, 213] width 70 height 24
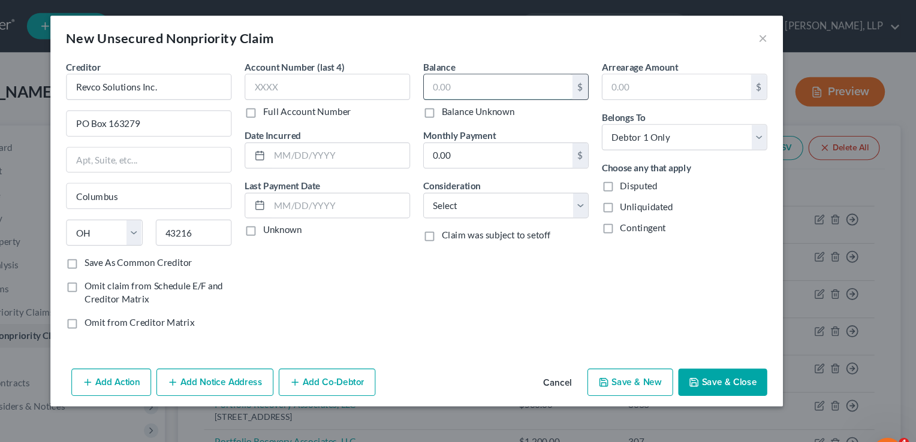
click at [483, 83] on input "text" at bounding box center [533, 79] width 136 height 23
click at [754, 350] on button "Save & Close" at bounding box center [739, 350] width 82 height 25
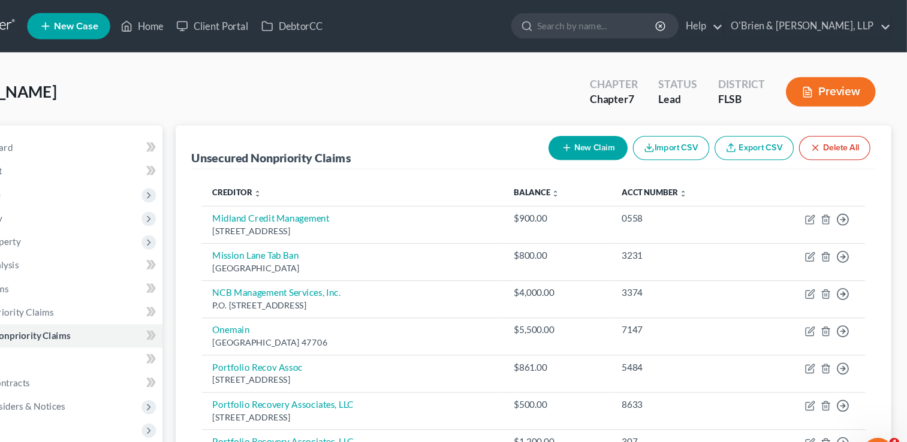
click at [599, 142] on button "New Claim" at bounding box center [614, 136] width 73 height 22
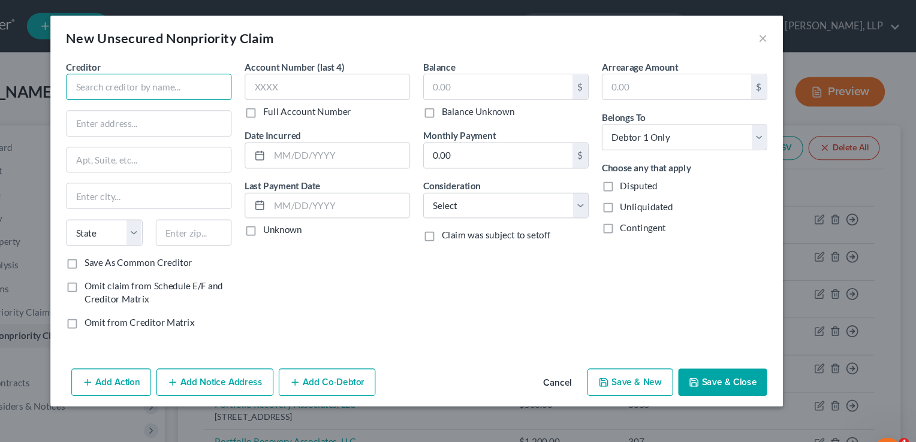
click at [201, 90] on input "text" at bounding box center [213, 80] width 152 height 24
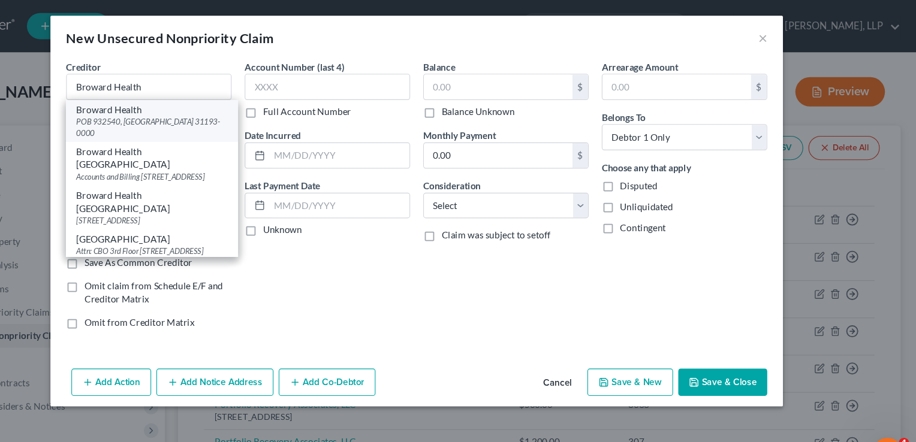
click at [203, 100] on div "Broward Health" at bounding box center [215, 101] width 138 height 12
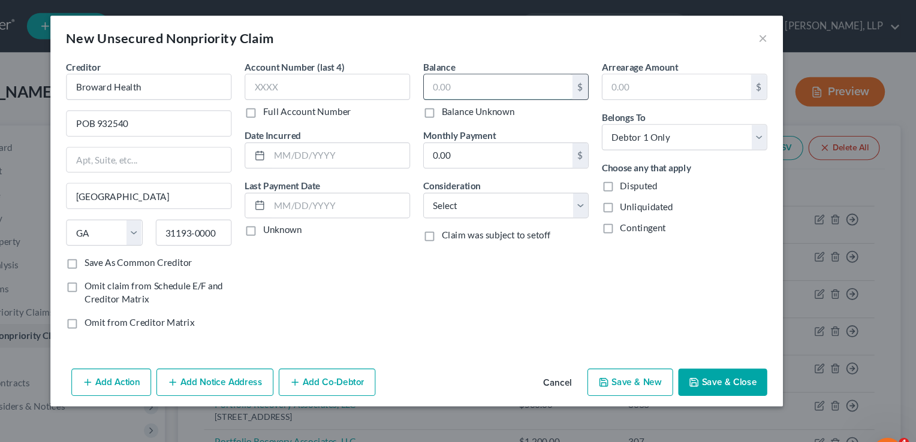
click at [492, 86] on input "text" at bounding box center [533, 79] width 136 height 23
click at [207, 77] on input "Broward Health" at bounding box center [213, 80] width 152 height 24
click at [322, 86] on input "text" at bounding box center [376, 80] width 152 height 24
click at [526, 68] on input "text" at bounding box center [533, 79] width 136 height 23
click at [743, 342] on button "Save & Close" at bounding box center [739, 350] width 82 height 25
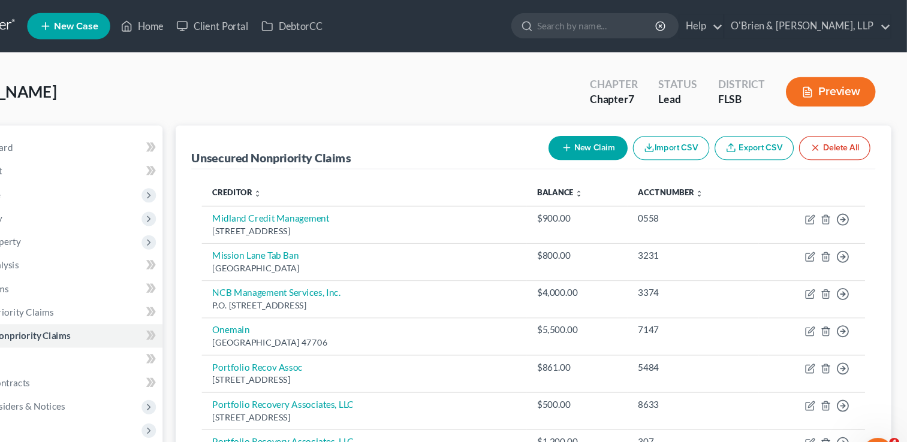
scroll to position [699, 0]
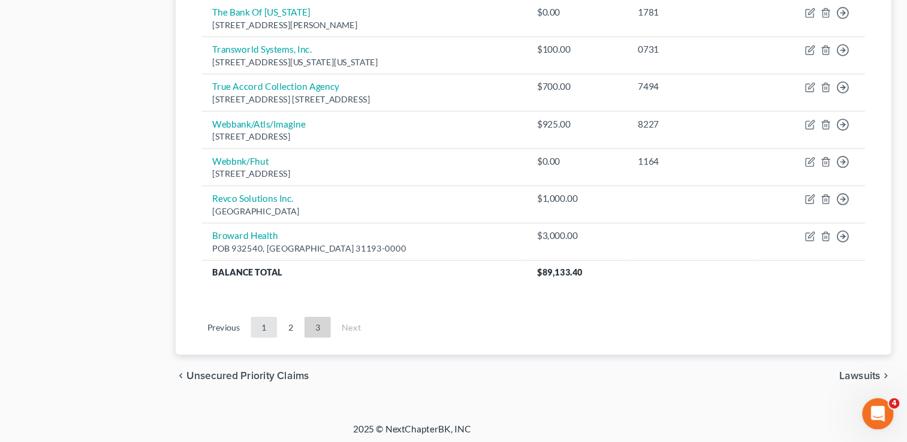
click at [313, 334] on link "1" at bounding box center [318, 336] width 24 height 19
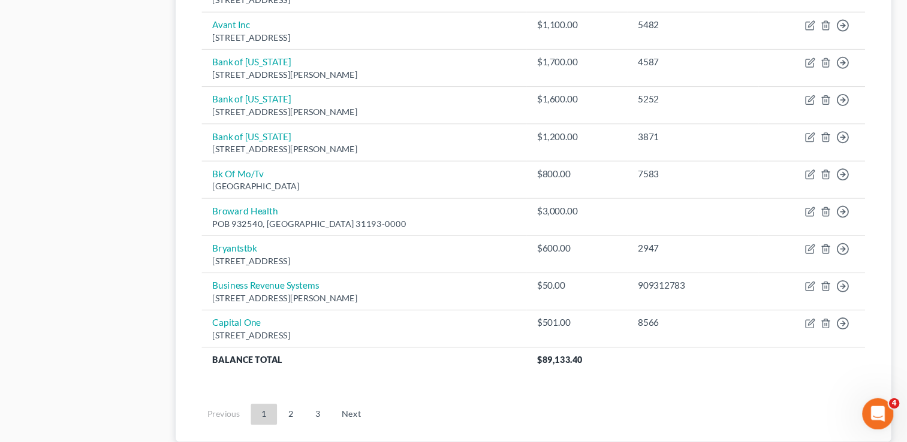
scroll to position [864, 0]
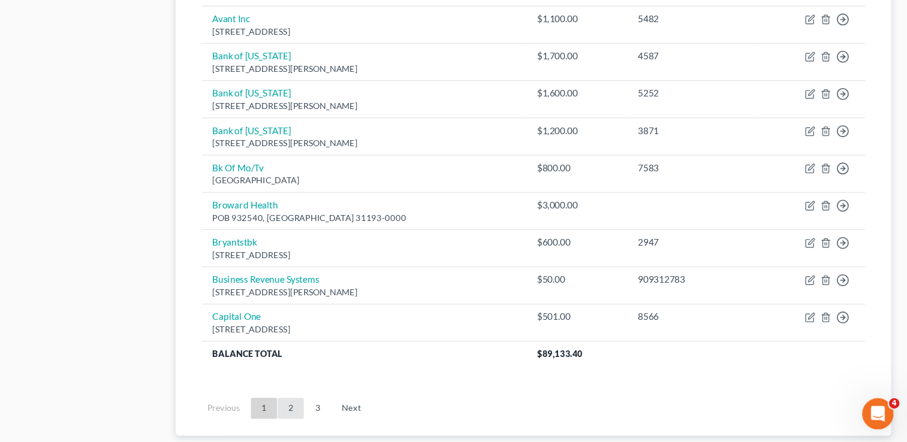
click at [343, 403] on link "2" at bounding box center [342, 411] width 24 height 19
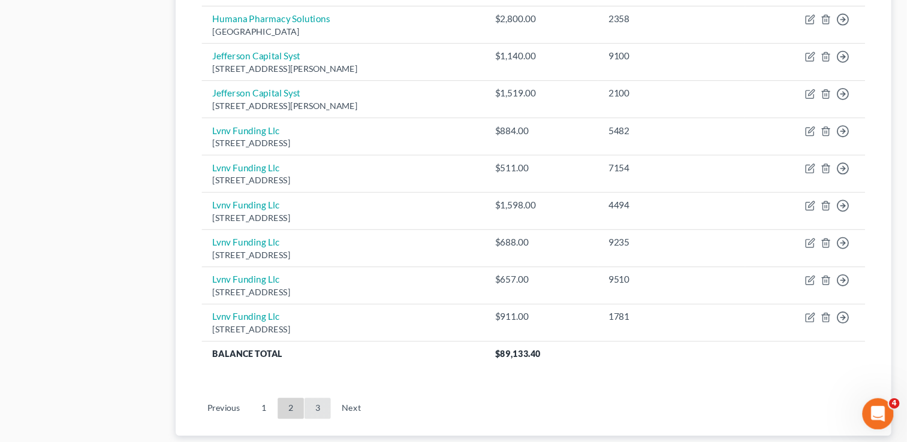
click at [364, 403] on link "3" at bounding box center [367, 411] width 24 height 19
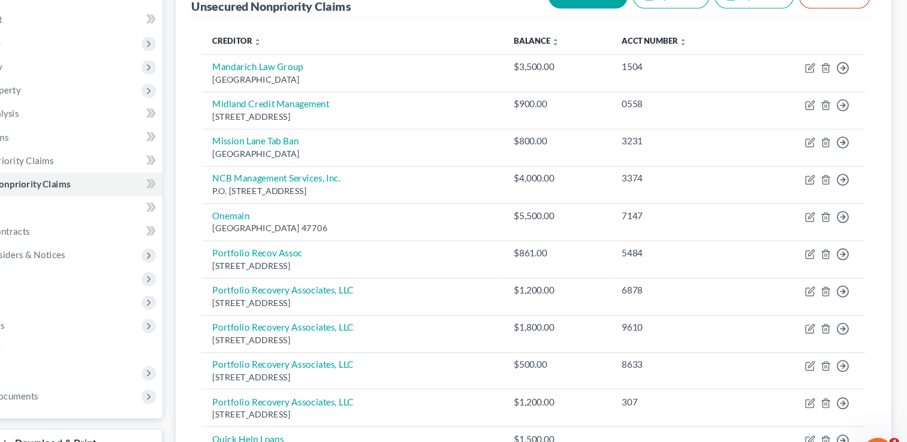
scroll to position [133, 0]
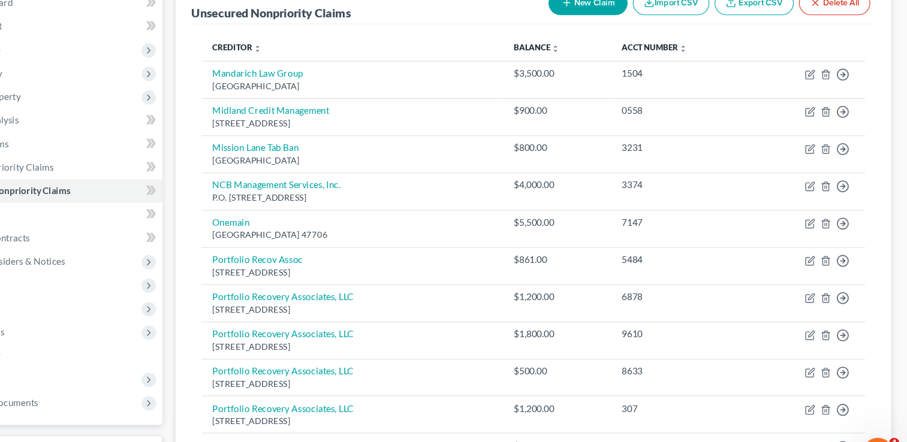
click at [615, 7] on button "New Claim" at bounding box center [614, 3] width 73 height 22
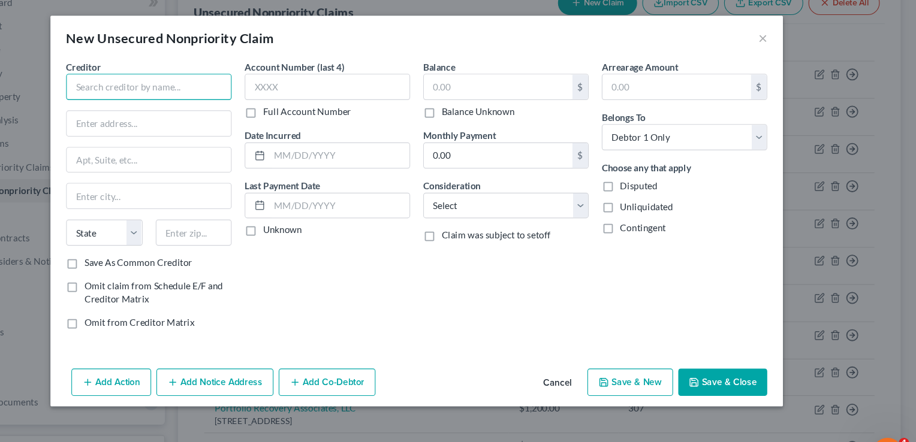
click at [216, 80] on input "text" at bounding box center [213, 80] width 152 height 24
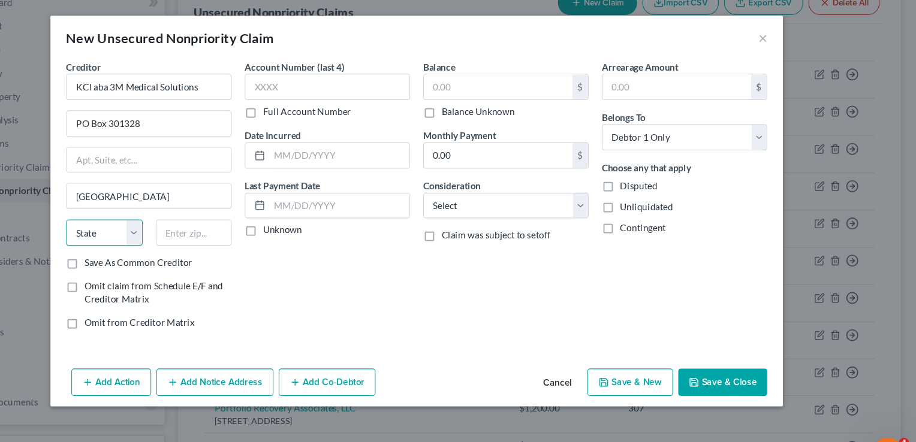
click at [201, 216] on select "State [US_STATE] AK AR AZ CA CO CT DE DC [GEOGRAPHIC_DATA] [GEOGRAPHIC_DATA] GU…" at bounding box center [172, 213] width 70 height 24
click at [137, 201] on select "State [US_STATE] AK AR AZ CA CO CT DE DC [GEOGRAPHIC_DATA] [GEOGRAPHIC_DATA] GU…" at bounding box center [172, 213] width 70 height 24
click at [349, 82] on input "text" at bounding box center [376, 80] width 152 height 24
click at [512, 73] on input "text" at bounding box center [533, 79] width 136 height 23
click at [738, 345] on button "Save & Close" at bounding box center [739, 350] width 82 height 25
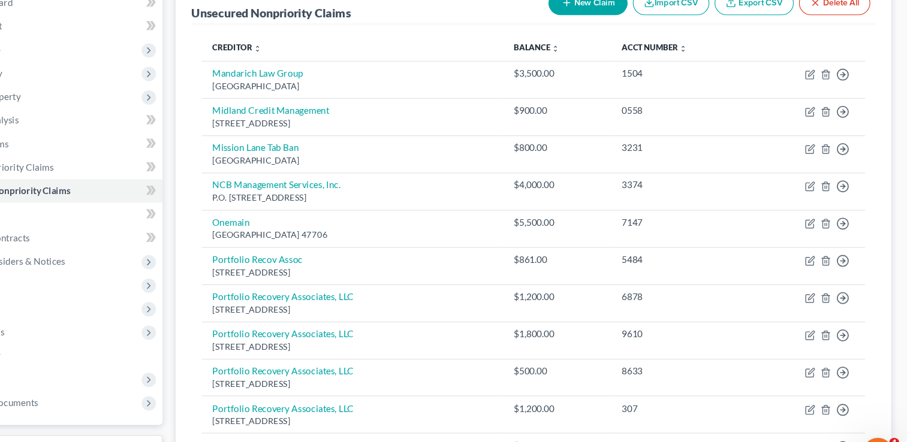
scroll to position [0, 0]
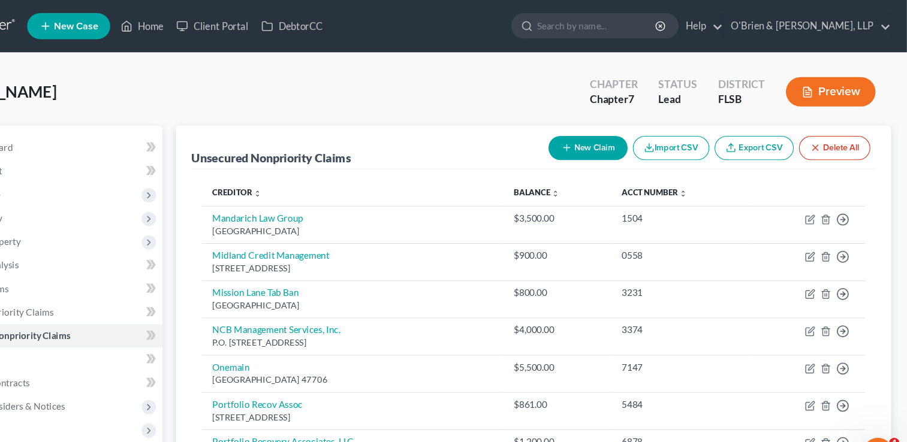
click at [615, 131] on button "New Claim" at bounding box center [614, 136] width 73 height 22
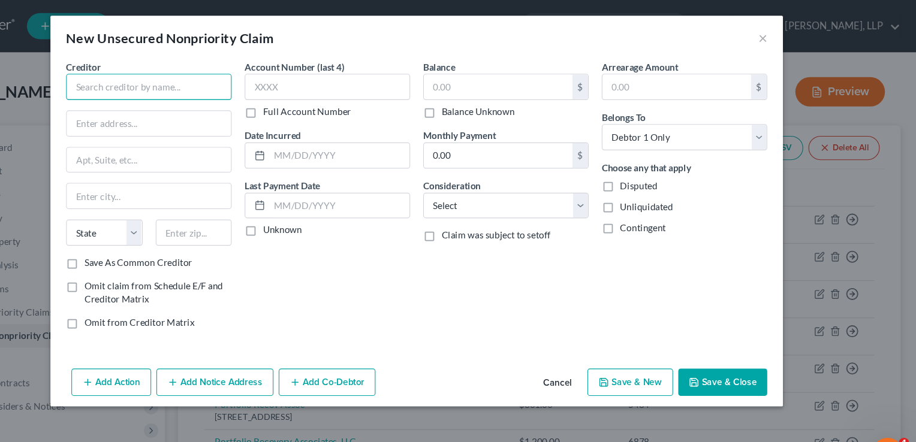
click at [171, 80] on input "text" at bounding box center [213, 80] width 152 height 24
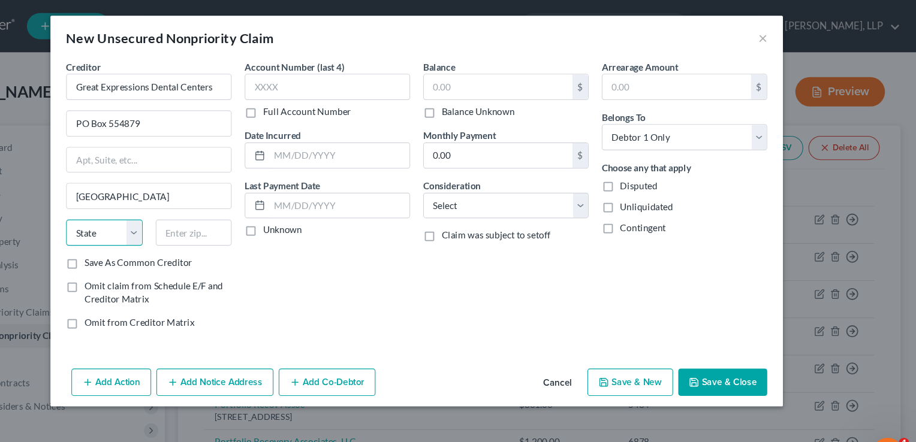
click at [200, 216] on select "State [US_STATE] AK AR AZ CA CO CT DE DC [GEOGRAPHIC_DATA] [GEOGRAPHIC_DATA] GU…" at bounding box center [172, 213] width 70 height 24
click at [137, 201] on select "State [US_STATE] AK AR AZ CA CO CT DE DC [GEOGRAPHIC_DATA] [GEOGRAPHIC_DATA] GU…" at bounding box center [172, 213] width 70 height 24
click at [254, 213] on input "text" at bounding box center [254, 213] width 70 height 24
click at [481, 82] on input "text" at bounding box center [533, 79] width 136 height 23
click at [735, 346] on button "Save & Close" at bounding box center [739, 350] width 82 height 25
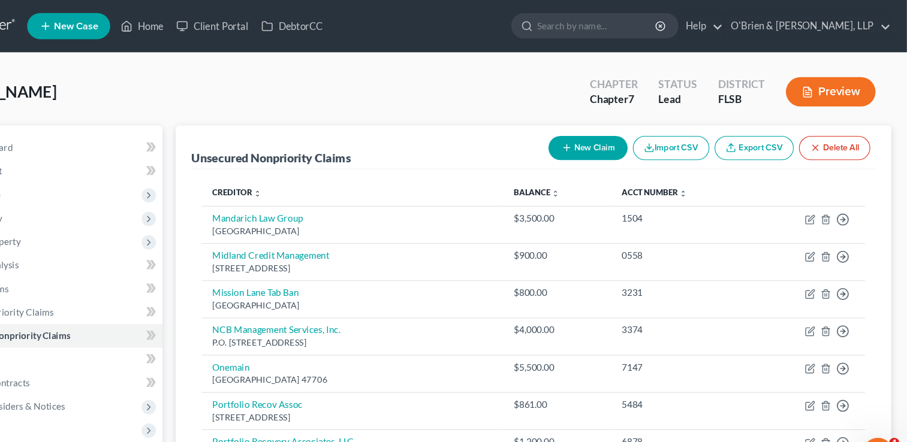
click at [603, 131] on button "New Claim" at bounding box center [614, 136] width 73 height 22
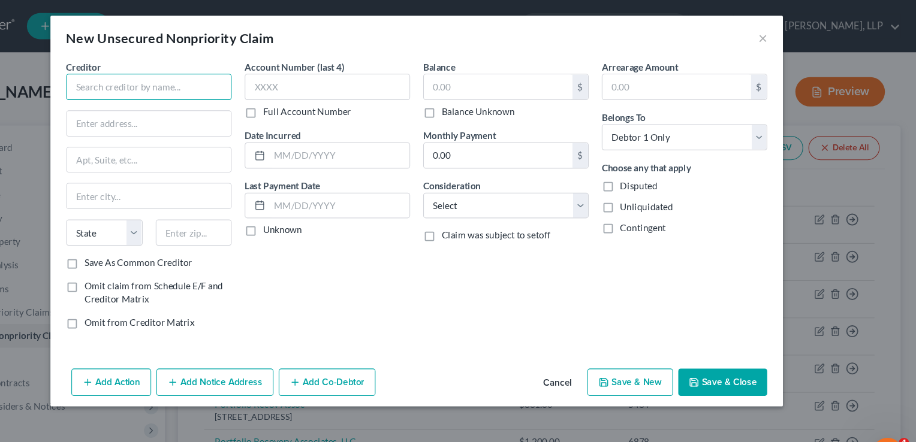
click at [170, 75] on input "text" at bounding box center [213, 80] width 152 height 24
click at [161, 179] on input "text" at bounding box center [212, 179] width 150 height 23
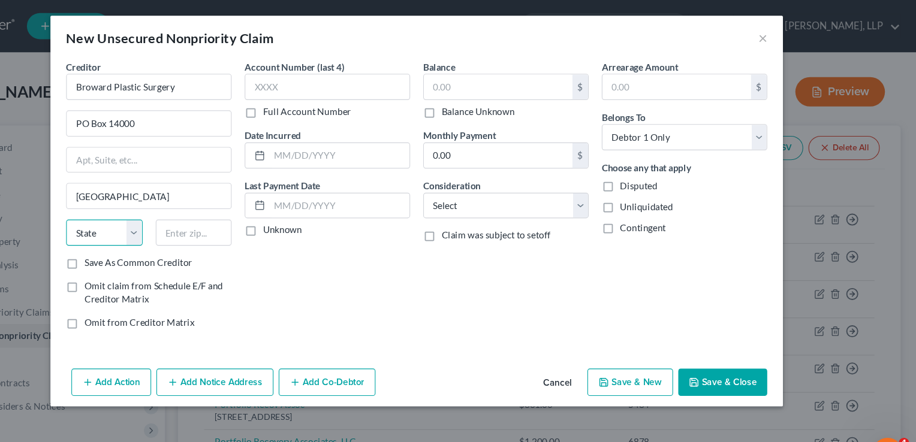
click at [200, 215] on select "State [US_STATE] AK AR AZ CA CO CT DE DC [GEOGRAPHIC_DATA] [GEOGRAPHIC_DATA] GU…" at bounding box center [172, 213] width 70 height 24
click at [137, 201] on select "State [US_STATE] AK AR AZ CA CO CT DE DC [GEOGRAPHIC_DATA] [GEOGRAPHIC_DATA] GU…" at bounding box center [172, 213] width 70 height 24
click at [248, 210] on input "text" at bounding box center [254, 213] width 70 height 24
click at [316, 78] on input "text" at bounding box center [376, 80] width 152 height 24
click at [498, 82] on input "text" at bounding box center [533, 79] width 136 height 23
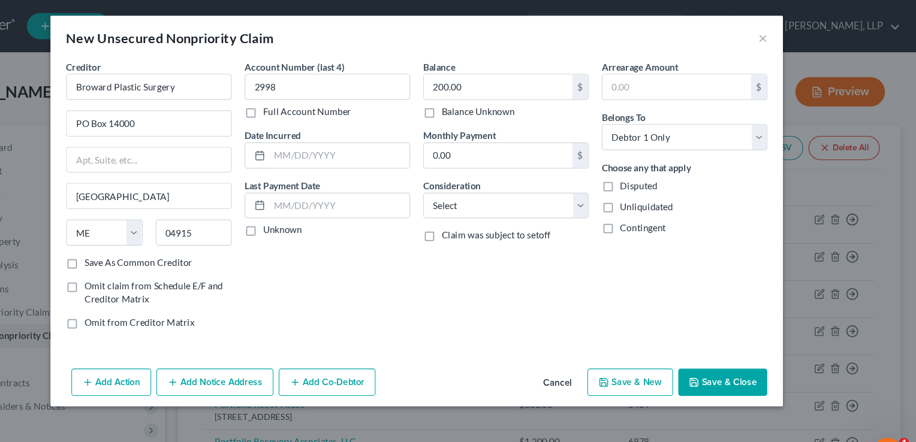
click at [734, 352] on button "Save & Close" at bounding box center [739, 350] width 82 height 25
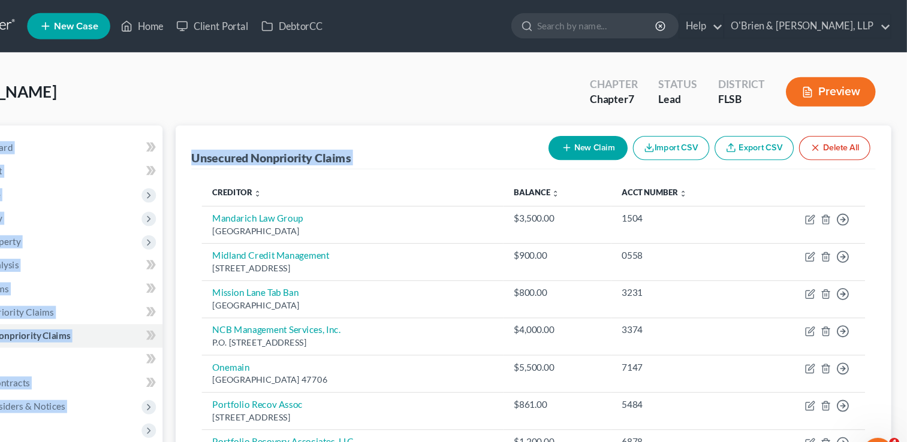
drag, startPoint x: 905, startPoint y: 89, endPoint x: 915, endPoint y: 205, distance: 116.1
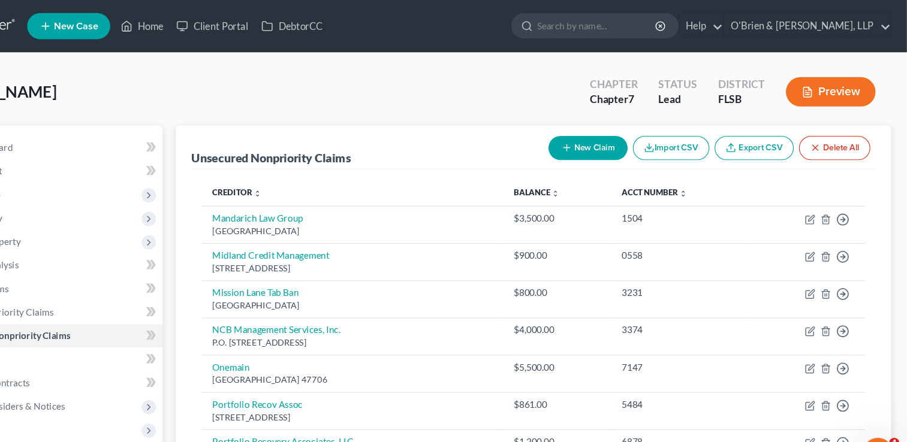
drag, startPoint x: 915, startPoint y: 205, endPoint x: 876, endPoint y: 62, distance: 147.9
click at [876, 63] on div "Chapter Chapter 7 Status Lead District FLSB Preview" at bounding box center [747, 84] width 291 height 43
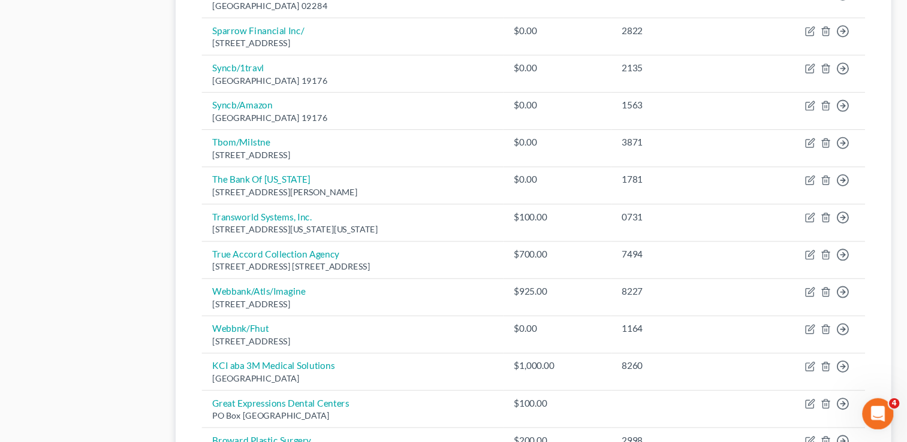
scroll to position [801, 0]
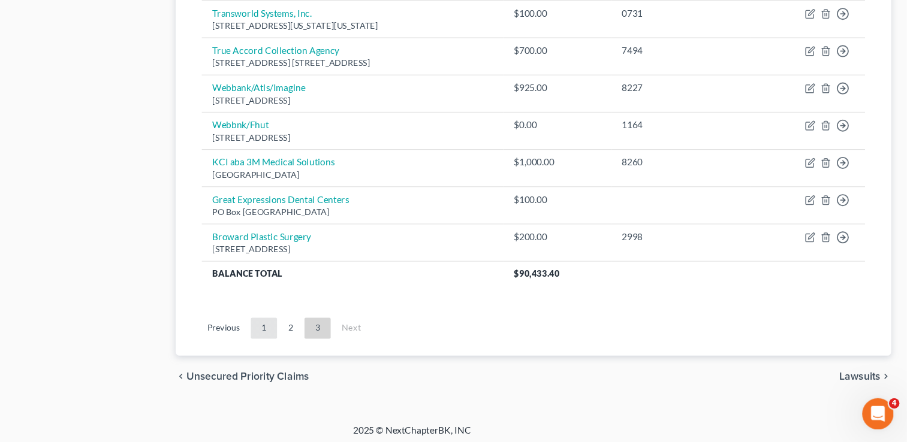
click at [316, 337] on link "1" at bounding box center [318, 337] width 24 height 19
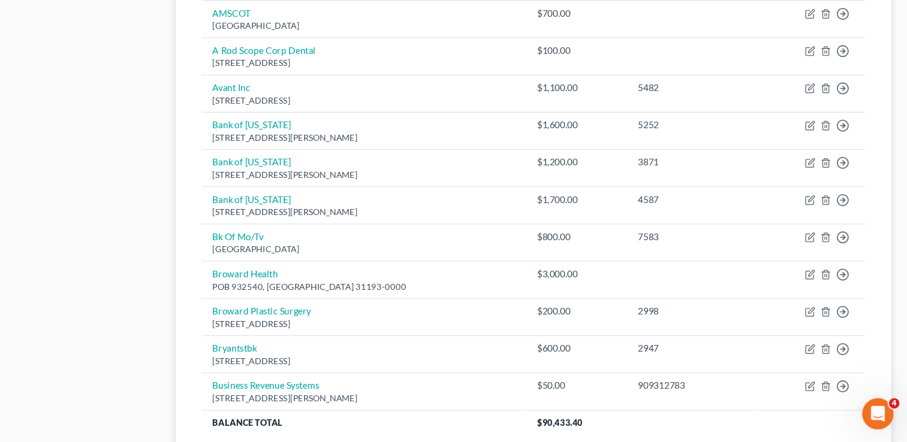
scroll to position [937, 0]
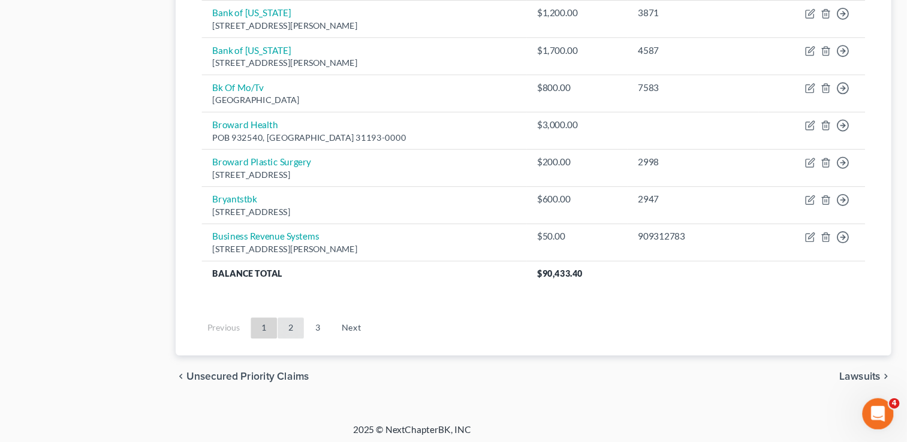
click at [344, 337] on link "2" at bounding box center [342, 337] width 24 height 19
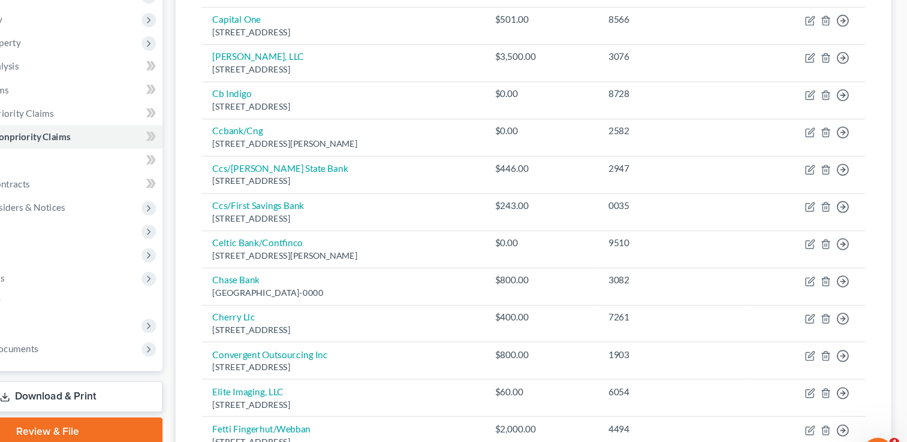
scroll to position [0, 0]
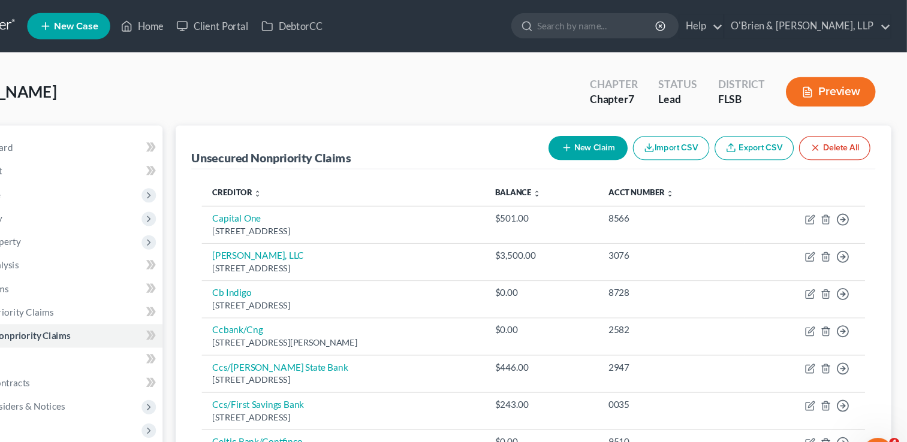
click at [616, 135] on button "New Claim" at bounding box center [614, 136] width 73 height 22
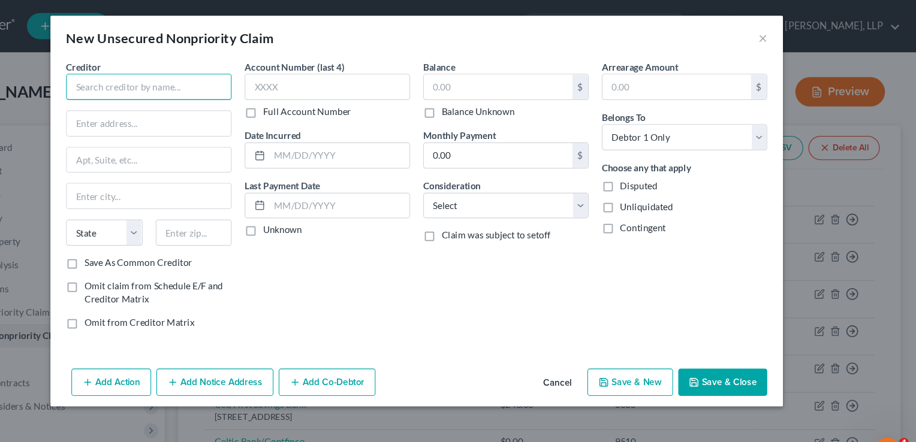
click at [234, 74] on input "text" at bounding box center [213, 80] width 152 height 24
click at [234, 74] on input "Spire Recovery Solution" at bounding box center [213, 80] width 152 height 24
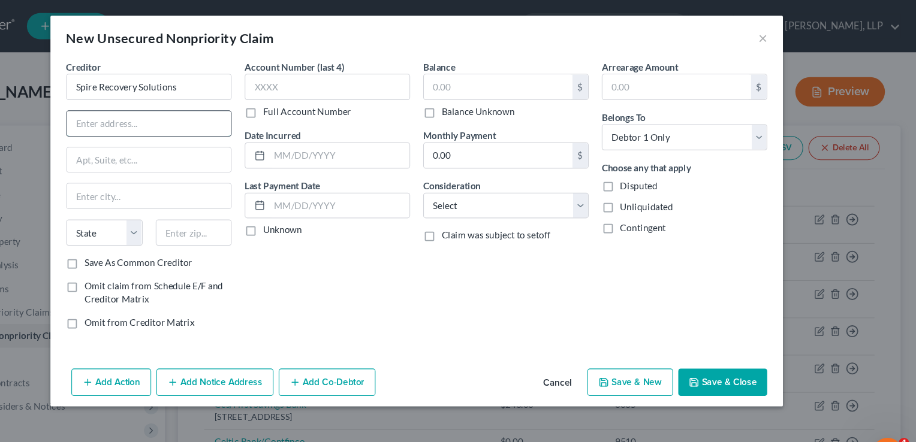
click at [185, 108] on input "text" at bounding box center [212, 113] width 150 height 23
click at [198, 221] on select "State [US_STATE] AK AR AZ CA CO CT DE DC [GEOGRAPHIC_DATA] [GEOGRAPHIC_DATA] GU…" at bounding box center [172, 213] width 70 height 24
click at [137, 201] on select "State [US_STATE] AK AR AZ CA CO CT DE DC [GEOGRAPHIC_DATA] [GEOGRAPHIC_DATA] GU…" at bounding box center [172, 213] width 70 height 24
click at [259, 215] on input "text" at bounding box center [254, 213] width 70 height 24
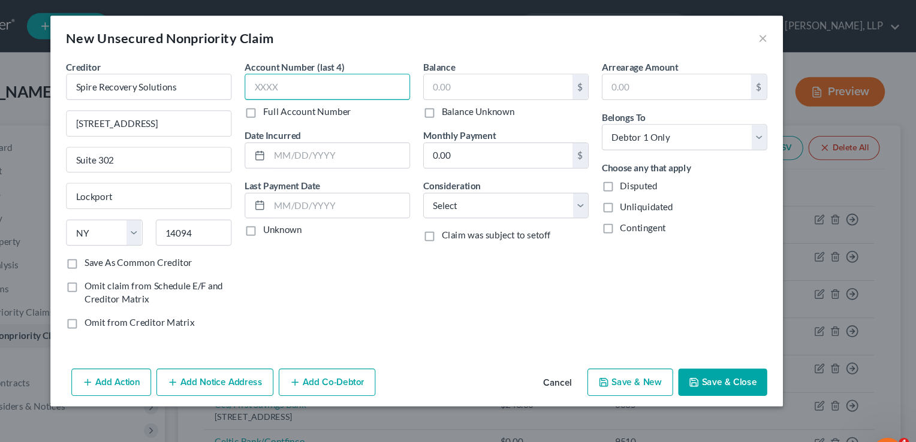
click at [370, 80] on input "text" at bounding box center [376, 80] width 152 height 24
click at [483, 81] on input "text" at bounding box center [533, 79] width 136 height 23
click at [726, 352] on button "Save & Close" at bounding box center [739, 350] width 82 height 25
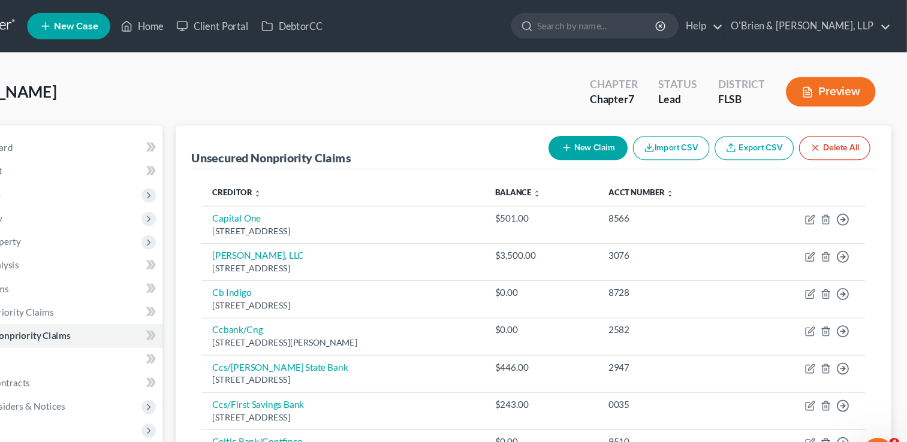
click at [622, 132] on button "New Claim" at bounding box center [614, 136] width 73 height 22
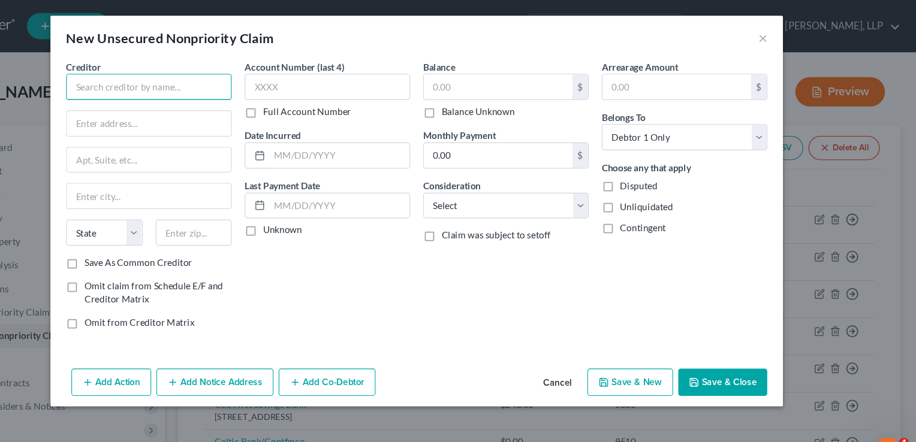
click at [218, 82] on input "text" at bounding box center [213, 80] width 152 height 24
drag, startPoint x: 580, startPoint y: 402, endPoint x: 173, endPoint y: 79, distance: 519.3
click at [173, 79] on input "text" at bounding box center [213, 80] width 152 height 24
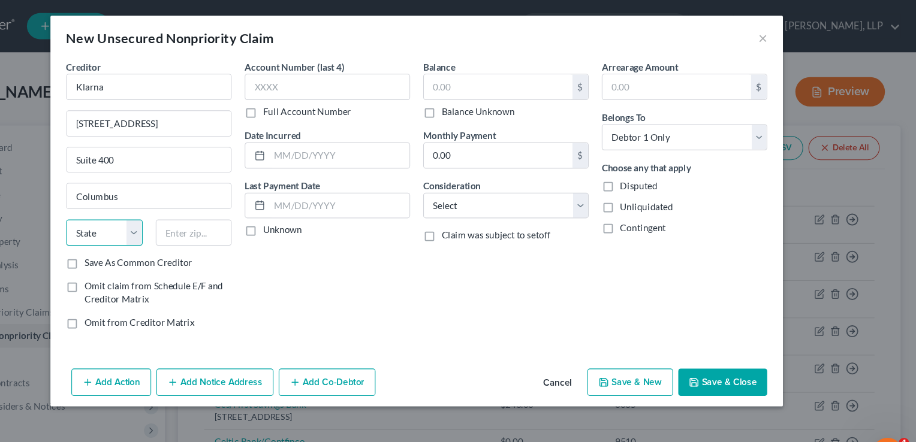
click at [197, 208] on select "State [US_STATE] AK AR AZ CA CO CT DE DC [GEOGRAPHIC_DATA] [GEOGRAPHIC_DATA] GU…" at bounding box center [172, 213] width 70 height 24
click at [137, 201] on select "State [US_STATE] AK AR AZ CA CO CT DE DC [GEOGRAPHIC_DATA] [GEOGRAPHIC_DATA] GU…" at bounding box center [172, 213] width 70 height 24
click at [236, 219] on input "text" at bounding box center [254, 213] width 70 height 24
click at [345, 73] on input "text" at bounding box center [376, 80] width 152 height 24
click at [505, 83] on input "text" at bounding box center [533, 79] width 136 height 23
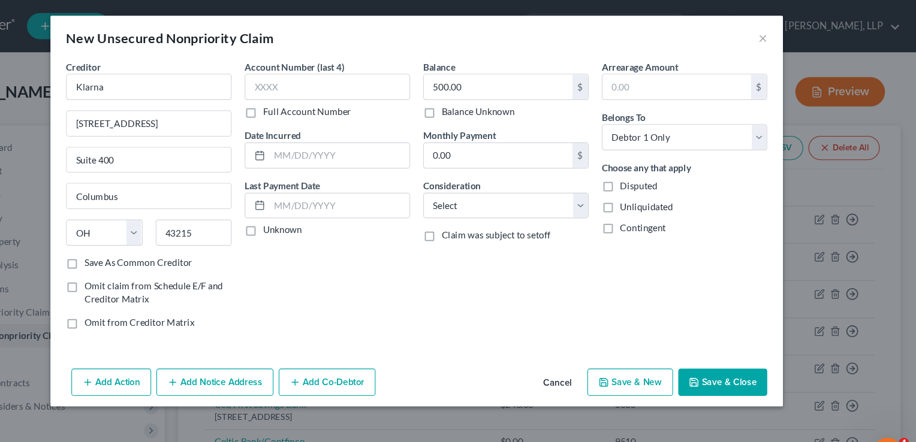
click at [726, 349] on button "Save & Close" at bounding box center [739, 350] width 82 height 25
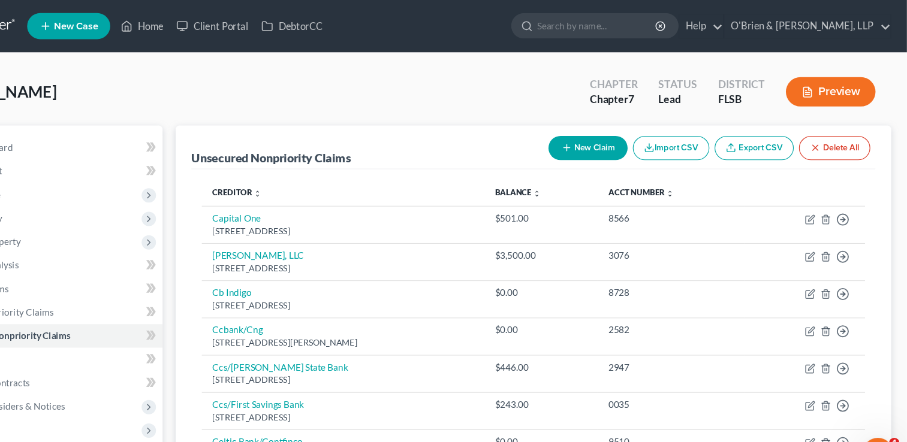
click at [623, 140] on button "New Claim" at bounding box center [614, 136] width 73 height 22
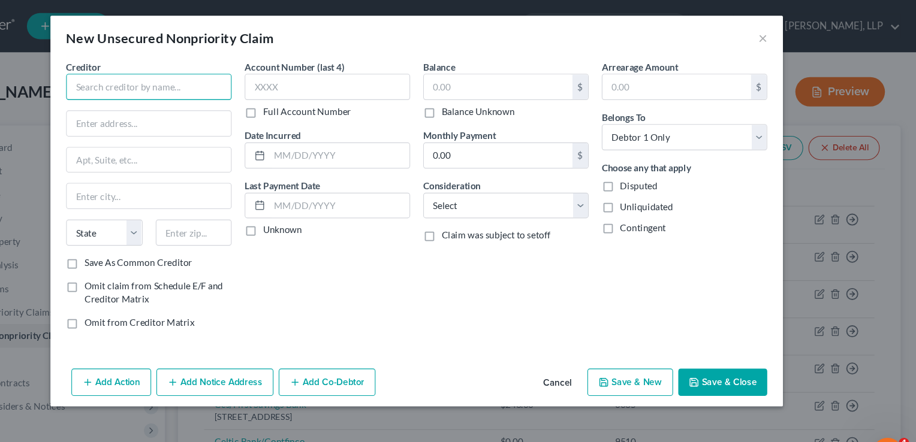
click at [169, 85] on input "text" at bounding box center [213, 80] width 152 height 24
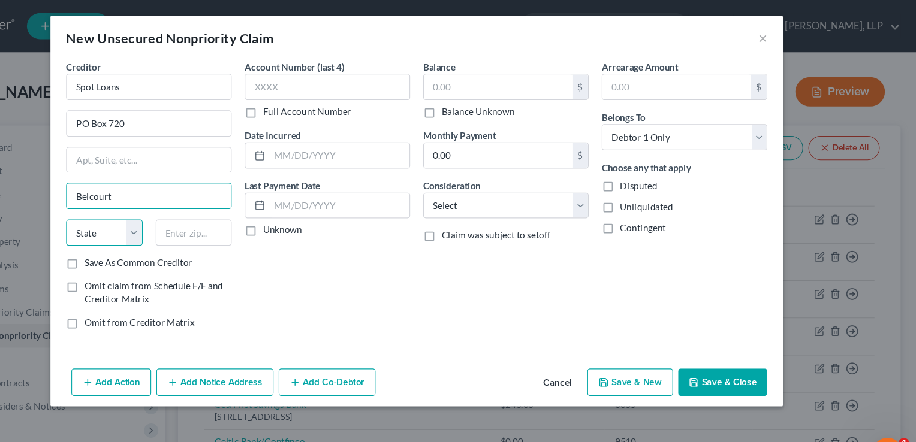
click at [201, 210] on select "State [US_STATE] AK AR AZ CA CO CT DE DC [GEOGRAPHIC_DATA] [GEOGRAPHIC_DATA] GU…" at bounding box center [172, 213] width 70 height 24
click at [137, 201] on select "State [US_STATE] AK AR AZ CA CO CT DE DC [GEOGRAPHIC_DATA] [GEOGRAPHIC_DATA] GU…" at bounding box center [172, 213] width 70 height 24
click at [256, 215] on input "text" at bounding box center [254, 213] width 70 height 24
click at [512, 80] on input "text" at bounding box center [533, 79] width 136 height 23
click at [746, 353] on button "Save & Close" at bounding box center [739, 350] width 82 height 25
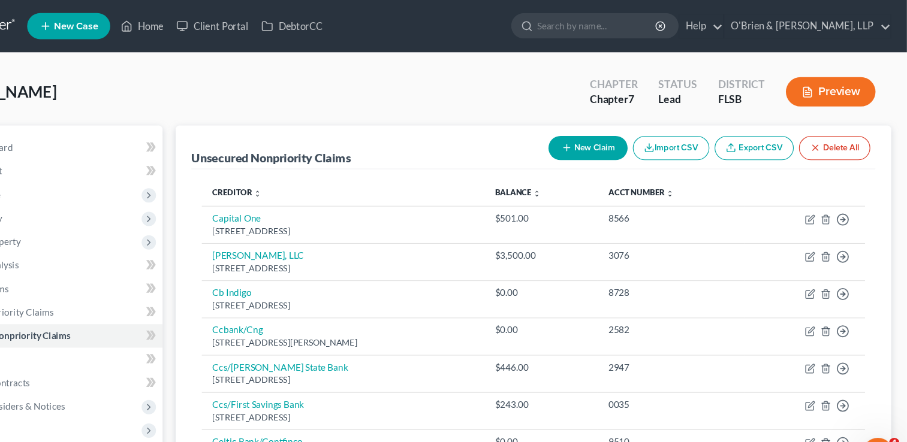
click at [608, 138] on button "New Claim" at bounding box center [614, 136] width 73 height 22
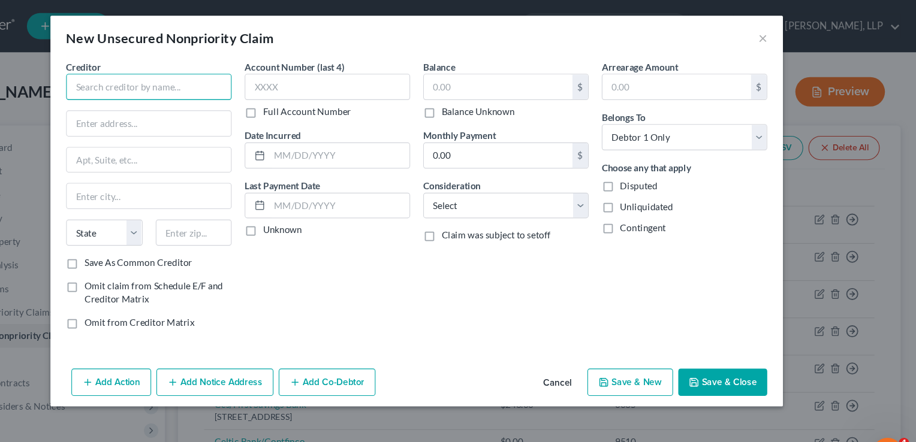
click at [159, 76] on input "text" at bounding box center [213, 80] width 152 height 24
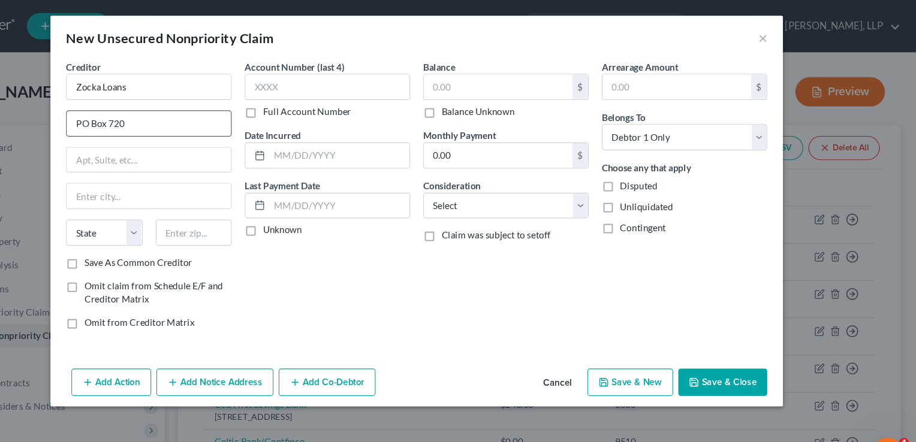
click at [206, 113] on input "PO Box 720" at bounding box center [212, 113] width 150 height 23
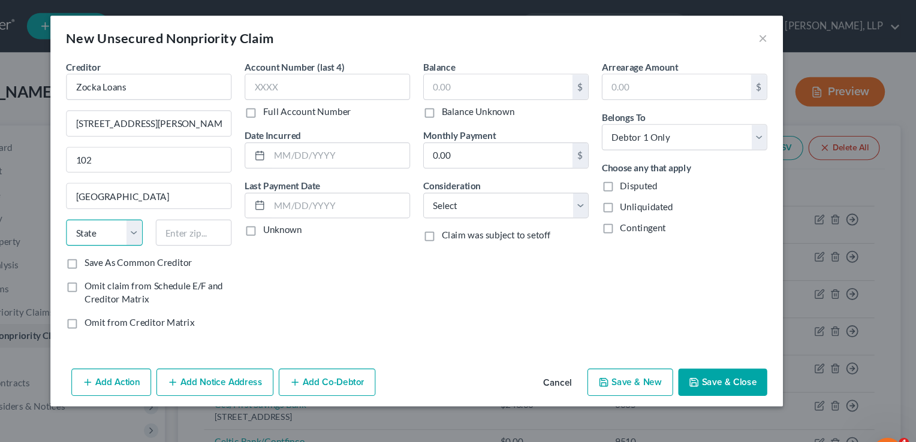
click at [200, 212] on select "State [US_STATE] AK AR AZ CA CO CT DE DC [GEOGRAPHIC_DATA] [GEOGRAPHIC_DATA] GU…" at bounding box center [172, 213] width 70 height 24
click at [137, 201] on select "State [US_STATE] AK AR AZ CA CO CT DE DC [GEOGRAPHIC_DATA] [GEOGRAPHIC_DATA] GU…" at bounding box center [172, 213] width 70 height 24
click at [259, 218] on input "text" at bounding box center [254, 213] width 70 height 24
click at [536, 82] on input "text" at bounding box center [533, 79] width 136 height 23
click at [745, 348] on button "Save & Close" at bounding box center [739, 350] width 82 height 25
